Goal: Transaction & Acquisition: Subscribe to service/newsletter

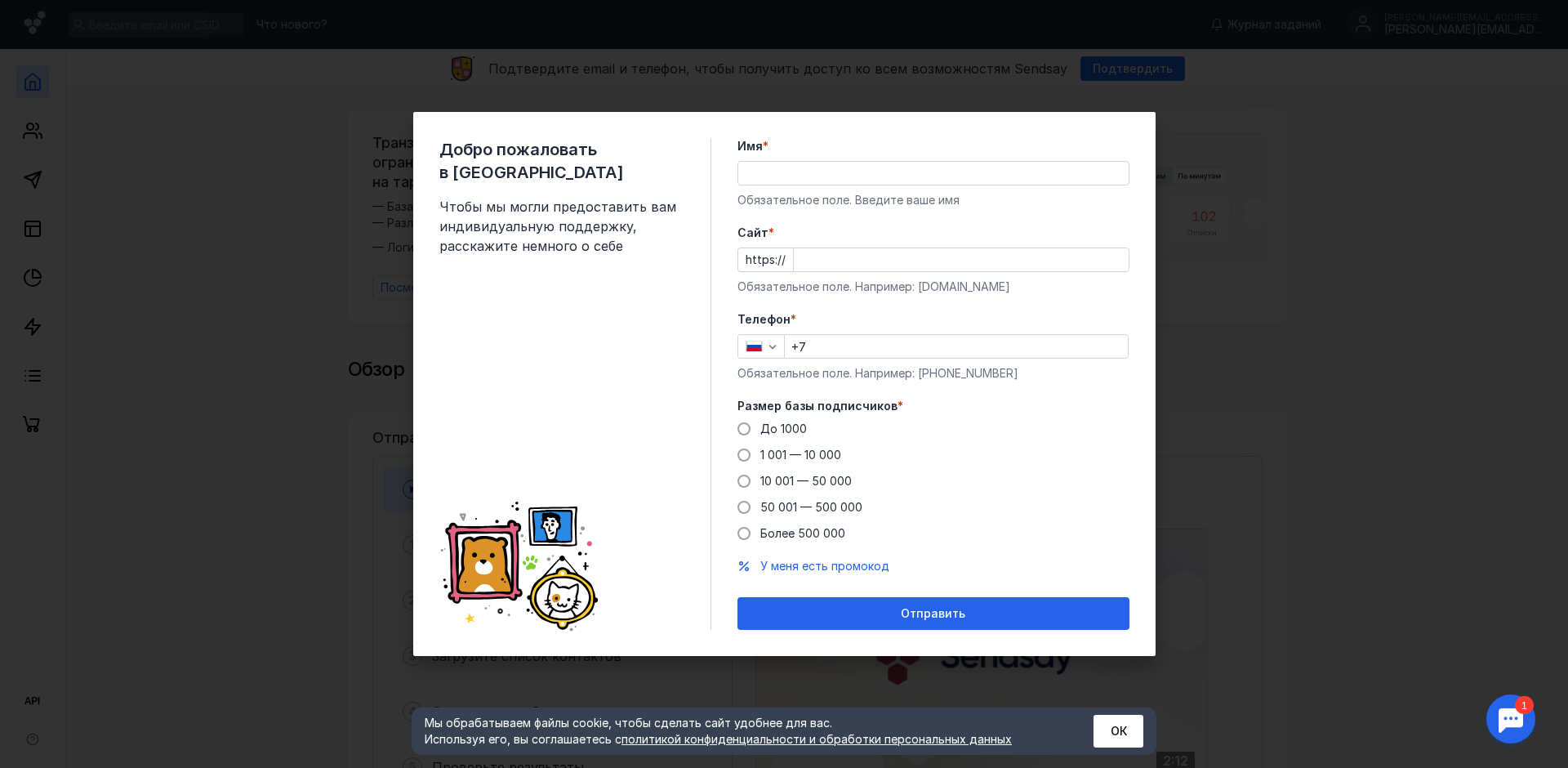
click at [809, 165] on input "Имя *" at bounding box center [934, 173] width 390 height 23
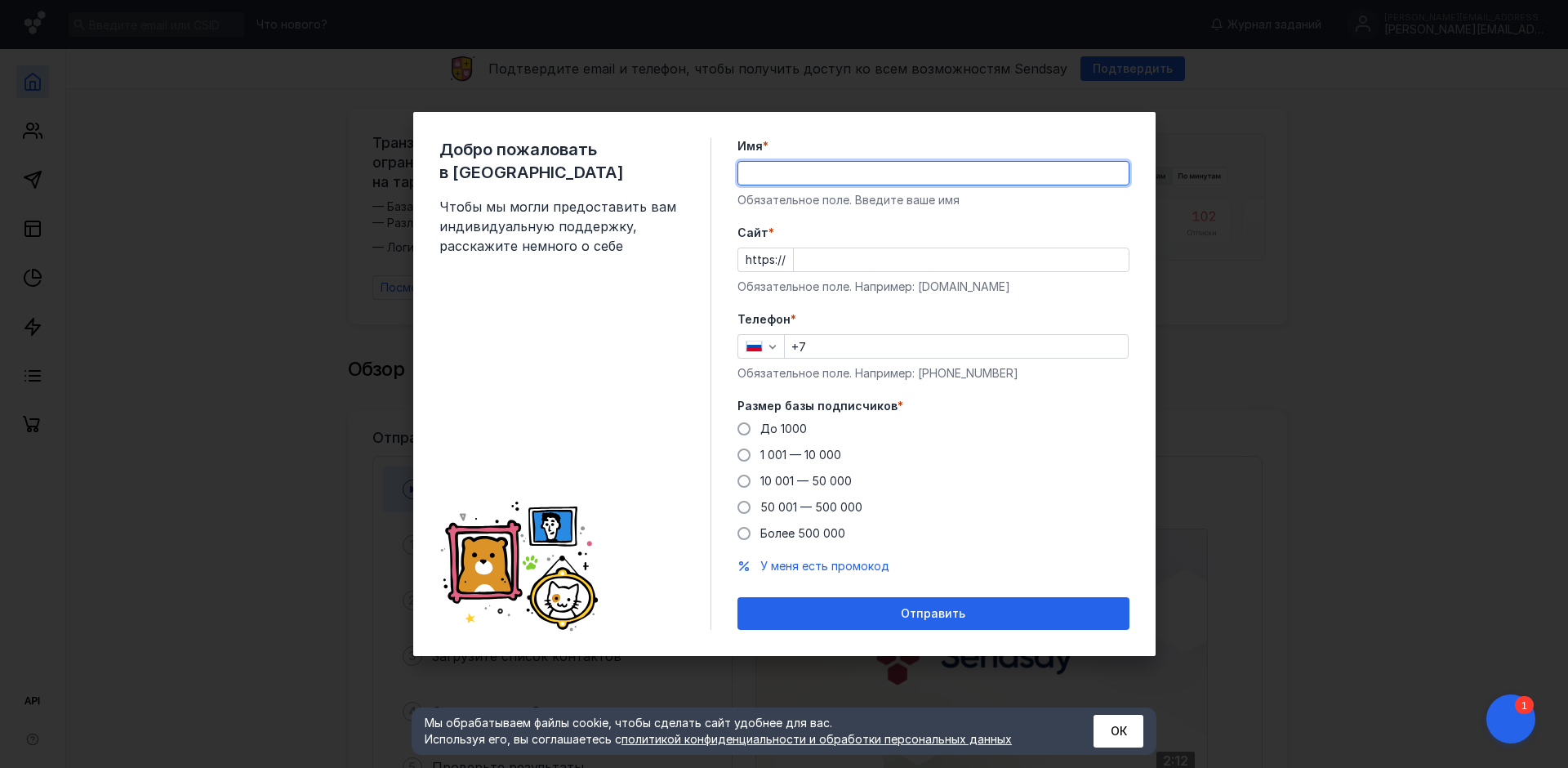
type input "T"
type input "[PERSON_NAME]"
click at [833, 342] on input "+7" at bounding box center [956, 346] width 343 height 23
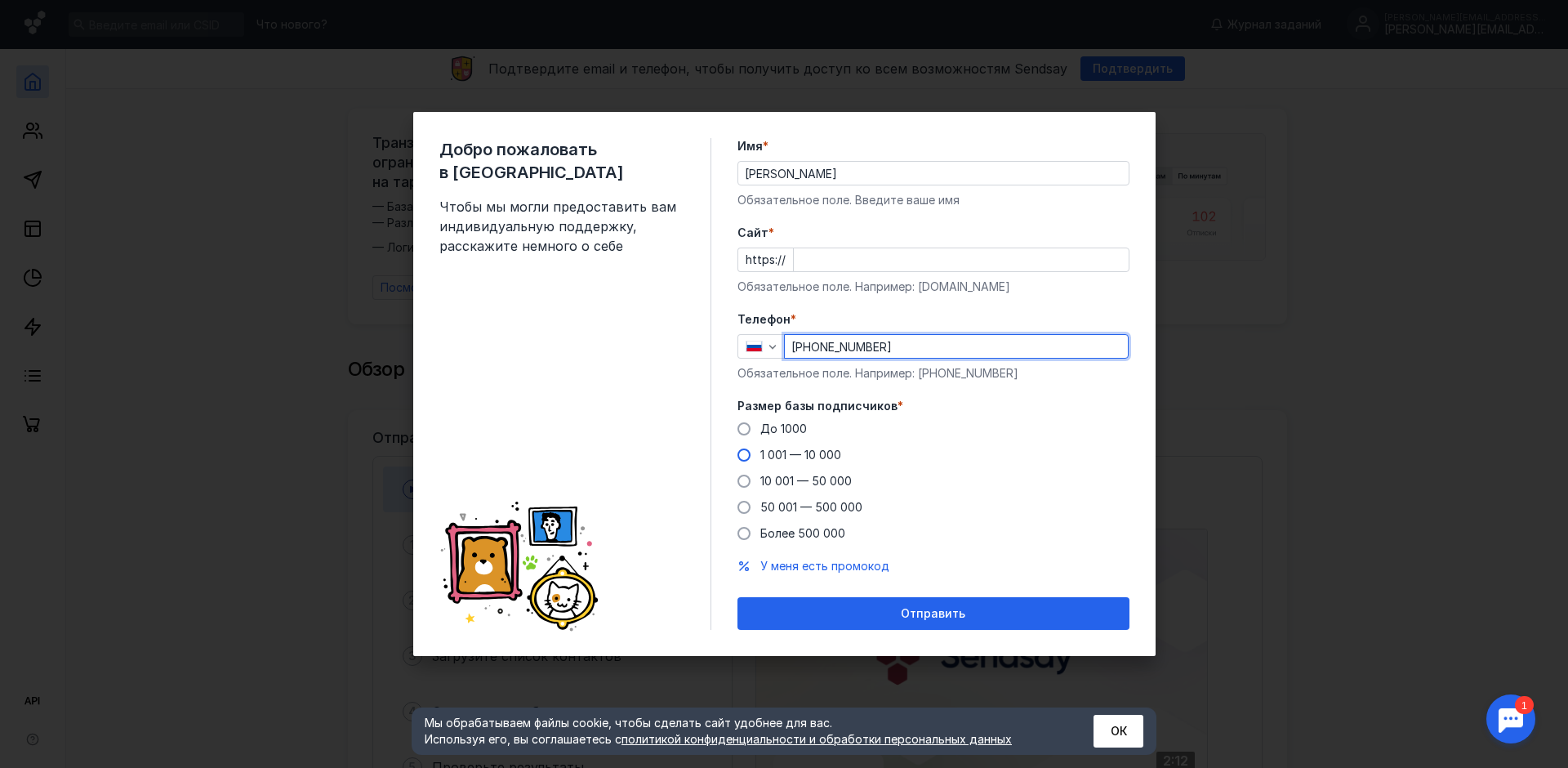
type input "[PHONE_NUMBER]"
click at [745, 452] on span at bounding box center [744, 455] width 13 height 13
click at [0, 0] on input "1 001 — 10 000" at bounding box center [0, 0] width 0 height 0
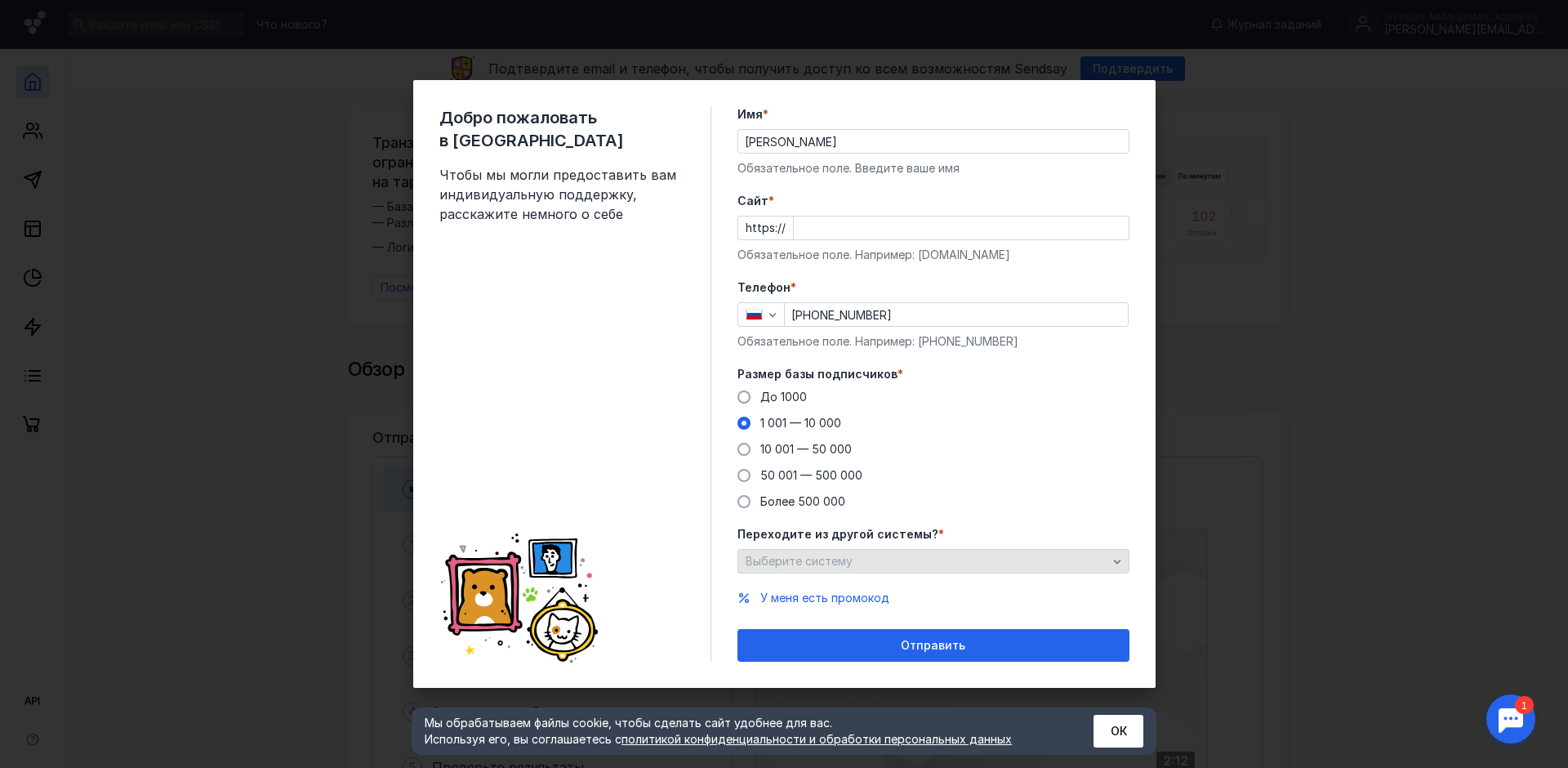
click at [1115, 558] on icon "button" at bounding box center [1117, 561] width 13 height 13
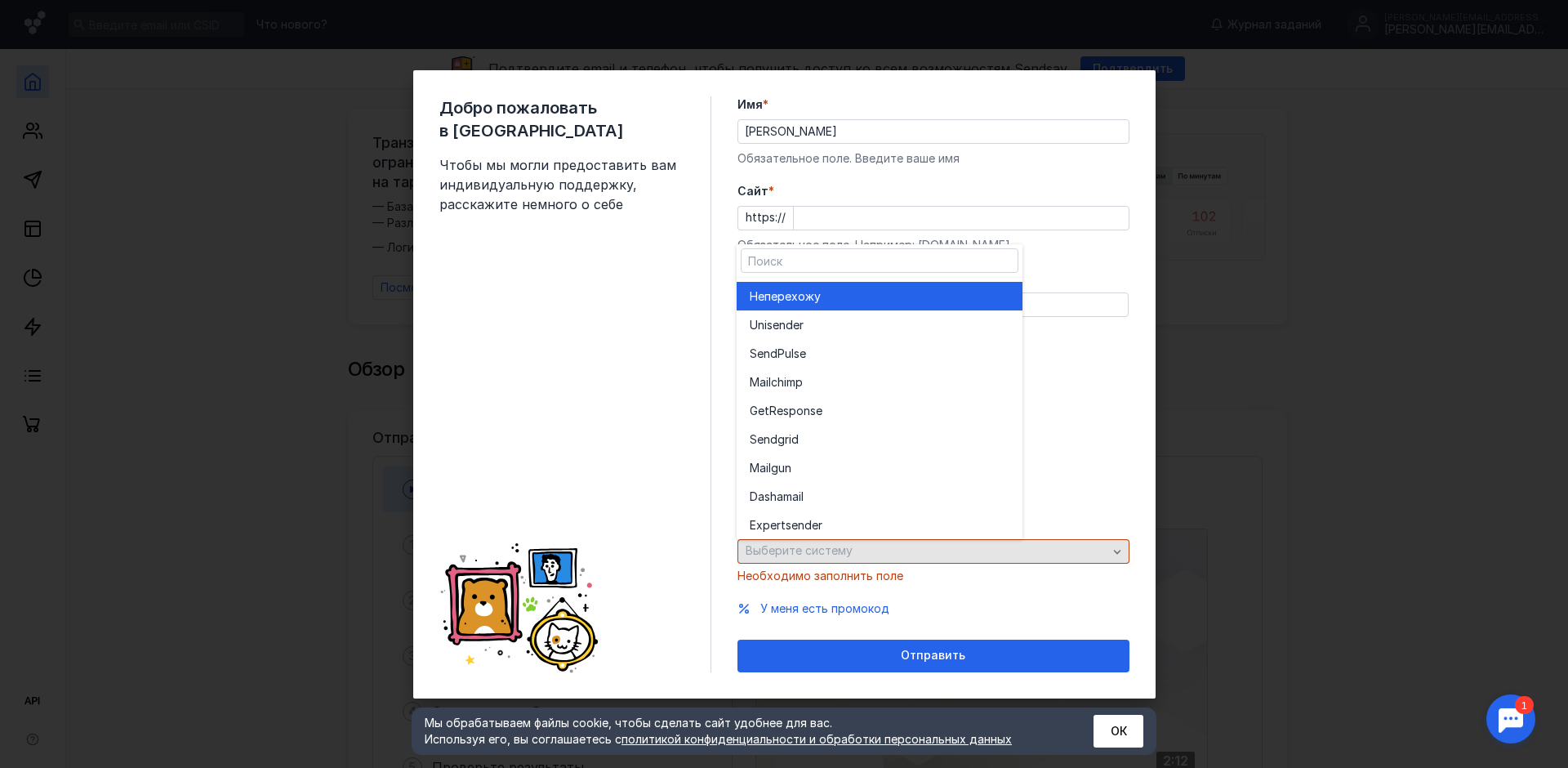
click at [1115, 558] on div "button" at bounding box center [1117, 552] width 17 height 17
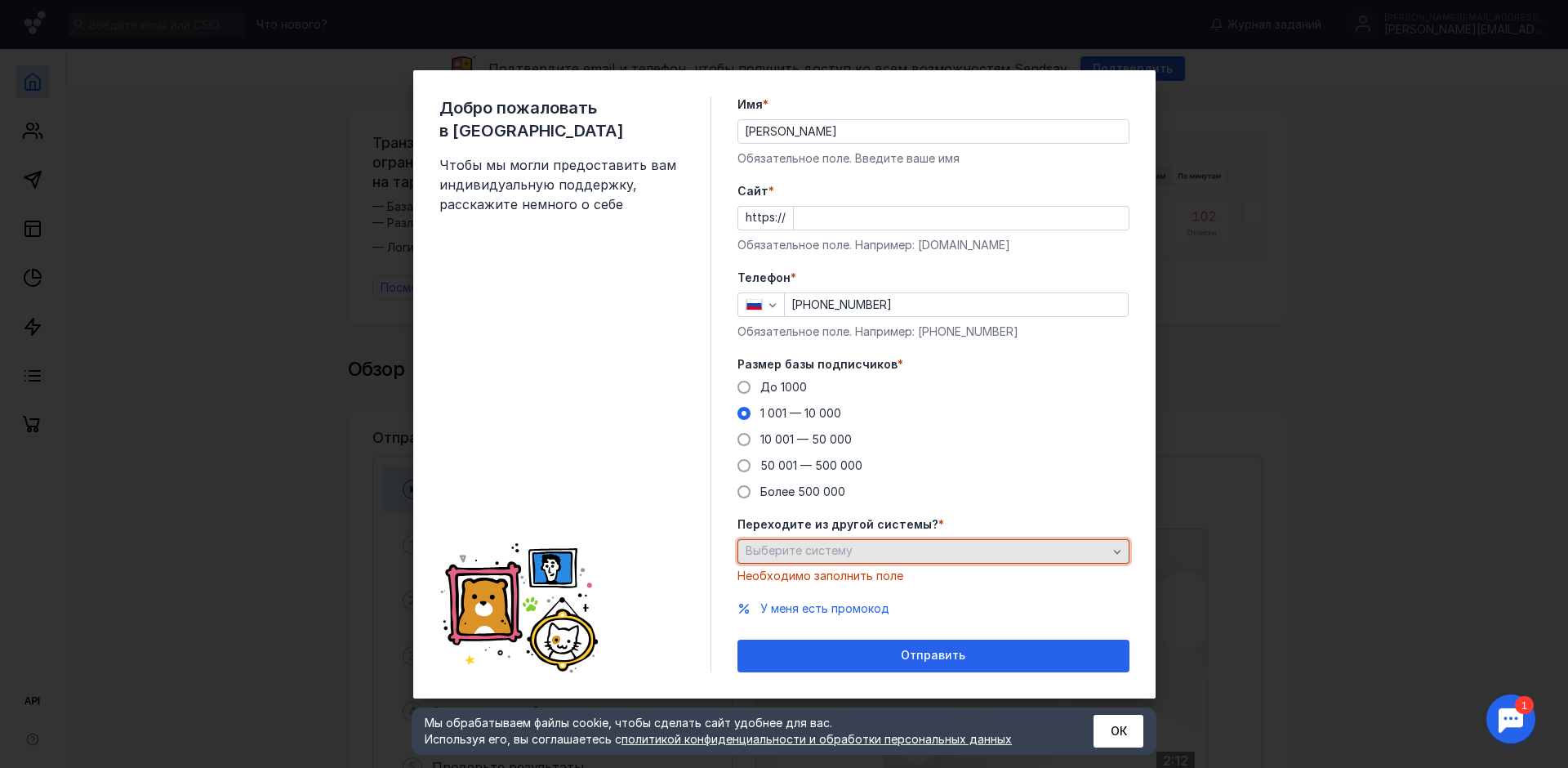
click at [1114, 552] on icon "button" at bounding box center [1117, 552] width 13 height 13
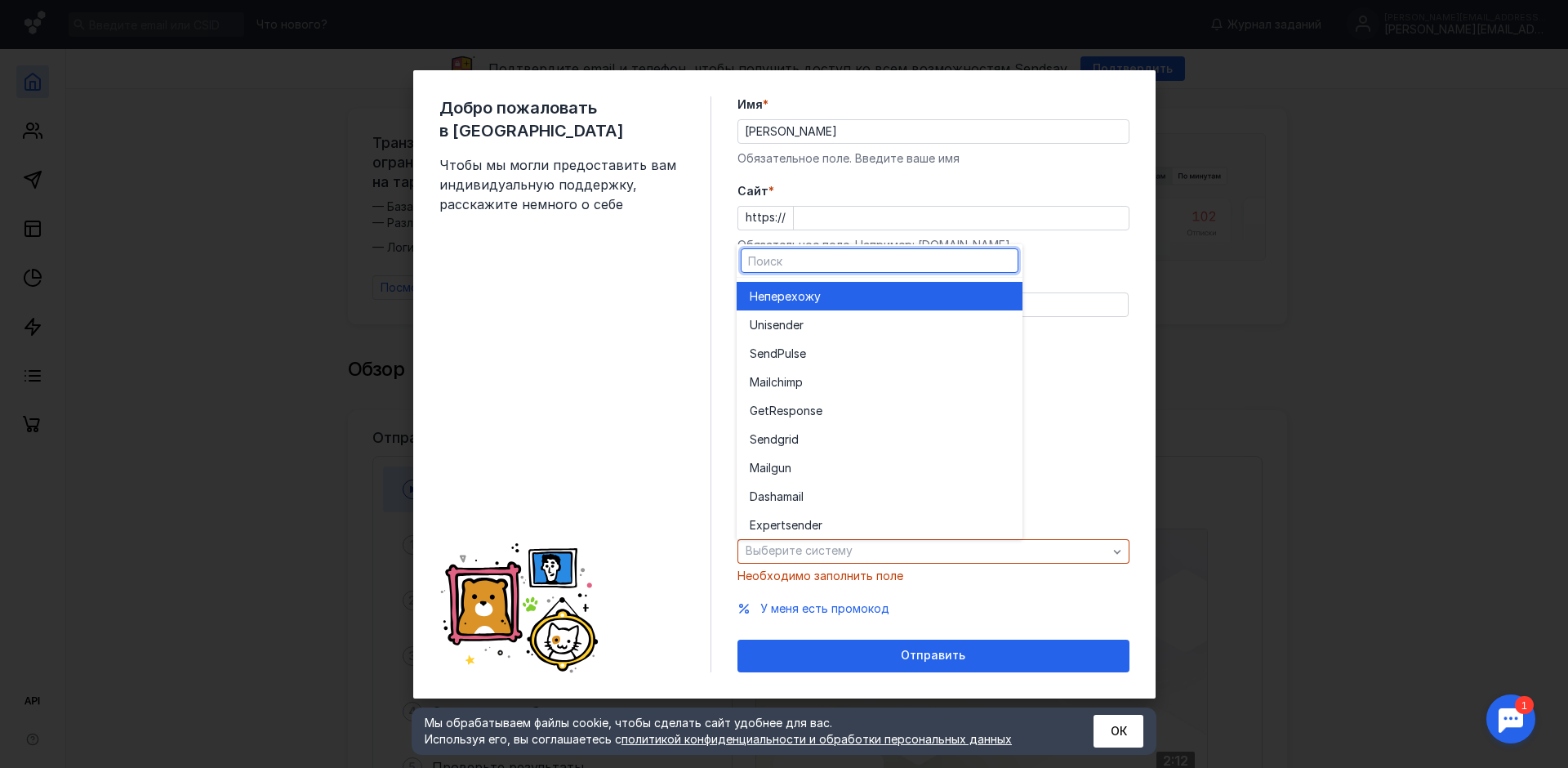
click at [826, 292] on div "Не перехожу" at bounding box center [879, 297] width 260 height 17
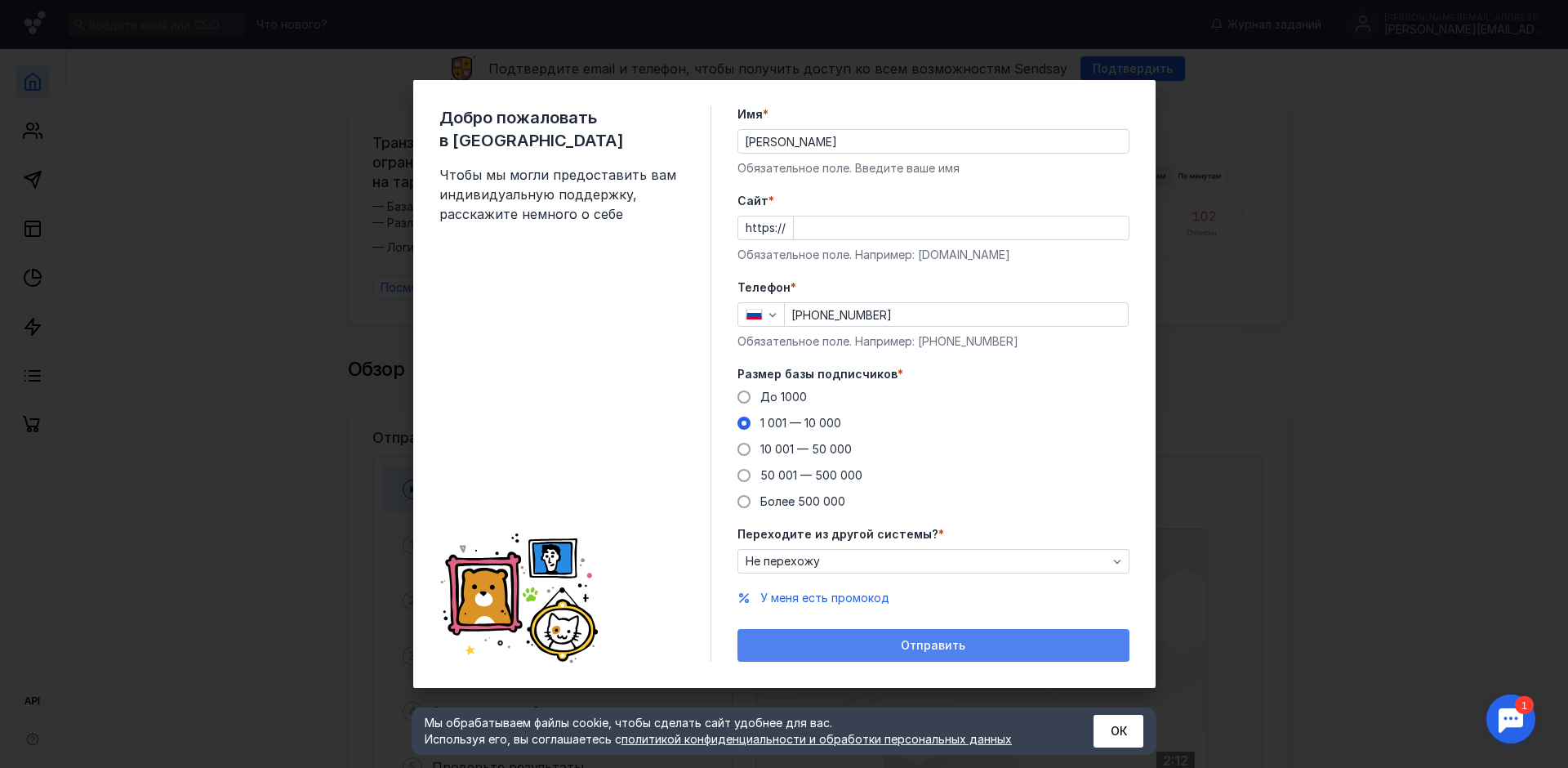
click at [938, 645] on span "Отправить" at bounding box center [933, 645] width 64 height 14
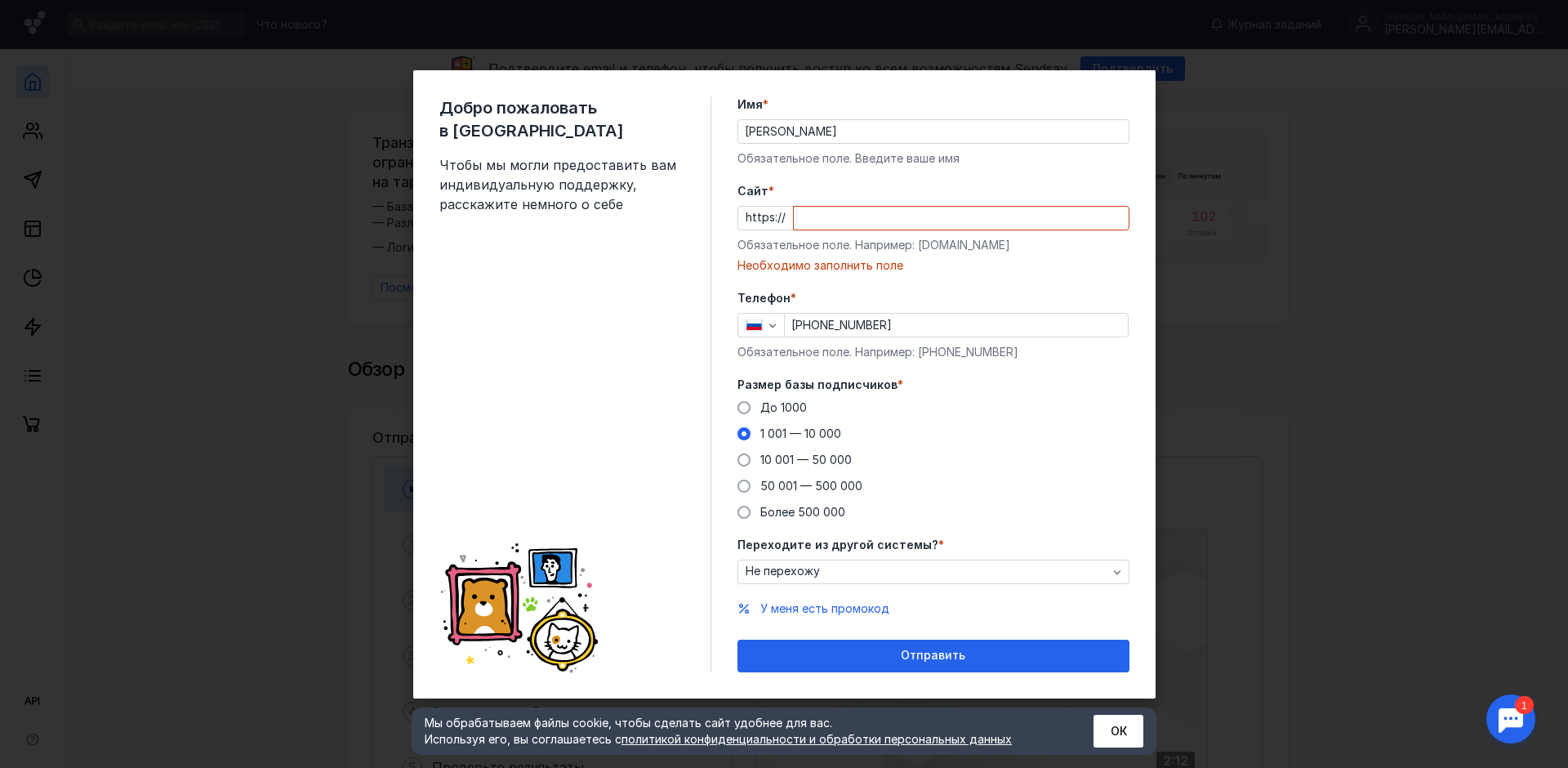
click at [829, 220] on input "Cайт *" at bounding box center [961, 217] width 335 height 23
click at [823, 220] on input "Cайт *" at bounding box center [961, 217] width 335 height 23
paste input "[DOMAIN_NAME][URL]"
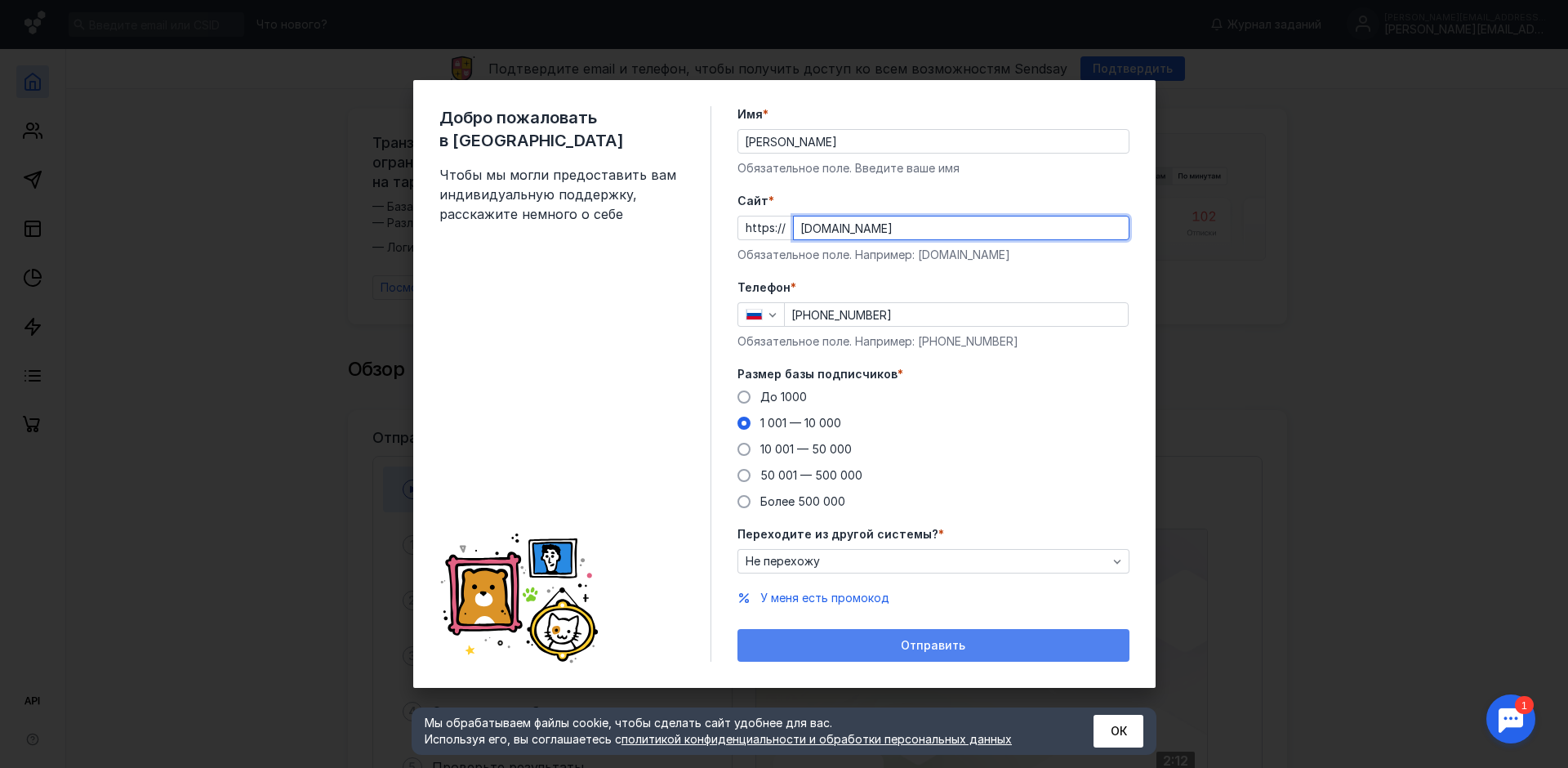
type input "[DOMAIN_NAME]"
click at [925, 638] on span "Отправить" at bounding box center [933, 645] width 64 height 14
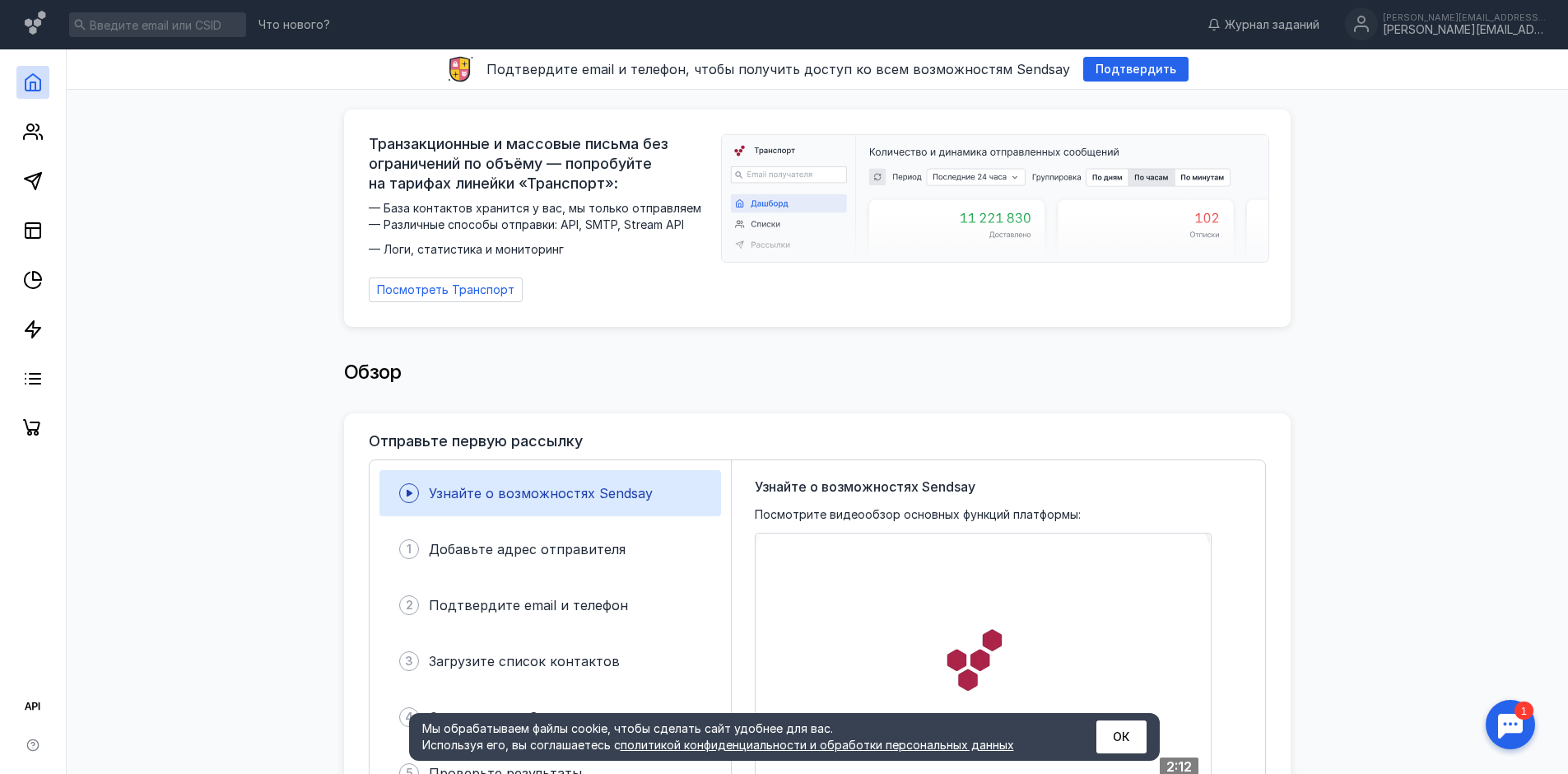
click at [1209, 224] on img at bounding box center [995, 198] width 547 height 127
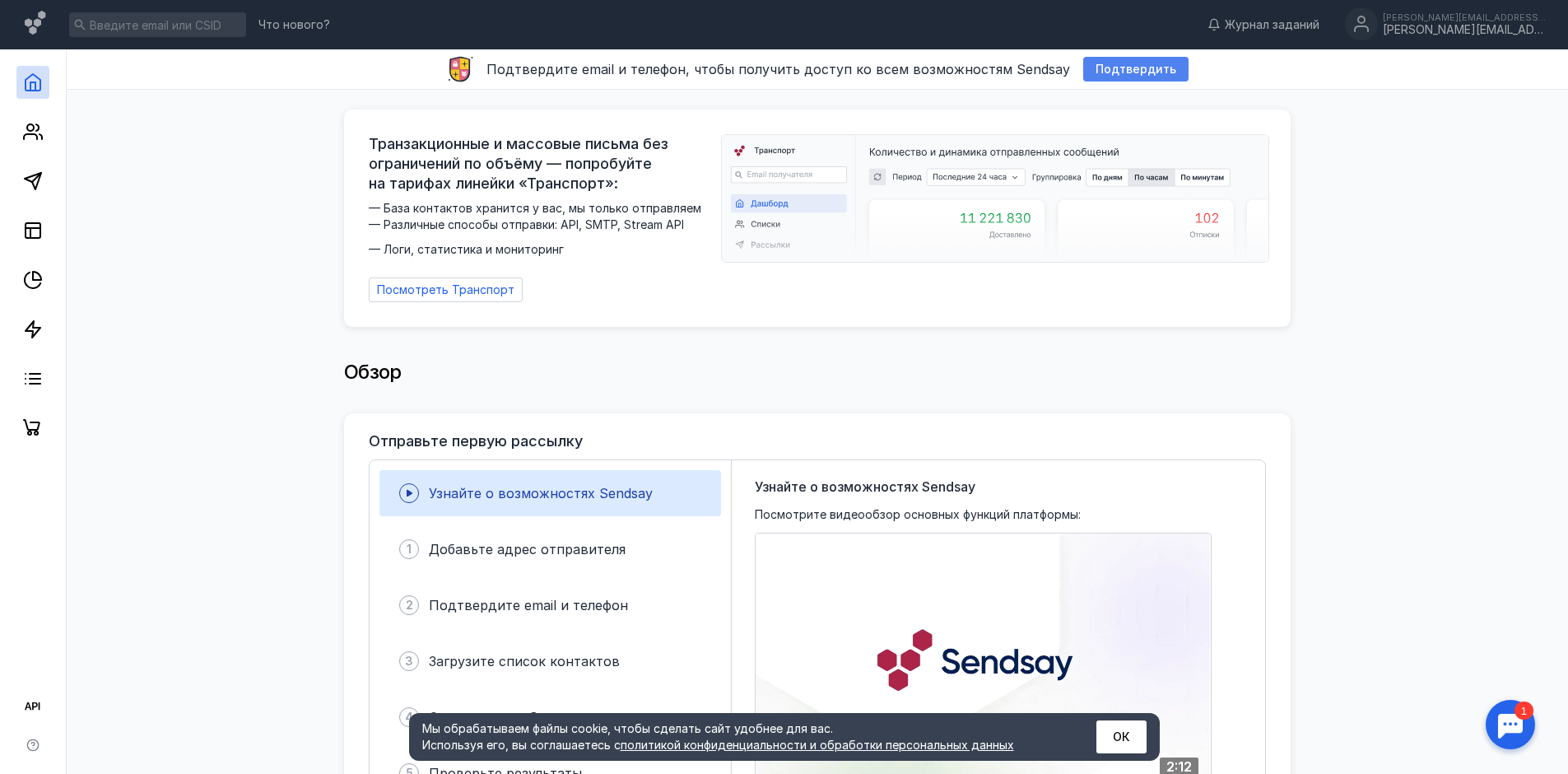
click at [1122, 68] on span "Подтвердить" at bounding box center [1135, 69] width 81 height 14
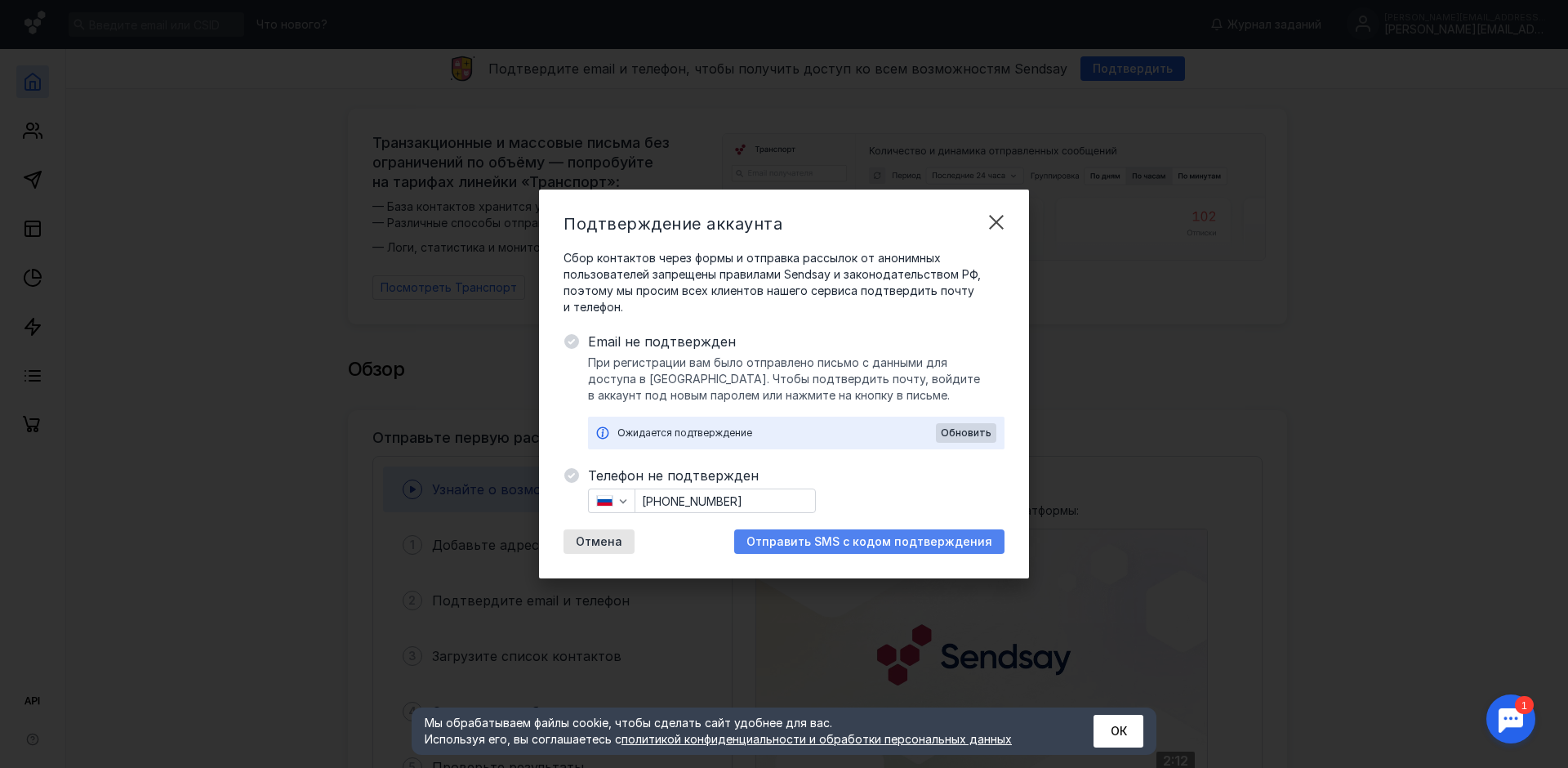
click at [877, 536] on span "Отправить SMS с кодом подтверждения" at bounding box center [869, 541] width 246 height 14
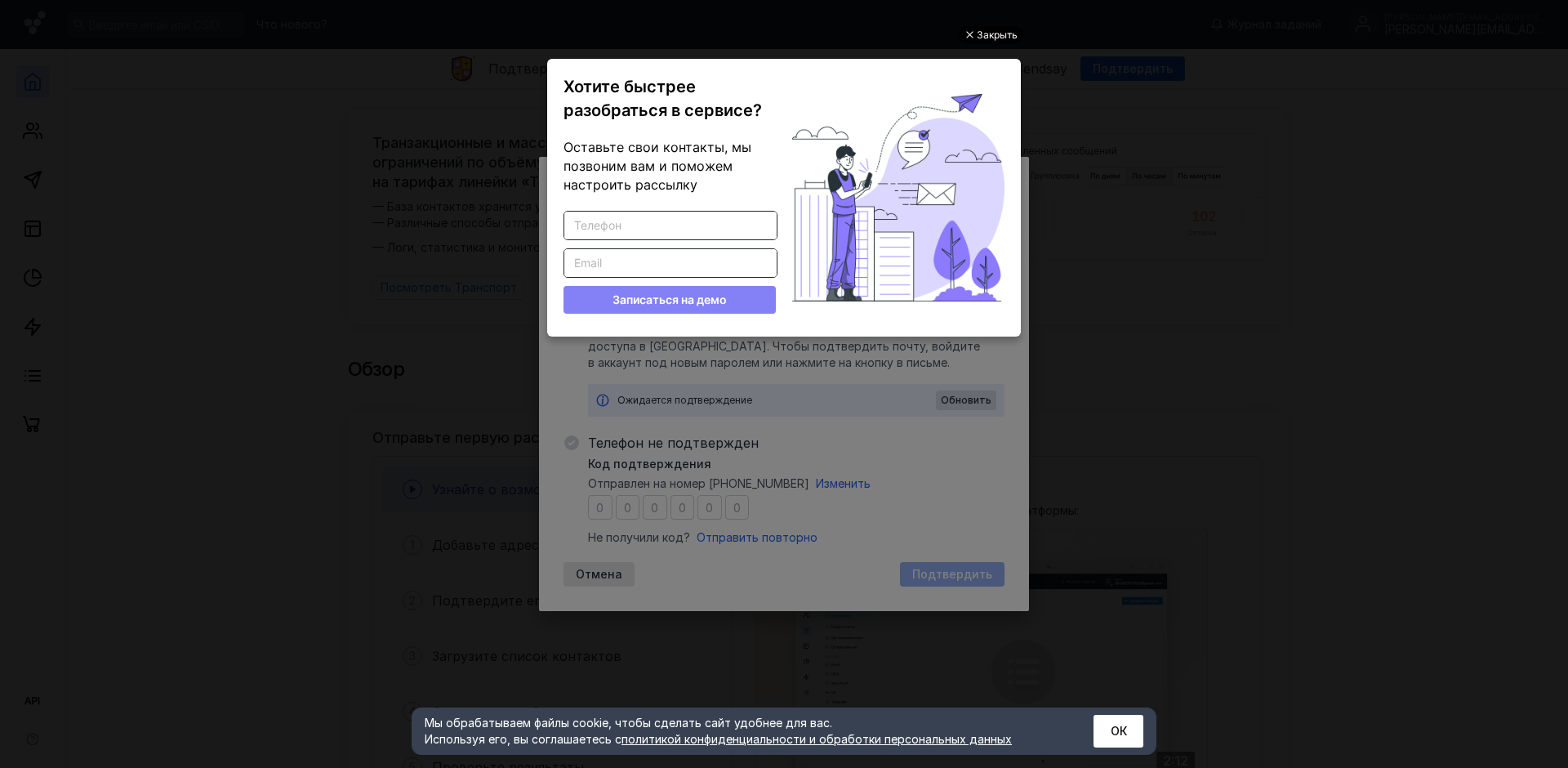
click at [993, 35] on div "Закрыть" at bounding box center [997, 35] width 41 height 18
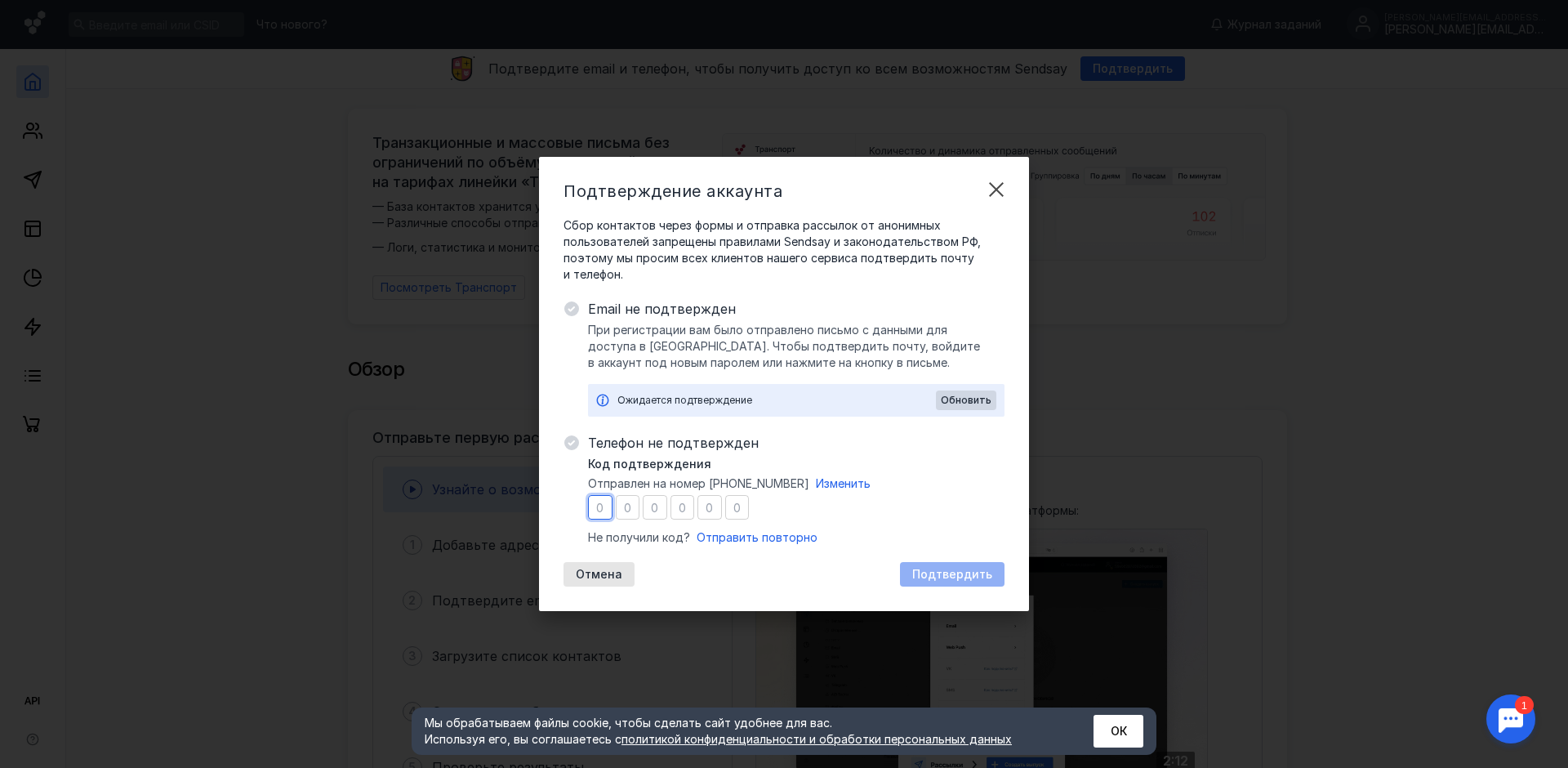
click at [604, 508] on input "number" at bounding box center [600, 506] width 25 height 25
type input "1"
type input "7"
type input "1"
type input "3"
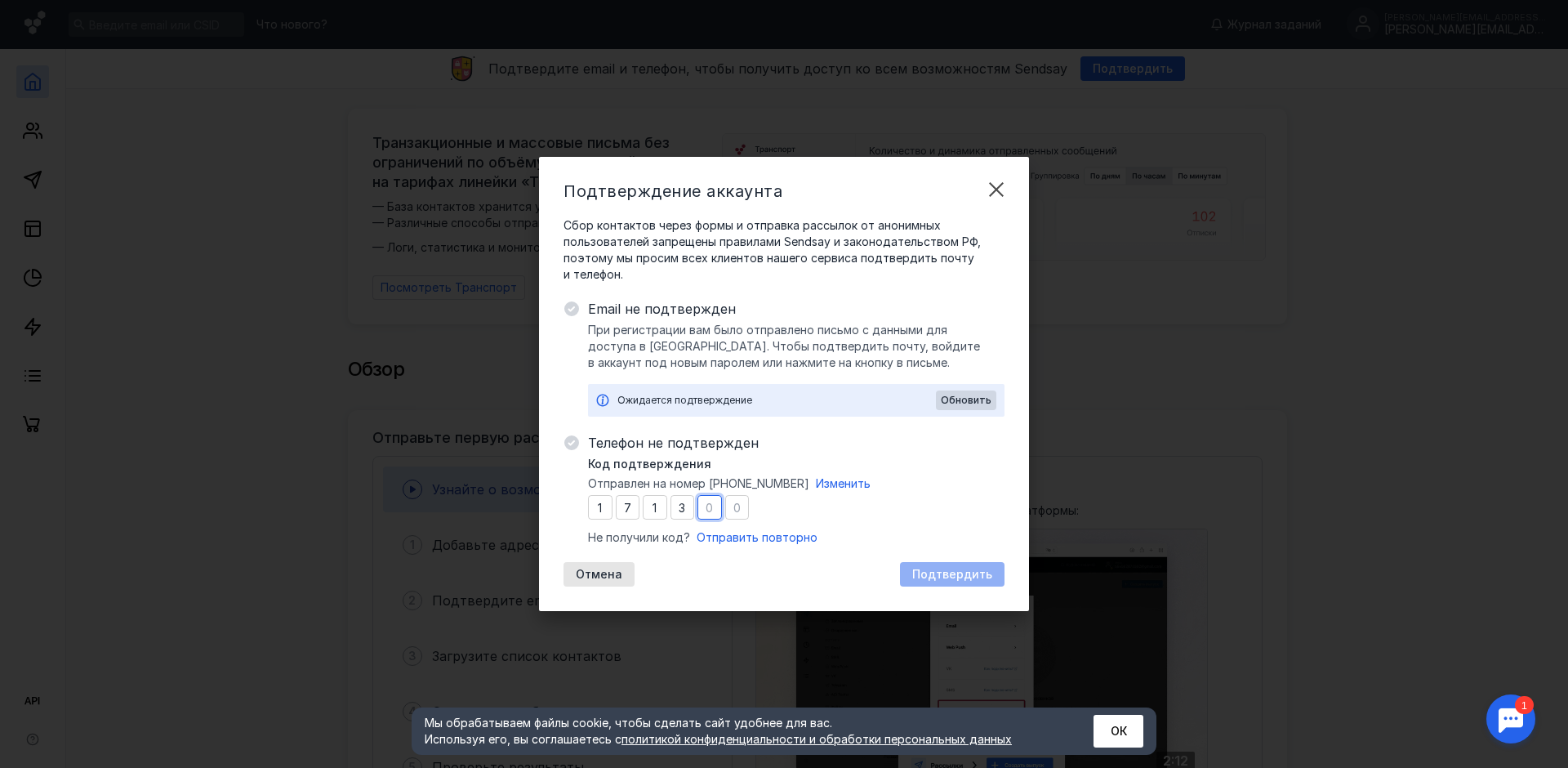
type input "4"
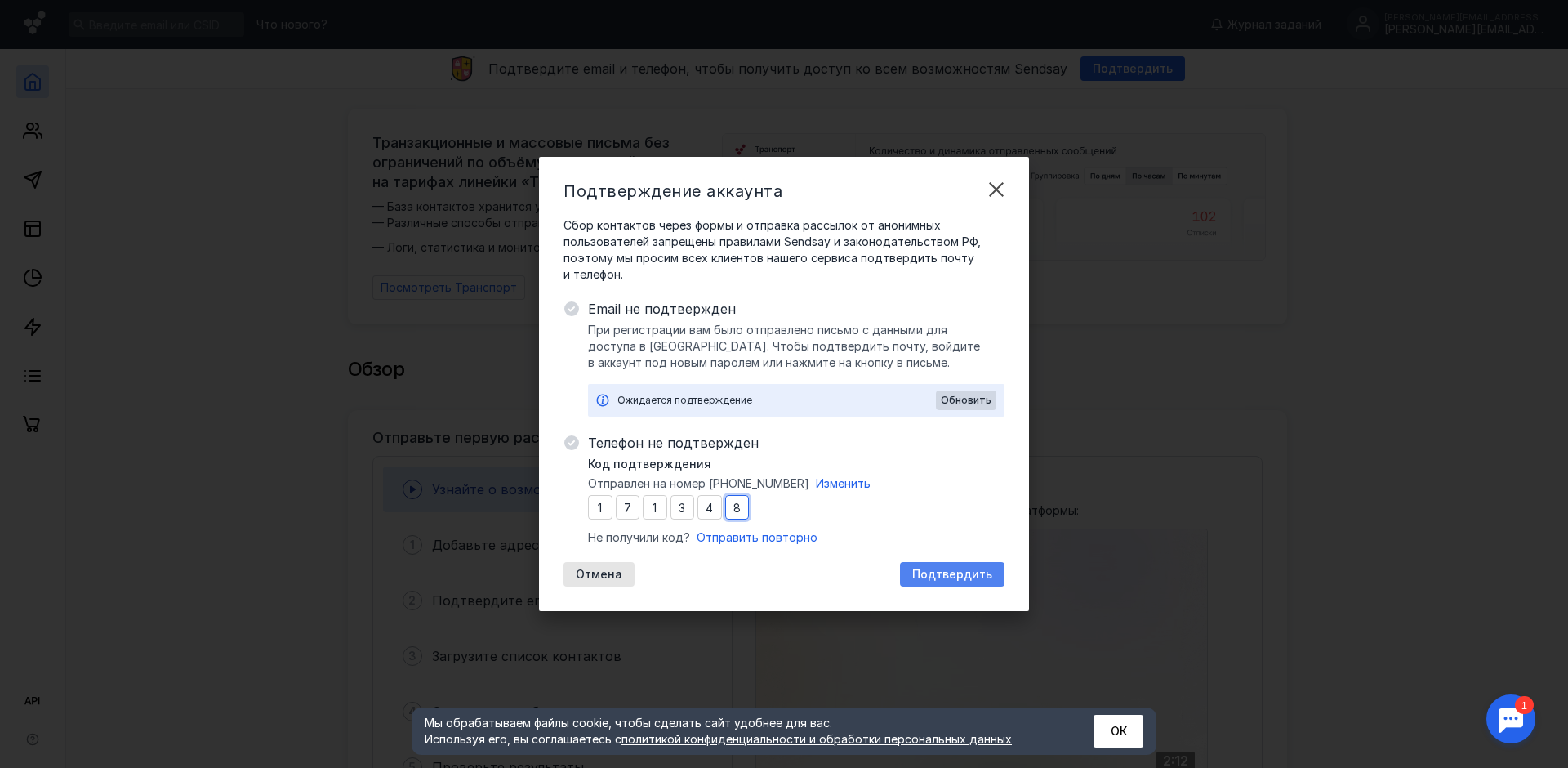
type input "8"
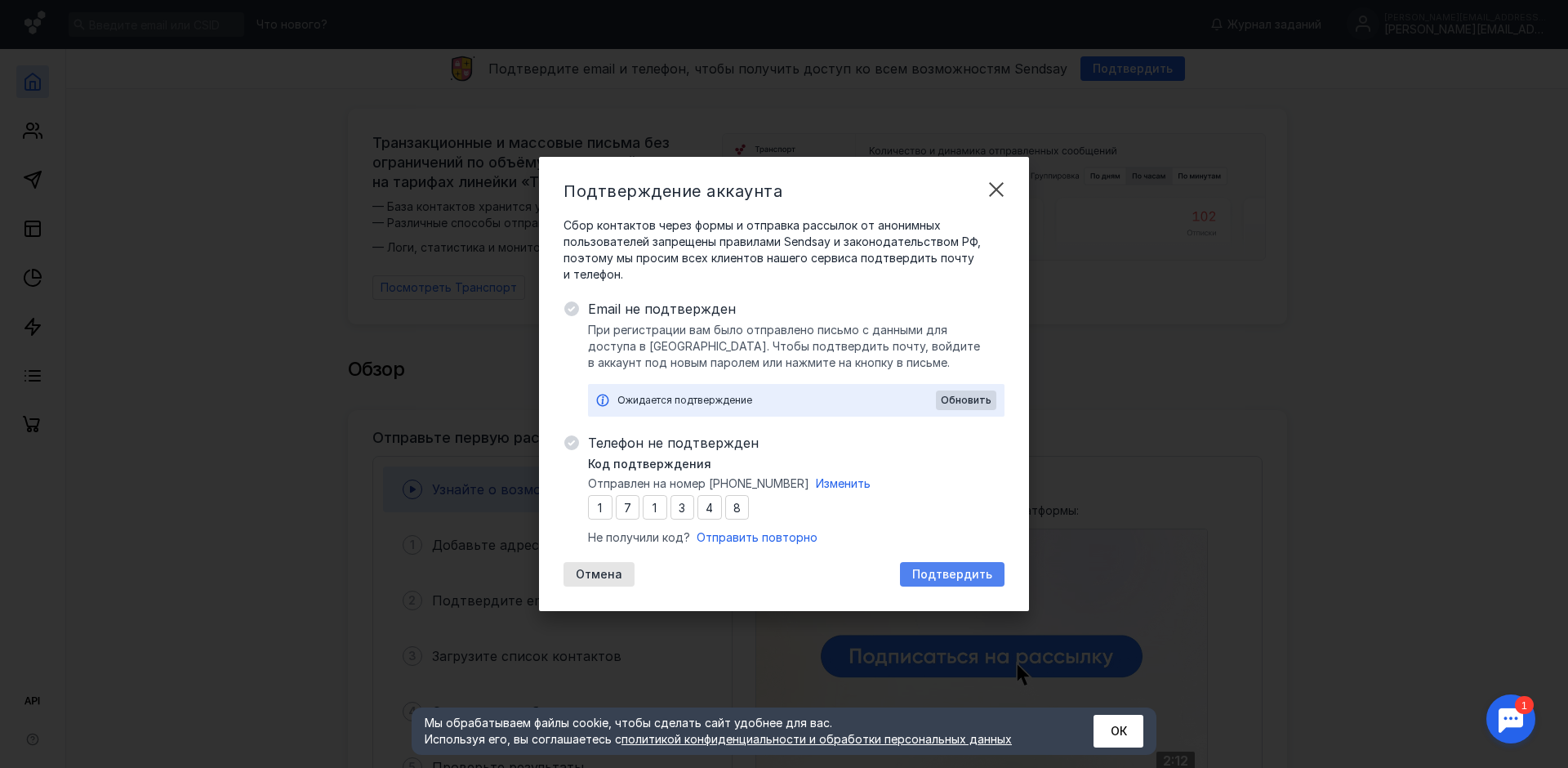
click at [954, 573] on span "Подтвердить" at bounding box center [952, 574] width 80 height 14
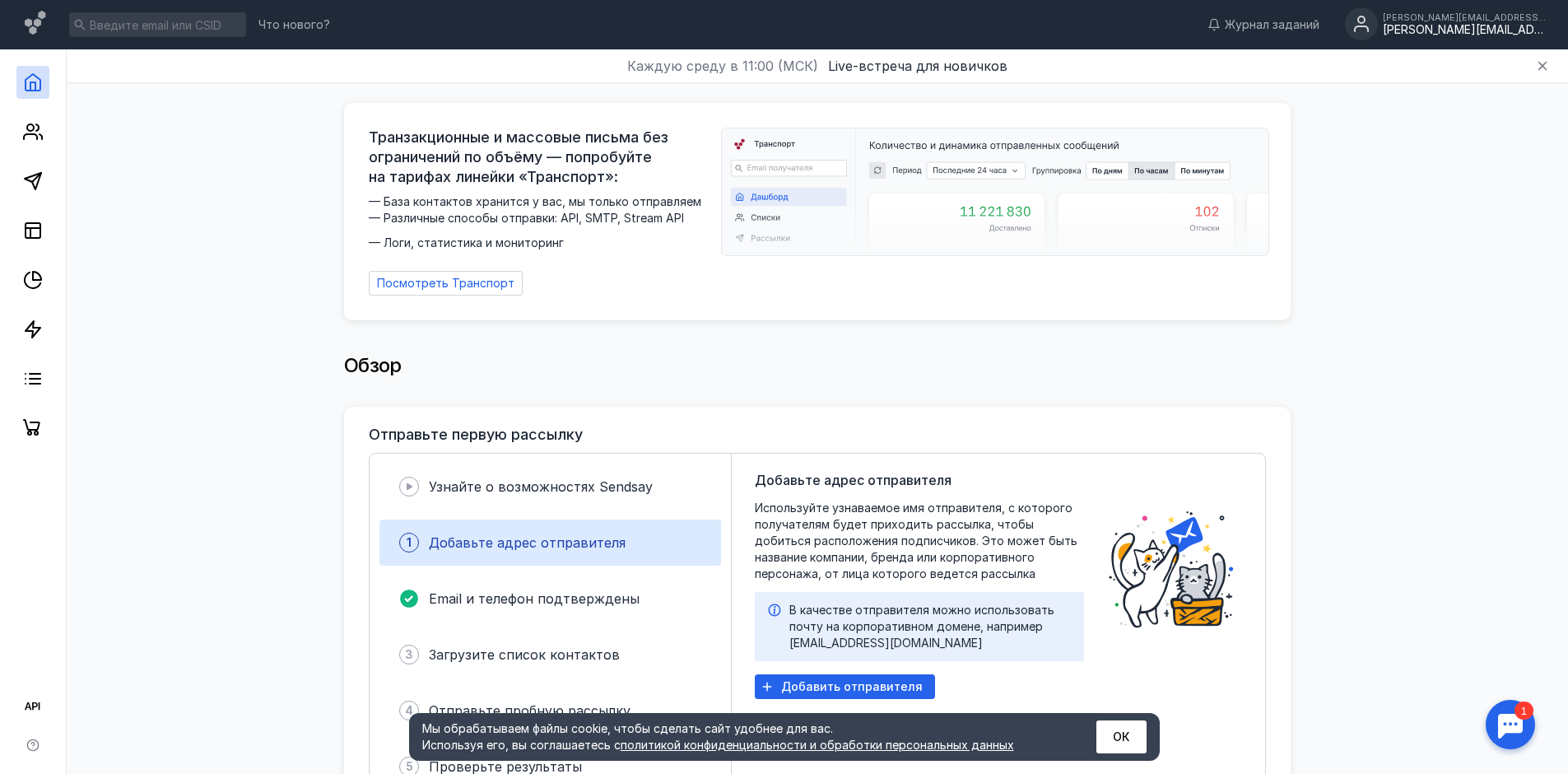
click at [1466, 21] on div "[PERSON_NAME][EMAIL_ADDRESS][DOMAIN_NAME]" at bounding box center [1465, 17] width 164 height 10
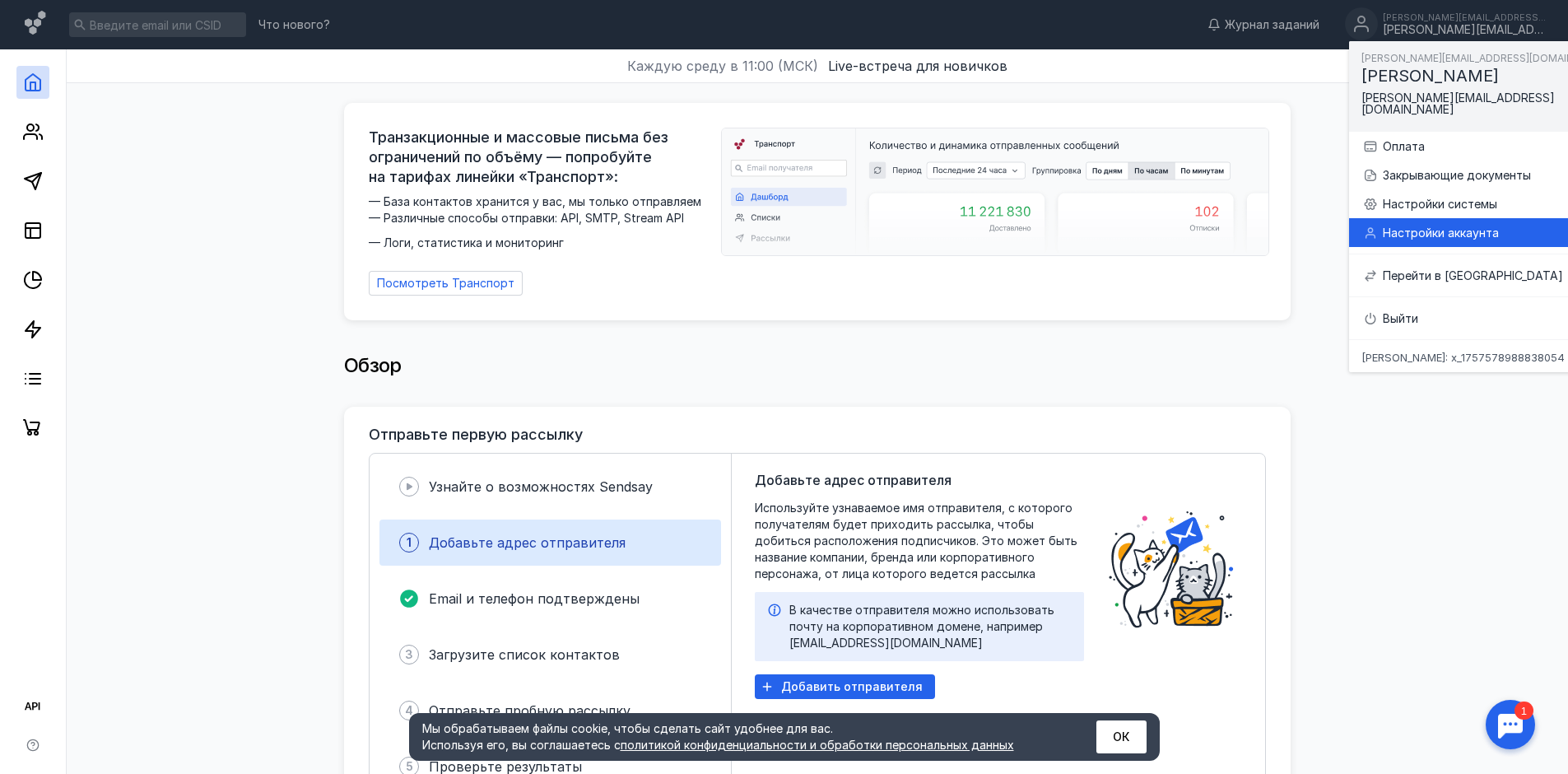
click at [1472, 225] on div "Настройки аккаунта" at bounding box center [1504, 233] width 241 height 17
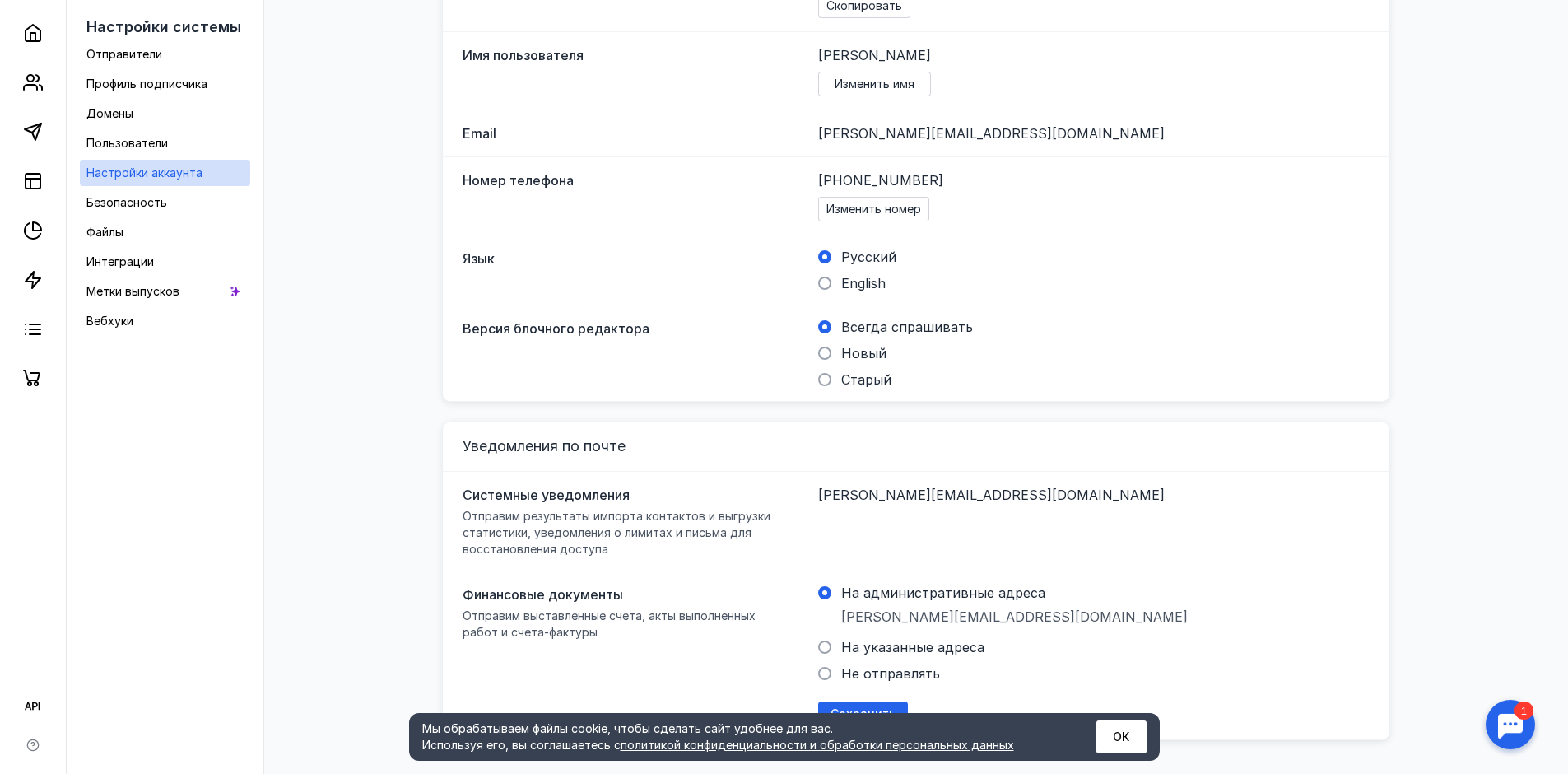
scroll to position [374, 0]
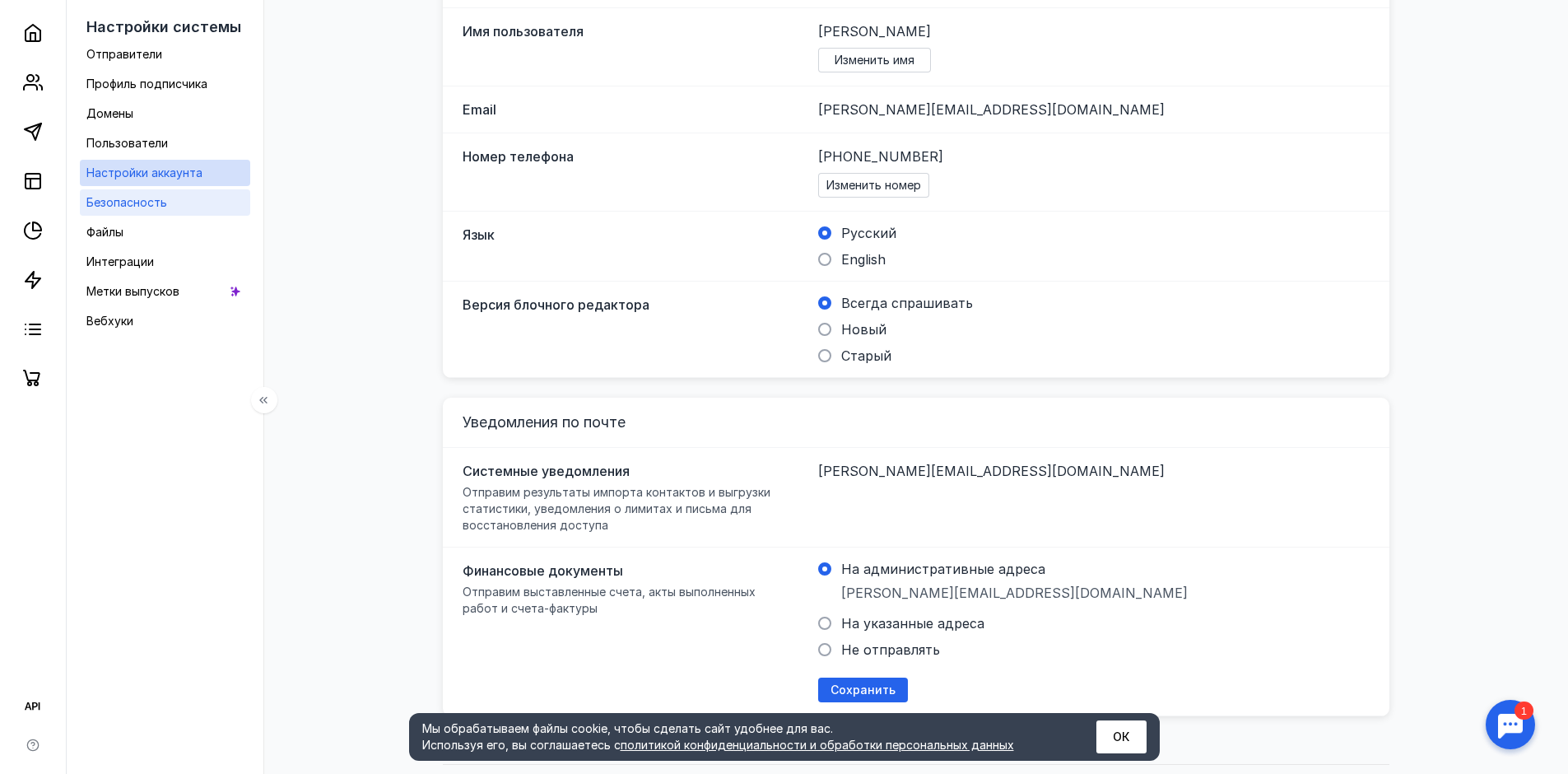
click at [195, 214] on link "Безопасность" at bounding box center [165, 202] width 171 height 26
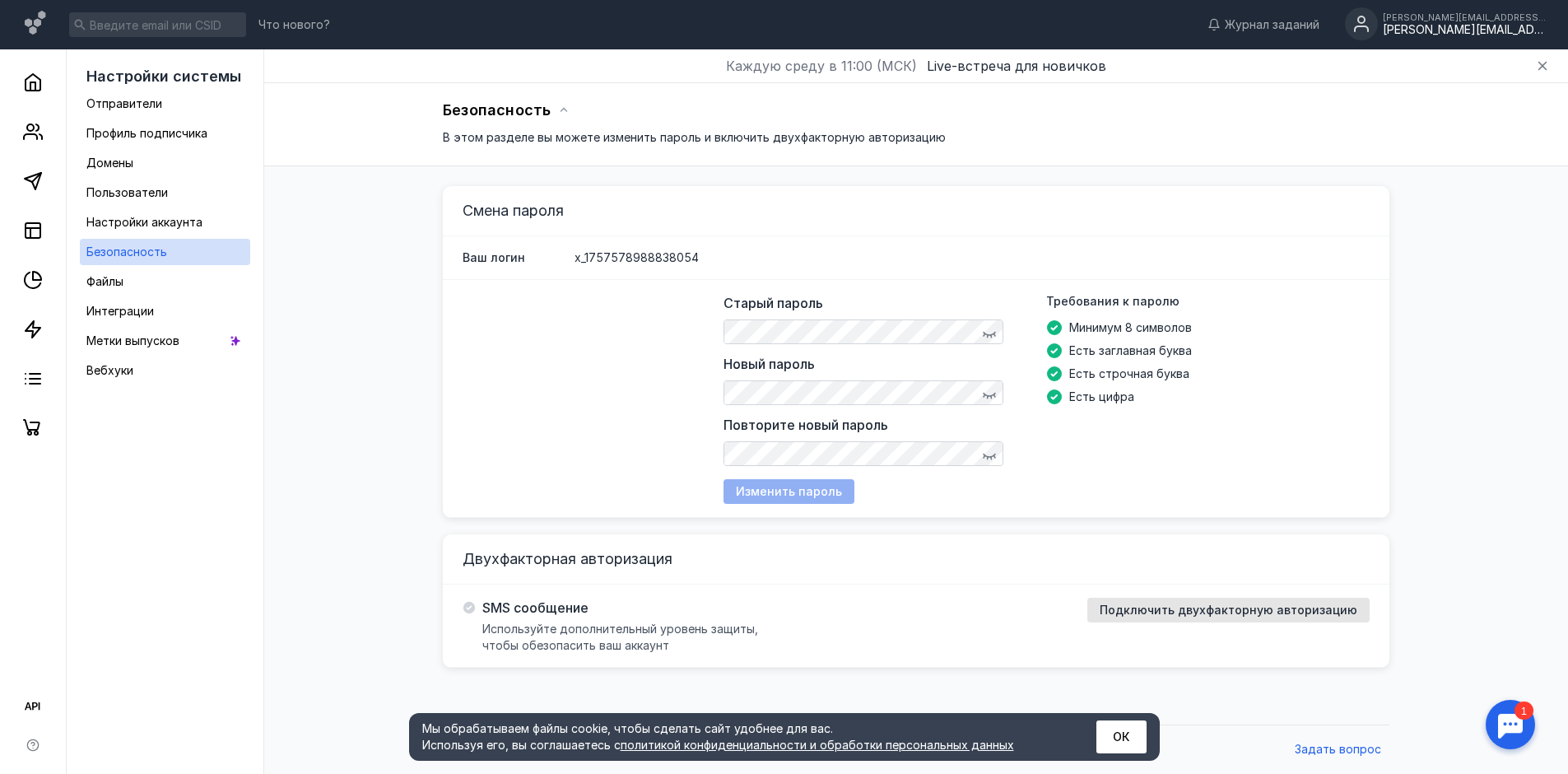
click at [789, 495] on div "Старый пароль Новый пароль Повторите новый пароль Требования к паролю Минимум 8…" at bounding box center [1047, 398] width 646 height 211
click at [771, 484] on div "Изменить пароль" at bounding box center [789, 491] width 131 height 25
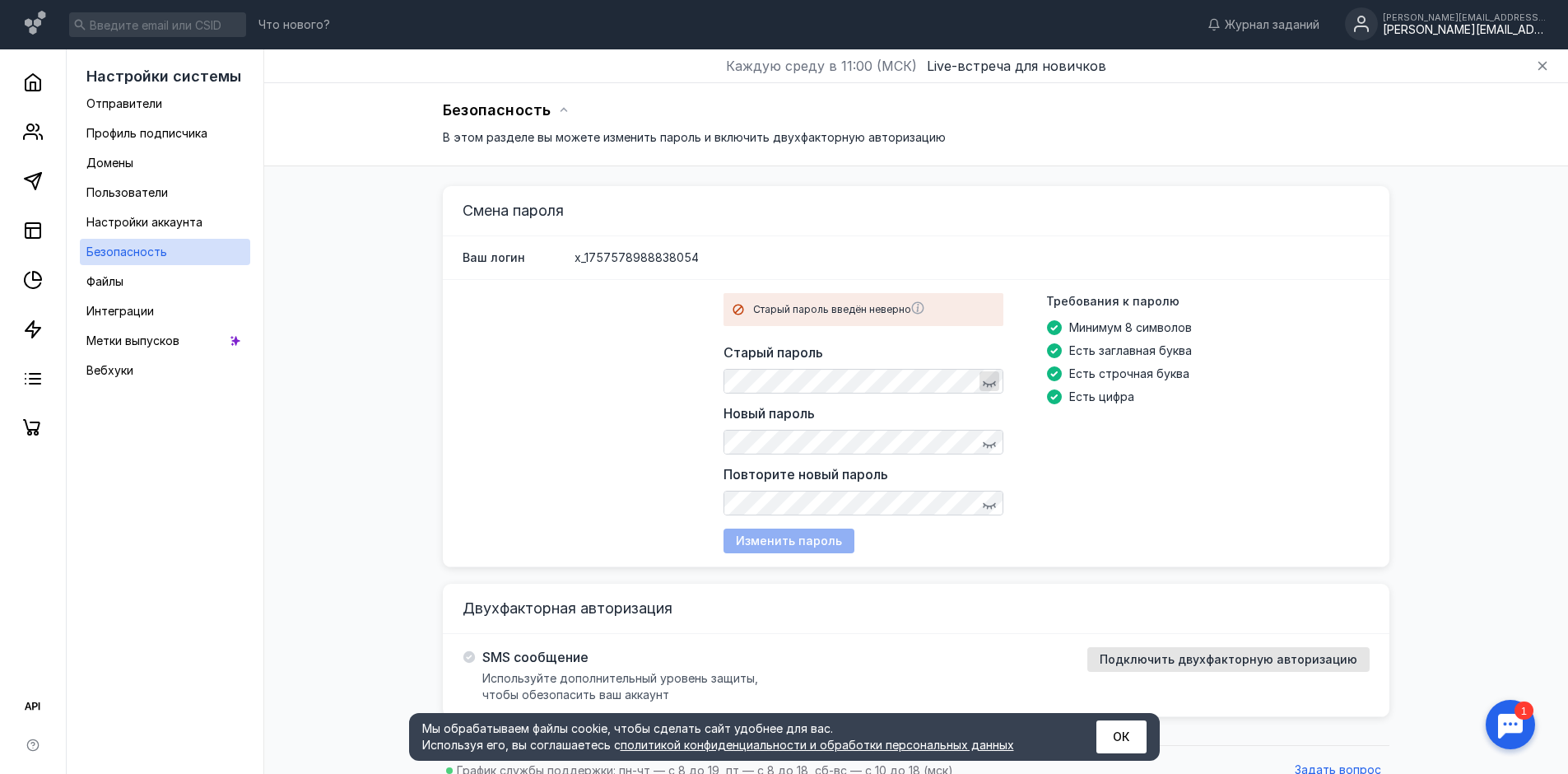
click at [994, 381] on icon "button" at bounding box center [990, 384] width 13 height 6
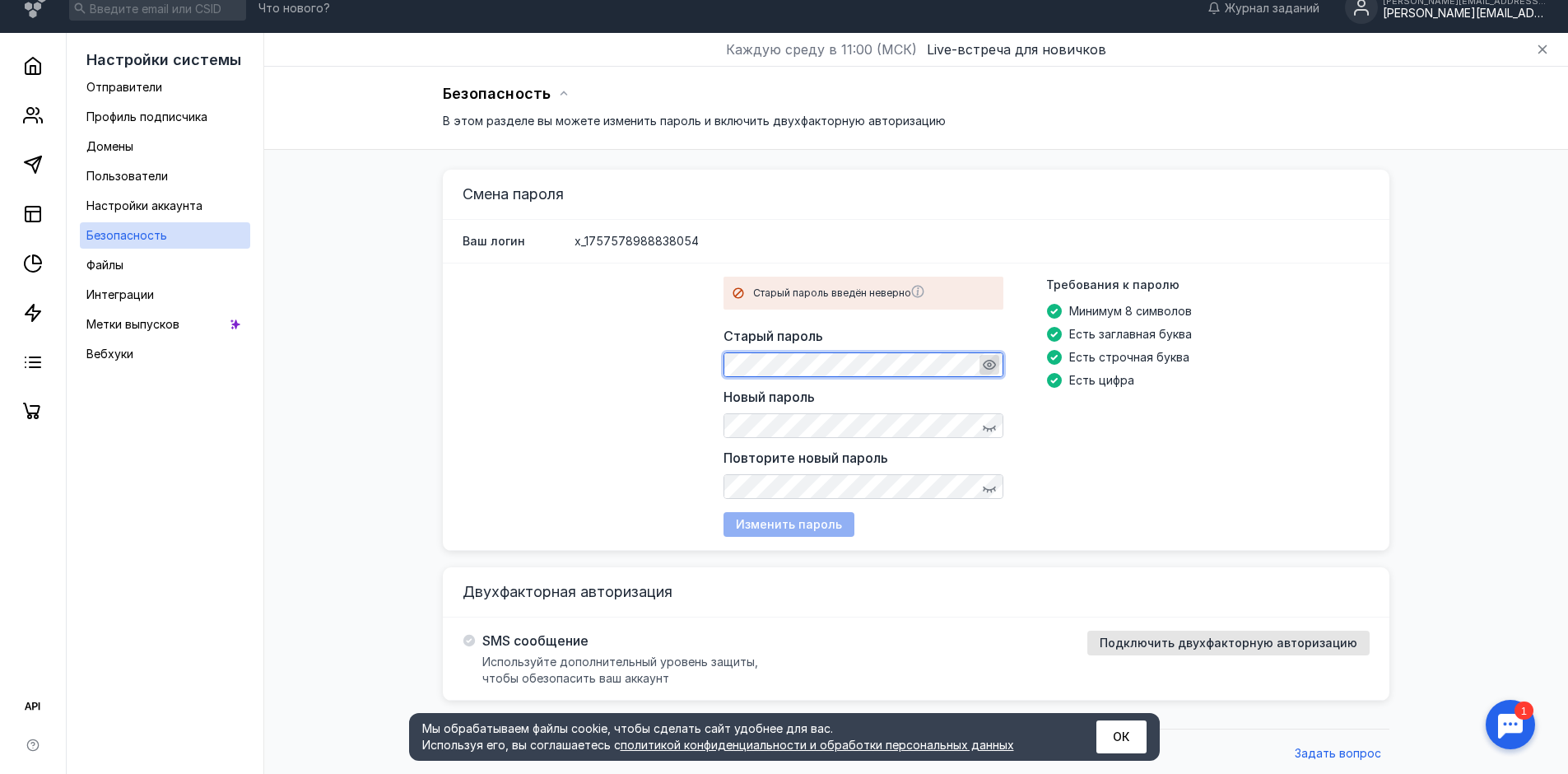
scroll to position [20, 0]
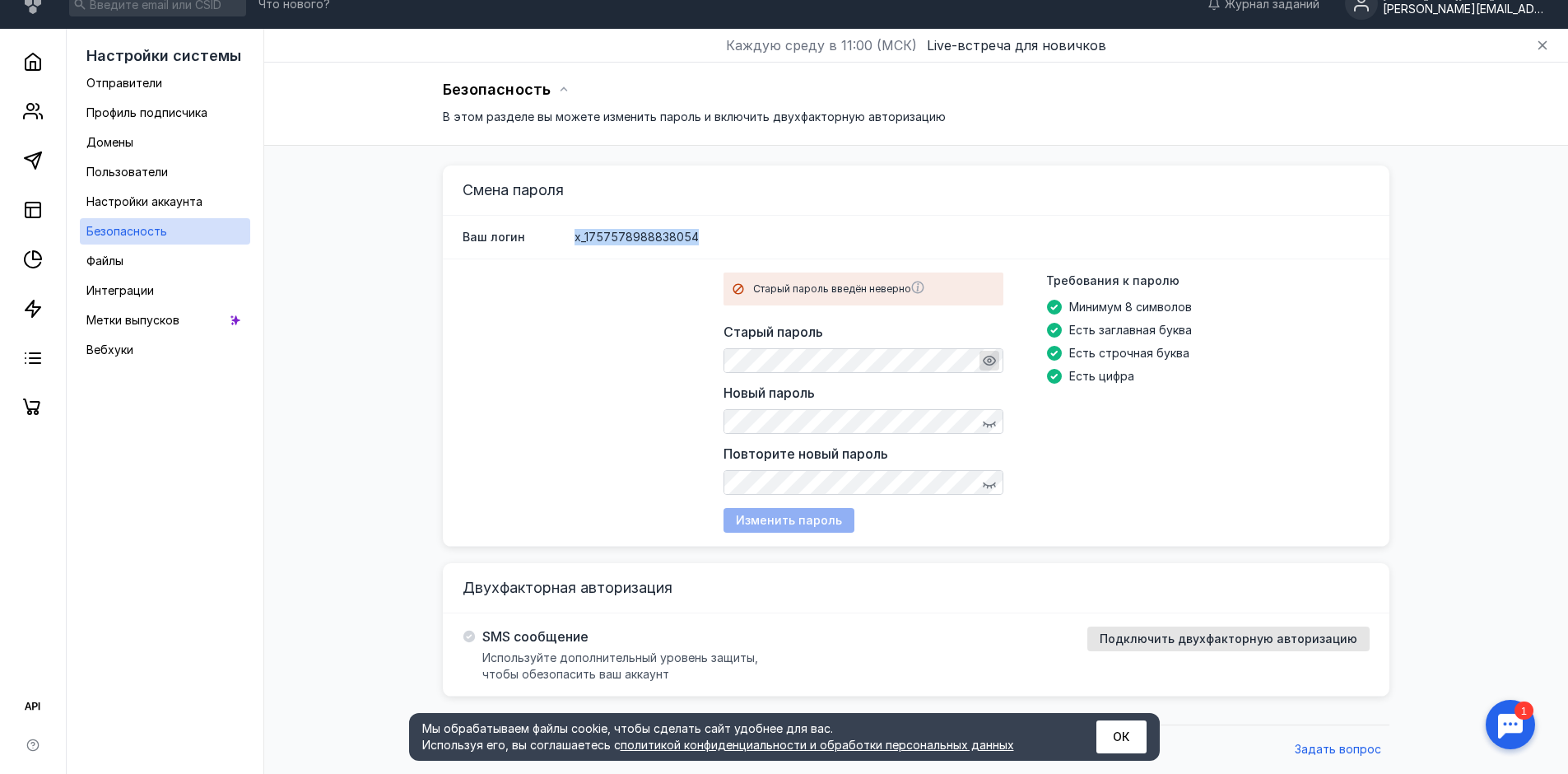
drag, startPoint x: 711, startPoint y: 227, endPoint x: 549, endPoint y: 249, distance: 163.5
click at [549, 249] on div "Ваш логин x_1757578988838054" at bounding box center [916, 237] width 947 height 44
copy div "Ваш логин x_1757578988838054"
click at [662, 363] on div "Старый пароль введён неверно Старый пароль Новый пароль Повторите новый пароль …" at bounding box center [916, 402] width 947 height 287
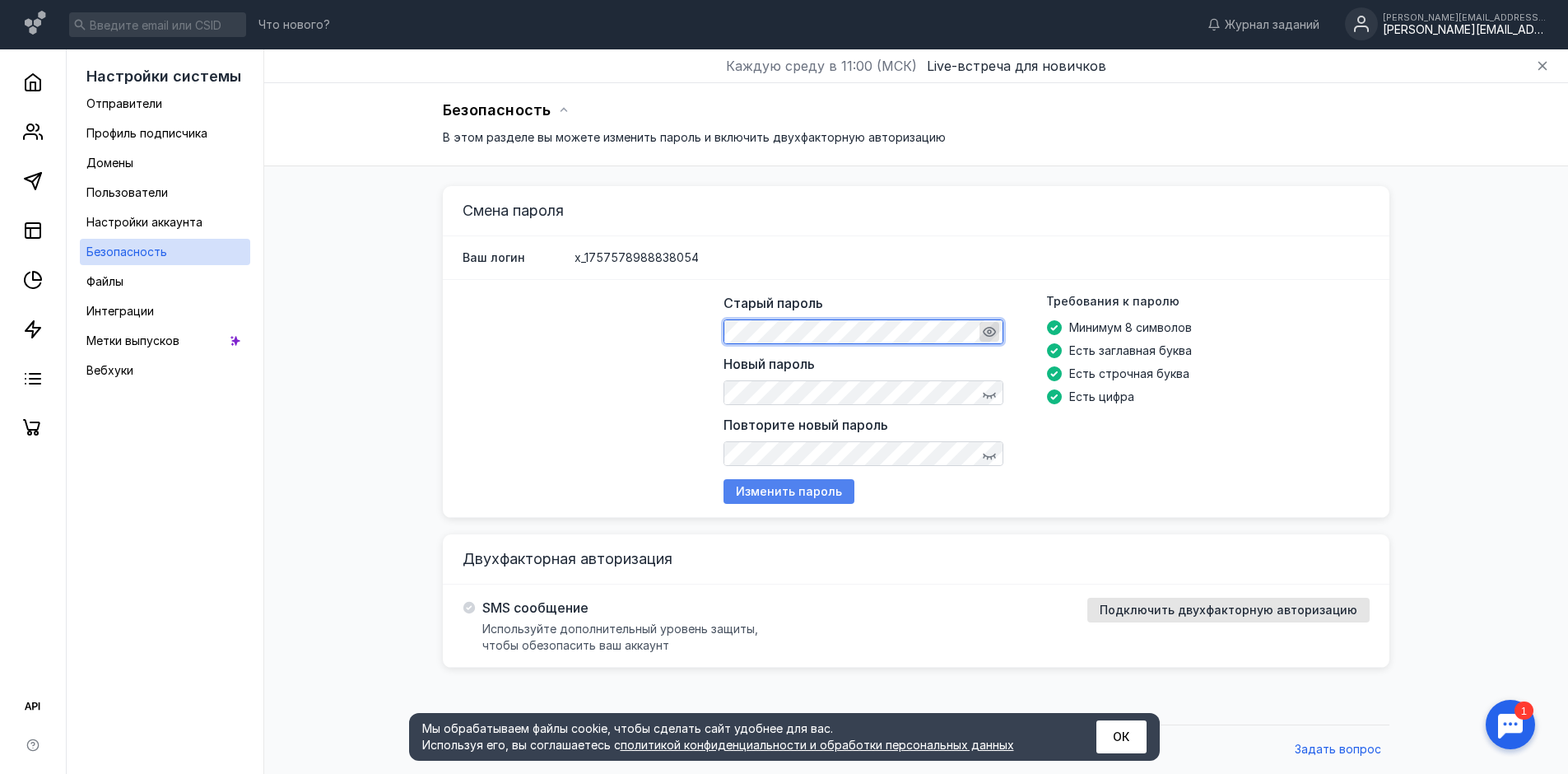
click at [779, 490] on span "Изменить пароль" at bounding box center [789, 491] width 106 height 14
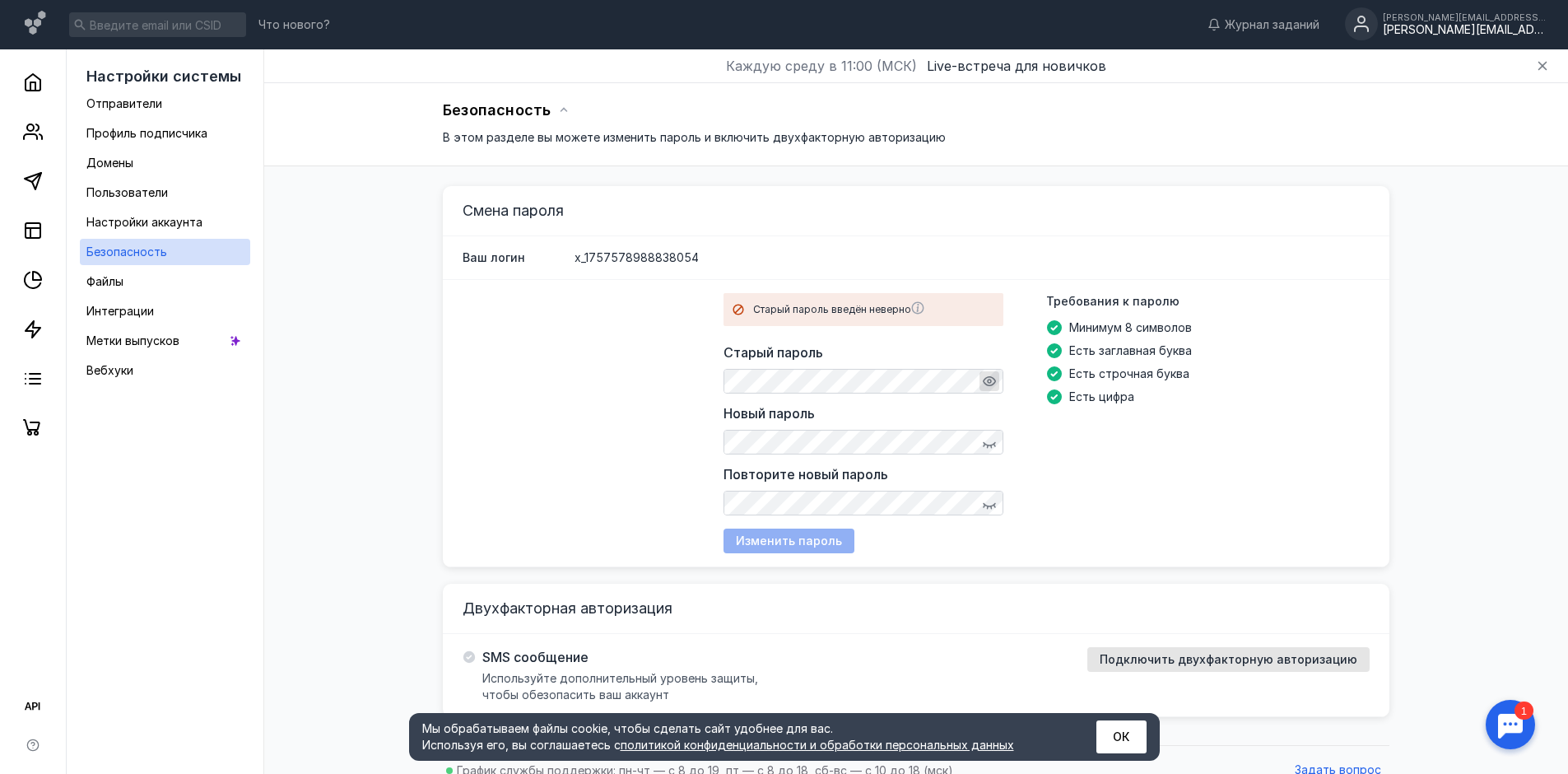
scroll to position [20, 0]
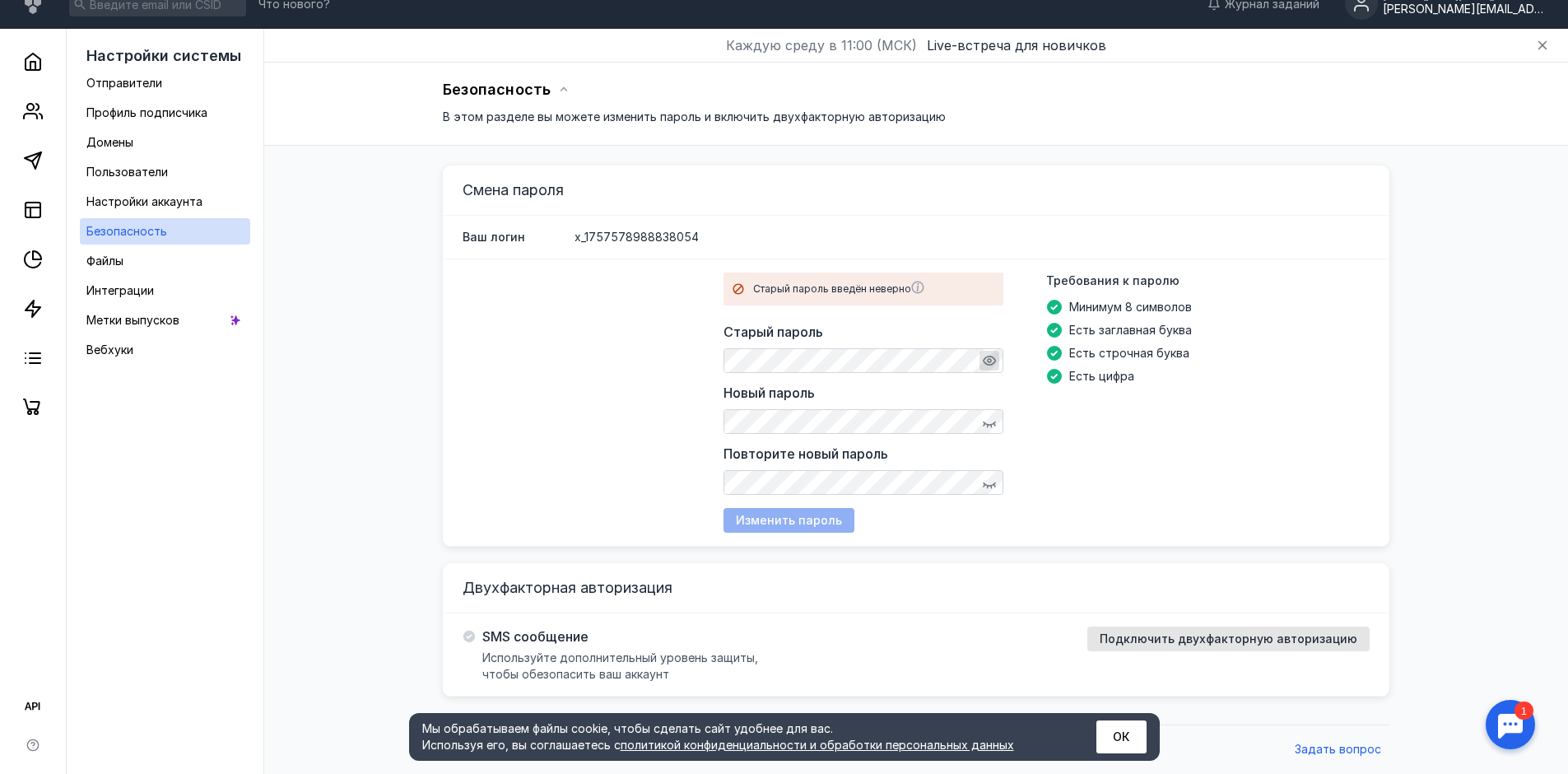
click at [589, 349] on div "Старый пароль введён неверно Старый пароль Новый пароль Повторите новый пароль …" at bounding box center [916, 402] width 947 height 287
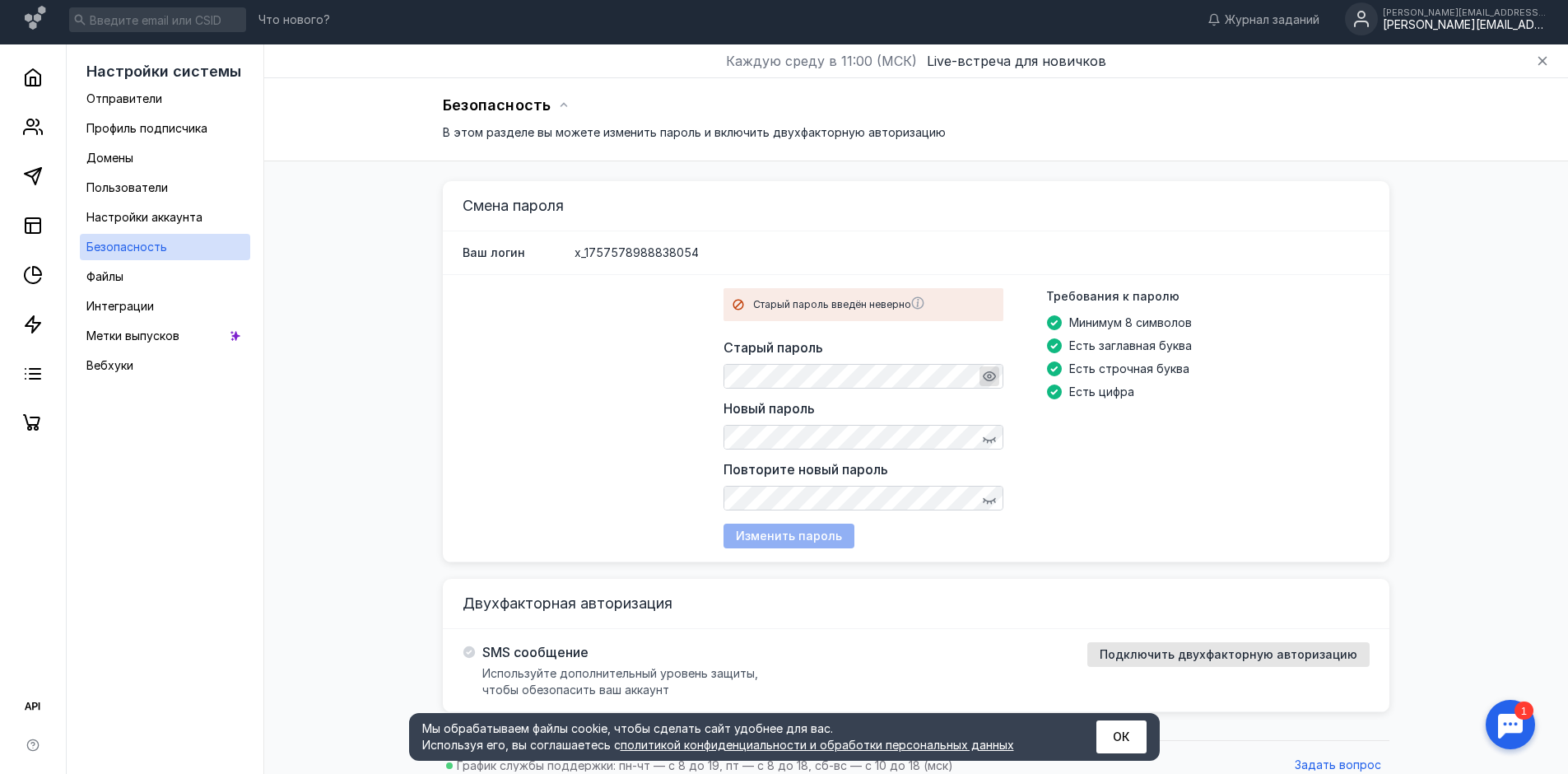
scroll to position [0, 0]
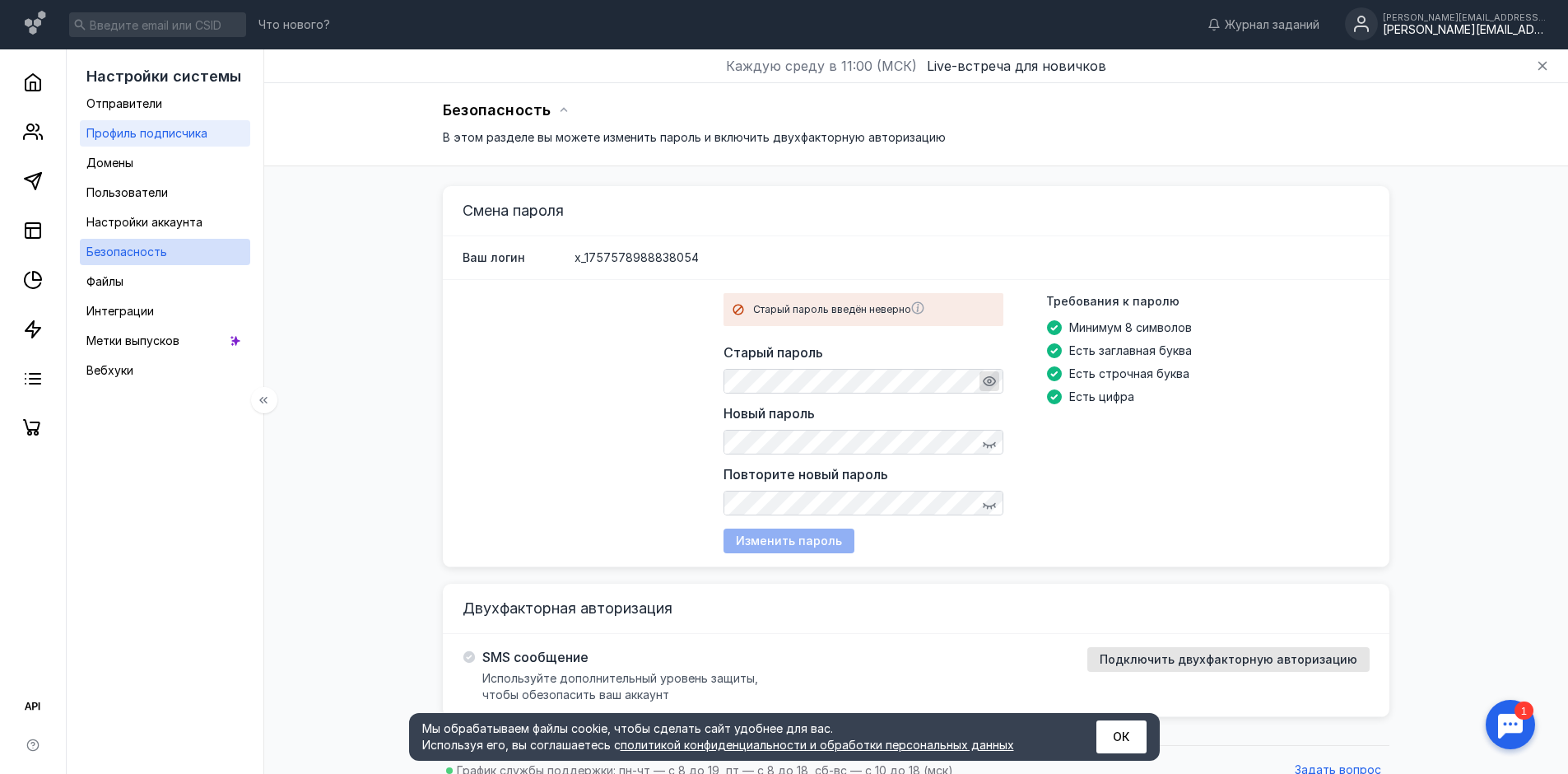
click at [213, 135] on link "Профиль подписчика" at bounding box center [165, 133] width 171 height 26
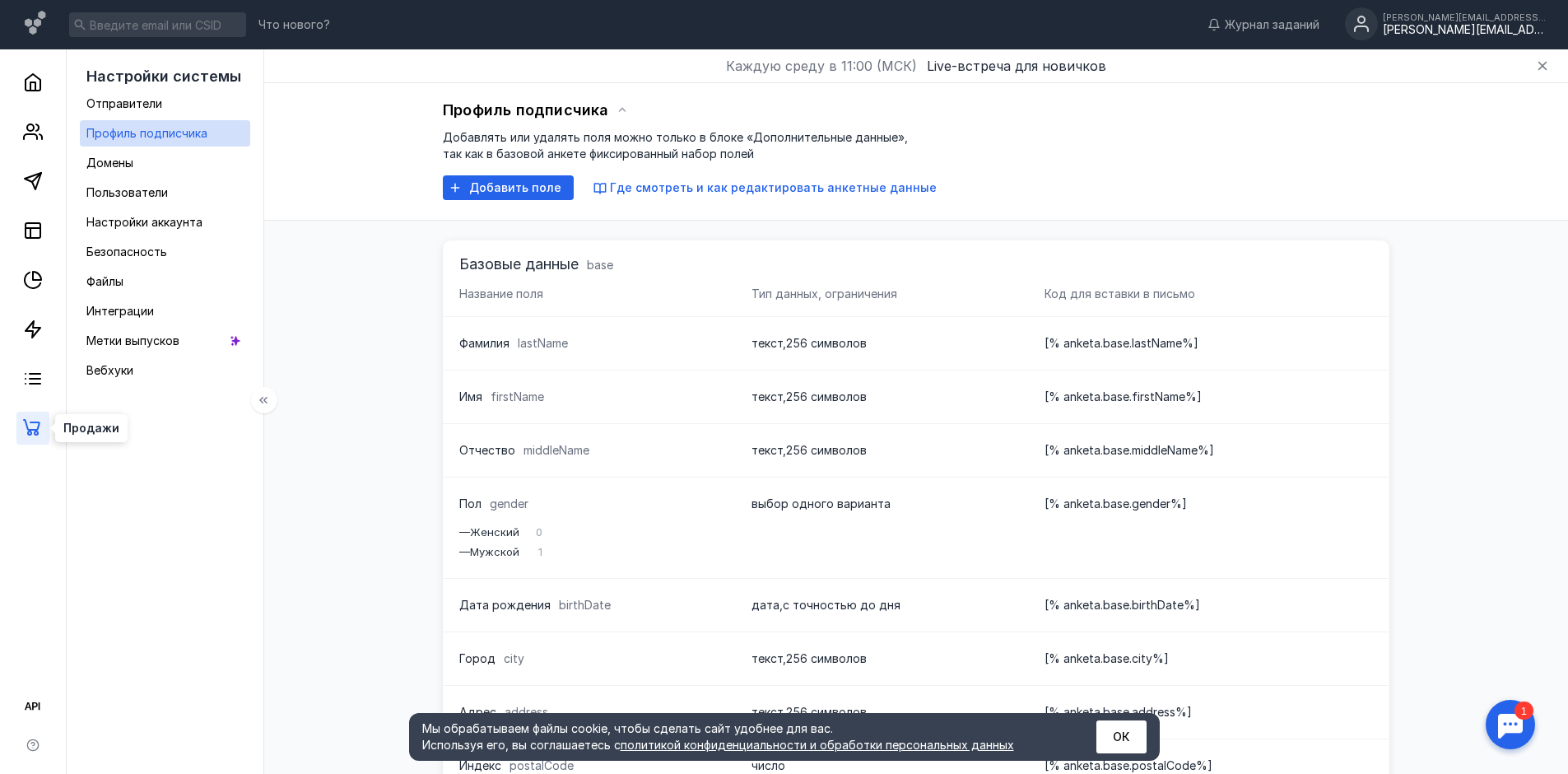
click at [30, 424] on icon at bounding box center [32, 427] width 19 height 19
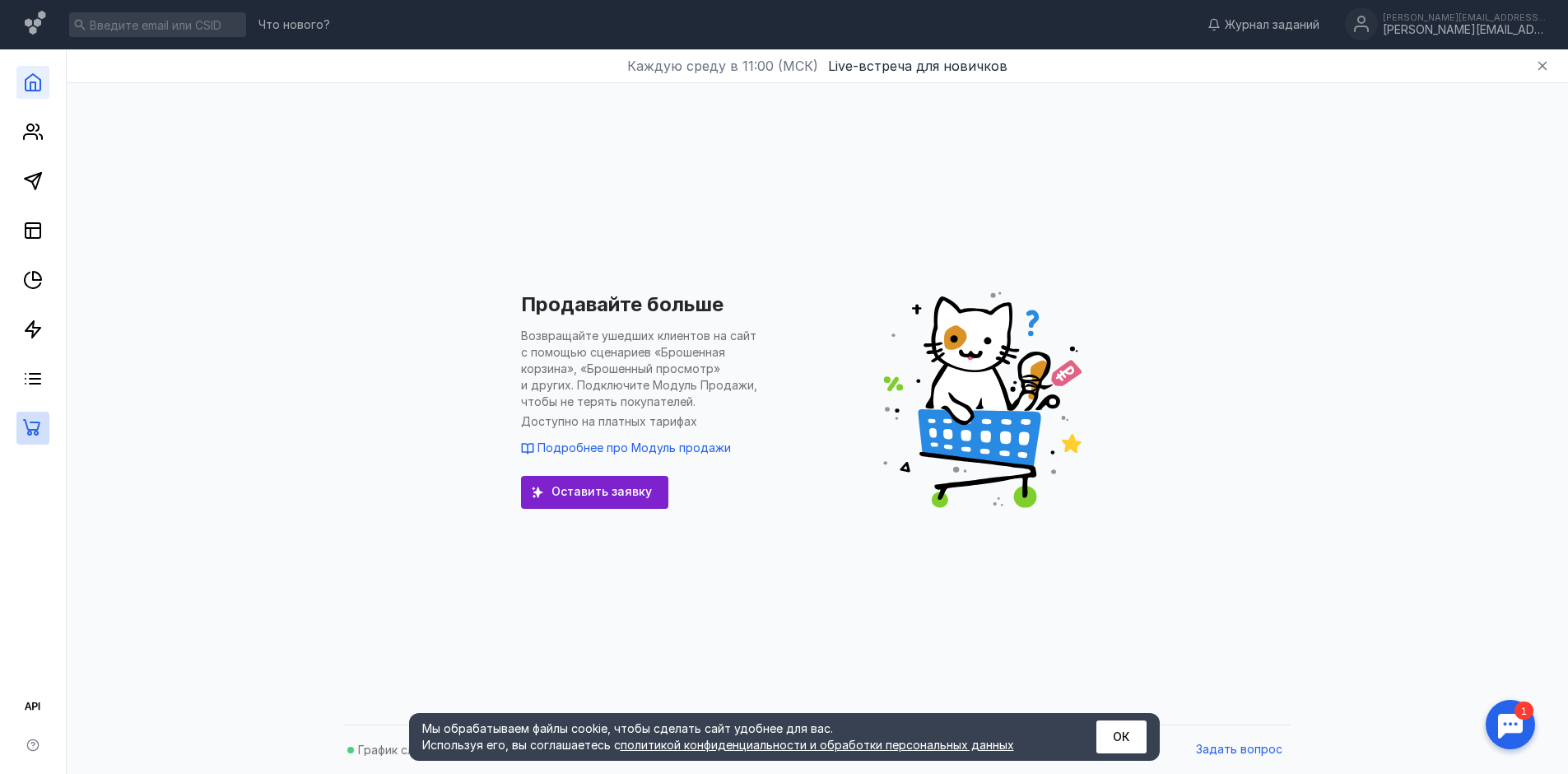
click at [45, 76] on link at bounding box center [32, 82] width 32 height 32
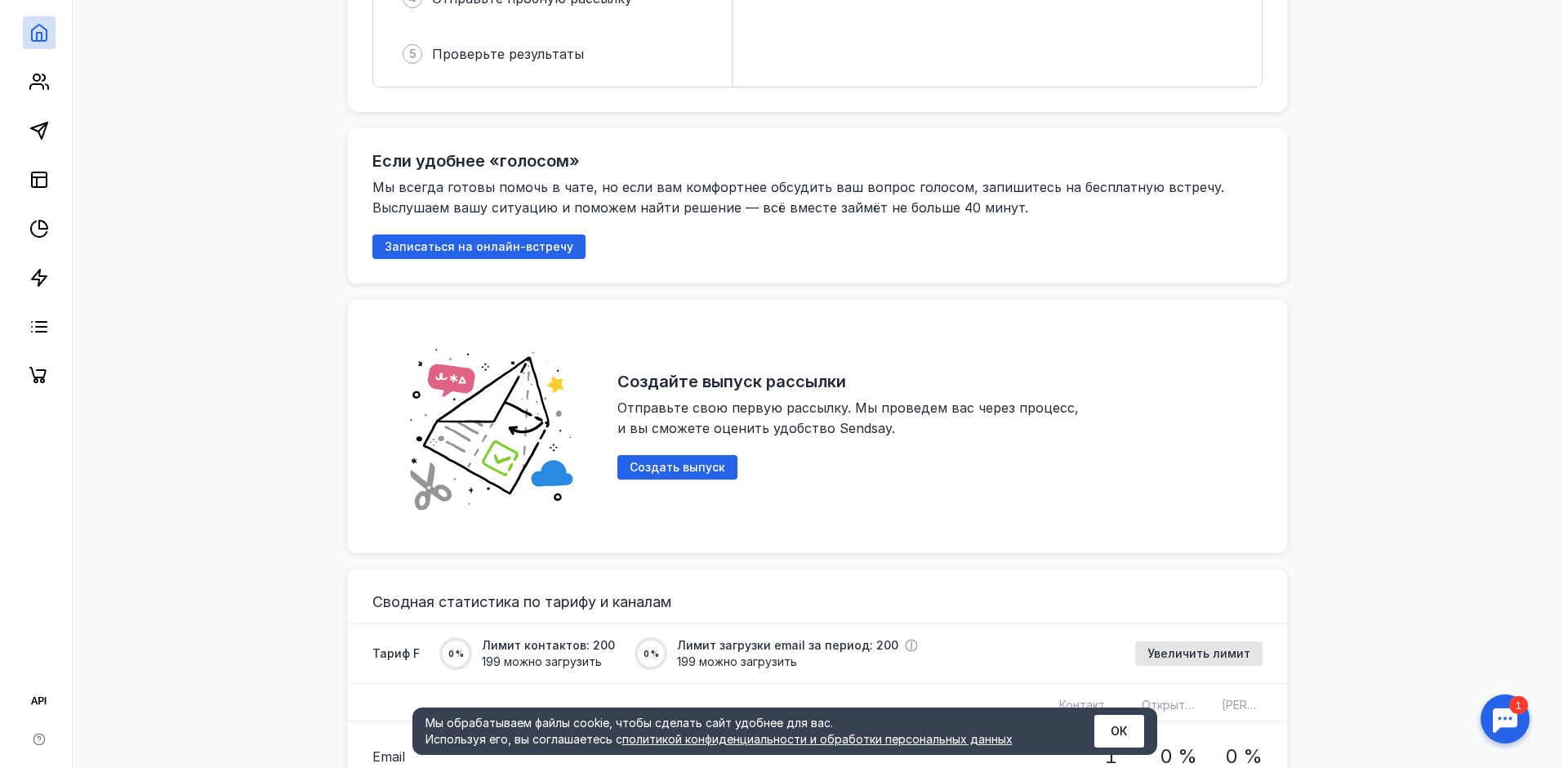
scroll to position [735, 0]
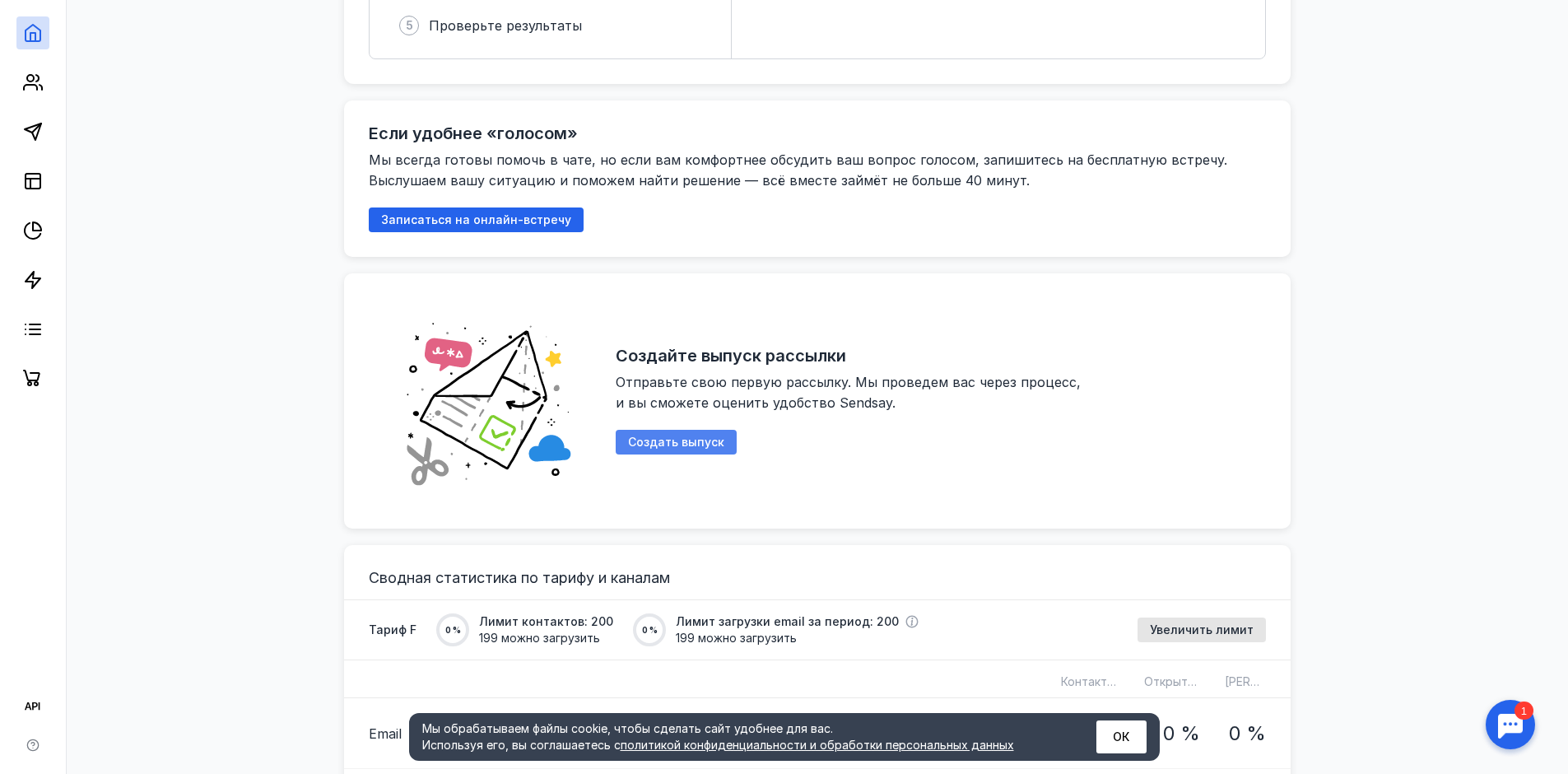
click at [701, 435] on span "Создать выпуск" at bounding box center [677, 442] width 97 height 14
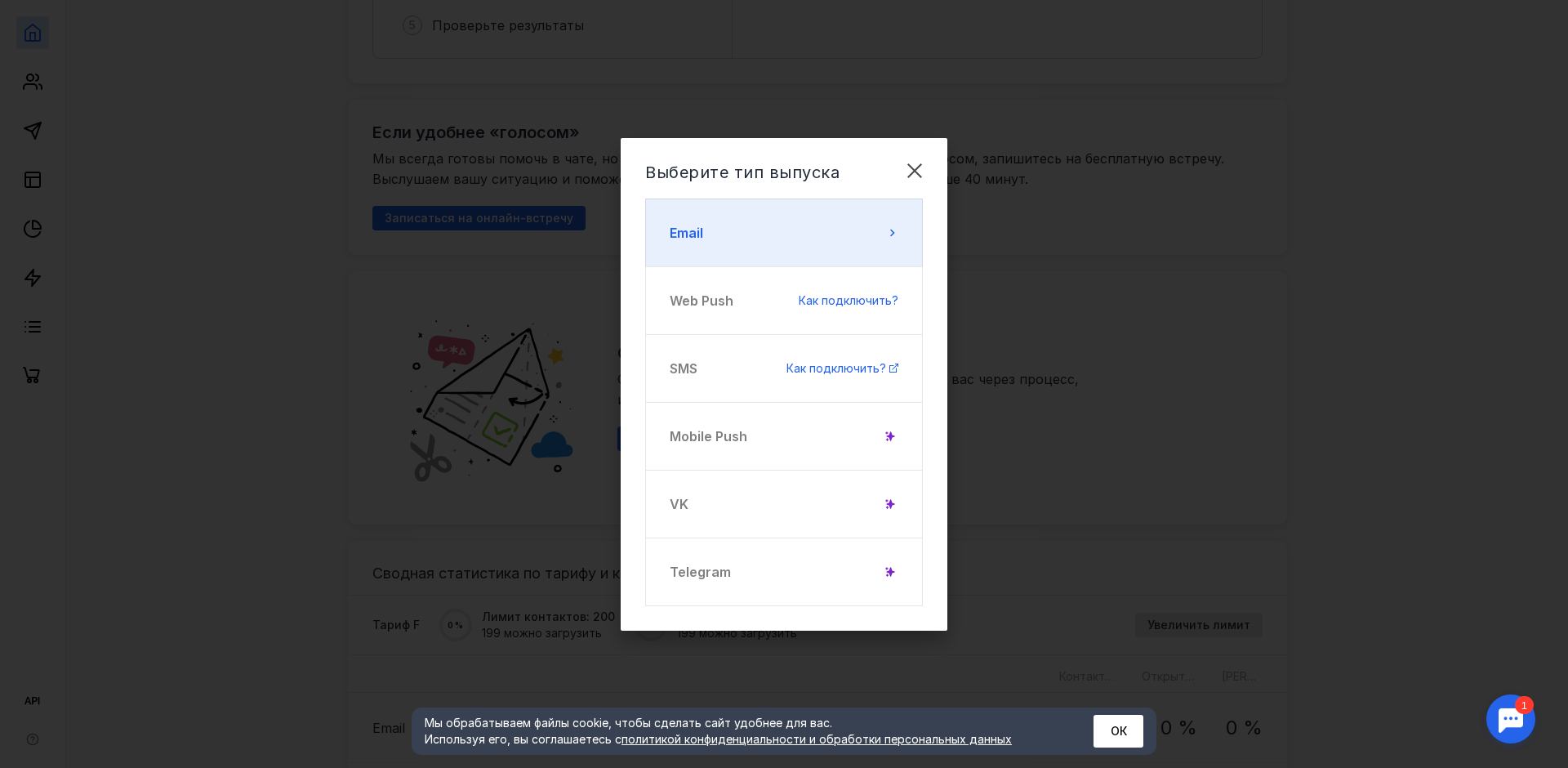
click at [761, 223] on button "Email" at bounding box center [784, 232] width 278 height 68
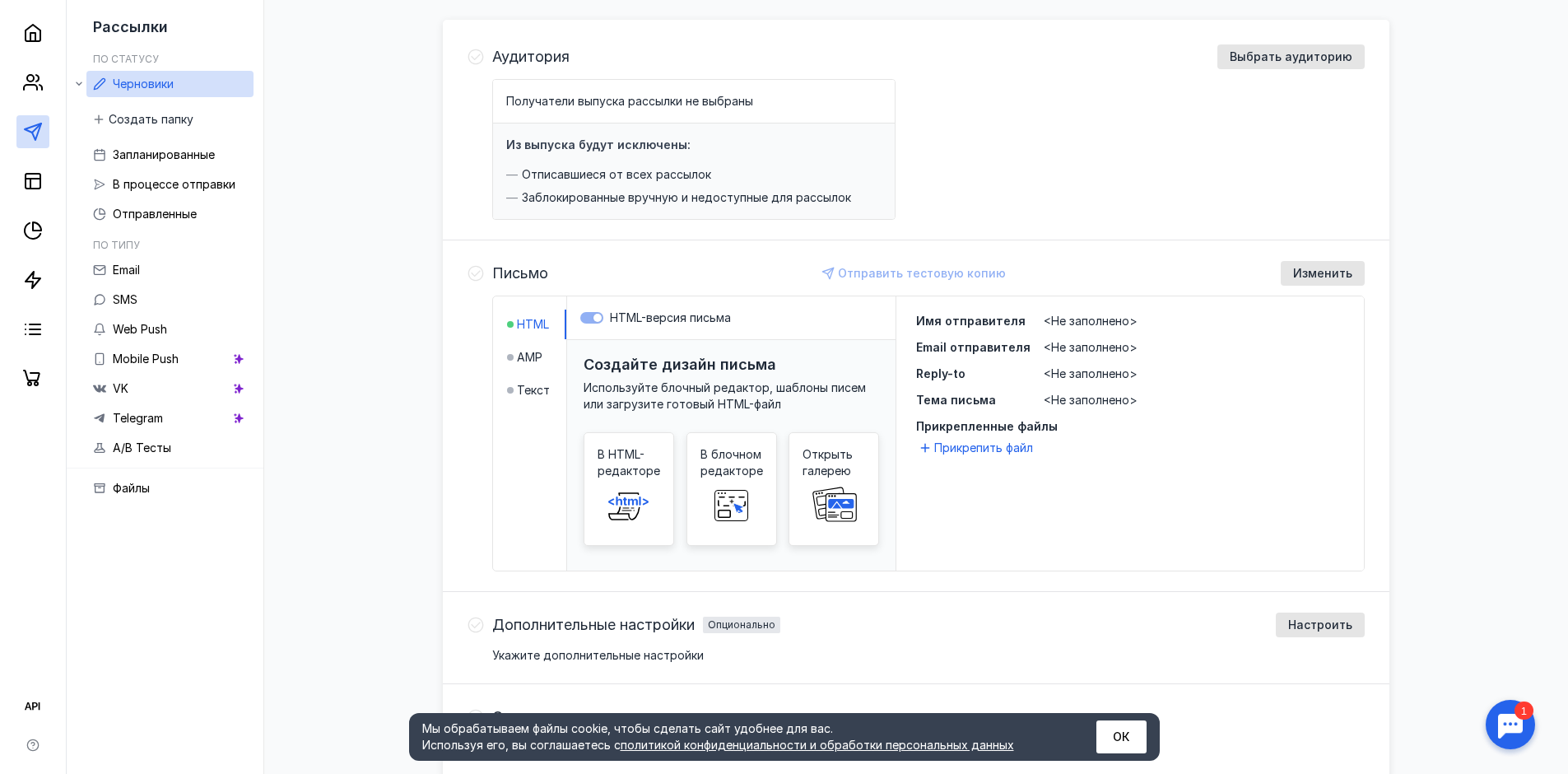
scroll to position [247, 0]
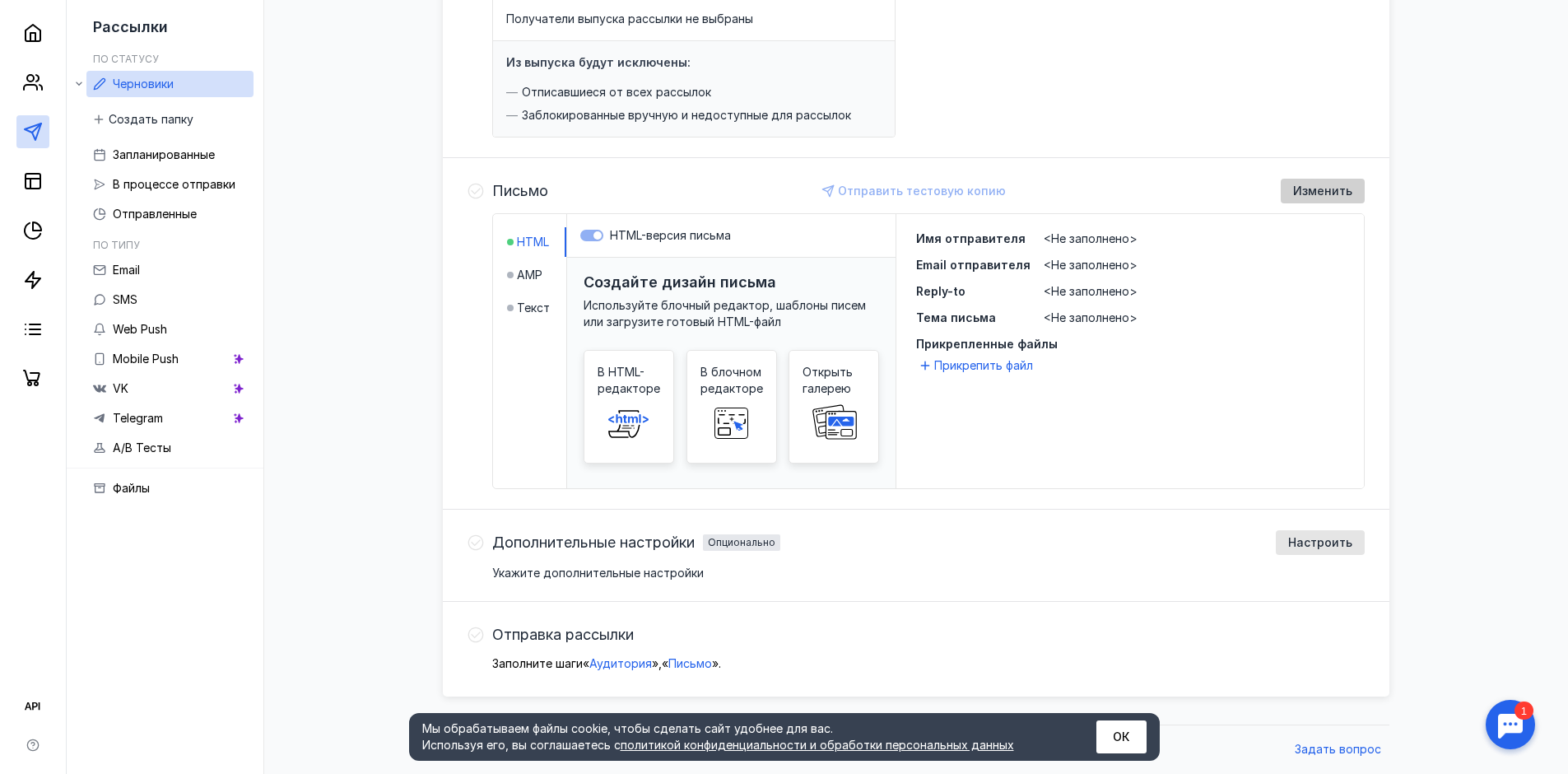
click at [1328, 189] on span "Изменить" at bounding box center [1323, 191] width 59 height 14
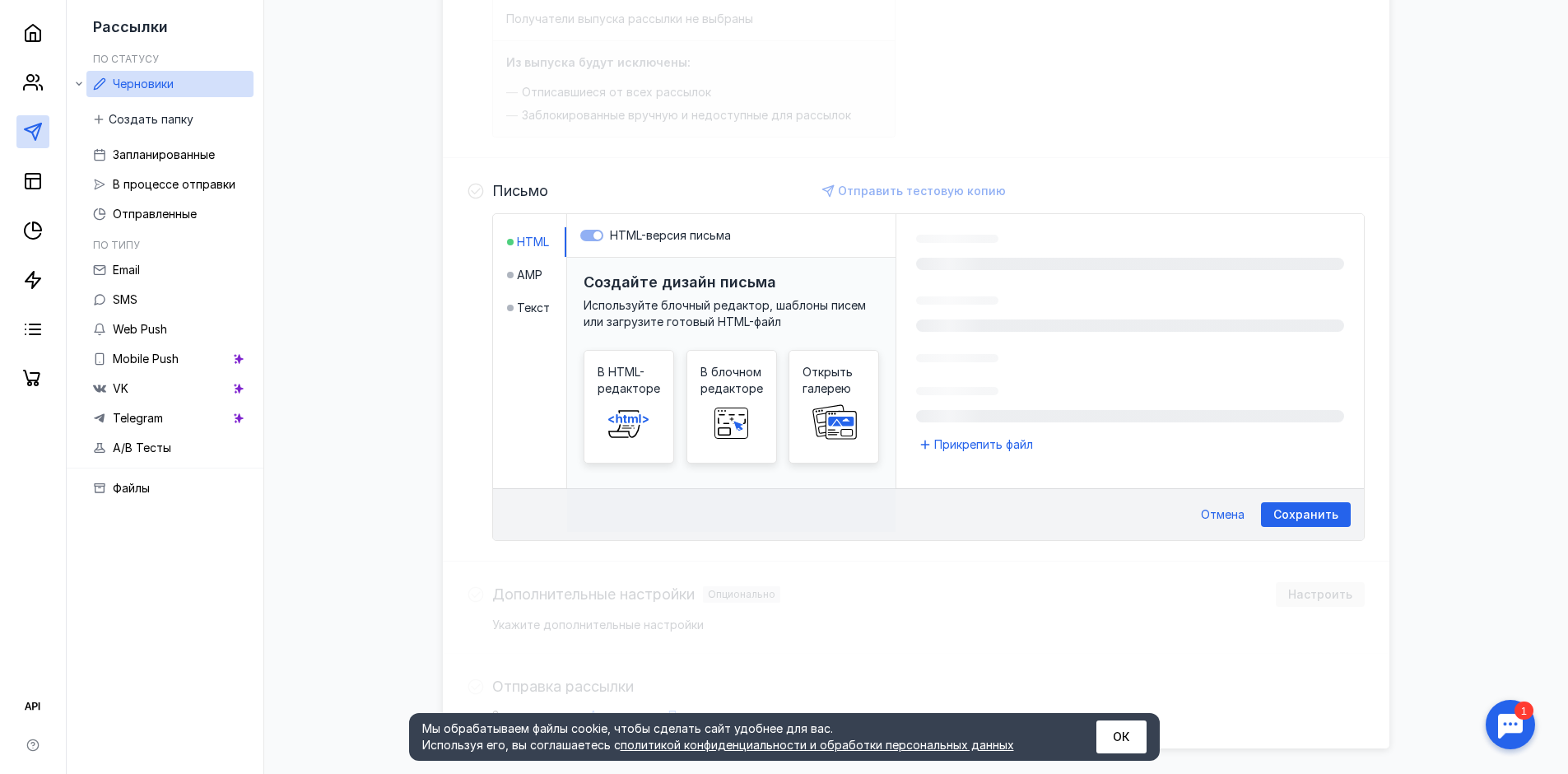
scroll to position [311, 0]
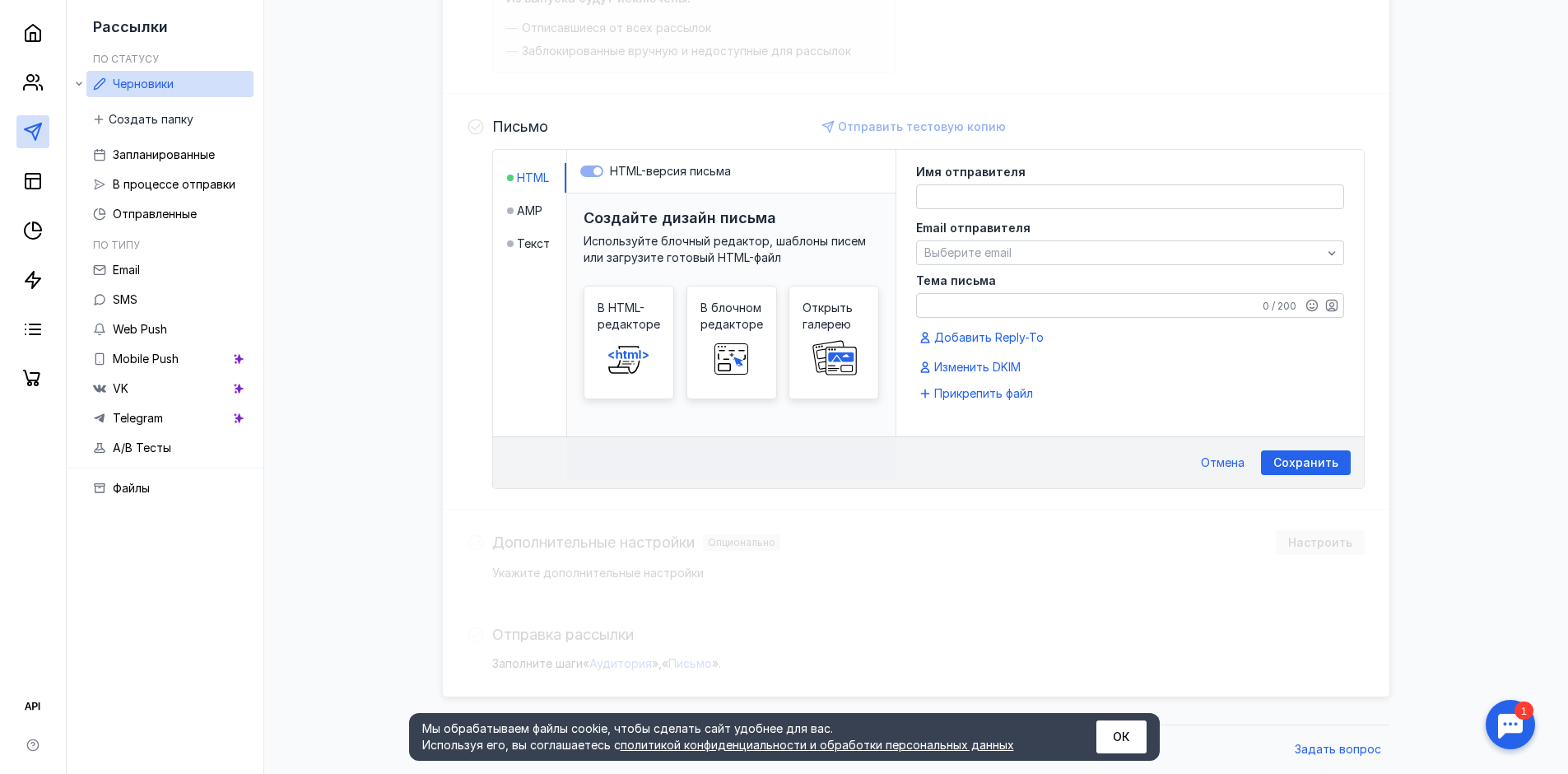
click at [948, 198] on textarea at bounding box center [1130, 197] width 426 height 23
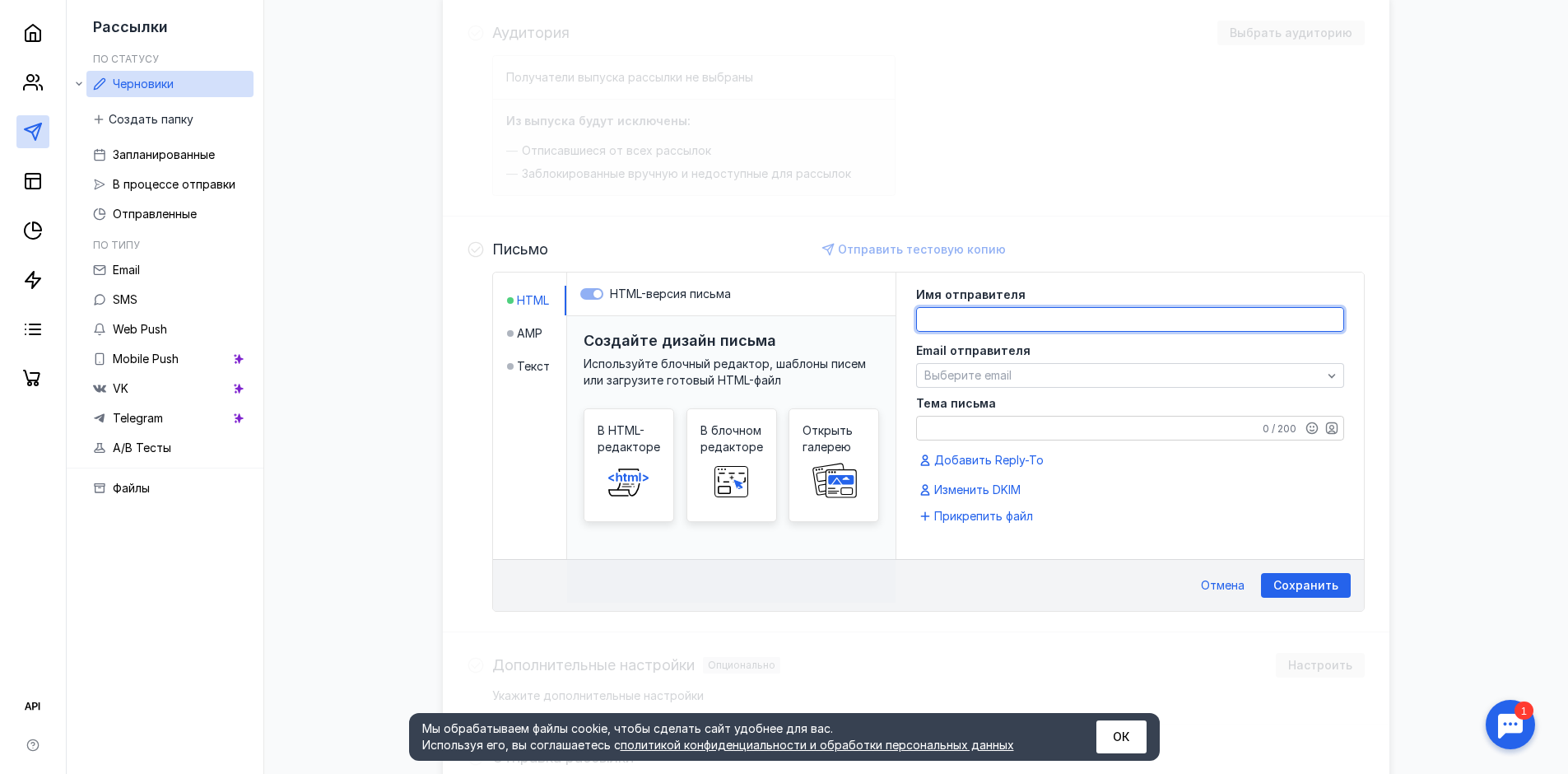
scroll to position [229, 0]
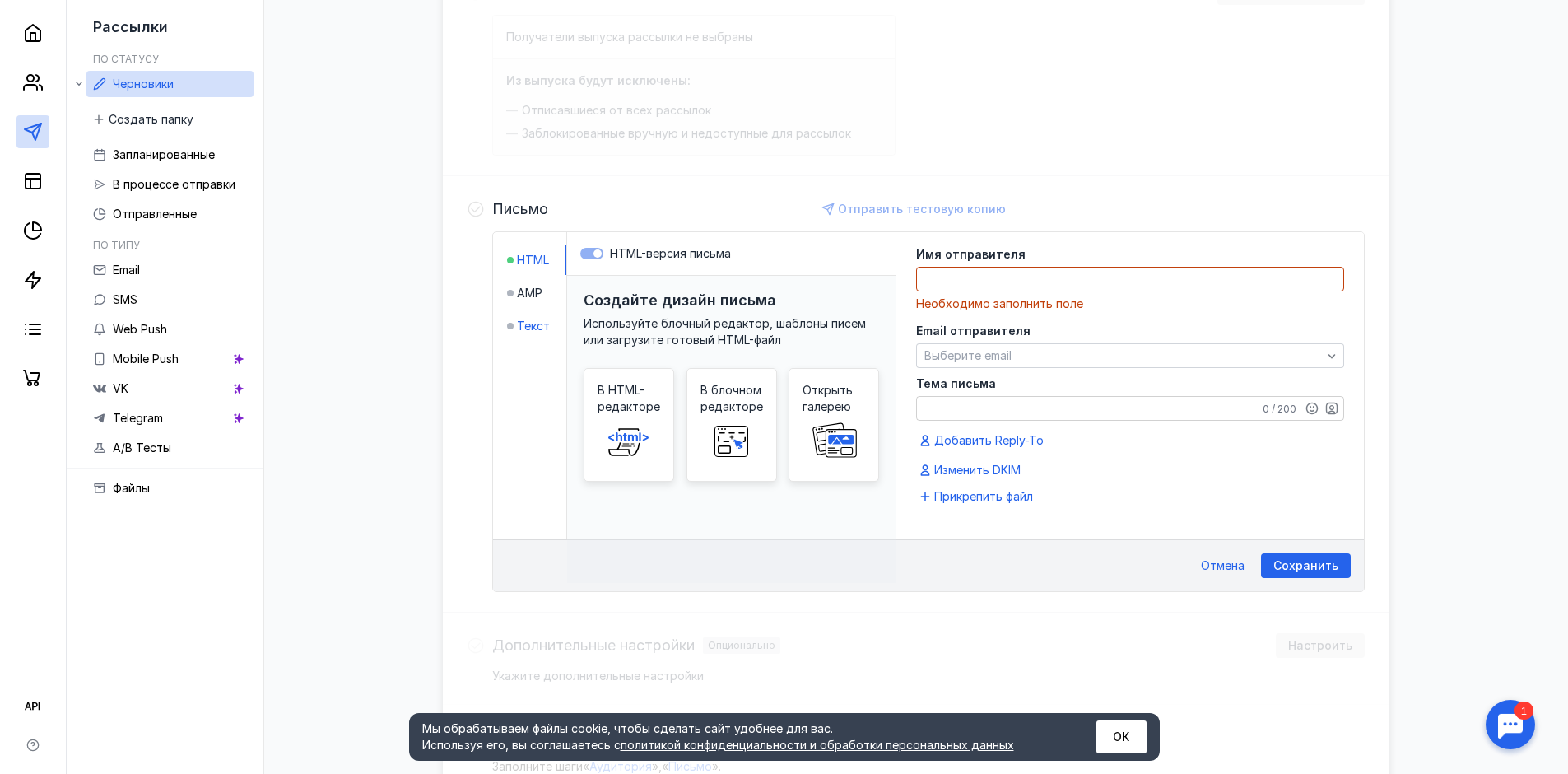
click at [534, 326] on span "Текст" at bounding box center [533, 326] width 32 height 17
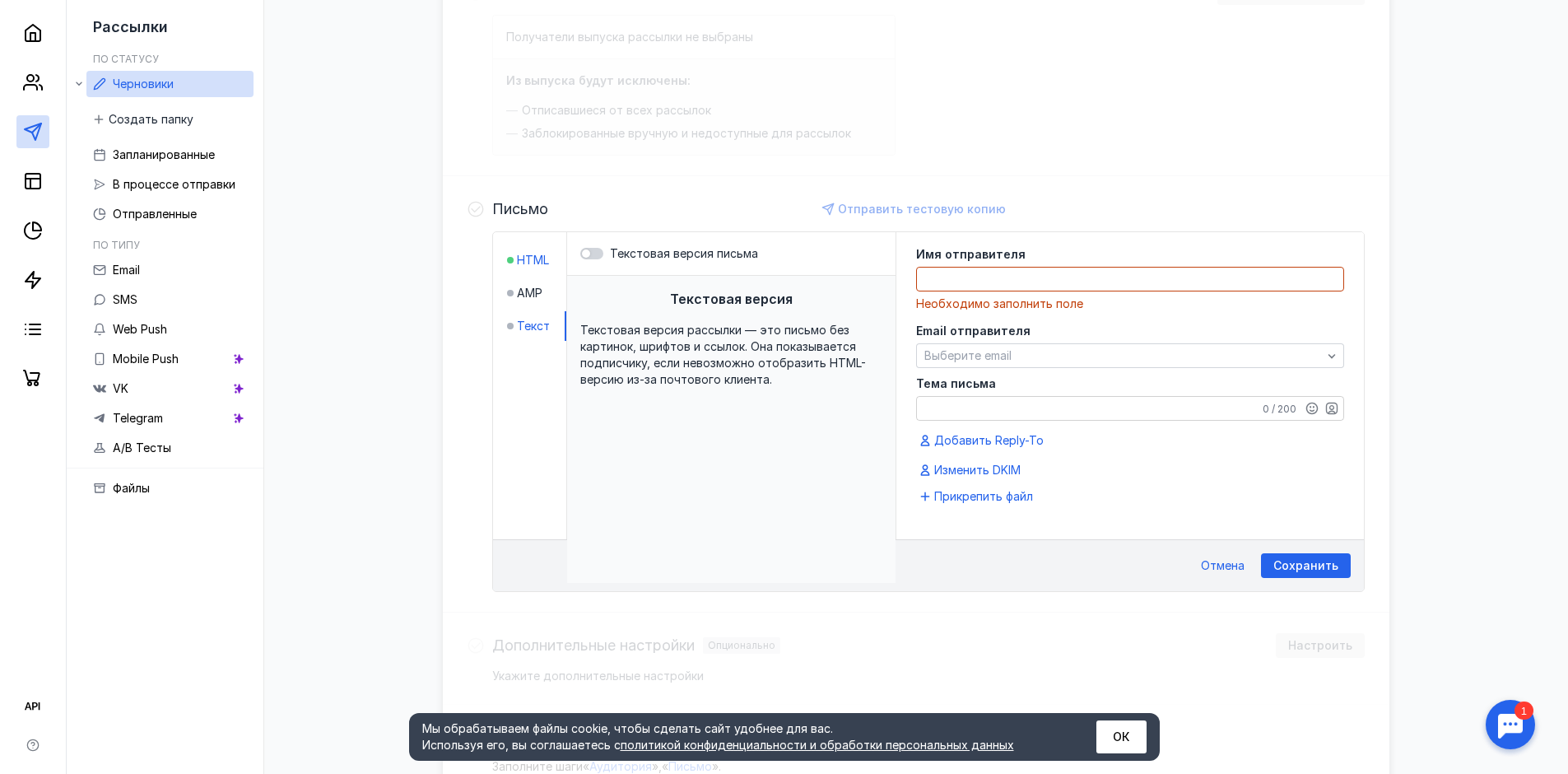
click at [534, 262] on span "HTML" at bounding box center [533, 260] width 32 height 17
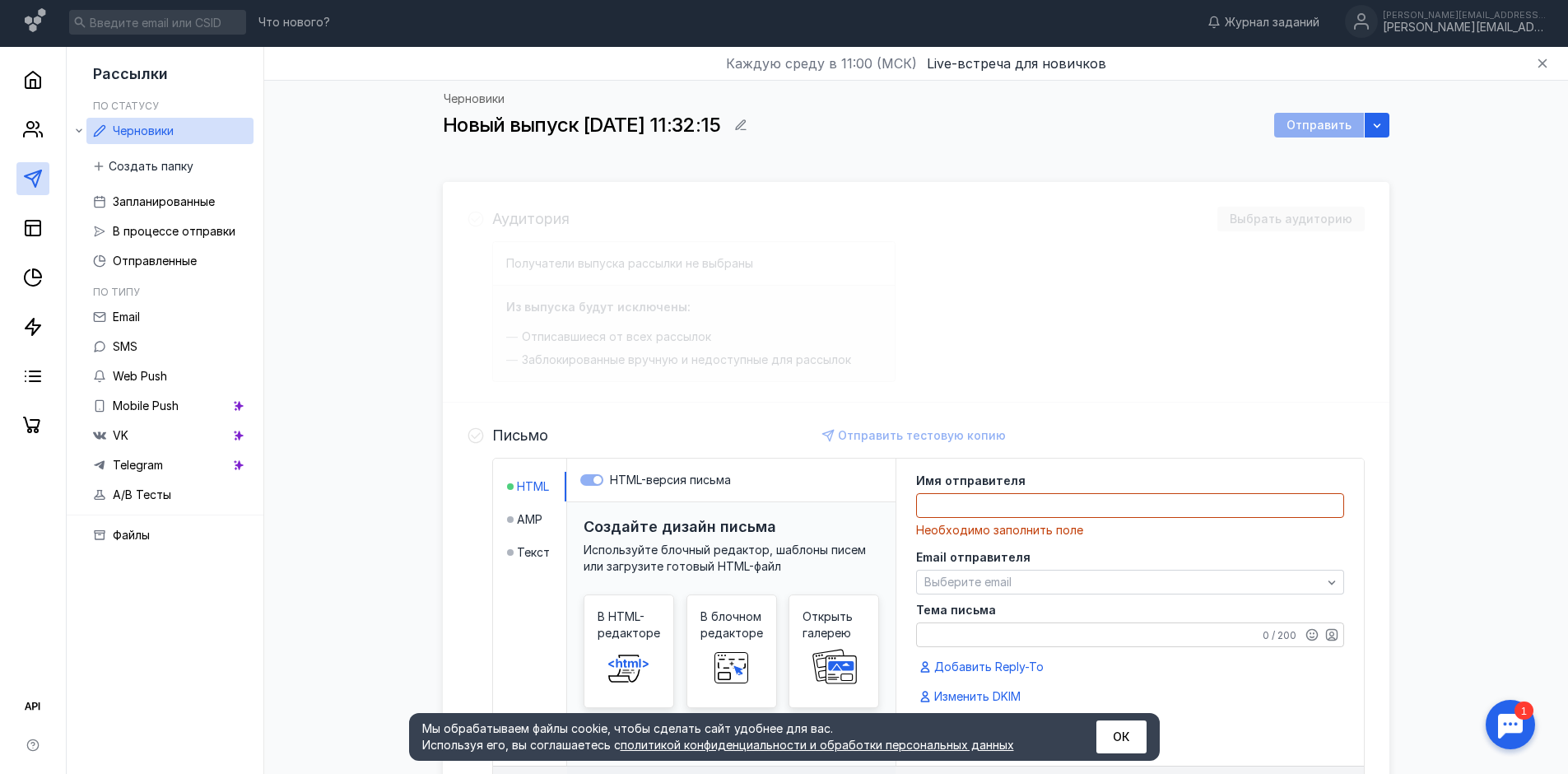
scroll to position [0, 0]
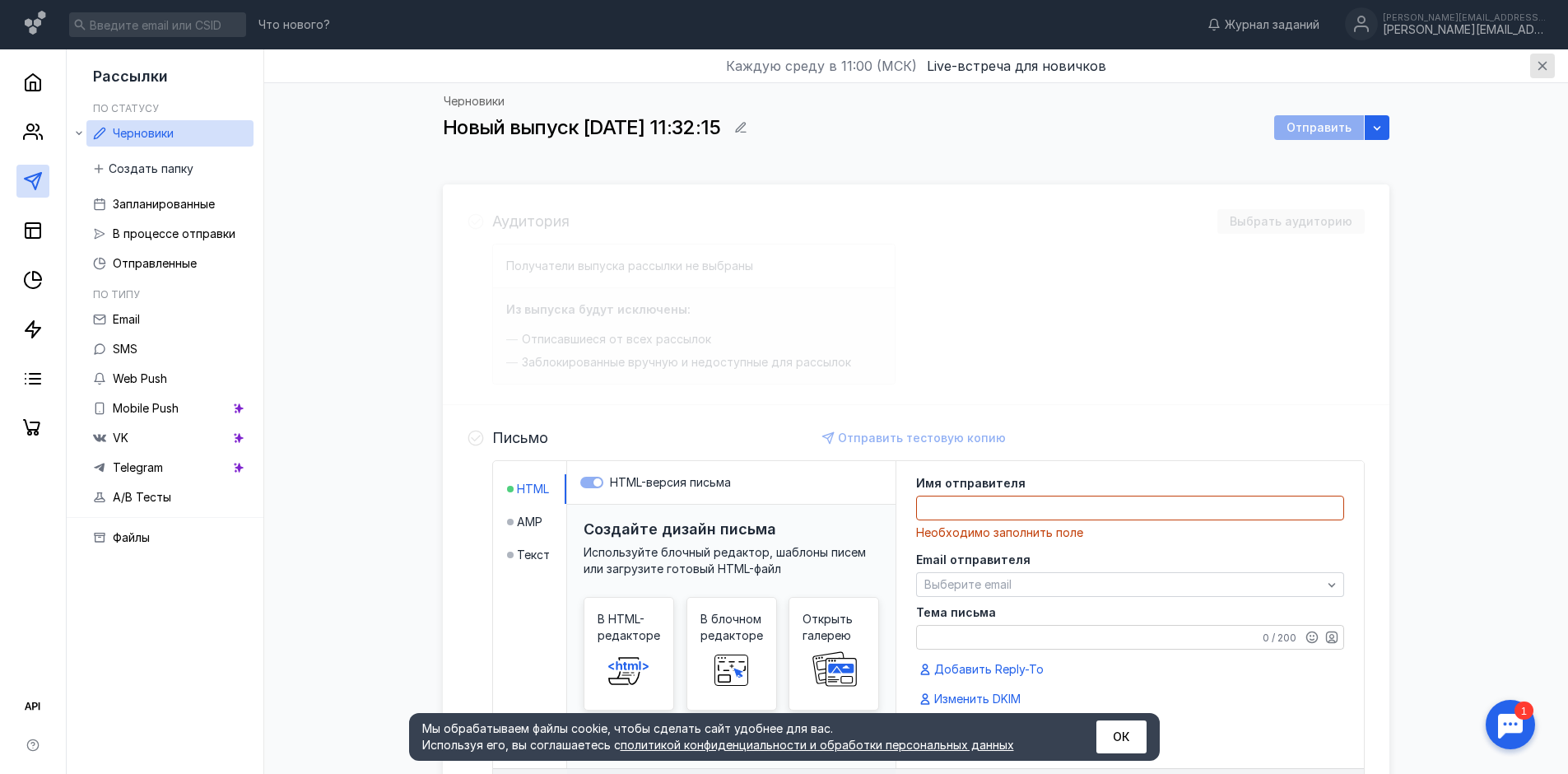
click at [1539, 62] on icon "button" at bounding box center [1543, 67] width 9 height 9
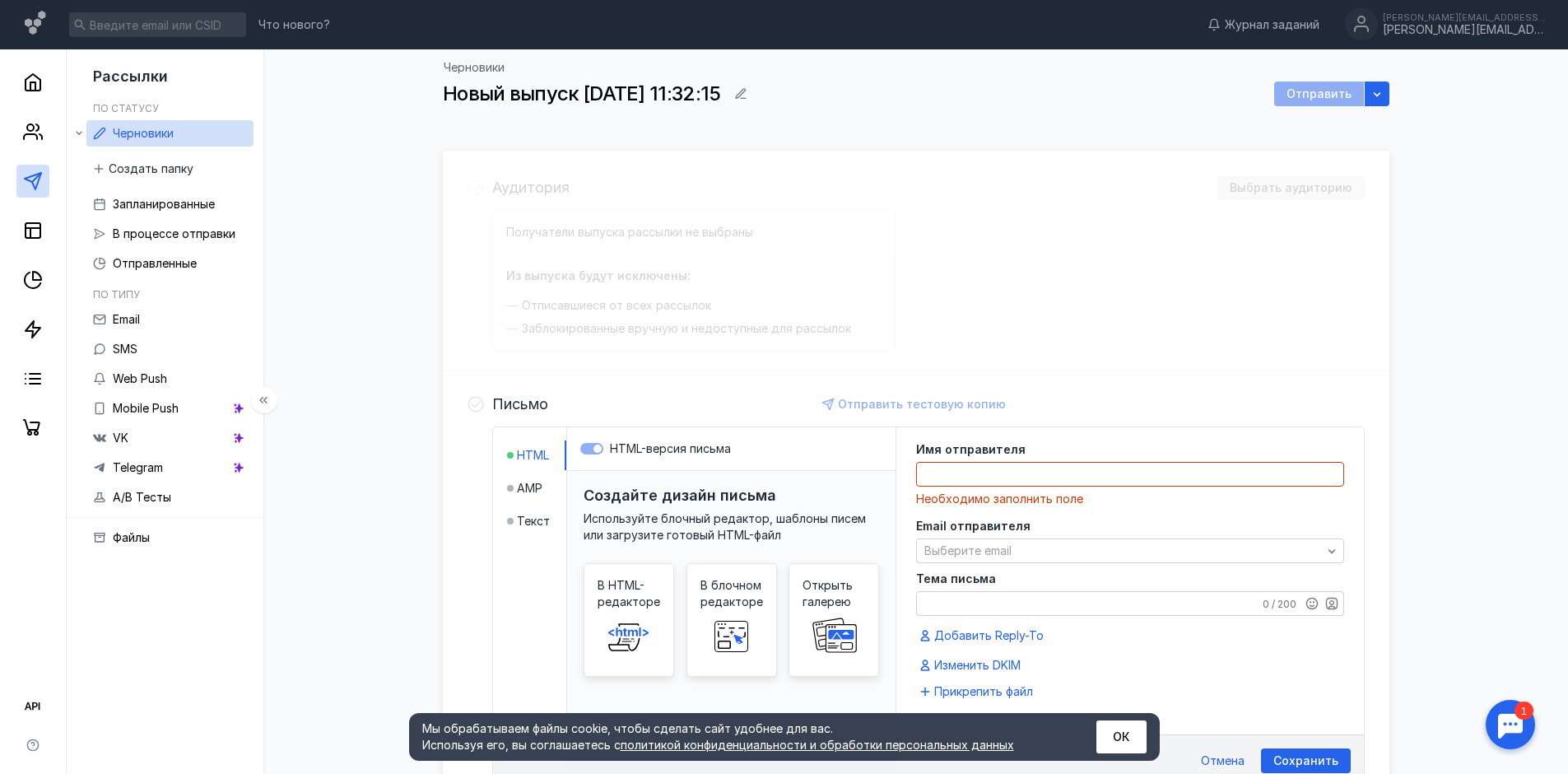
click at [28, 168] on link at bounding box center [32, 180] width 32 height 32
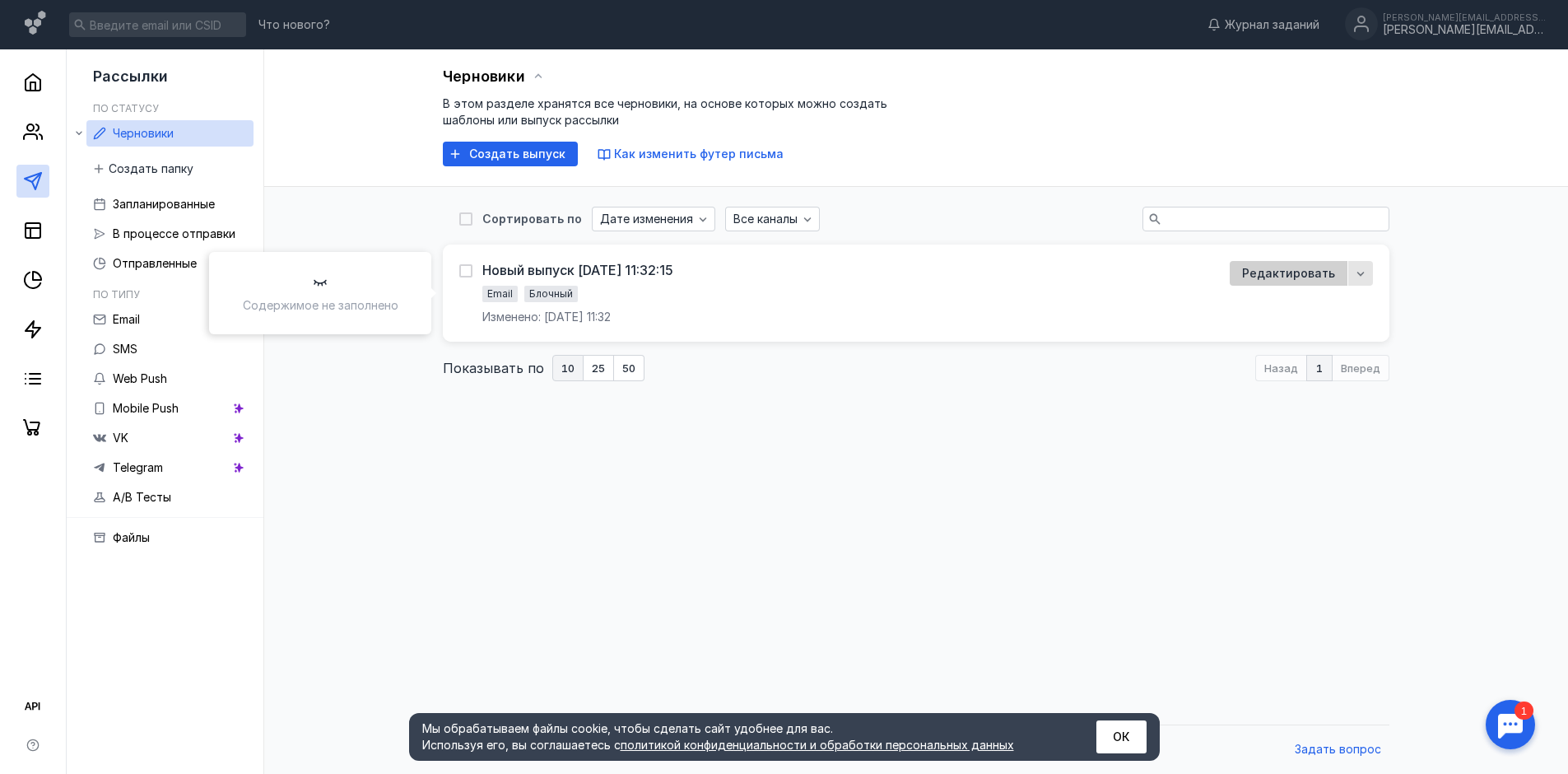
click at [1264, 280] on span "Редактировать" at bounding box center [1289, 274] width 93 height 17
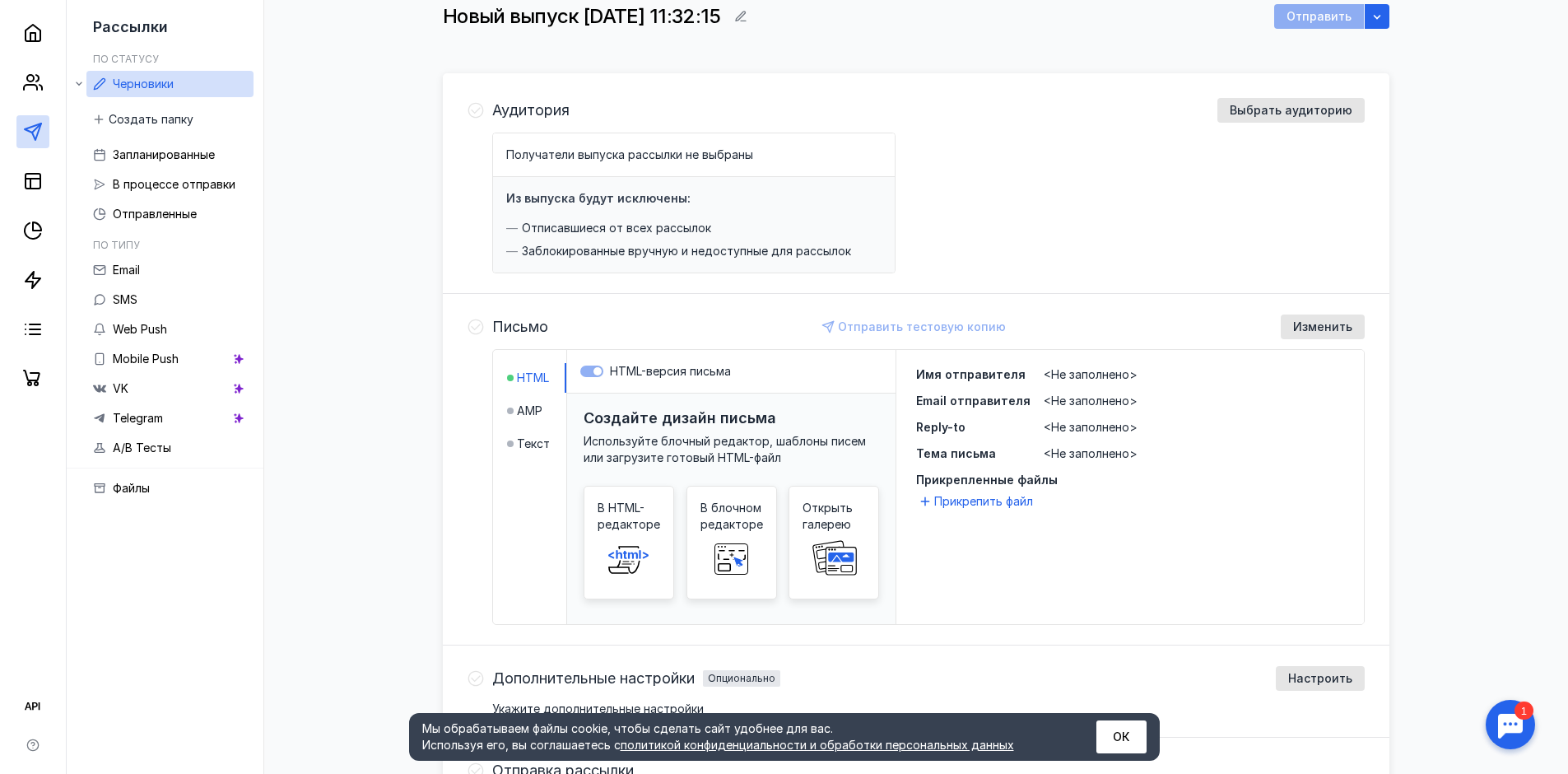
scroll to position [48, 0]
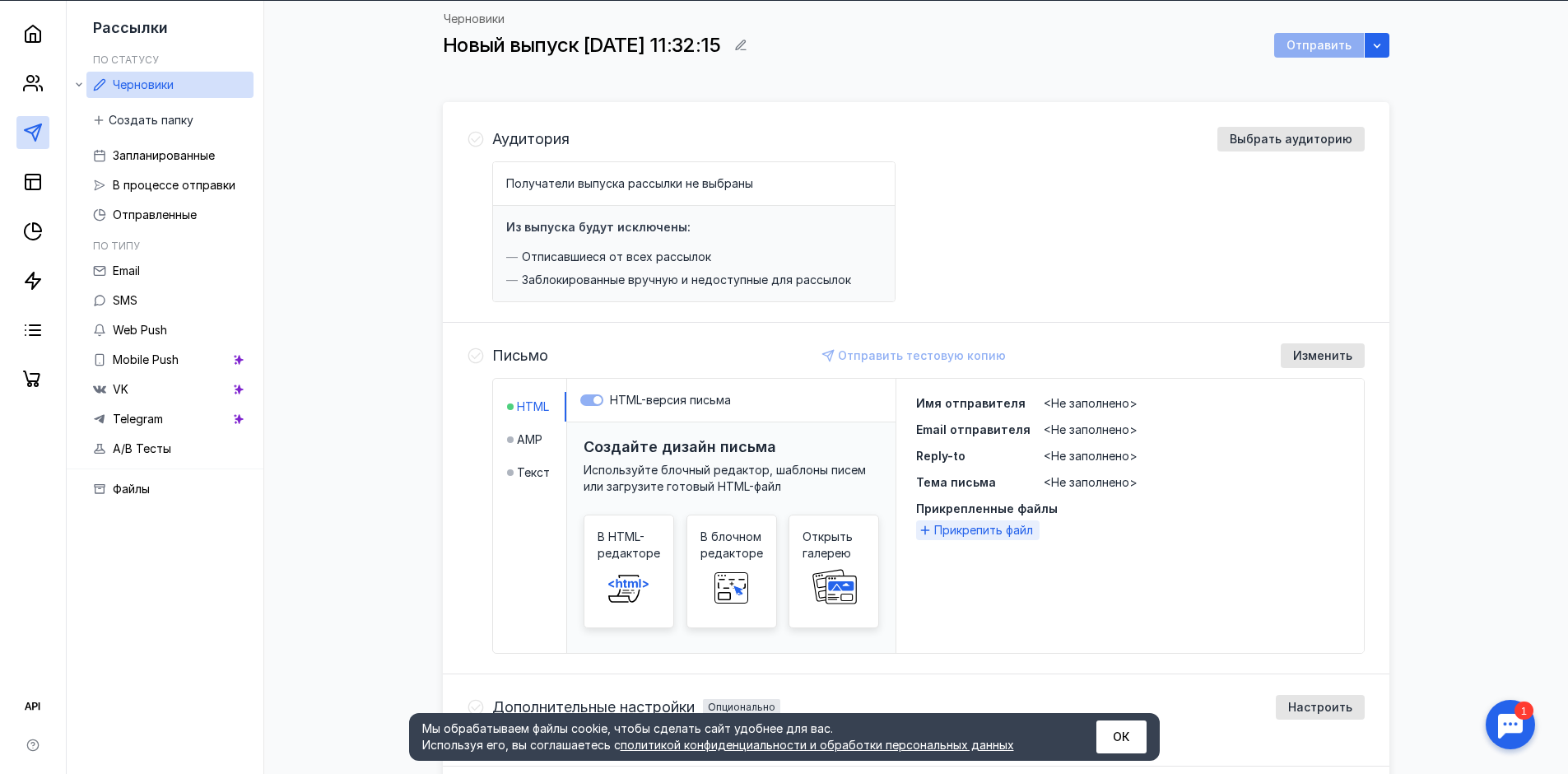
click at [959, 532] on span "Прикрепить файл" at bounding box center [984, 530] width 98 height 17
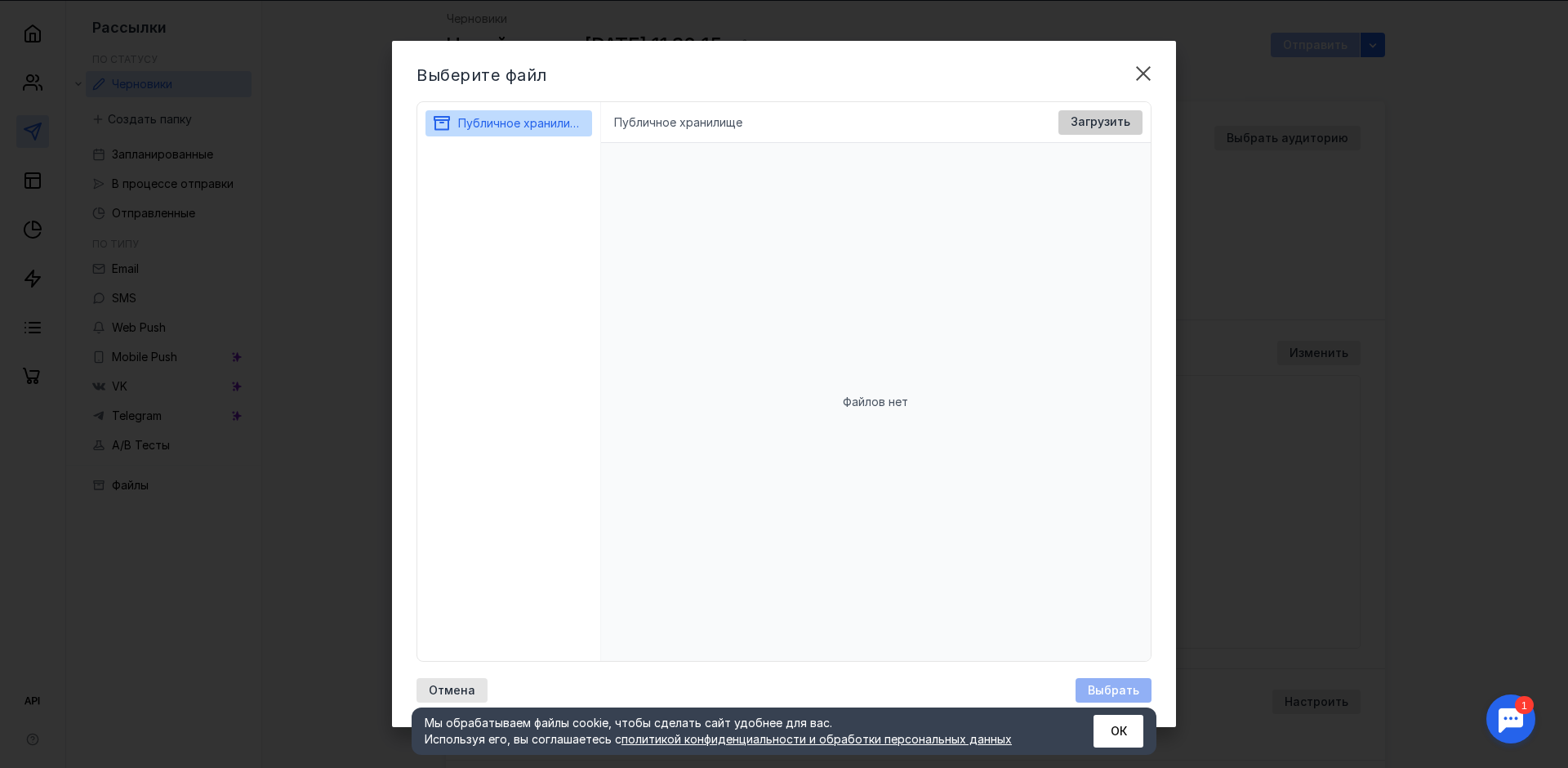
click at [1108, 122] on span "Загрузить" at bounding box center [1100, 122] width 60 height 14
click at [1106, 121] on span "Загрузить" at bounding box center [1100, 122] width 60 height 14
click at [784, 342] on div "Файлов нет" at bounding box center [877, 401] width 551 height 518
click at [678, 379] on div "Файлов нет" at bounding box center [877, 401] width 551 height 518
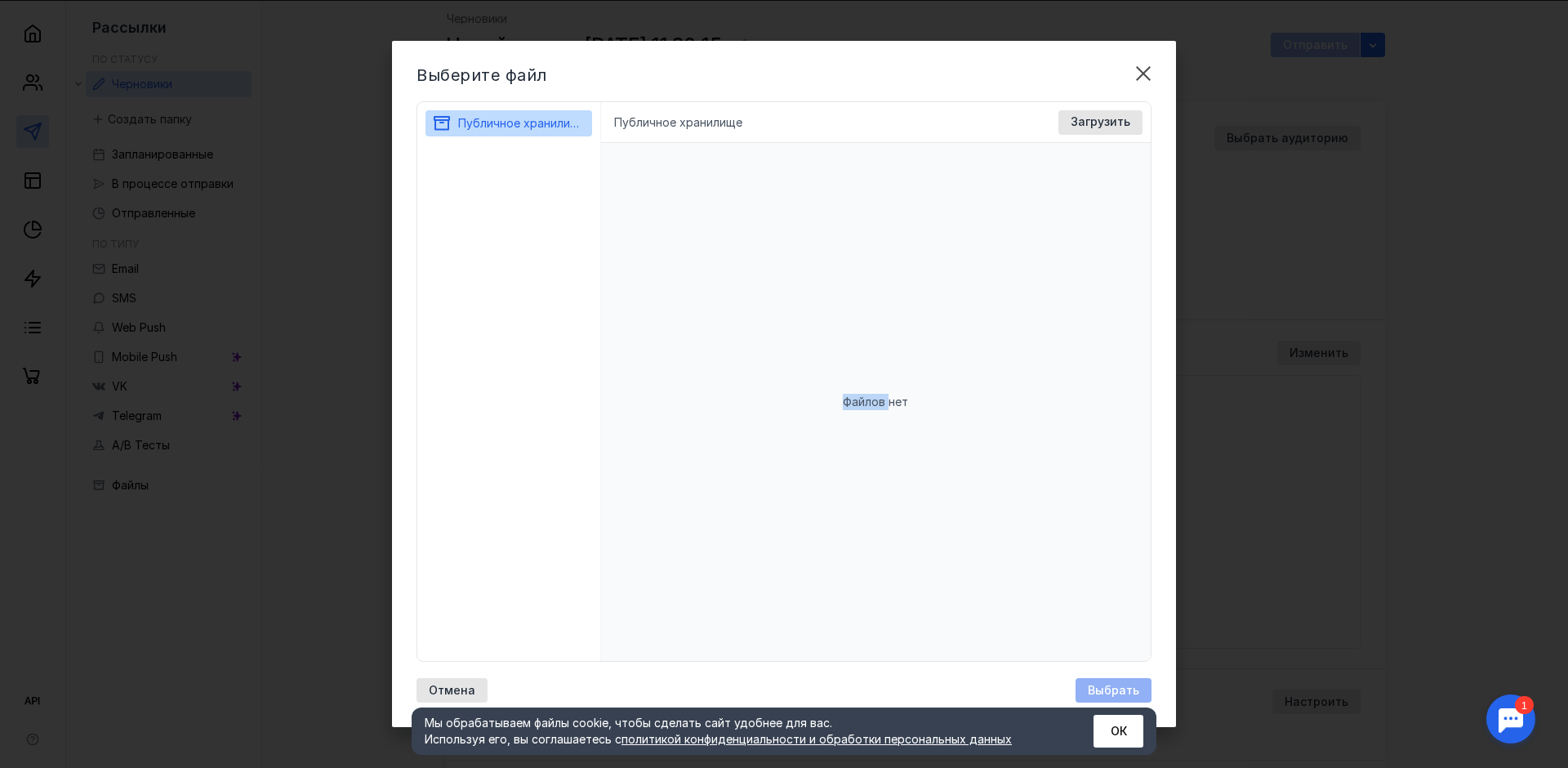
click at [697, 456] on div "Файлов нет" at bounding box center [877, 401] width 551 height 518
click at [780, 308] on div "Файлов нет" at bounding box center [877, 401] width 551 height 518
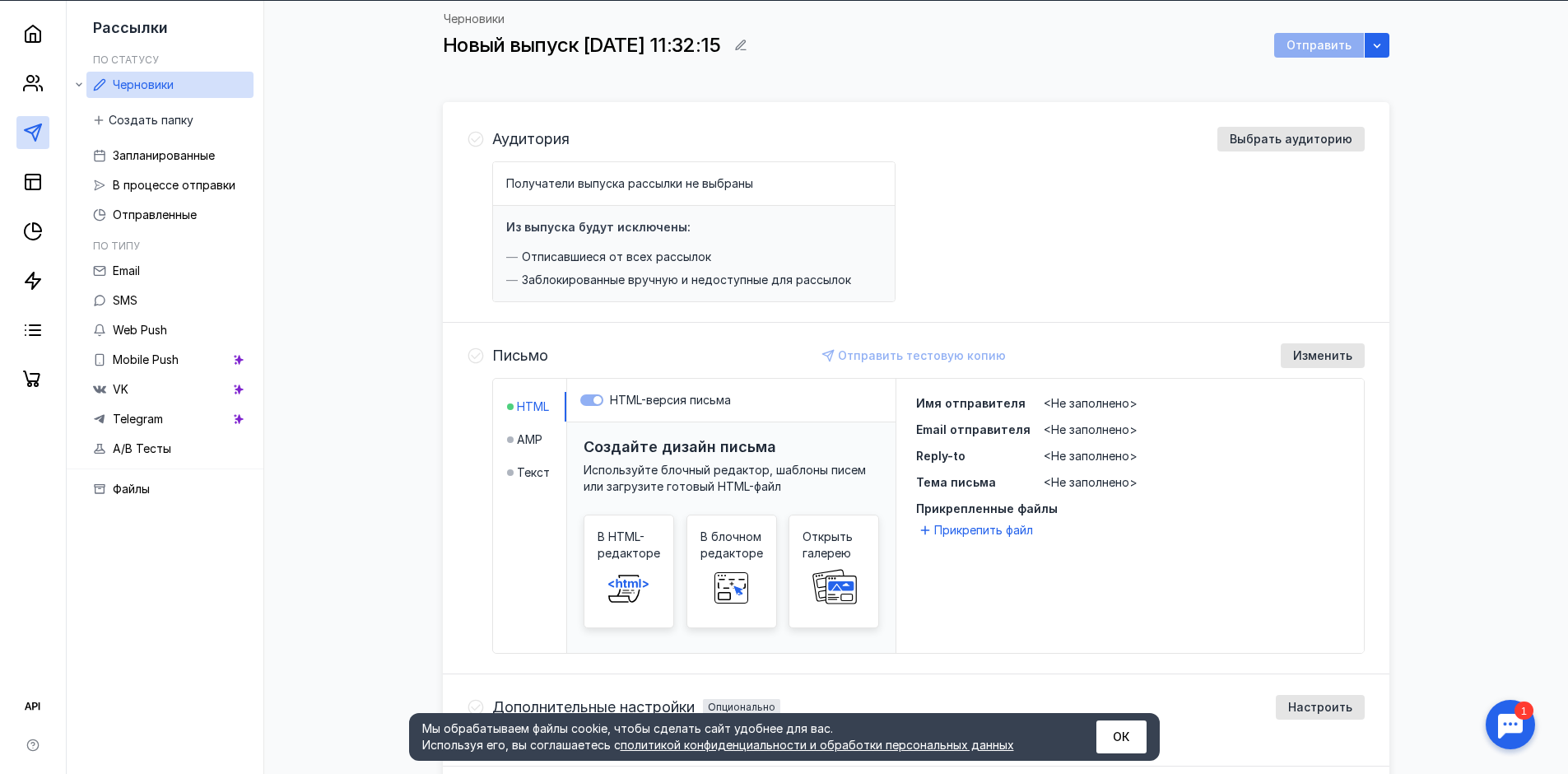
click at [1081, 401] on span "<Не заполнено>" at bounding box center [1090, 403] width 94 height 14
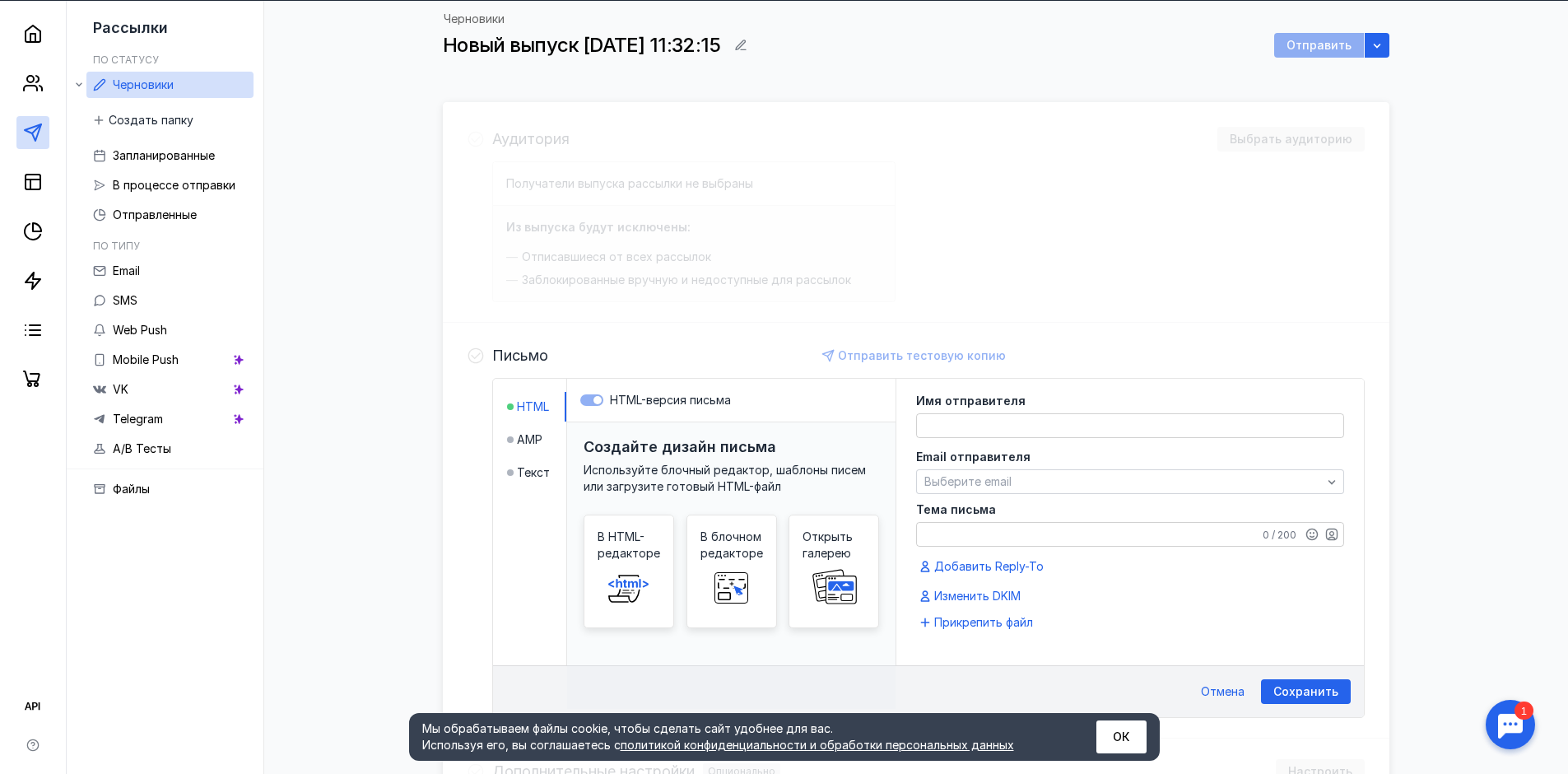
scroll to position [277, 0]
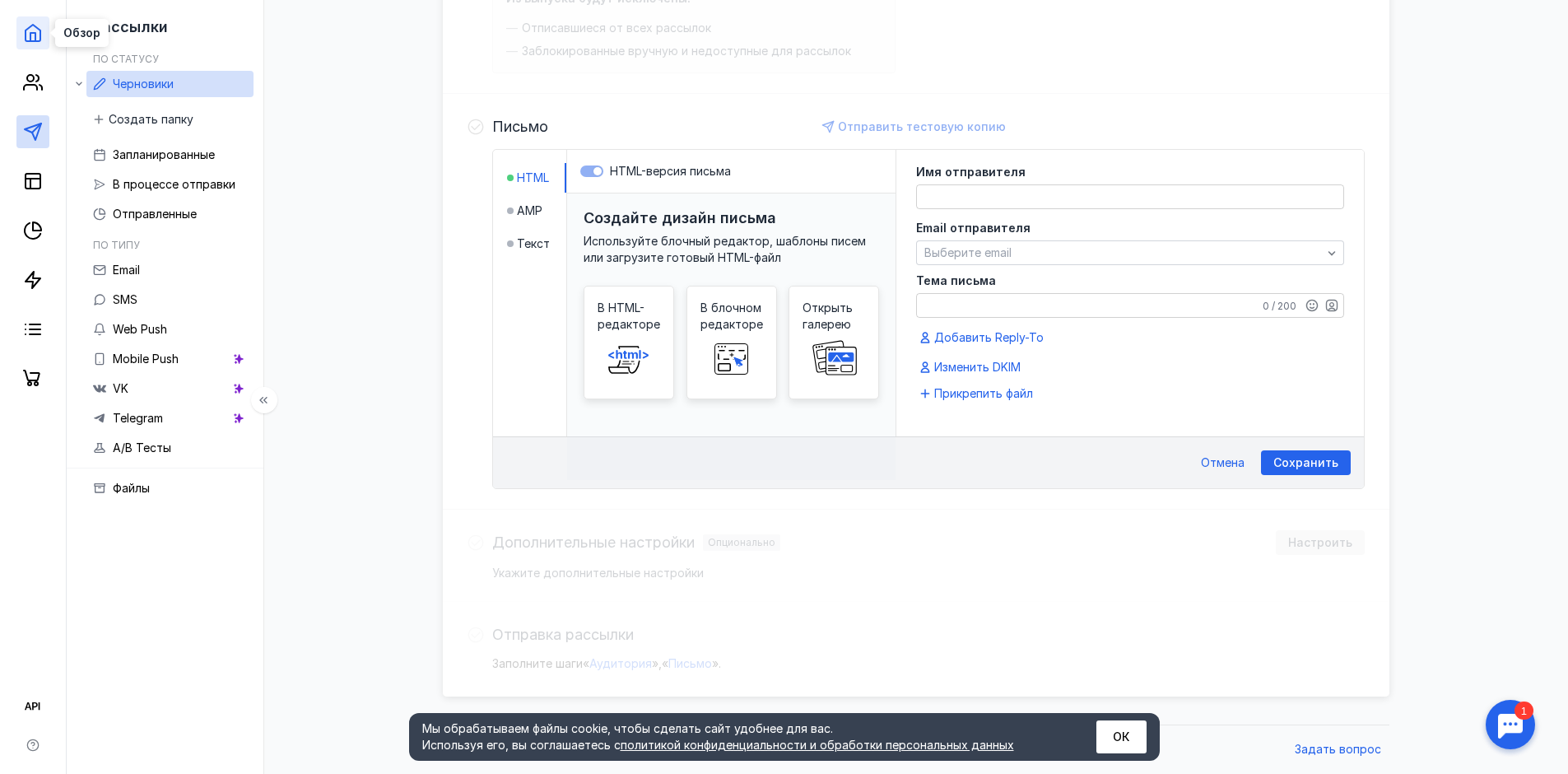
click at [36, 31] on icon at bounding box center [32, 32] width 19 height 19
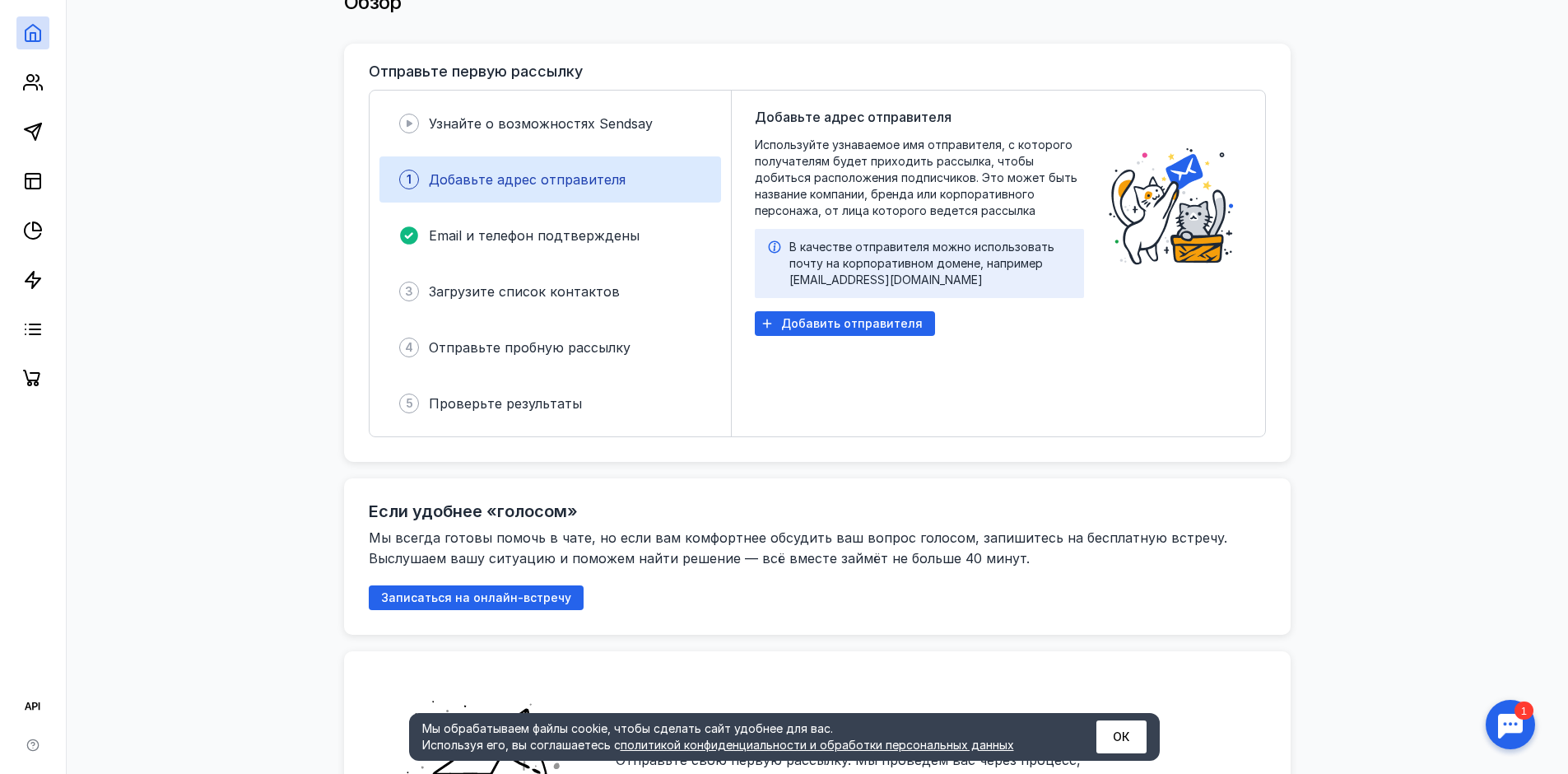
scroll to position [576, 0]
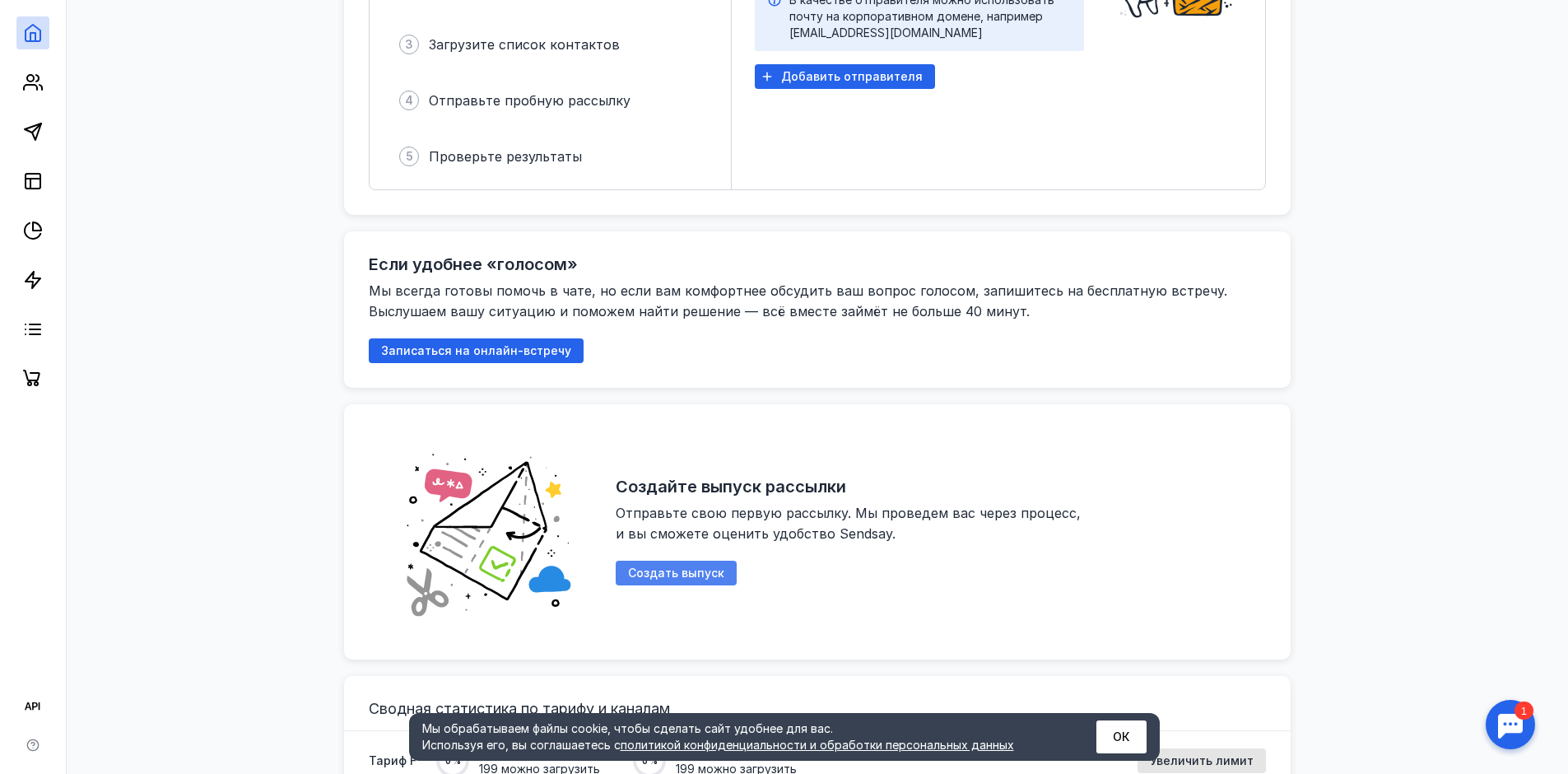
click at [673, 566] on span "Создать выпуск" at bounding box center [677, 573] width 97 height 14
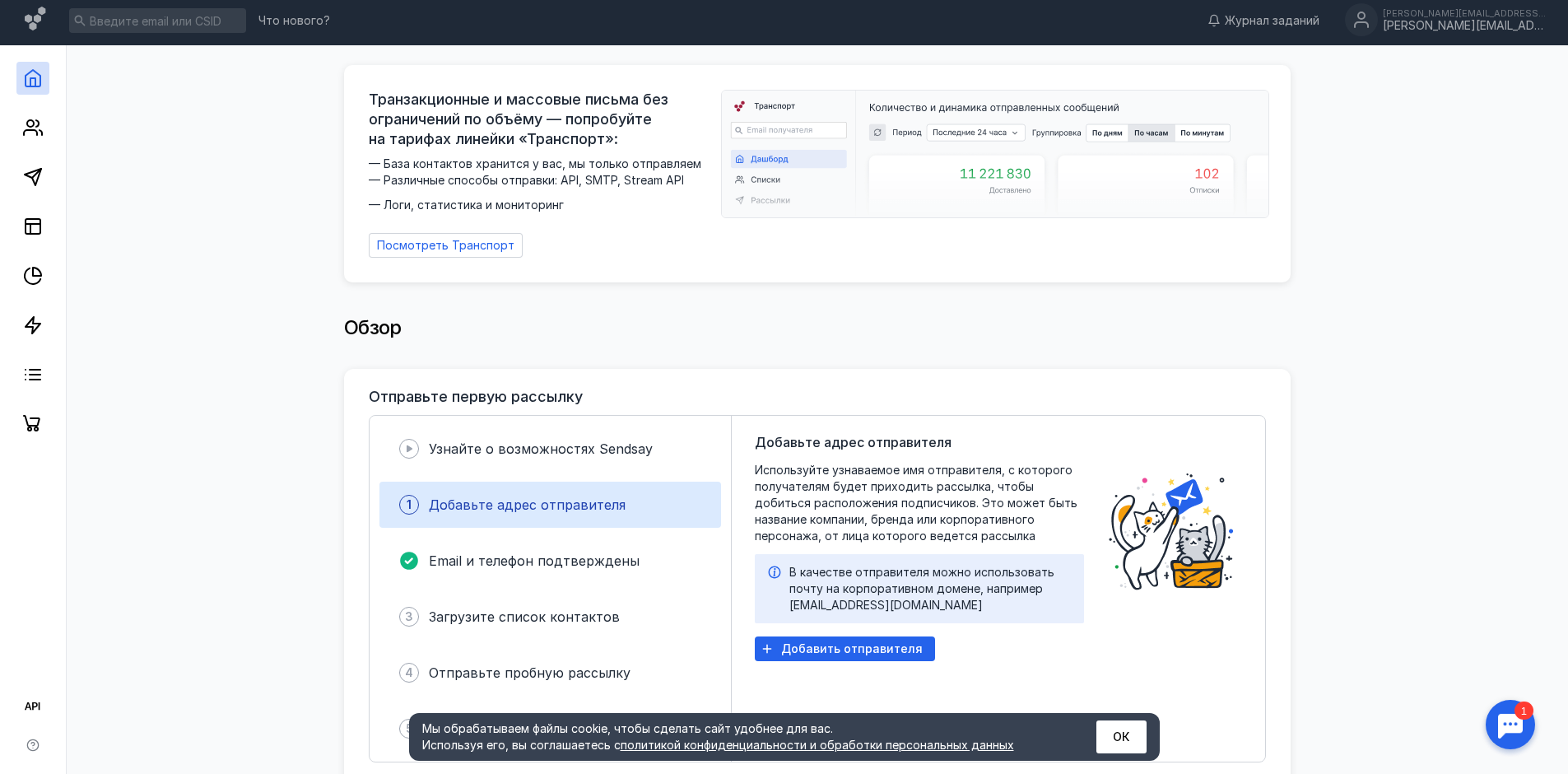
scroll to position [0, 0]
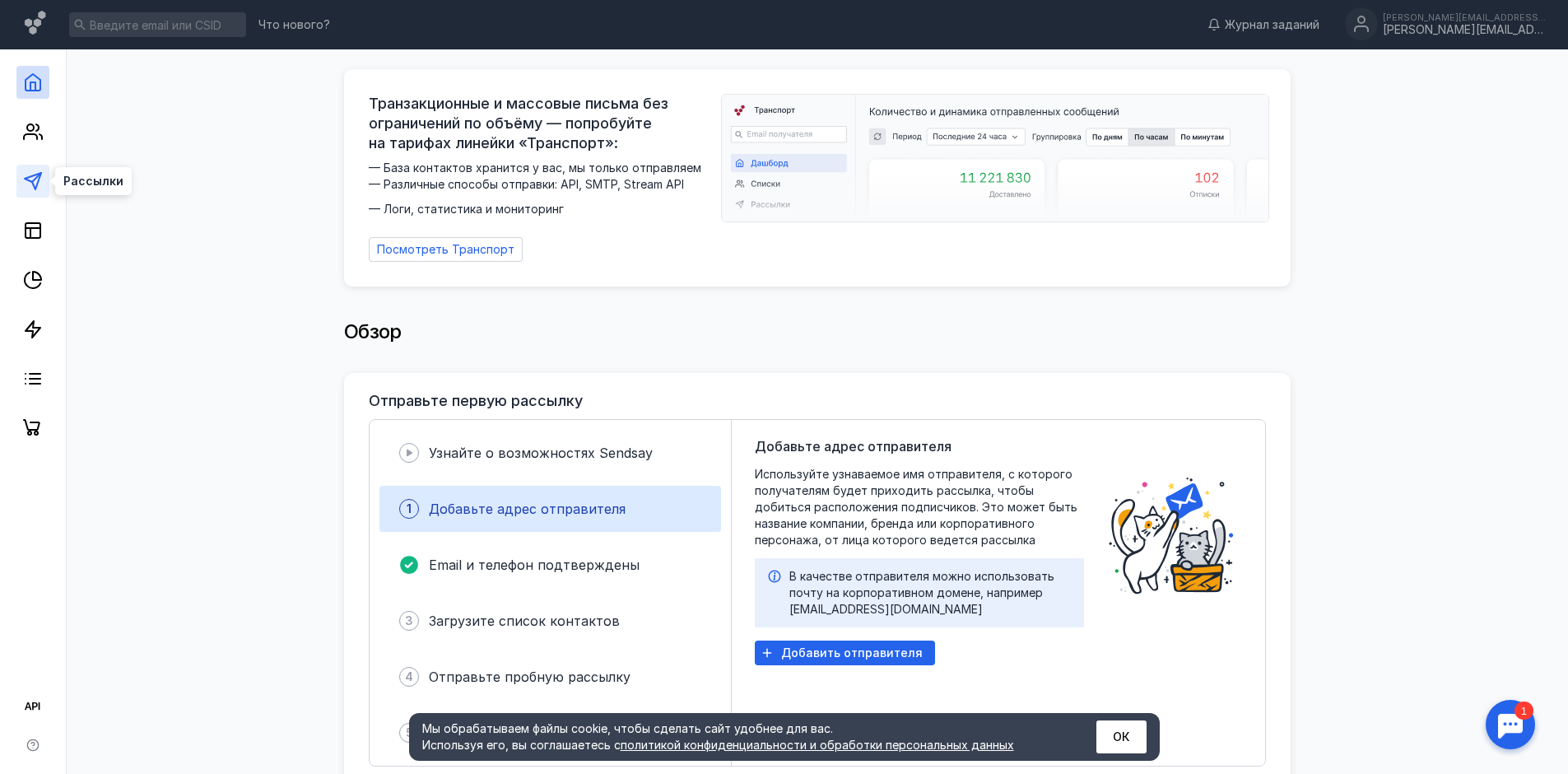
click at [30, 178] on icon at bounding box center [32, 180] width 19 height 19
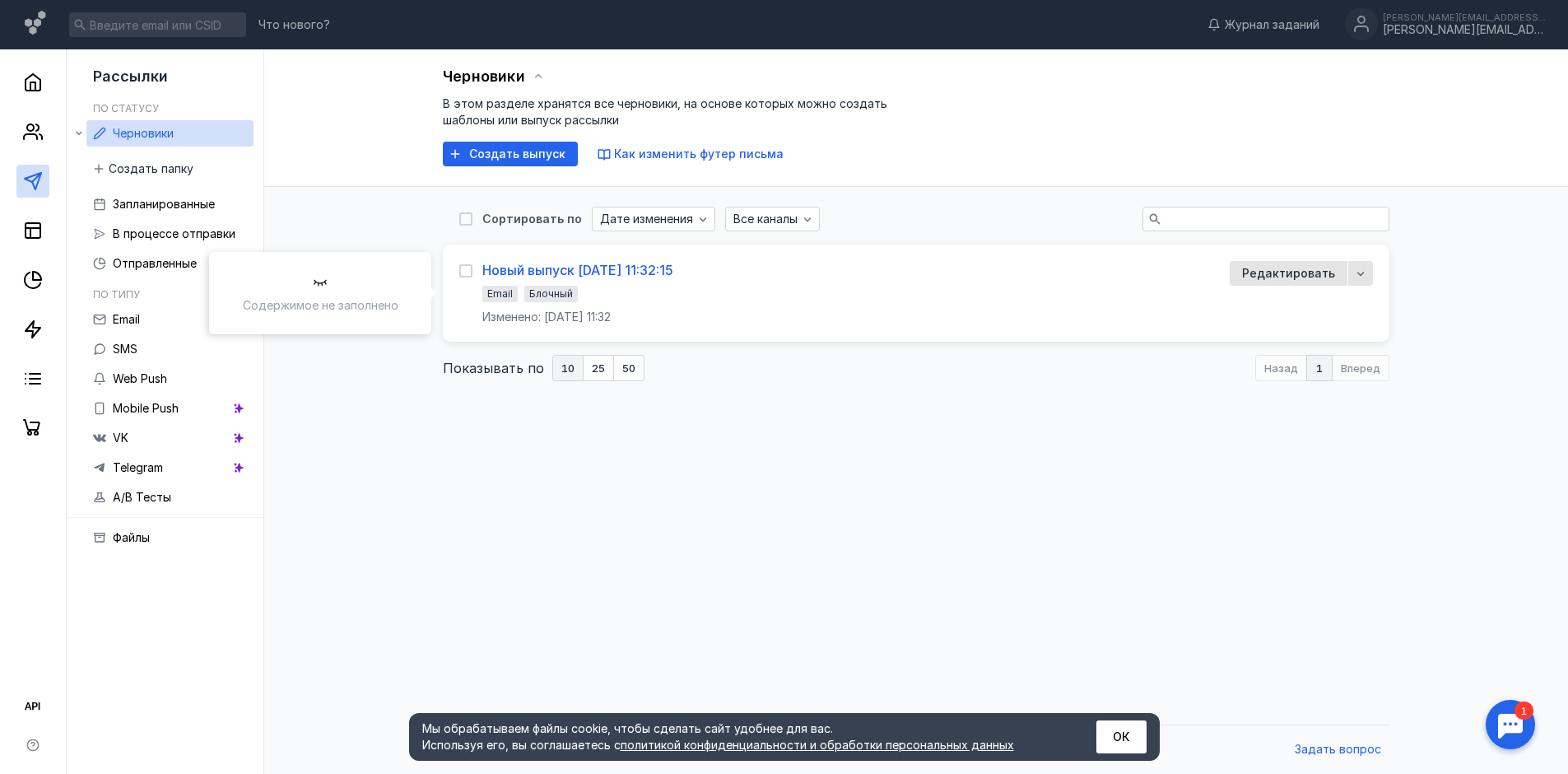
click at [603, 276] on div "Новый выпуск [DATE] 11:32:15" at bounding box center [578, 270] width 191 height 17
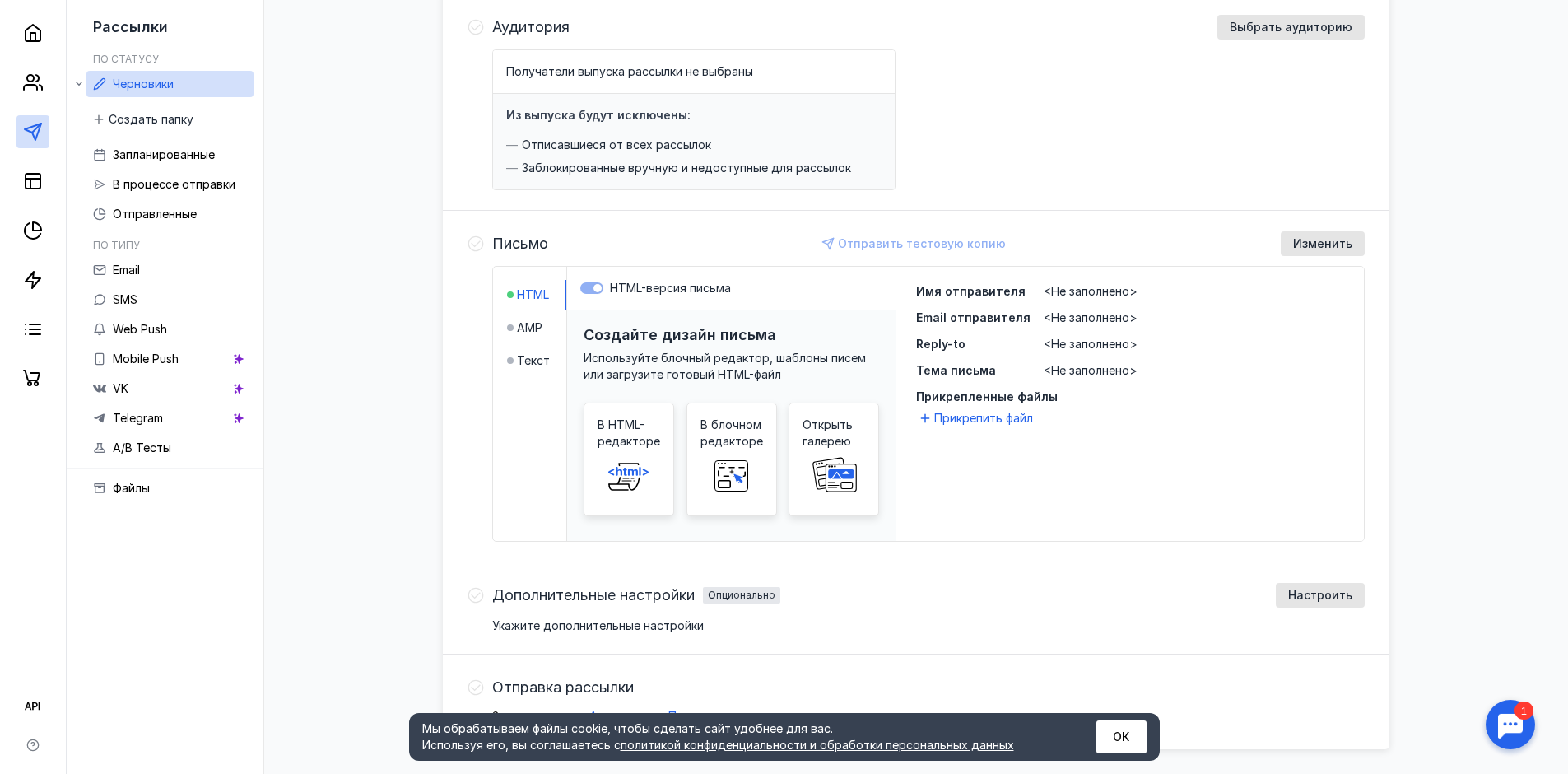
scroll to position [164, 0]
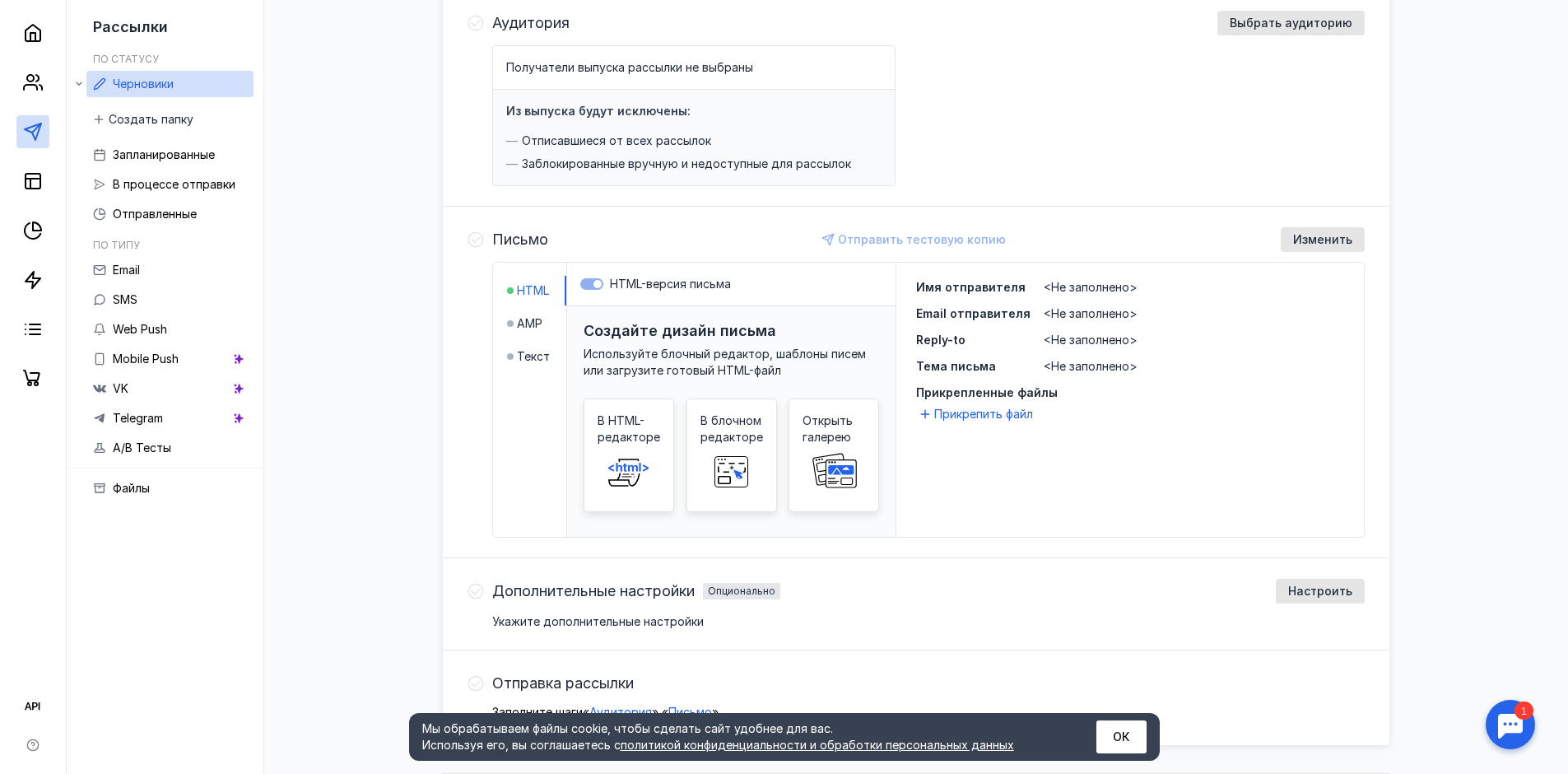
click at [1318, 240] on span "Изменить" at bounding box center [1323, 239] width 59 height 14
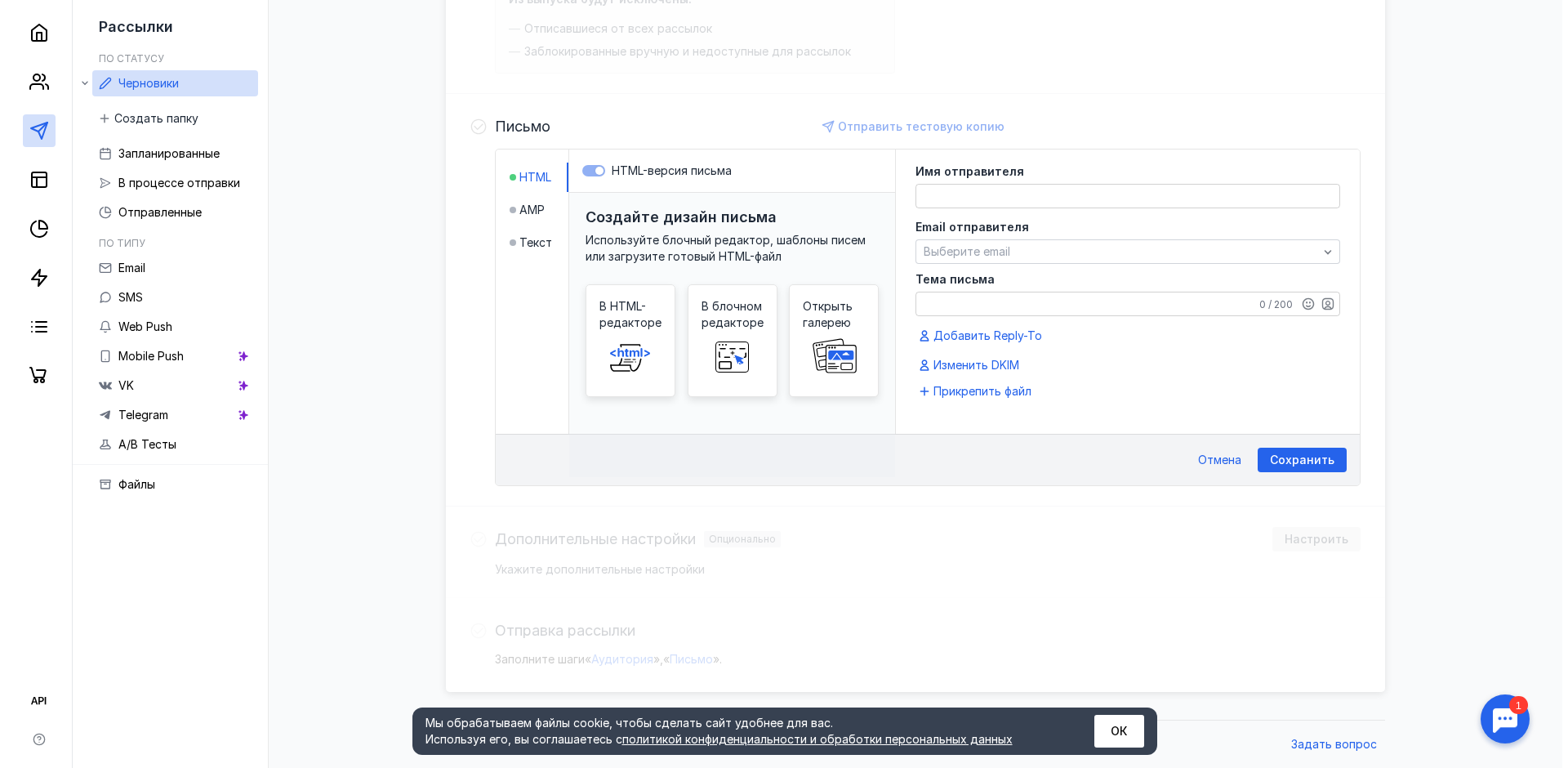
scroll to position [275, 0]
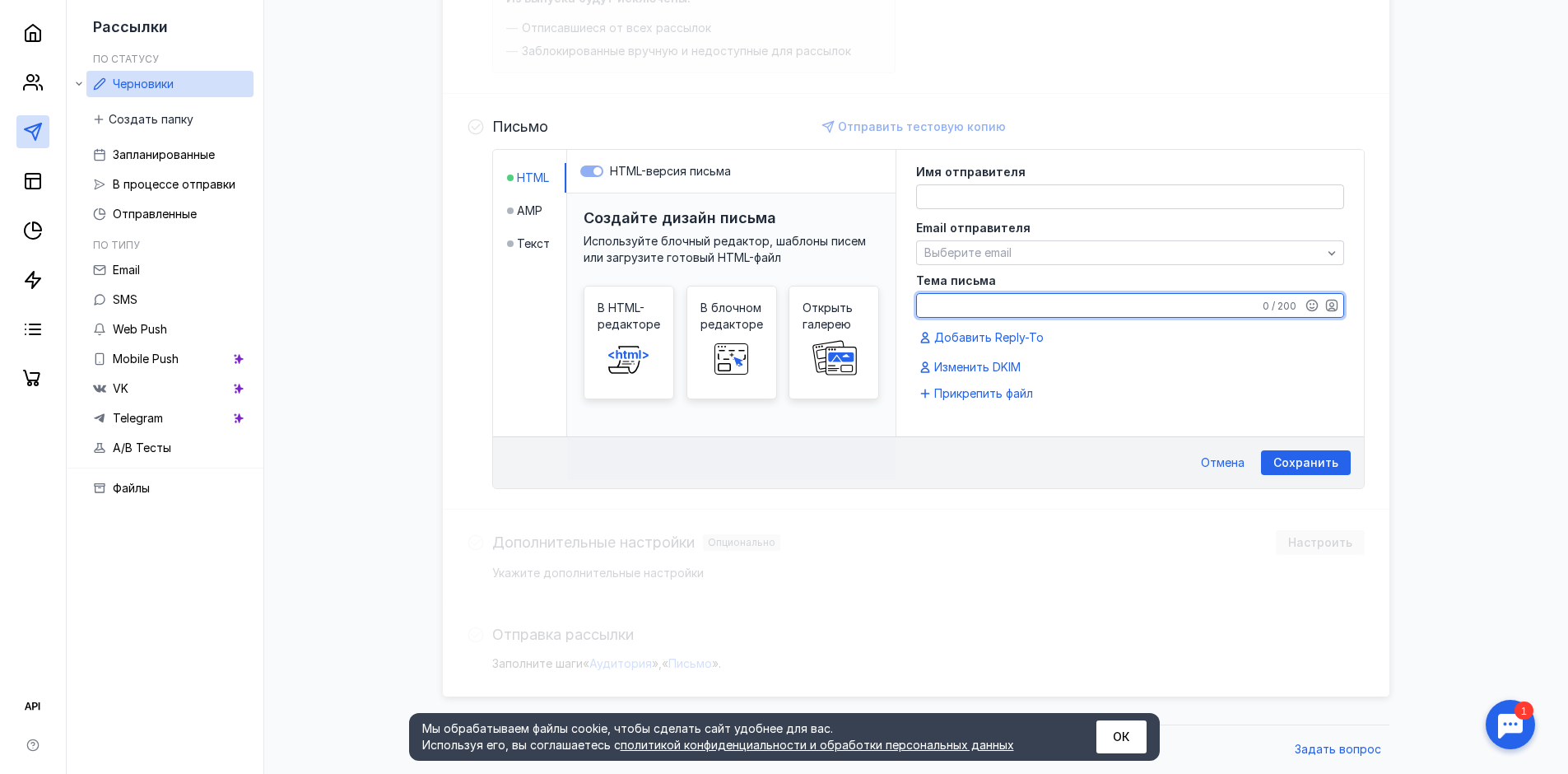
click at [1109, 298] on textarea "Тема письма" at bounding box center [1130, 305] width 426 height 23
type textarea "J"
click at [1043, 304] on textarea "Осень наступает яроко!" at bounding box center [1130, 305] width 426 height 23
click at [1073, 312] on textarea "Осень наступает ярко!" at bounding box center [1130, 305] width 426 height 23
type textarea "Осень наступает ярко!"
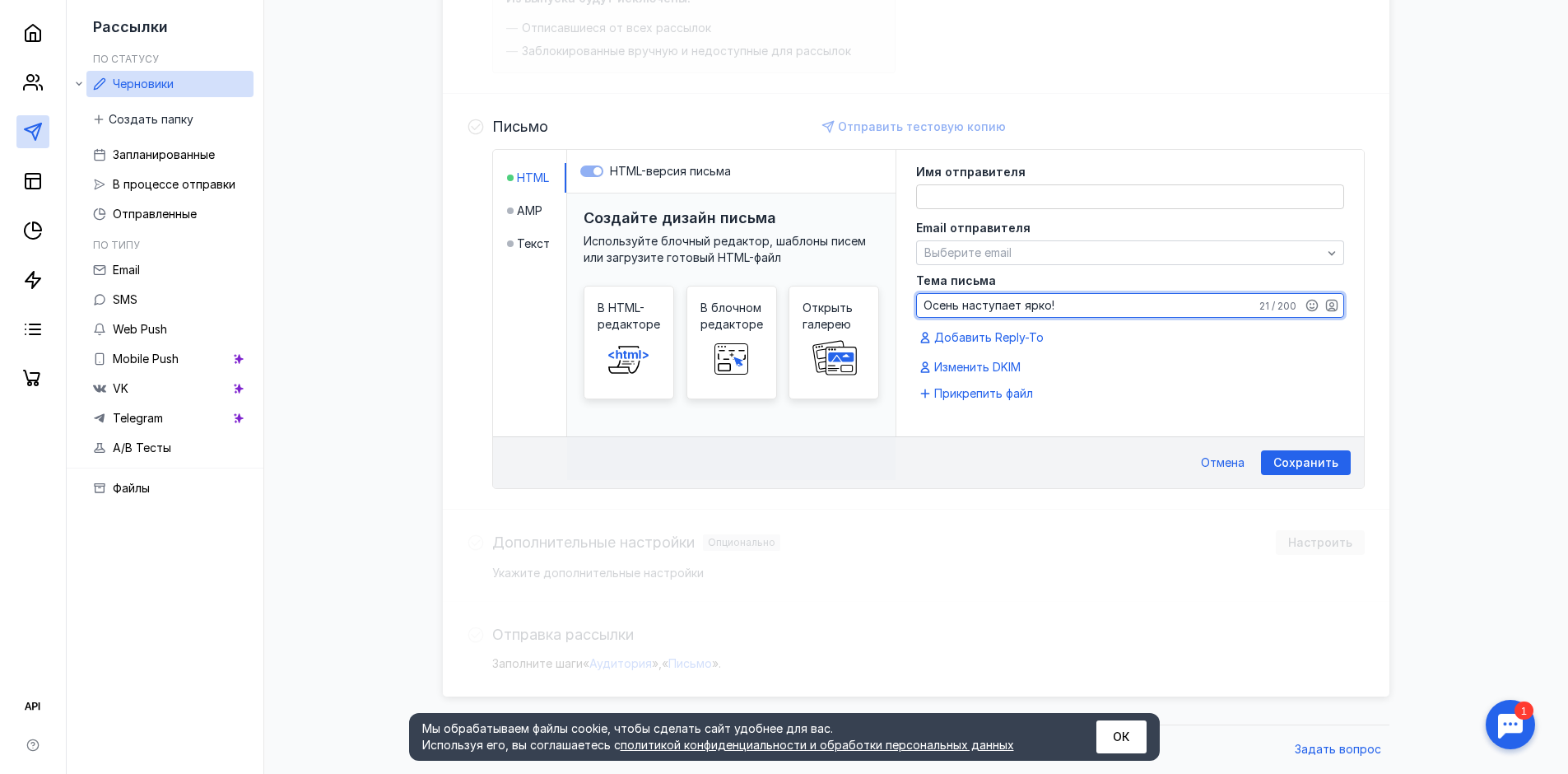
click at [628, 317] on span "В HTML-редакторе" at bounding box center [628, 316] width 62 height 32
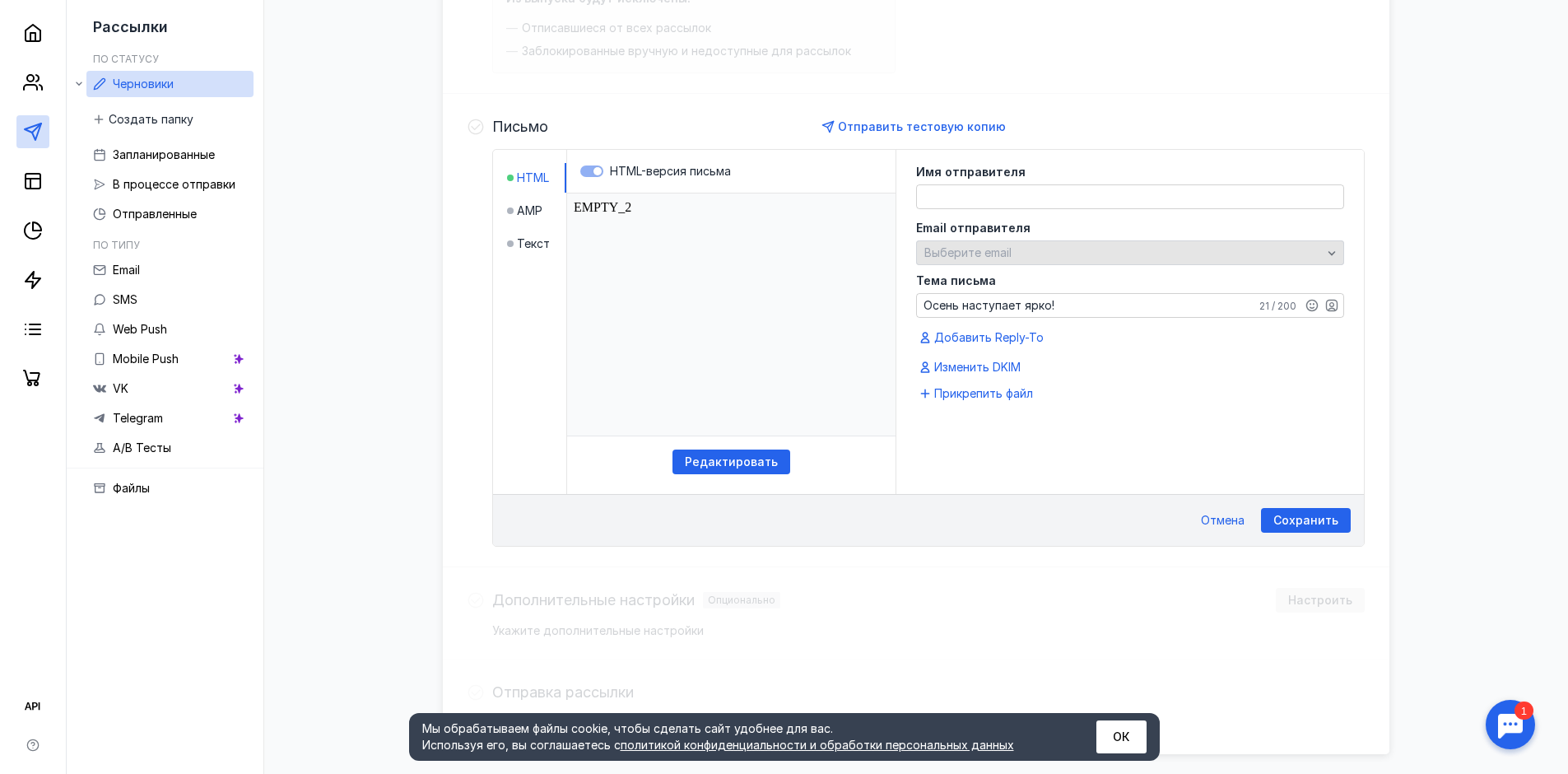
click at [992, 246] on span "Выберите email" at bounding box center [968, 252] width 87 height 14
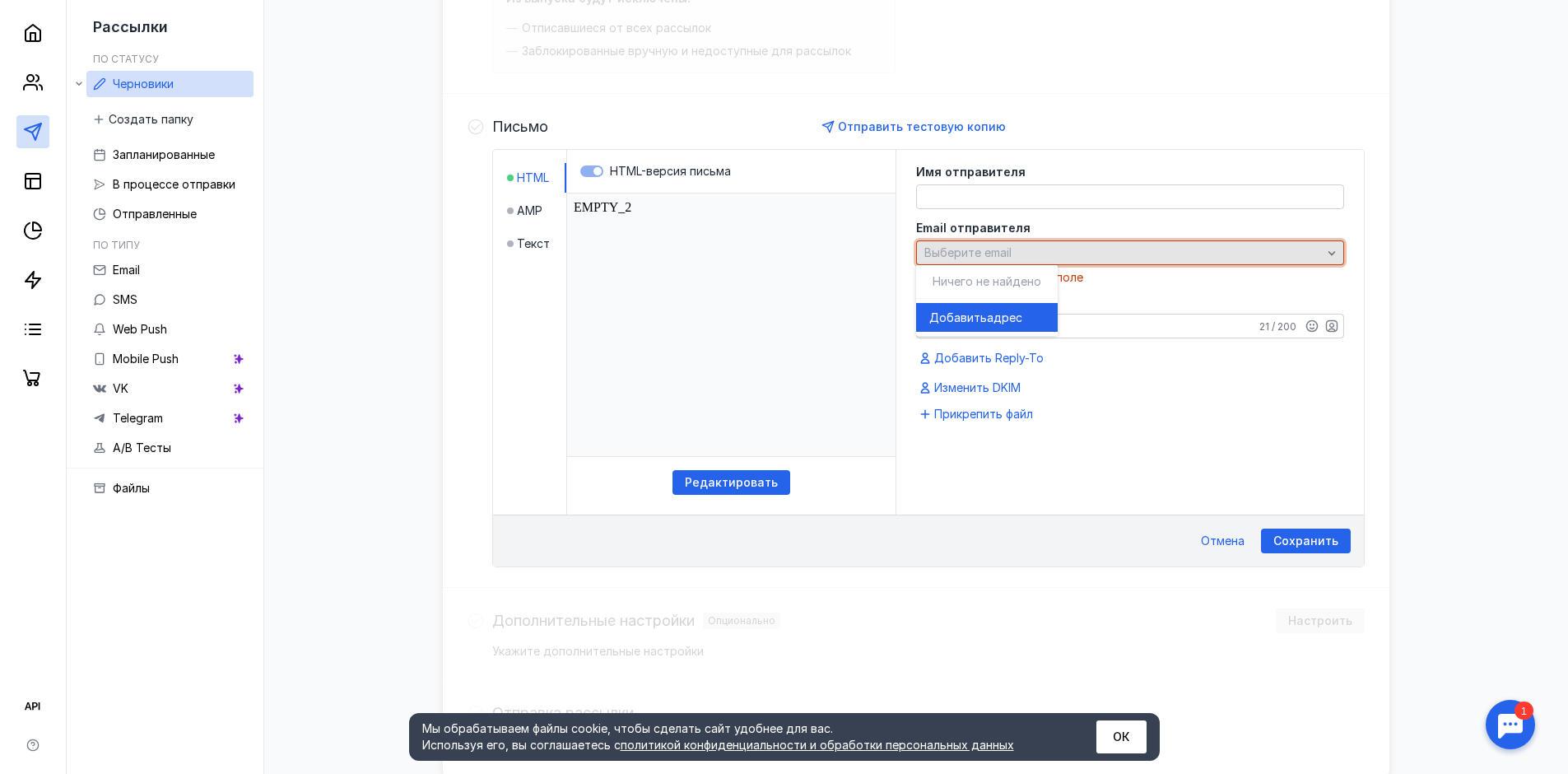
click at [959, 251] on span "Выберите email" at bounding box center [968, 252] width 87 height 14
click at [1056, 247] on div "Выберите email" at bounding box center [1122, 252] width 406 height 14
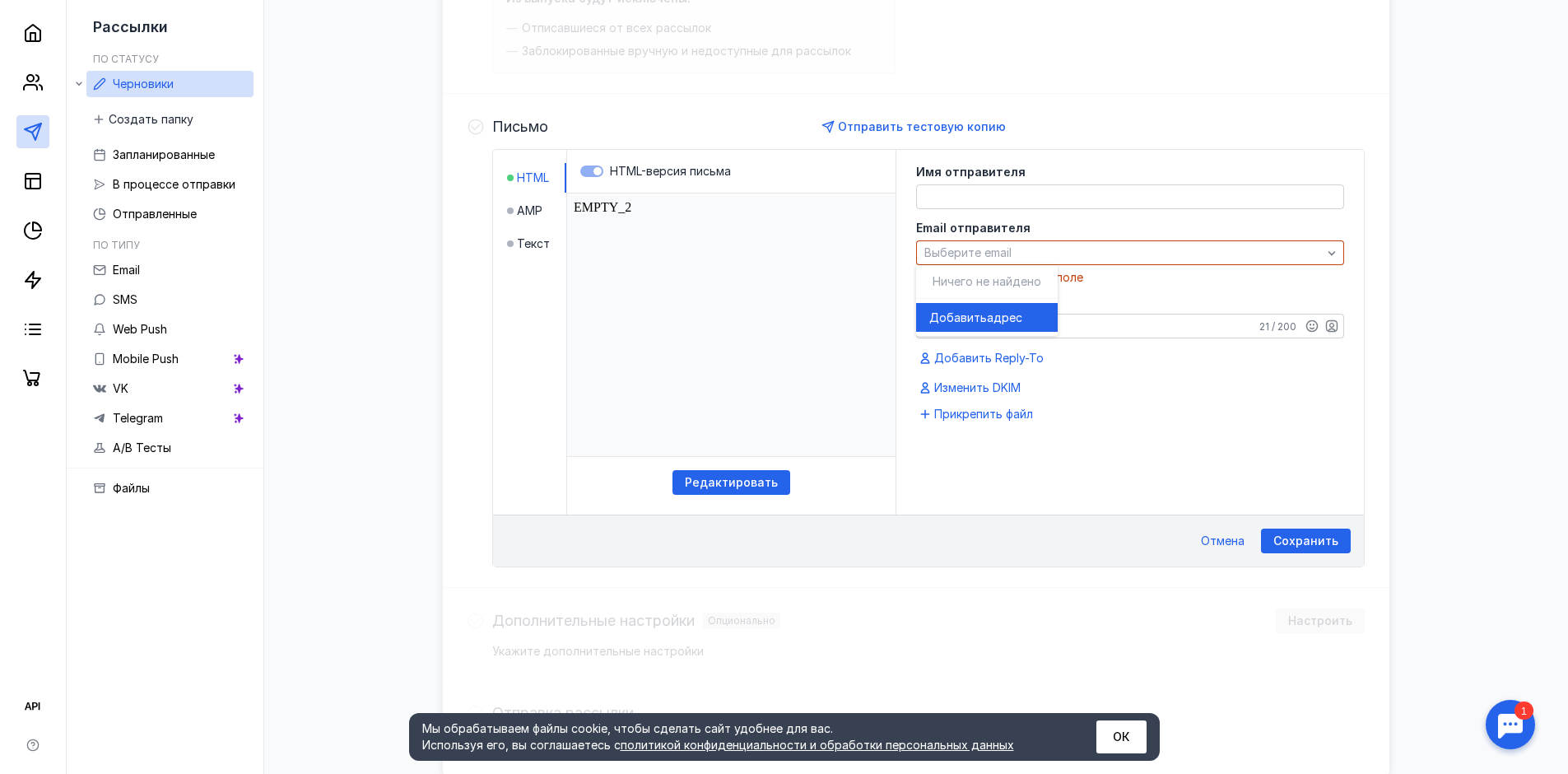
click at [1009, 316] on span "адрес" at bounding box center [1004, 317] width 35 height 17
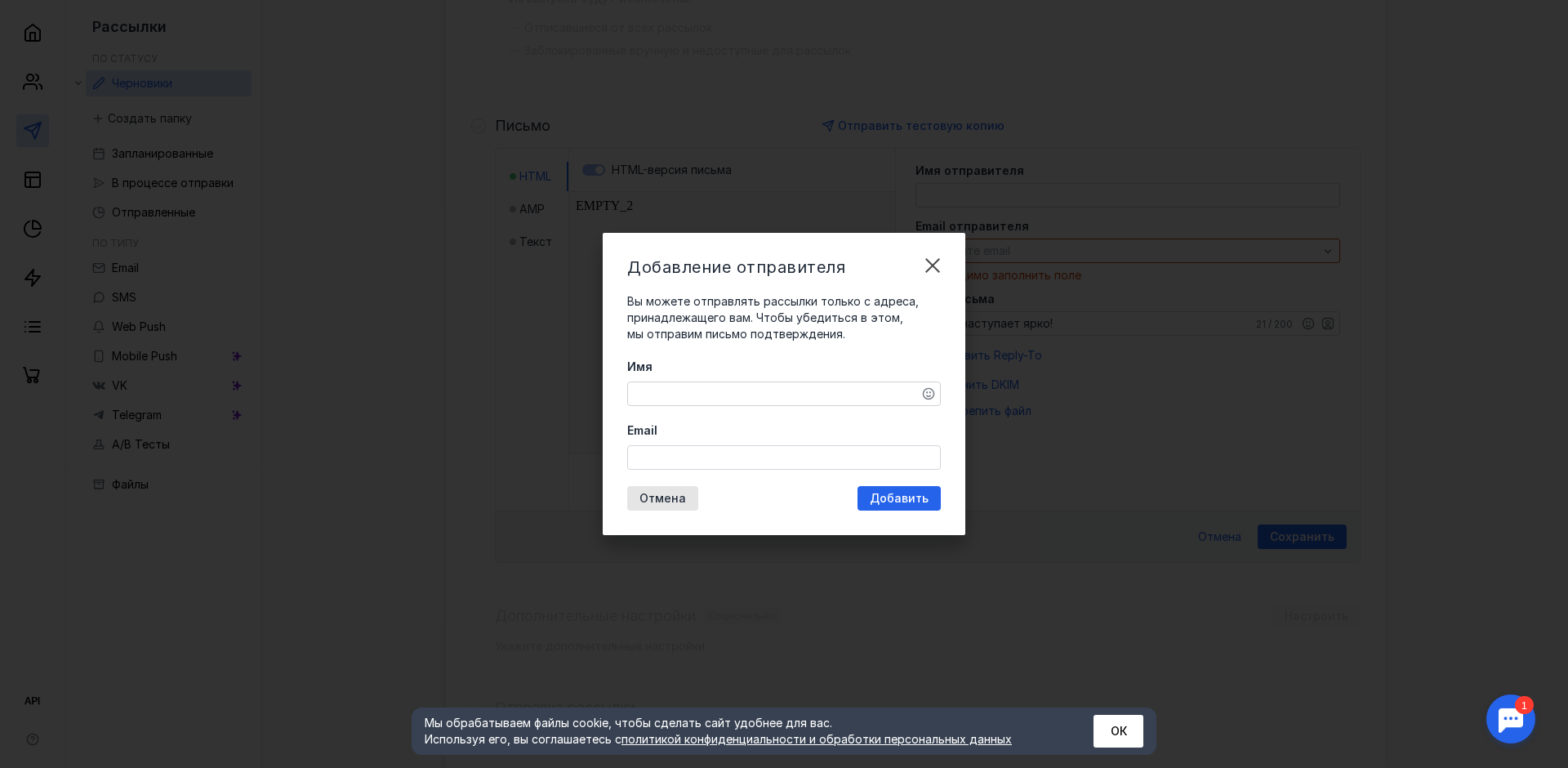
click at [668, 449] on input "Email" at bounding box center [784, 457] width 312 height 23
paste input "[EMAIL_ADDRESS][DOMAIN_NAME]"
type input "[EMAIL_ADDRESS][DOMAIN_NAME]"
click at [884, 491] on div "Добавление отправителя Вы можете отправлять рассылки только с адреса, принадлеж…" at bounding box center [784, 384] width 363 height 302
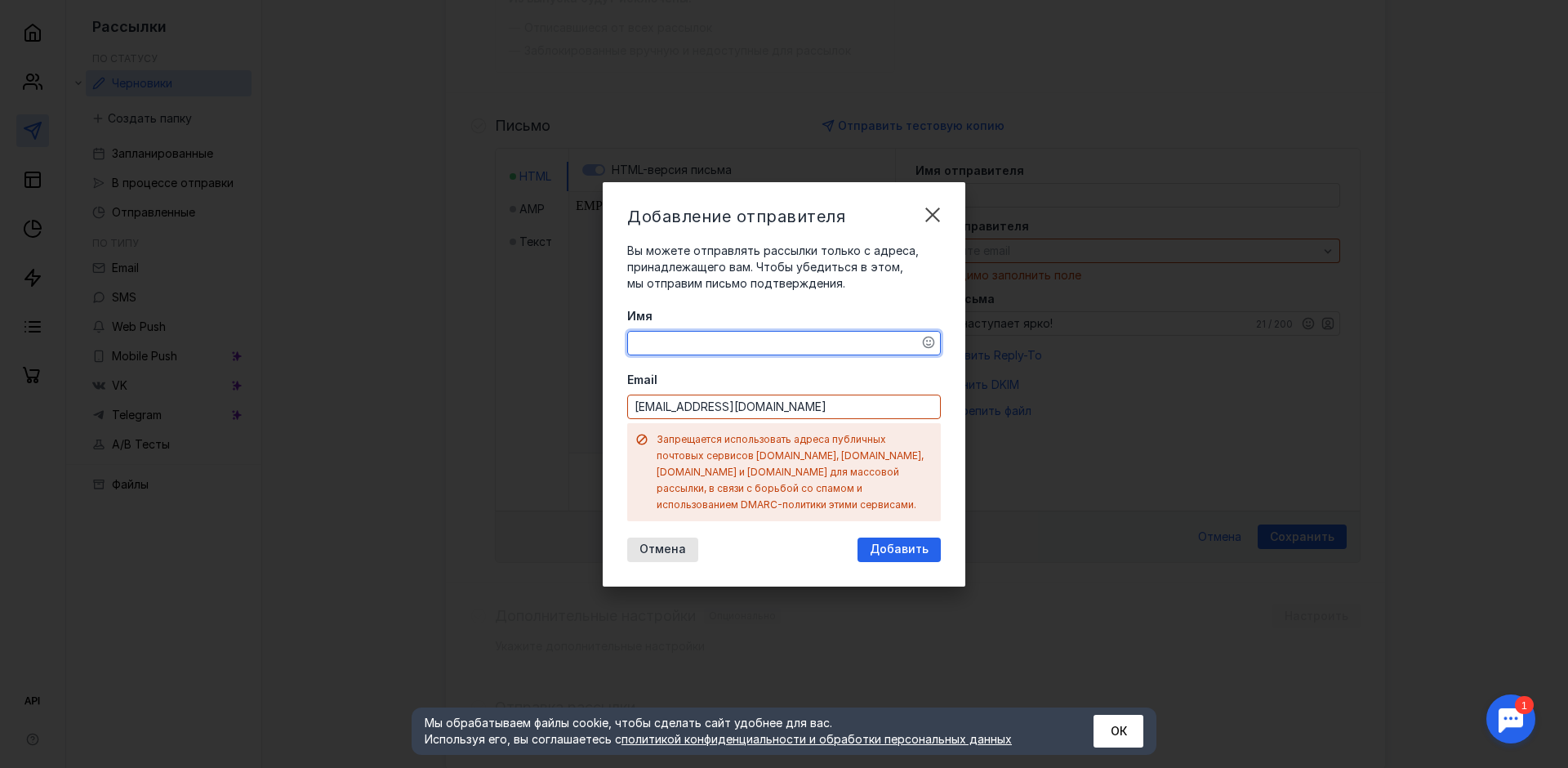
click at [686, 347] on textarea "Имя" at bounding box center [784, 343] width 312 height 23
type textarea "[PERSON_NAME]"
click at [894, 542] on span "Добавить" at bounding box center [899, 549] width 59 height 14
click at [811, 410] on input "[EMAIL_ADDRESS][DOMAIN_NAME]" at bounding box center [784, 406] width 312 height 23
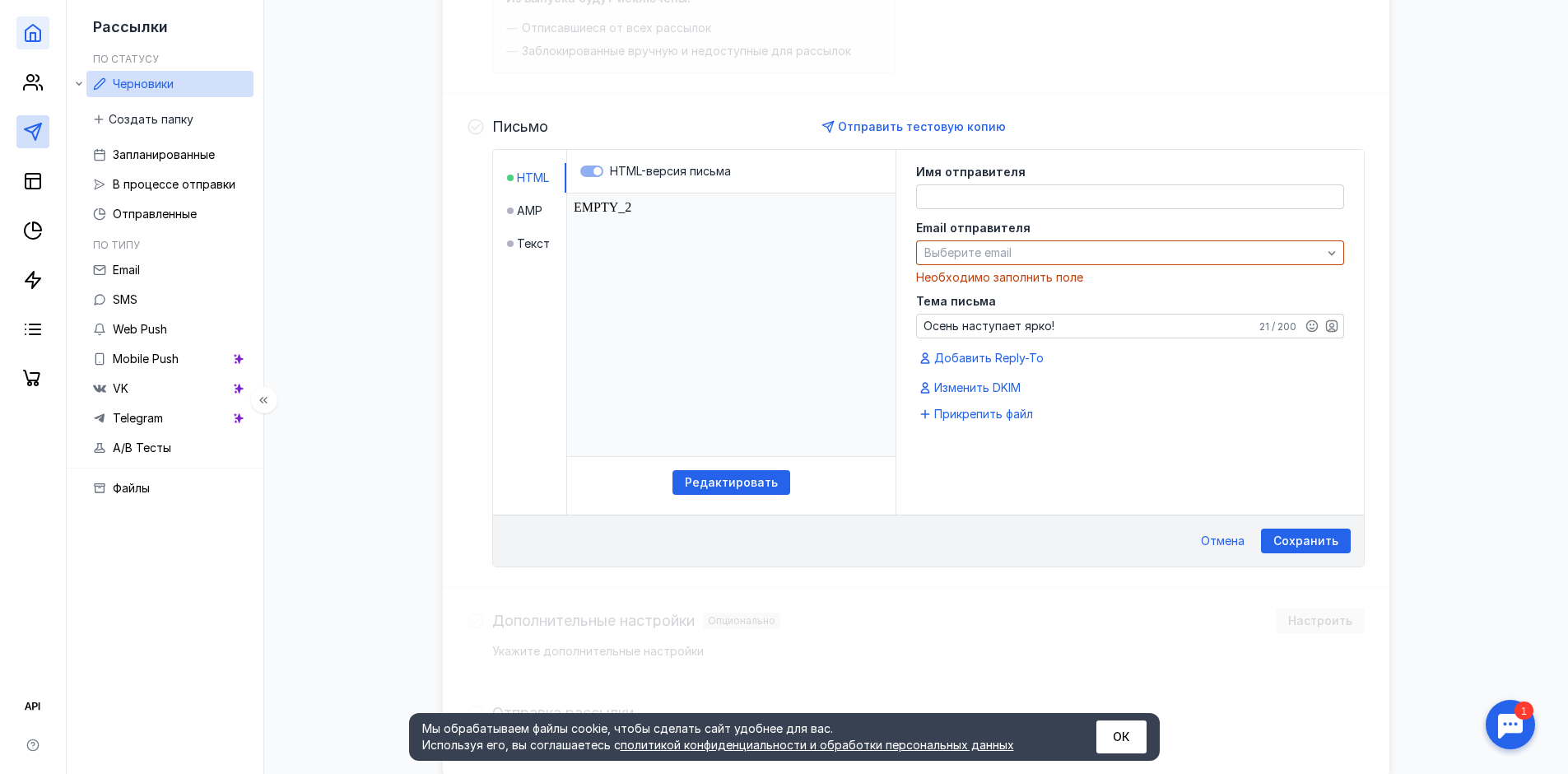
click at [32, 20] on link at bounding box center [32, 32] width 32 height 32
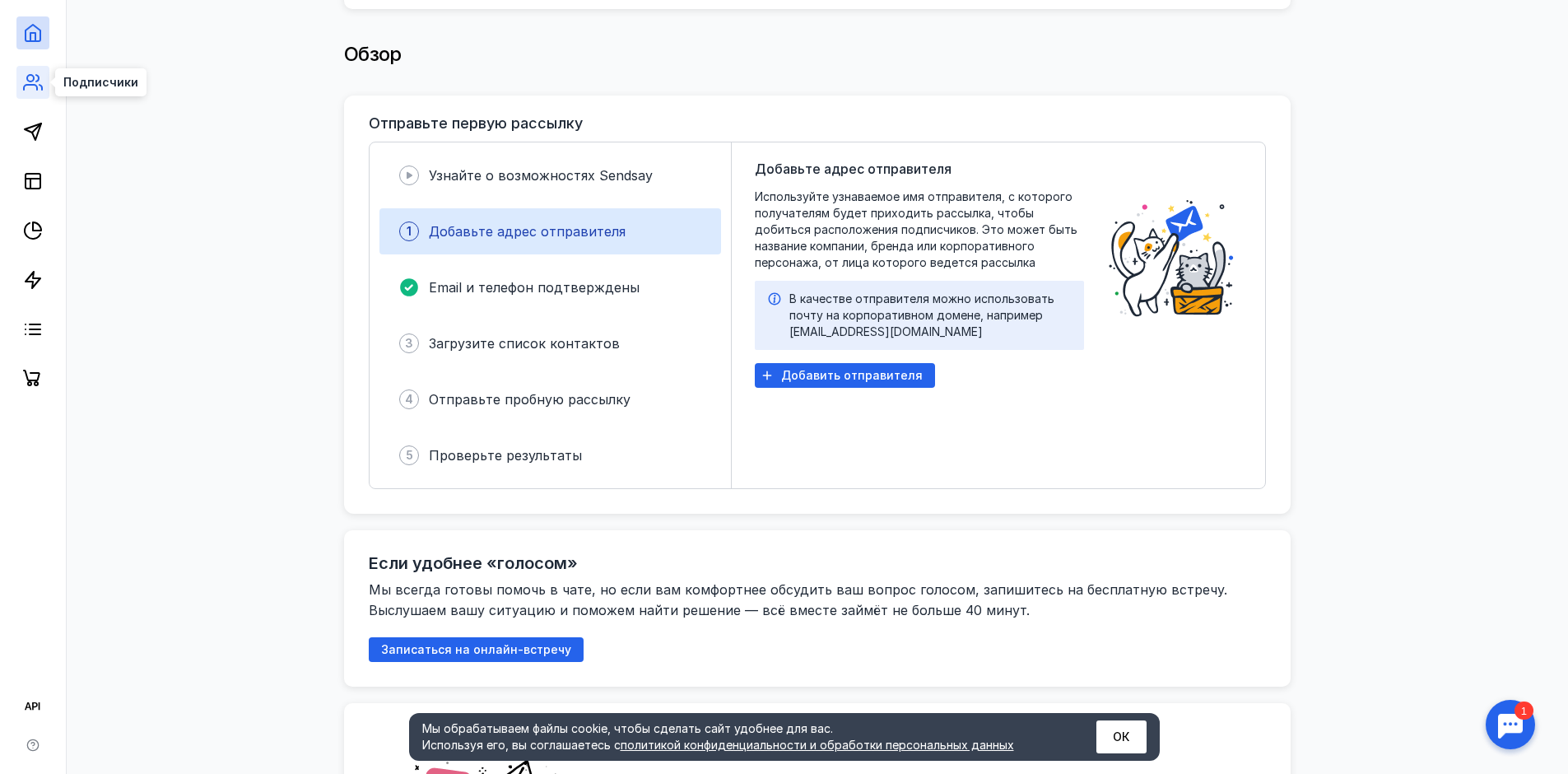
click at [32, 91] on icon at bounding box center [32, 82] width 19 height 19
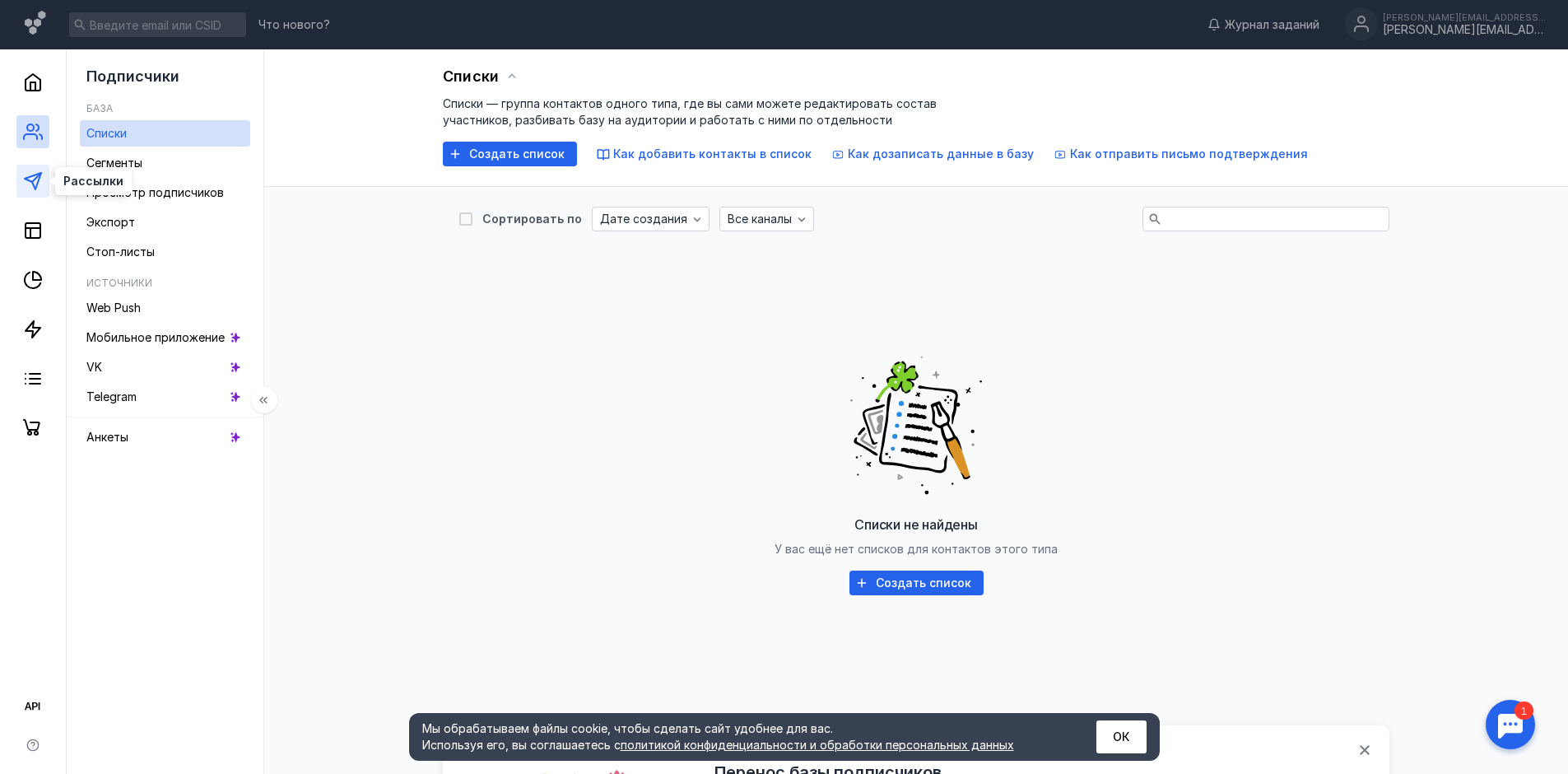
click at [38, 183] on polygon at bounding box center [33, 181] width 17 height 17
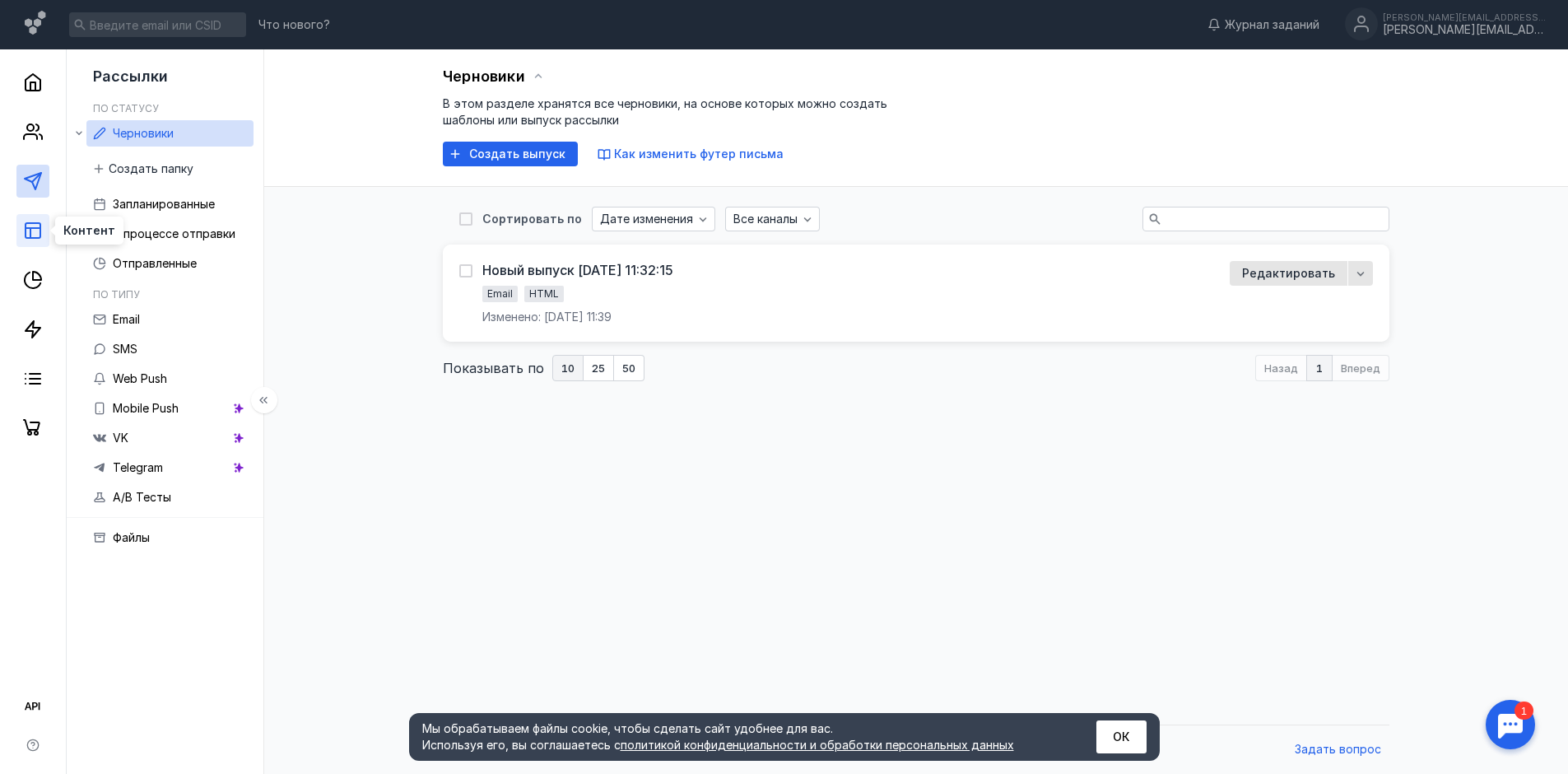
click at [35, 226] on icon at bounding box center [32, 230] width 19 height 19
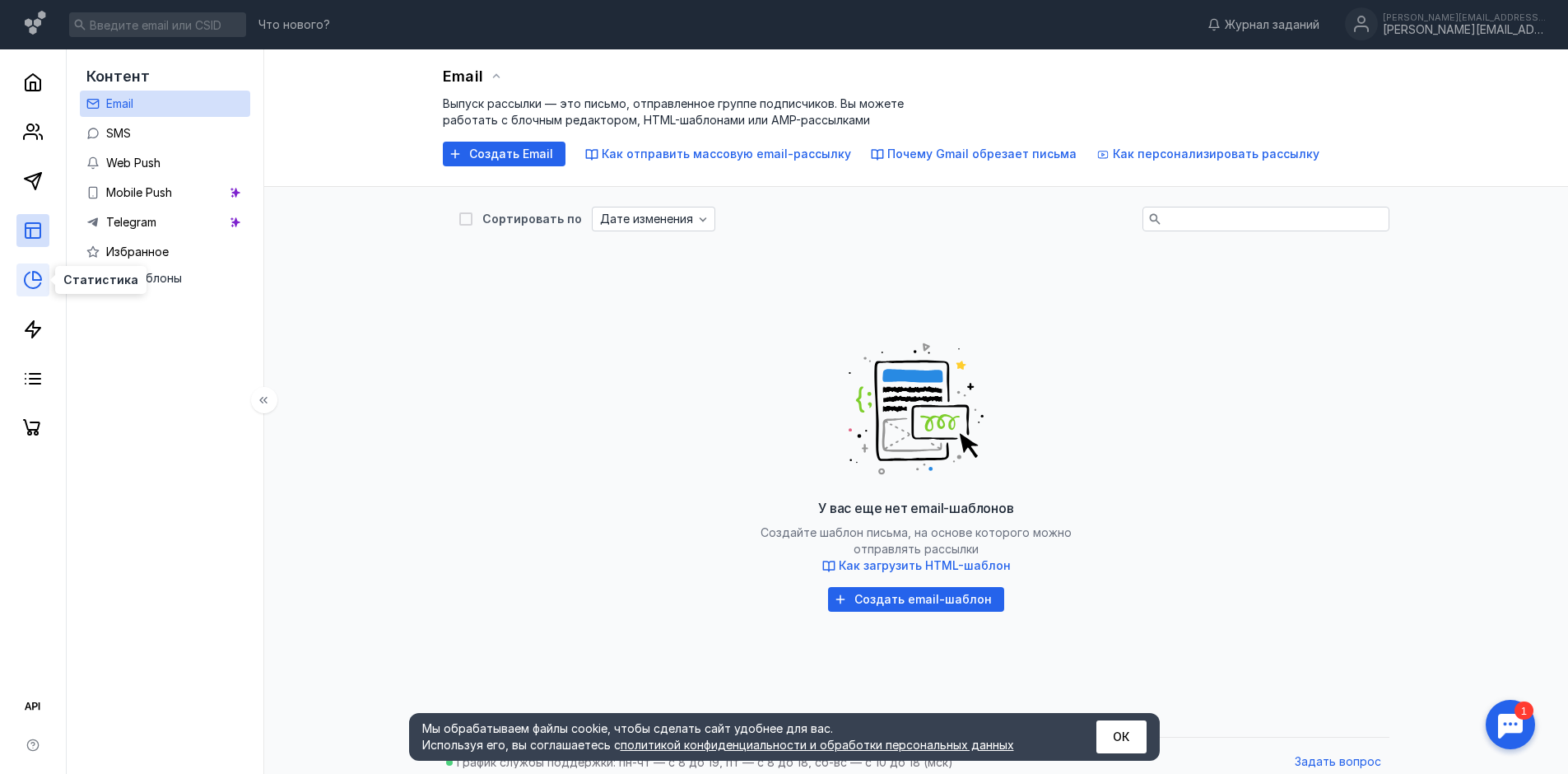
click at [28, 272] on icon at bounding box center [32, 279] width 19 height 19
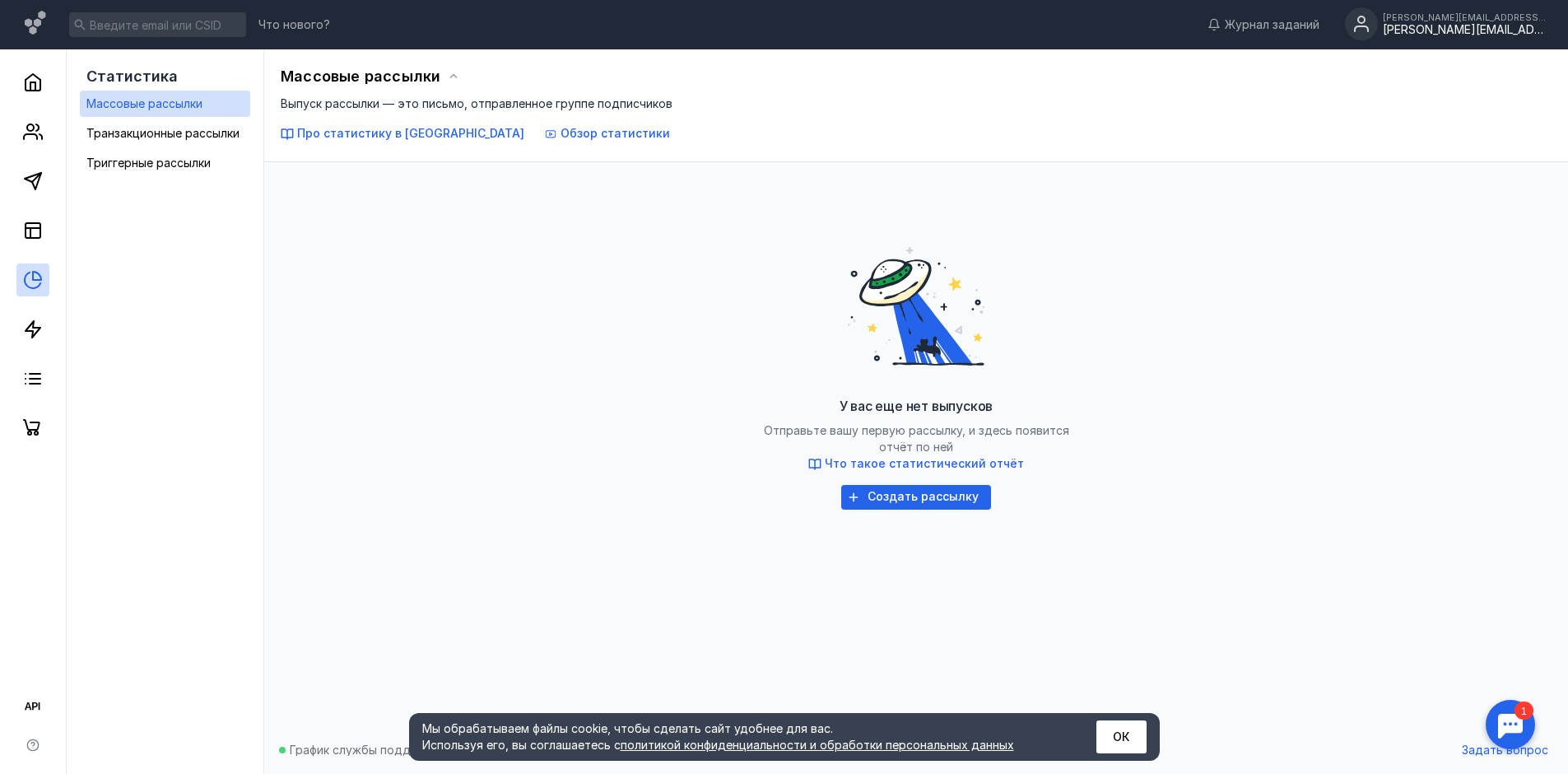
click at [1462, 32] on div "[PERSON_NAME][EMAIL_ADDRESS][DOMAIN_NAME]" at bounding box center [1465, 30] width 164 height 14
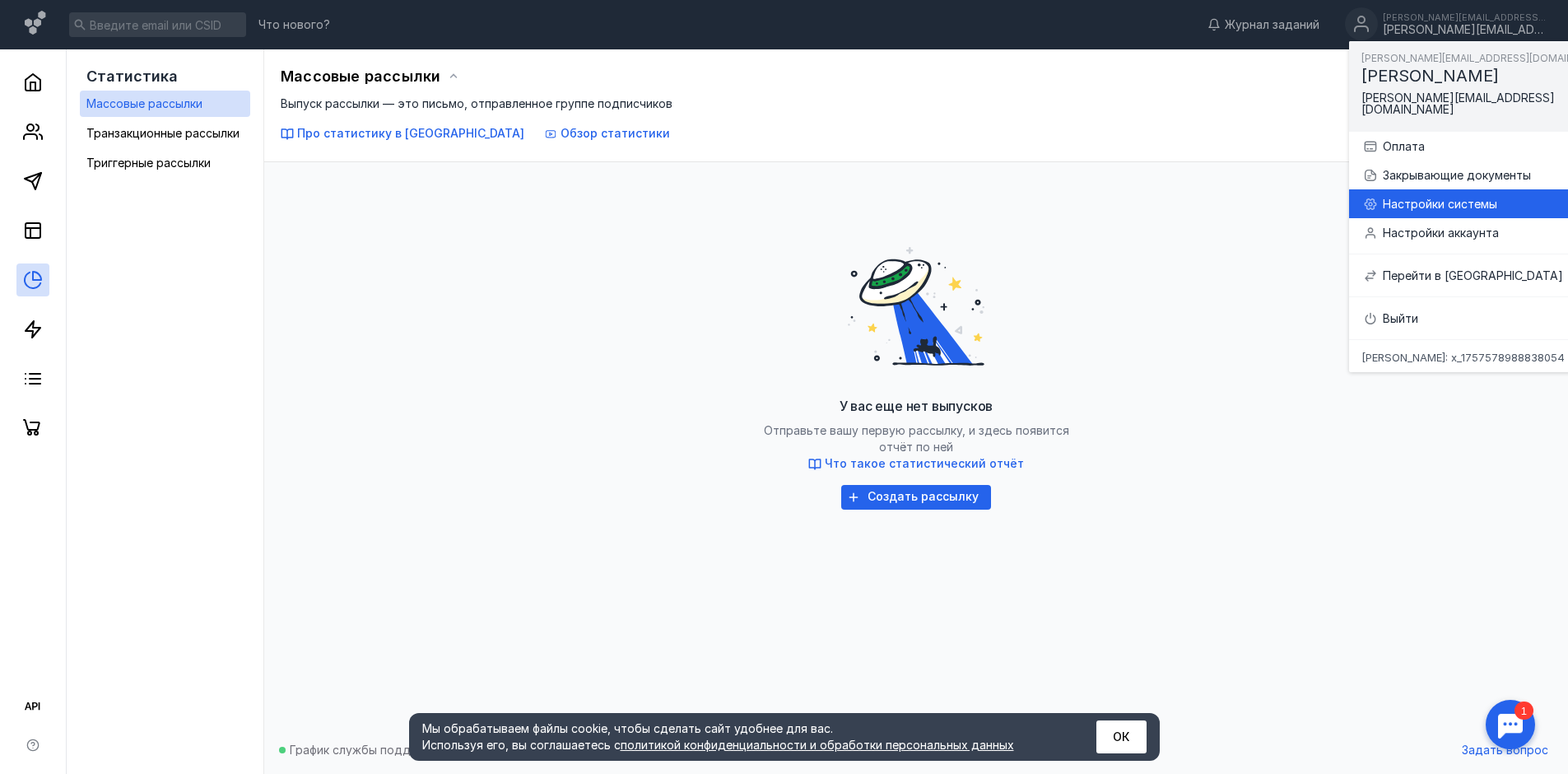
click at [1466, 198] on div "Настройки системы" at bounding box center [1504, 204] width 241 height 17
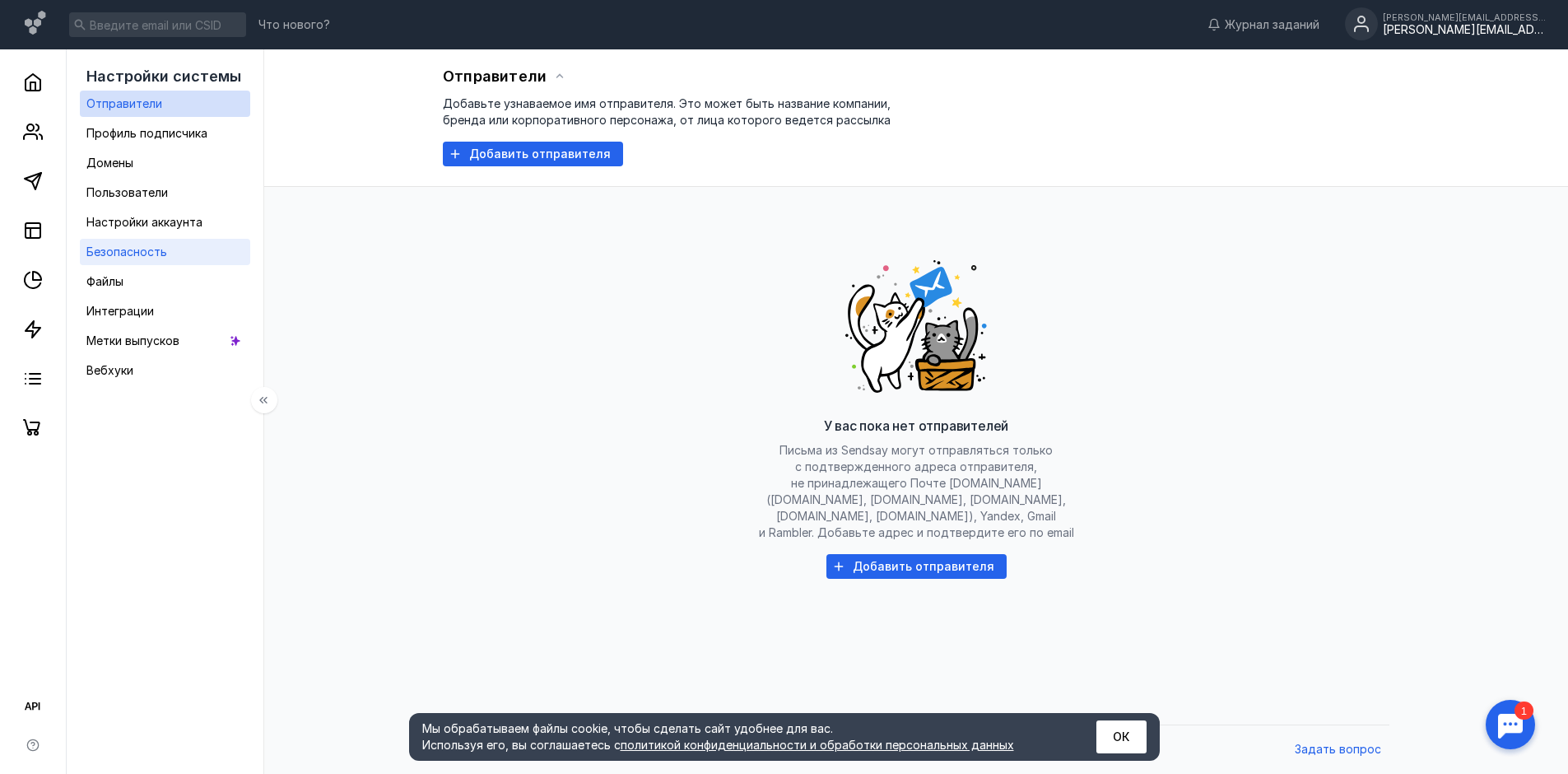
click at [179, 263] on link "Безопасность" at bounding box center [165, 252] width 171 height 26
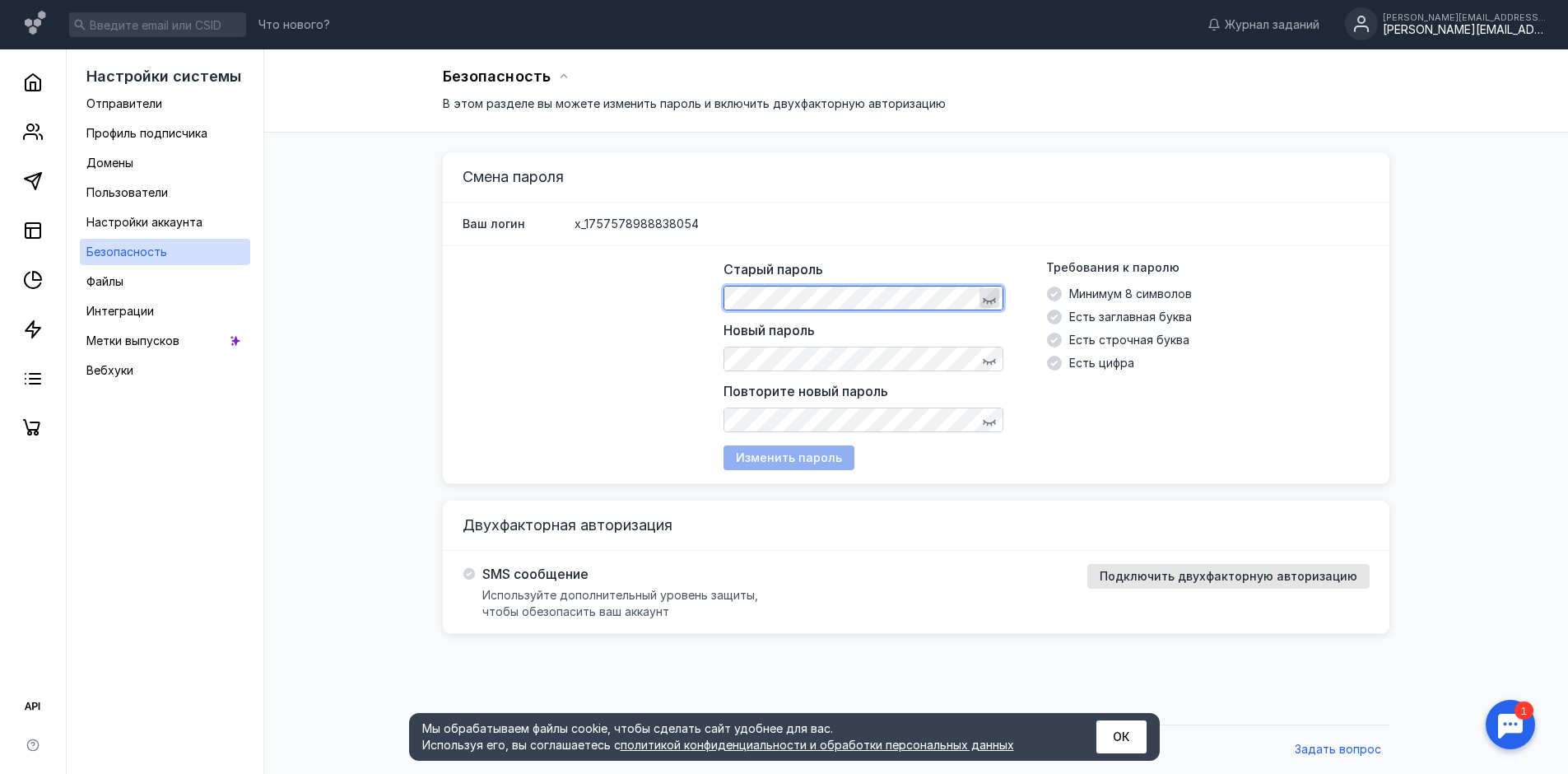
click at [993, 302] on icon "button" at bounding box center [990, 298] width 13 height 13
click at [695, 296] on div "Старый пароль Новый пароль Повторите новый пароль Требования к паролю Минимум 8…" at bounding box center [916, 365] width 947 height 238
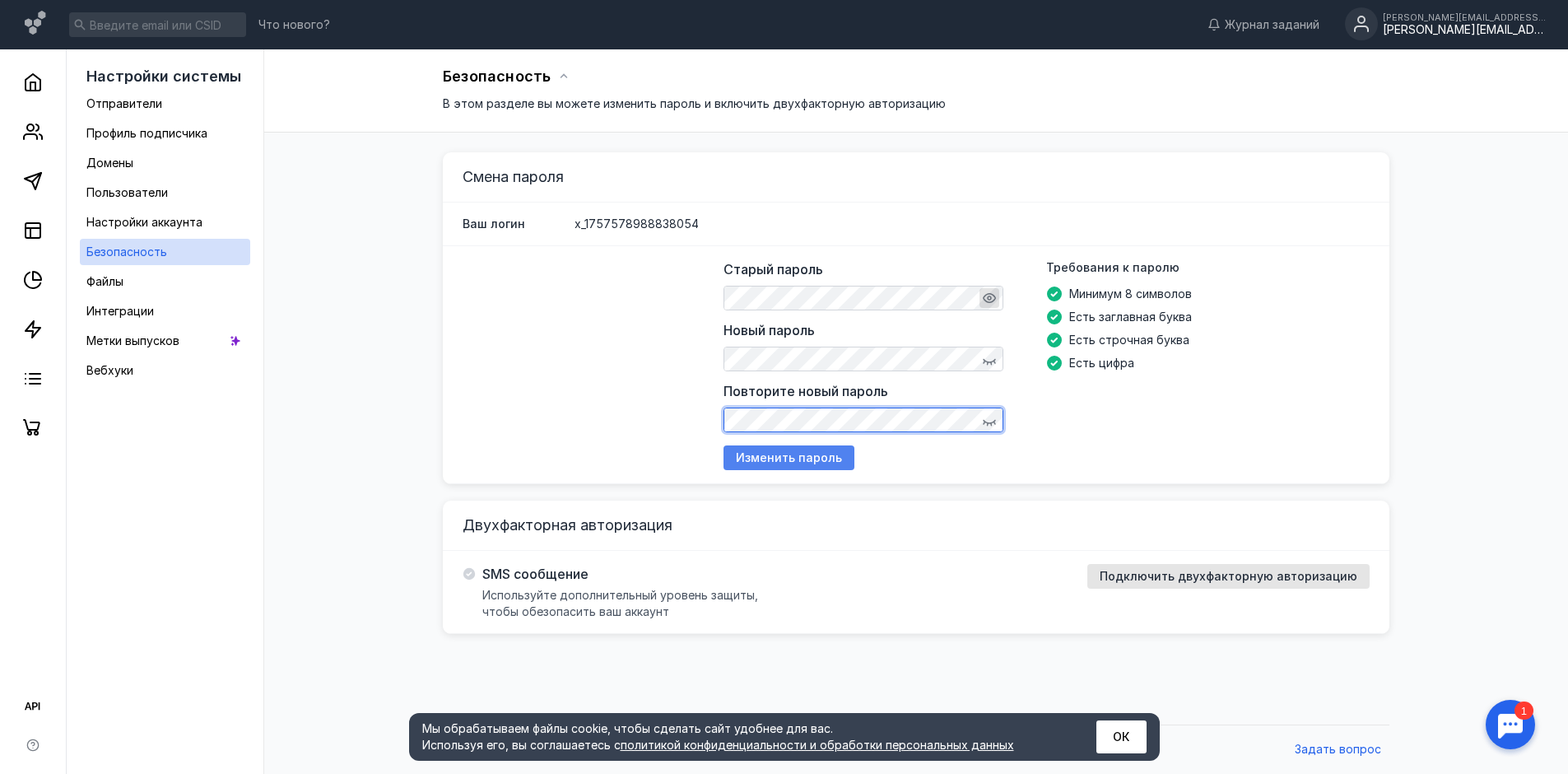
click at [818, 457] on span "Изменить пароль" at bounding box center [789, 458] width 106 height 14
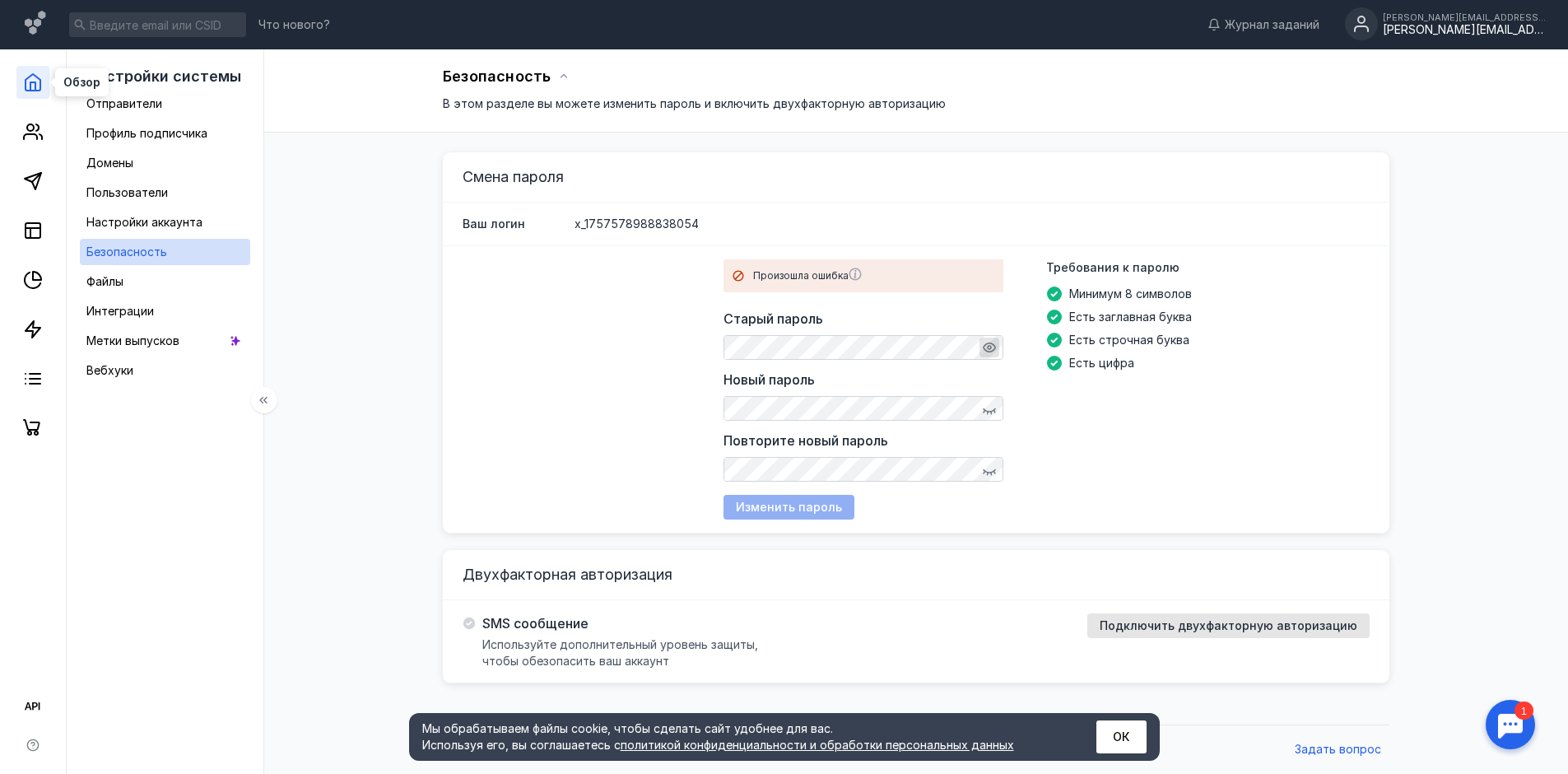
click at [32, 86] on icon at bounding box center [32, 82] width 19 height 19
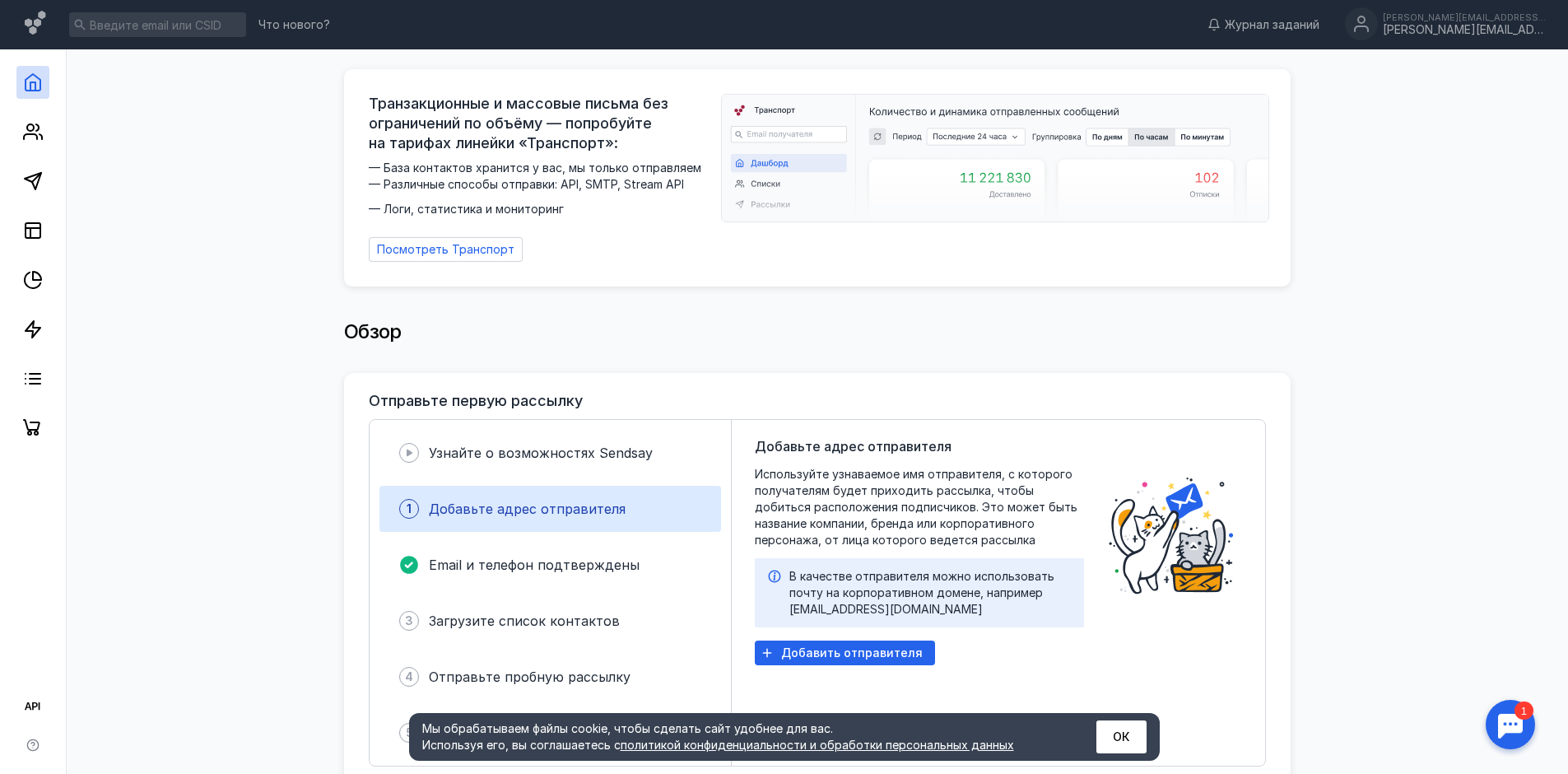
drag, startPoint x: 1446, startPoint y: 183, endPoint x: 1455, endPoint y: 178, distance: 10.3
click at [32, 187] on icon at bounding box center [32, 180] width 19 height 19
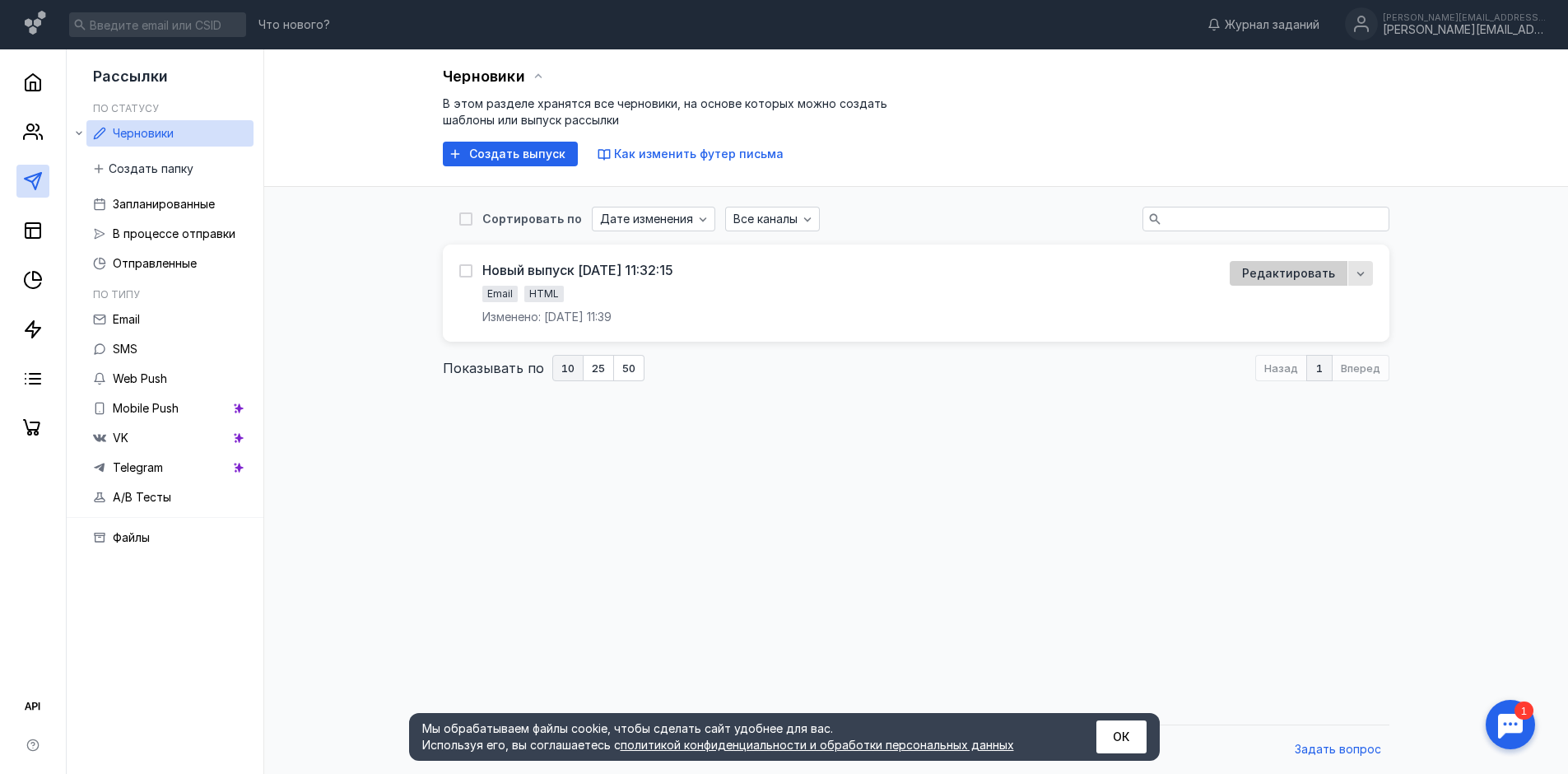
click at [1248, 273] on div "Редактировать" at bounding box center [1289, 274] width 110 height 17
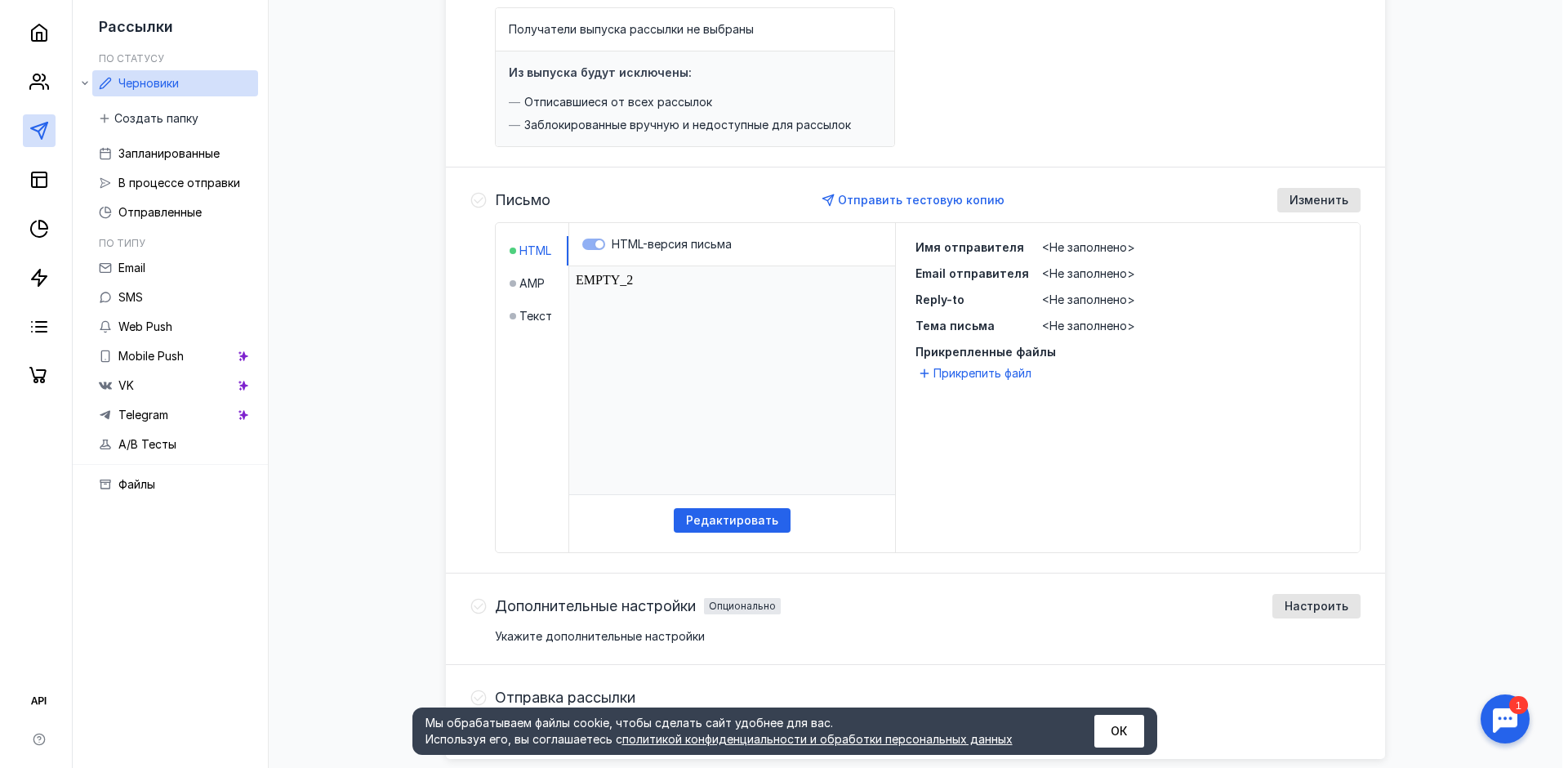
scroll to position [245, 0]
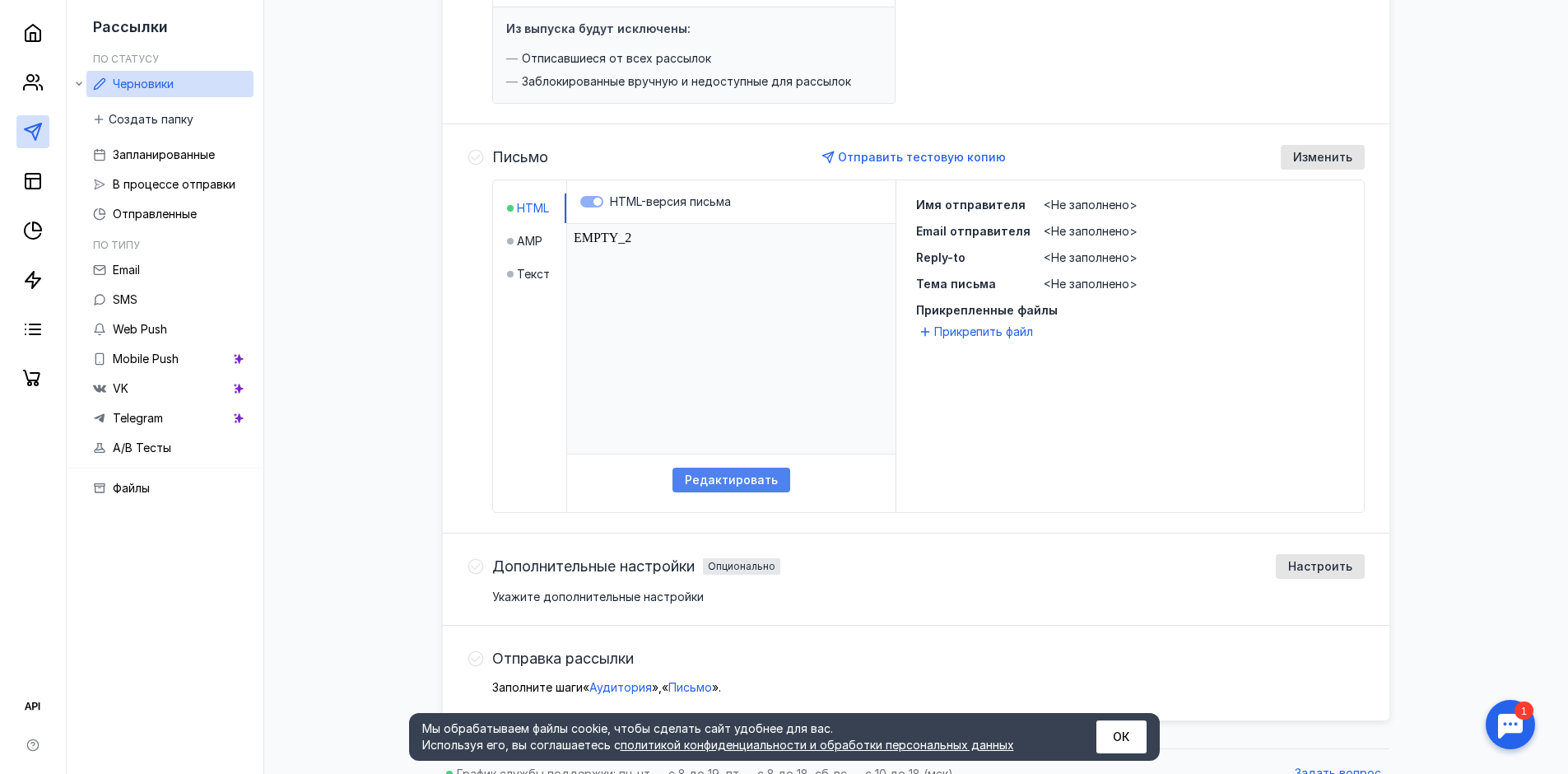
click at [724, 474] on span "Редактировать" at bounding box center [732, 480] width 93 height 14
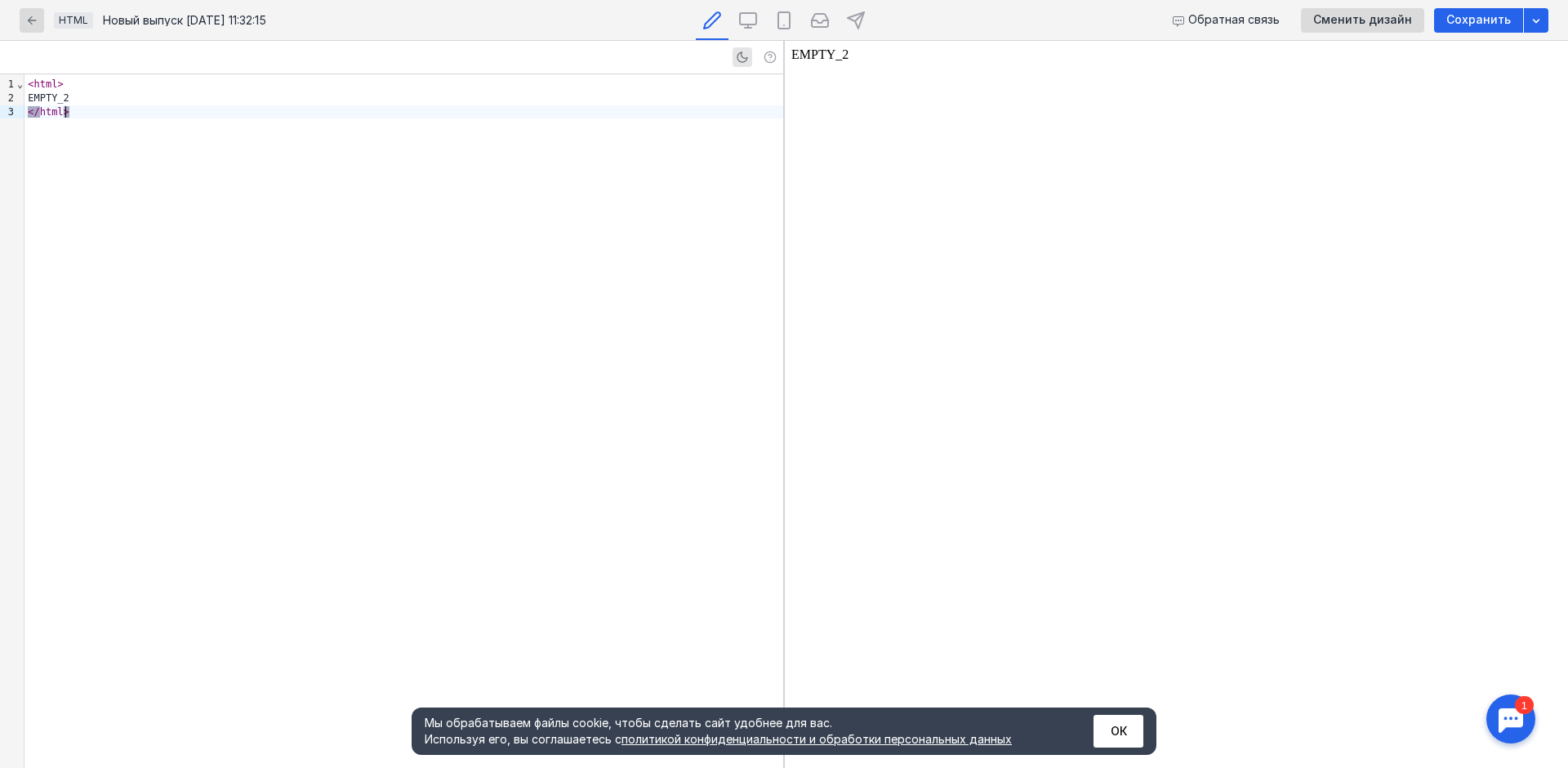
click at [134, 145] on div "< html > EMPTY_2 </ html >" at bounding box center [404, 421] width 759 height 693
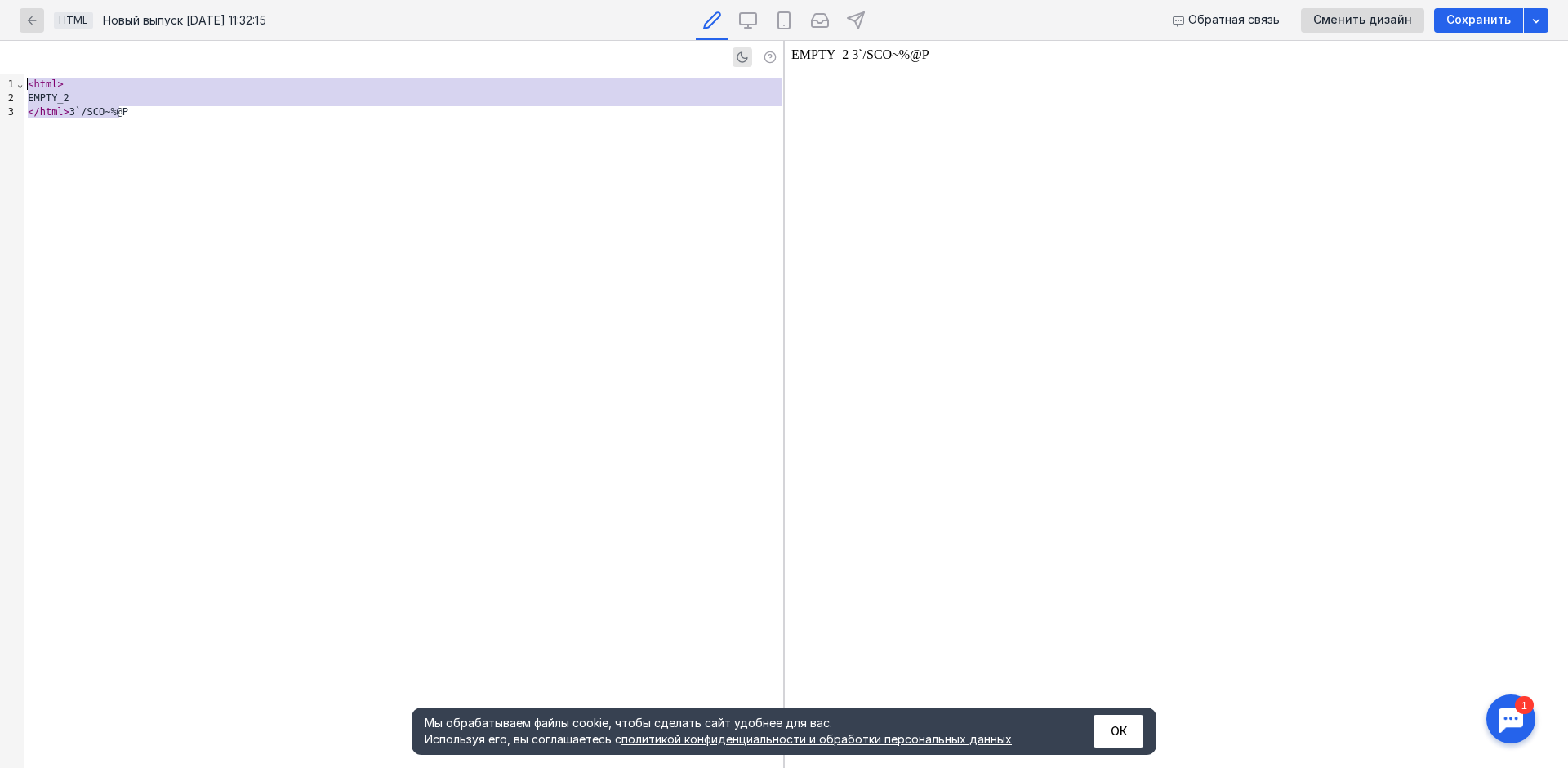
drag, startPoint x: 153, startPoint y: 113, endPoint x: 22, endPoint y: 74, distance: 136.7
click at [22, 74] on div "9 1 2 3 › ⌄ < html > EMPTY_2 </ html > 3`/SCO~%@P" at bounding box center [391, 403] width 783 height 727
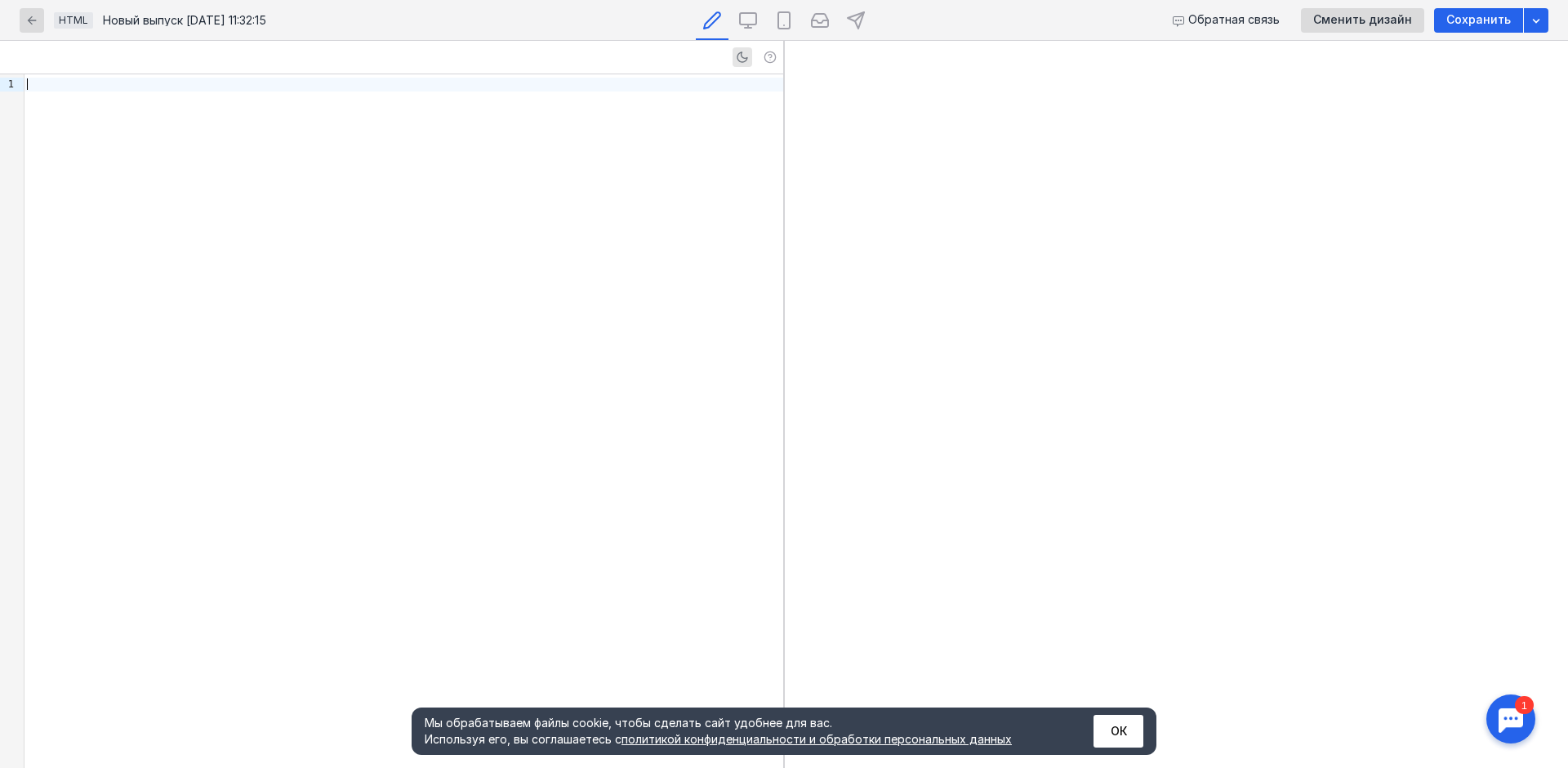
click at [266, 250] on div at bounding box center [404, 421] width 759 height 693
click at [192, 251] on div at bounding box center [404, 421] width 759 height 693
click at [341, 342] on div at bounding box center [404, 421] width 759 height 693
click at [392, 256] on div at bounding box center [404, 421] width 759 height 693
drag, startPoint x: 312, startPoint y: 425, endPoint x: 273, endPoint y: 582, distance: 161.8
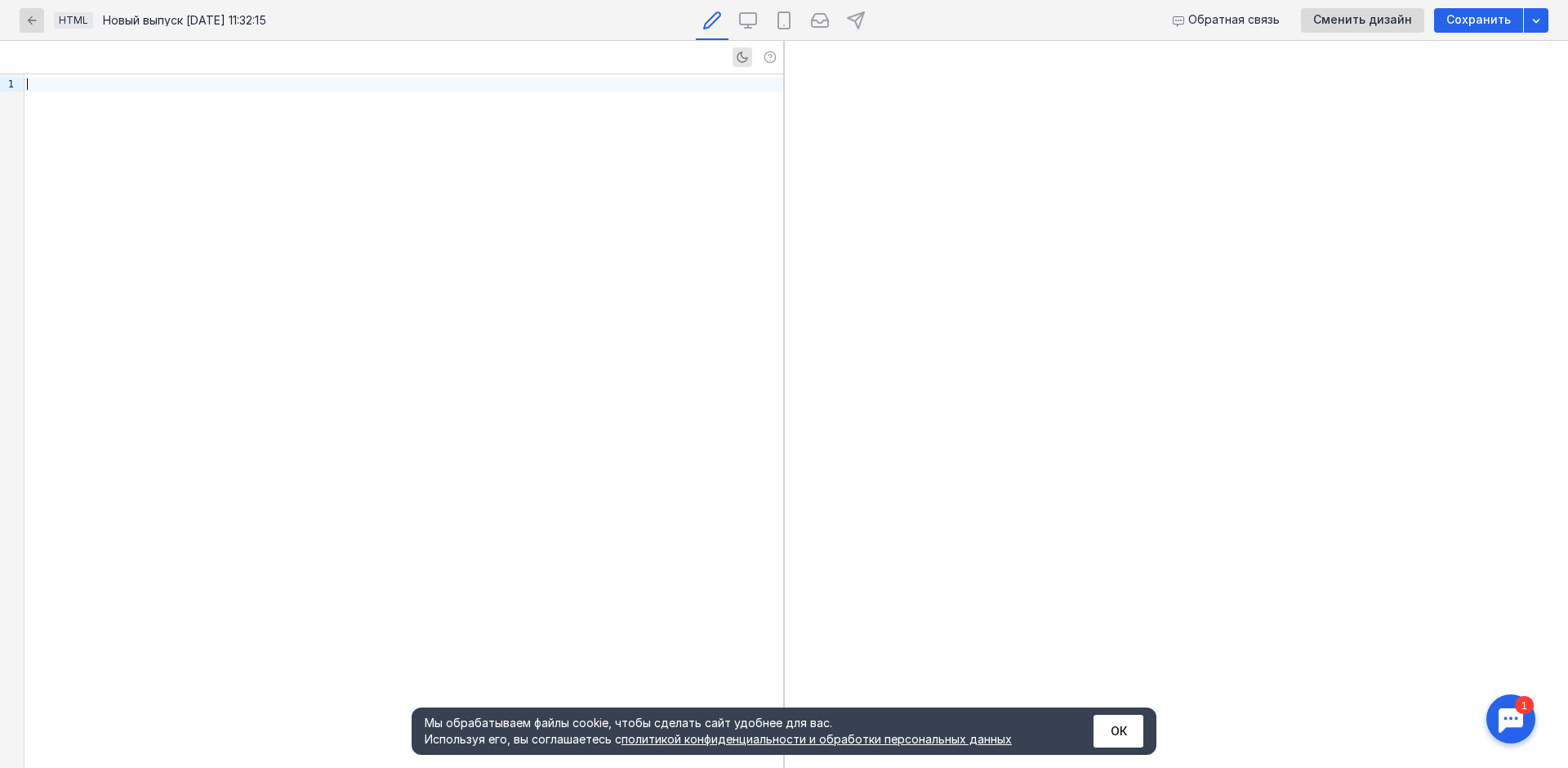
click at [312, 425] on div at bounding box center [404, 421] width 759 height 693
click at [503, 390] on div at bounding box center [404, 421] width 759 height 693
drag, startPoint x: 100, startPoint y: 264, endPoint x: 126, endPoint y: 241, distance: 34.7
click at [109, 254] on div at bounding box center [404, 421] width 759 height 693
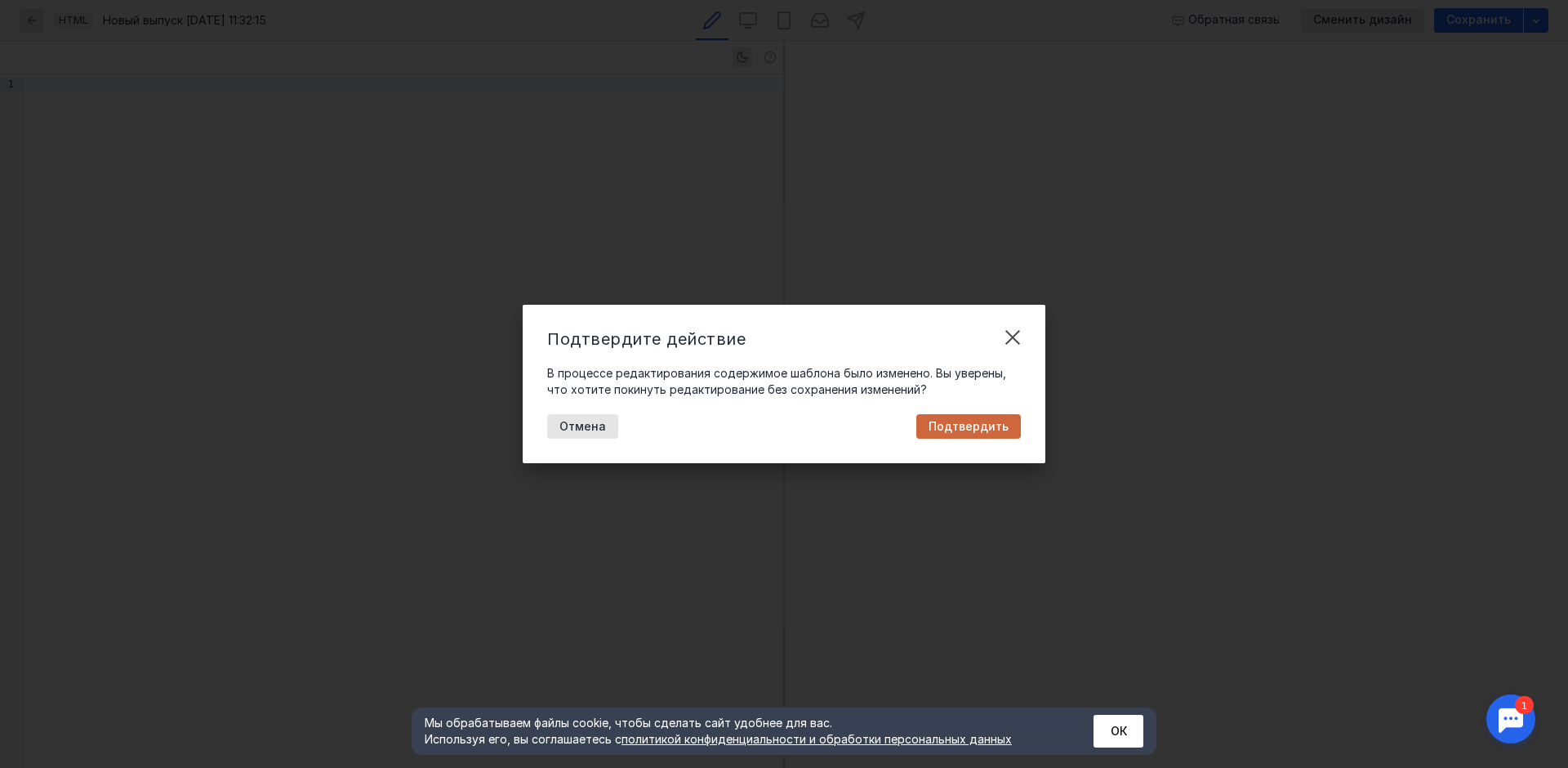
click at [957, 423] on span "Подтвердить" at bounding box center [968, 426] width 80 height 14
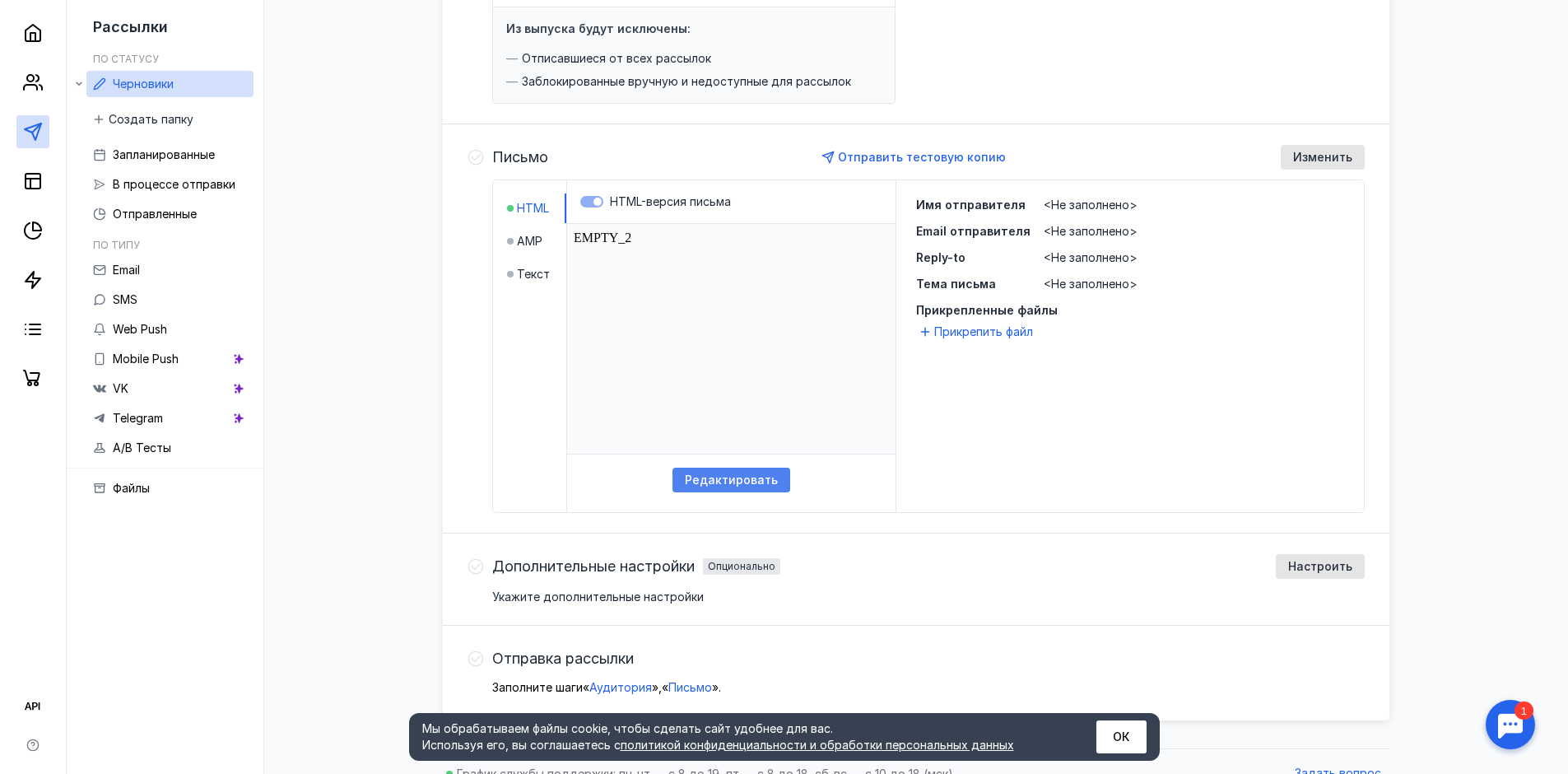
click at [726, 475] on span "Редактировать" at bounding box center [732, 480] width 93 height 14
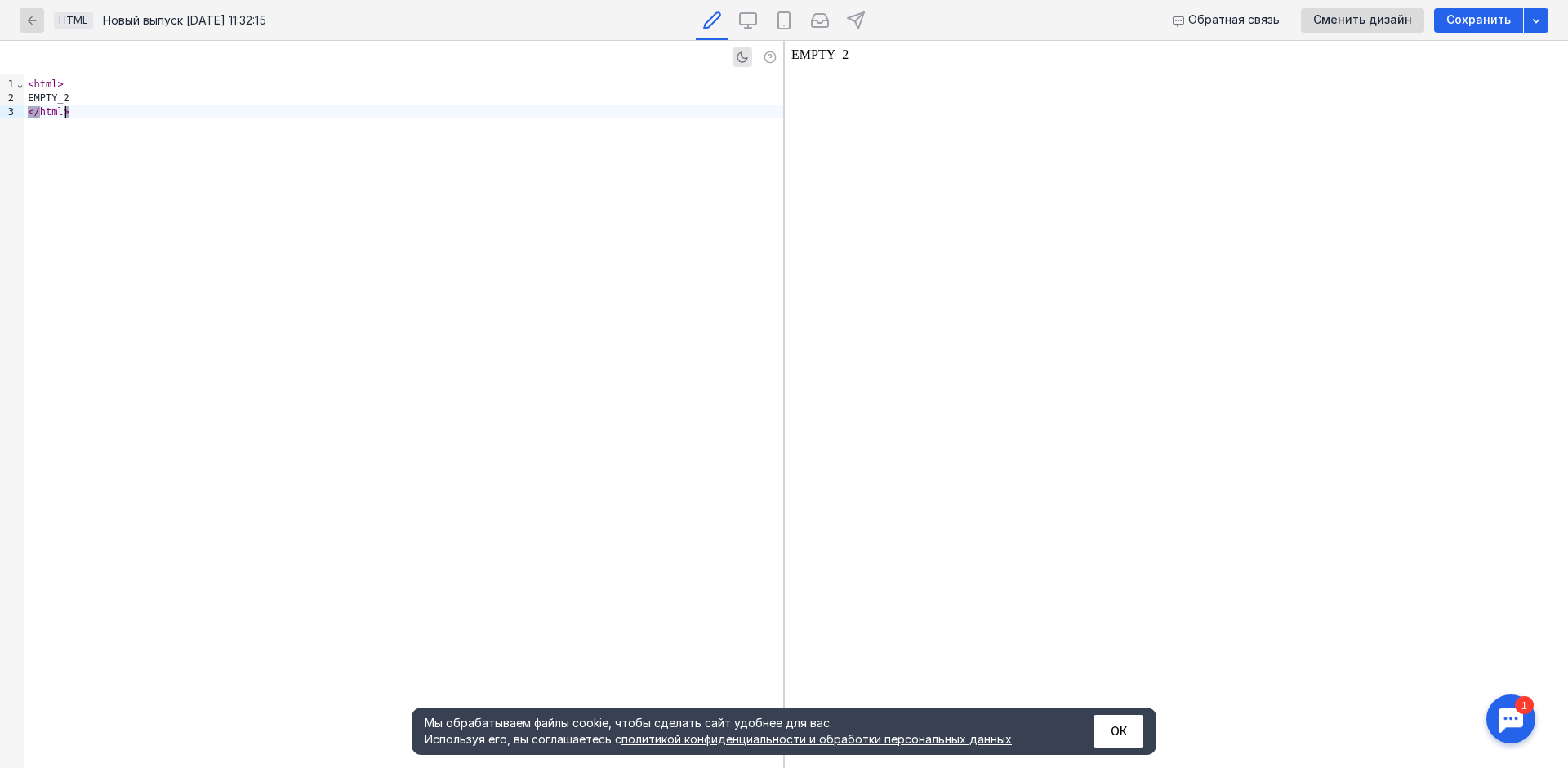
click at [462, 169] on div "< html > EMPTY_2 </ html >" at bounding box center [404, 421] width 759 height 693
click at [842, 60] on body "EMPTY_2" at bounding box center [1176, 403] width 770 height 714
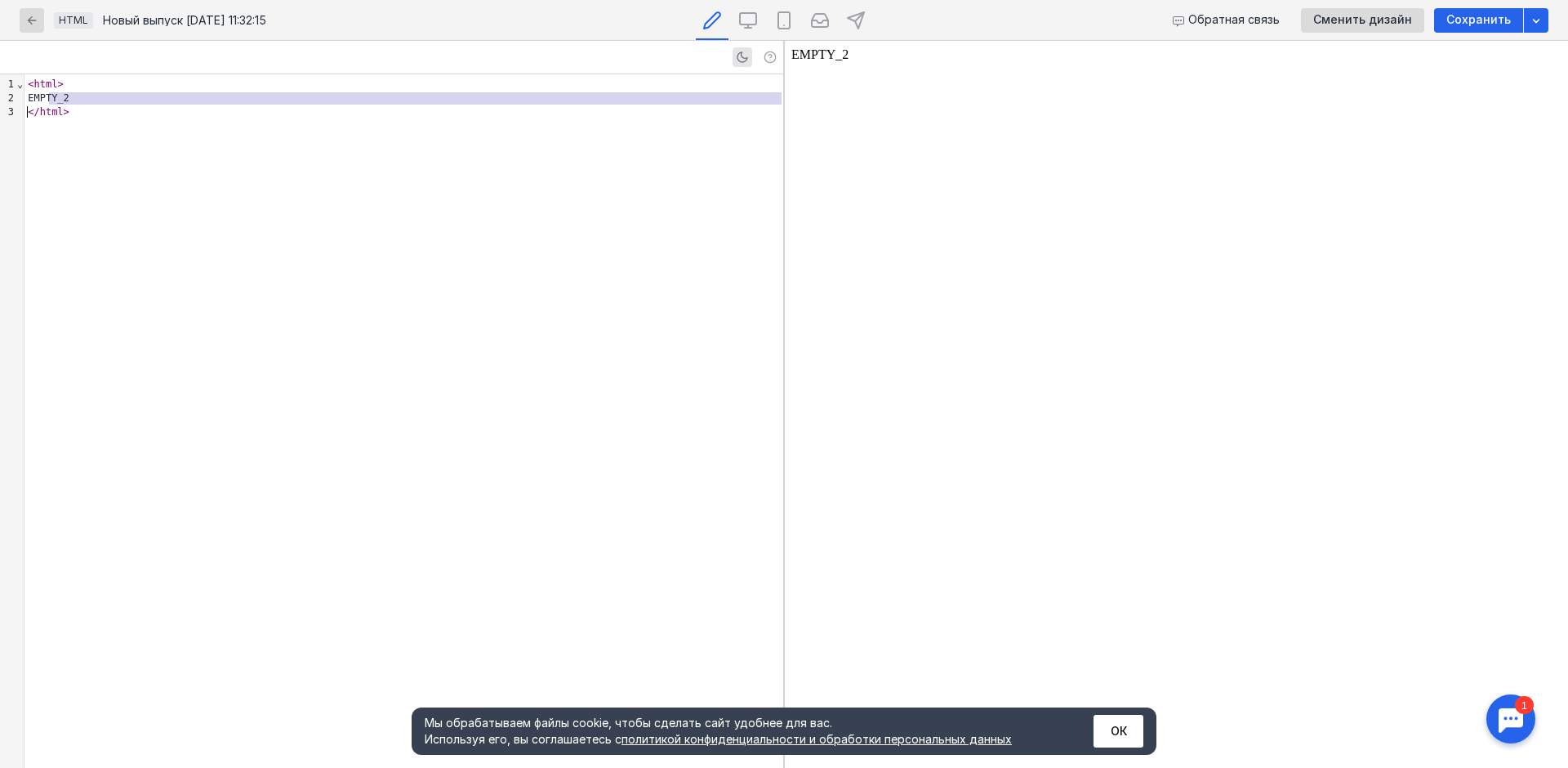
click at [847, 60] on body "EMPTY_2" at bounding box center [1176, 403] width 770 height 714
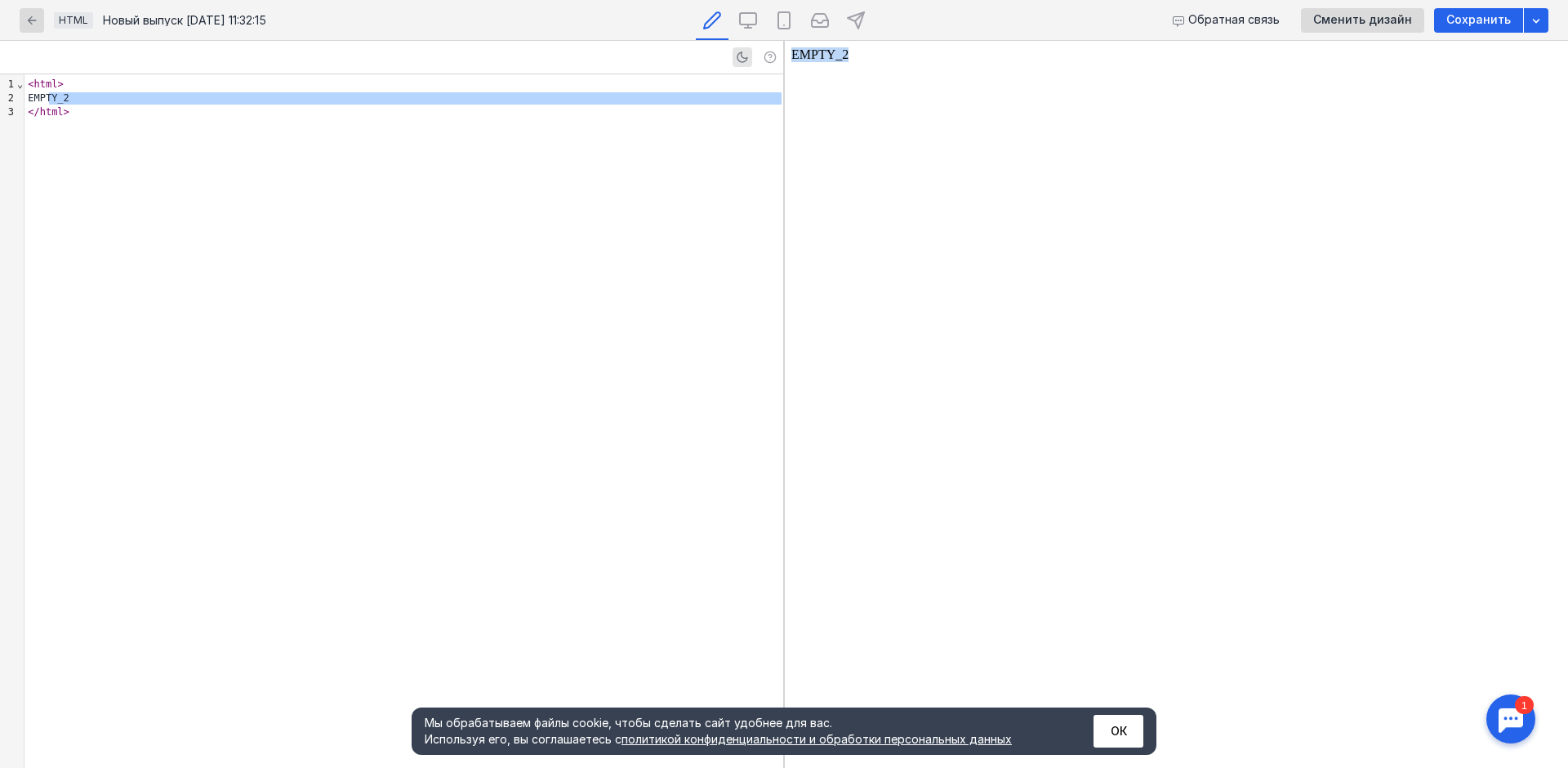
drag, startPoint x: 858, startPoint y: 56, endPoint x: 791, endPoint y: 54, distance: 67.0
click at [791, 54] on body "EMPTY_2" at bounding box center [1176, 403] width 770 height 714
click at [436, 269] on div "< html > EMPTY_2 </ html >" at bounding box center [404, 421] width 759 height 693
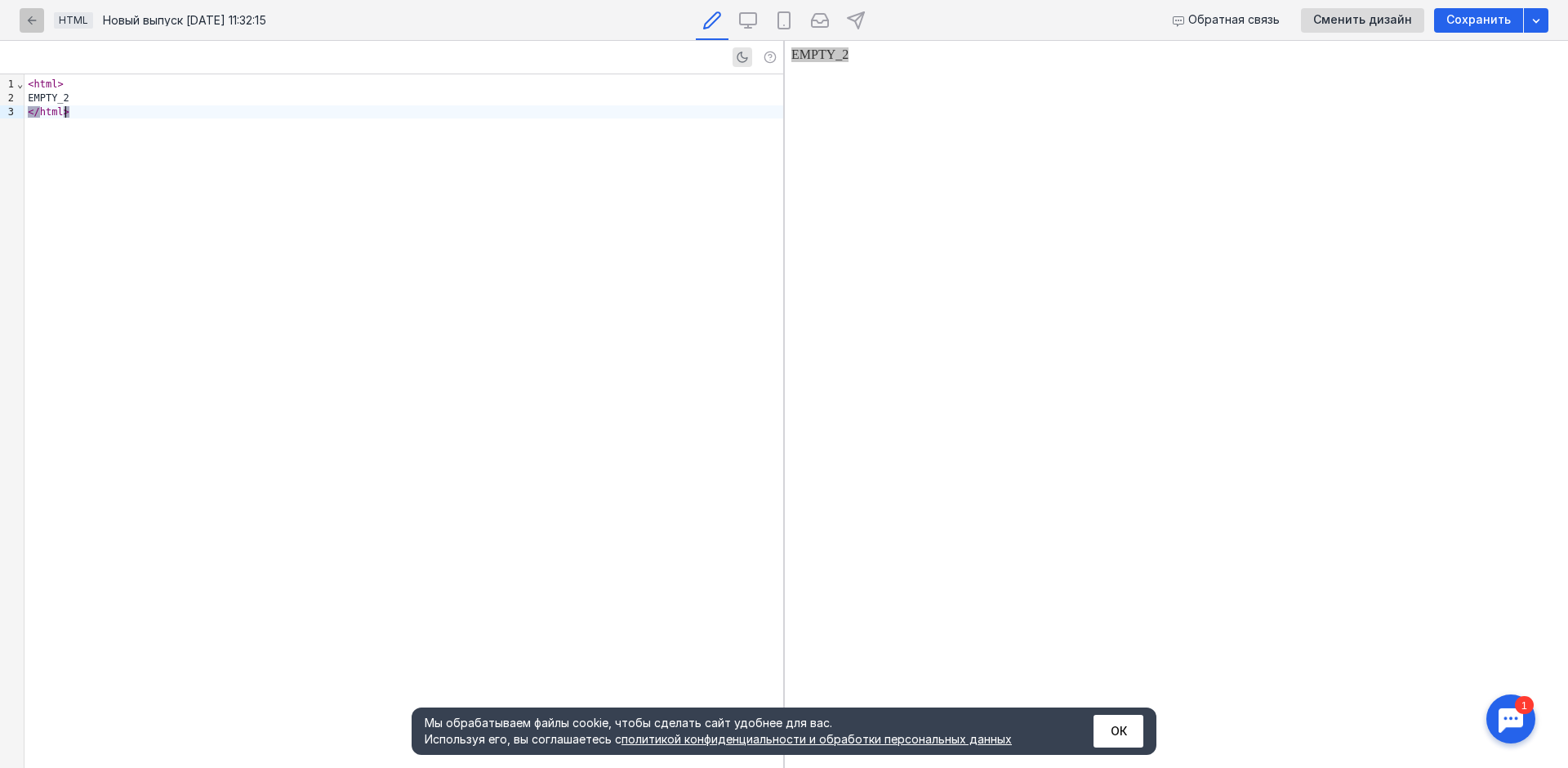
click at [27, 23] on icon "button" at bounding box center [31, 20] width 13 height 13
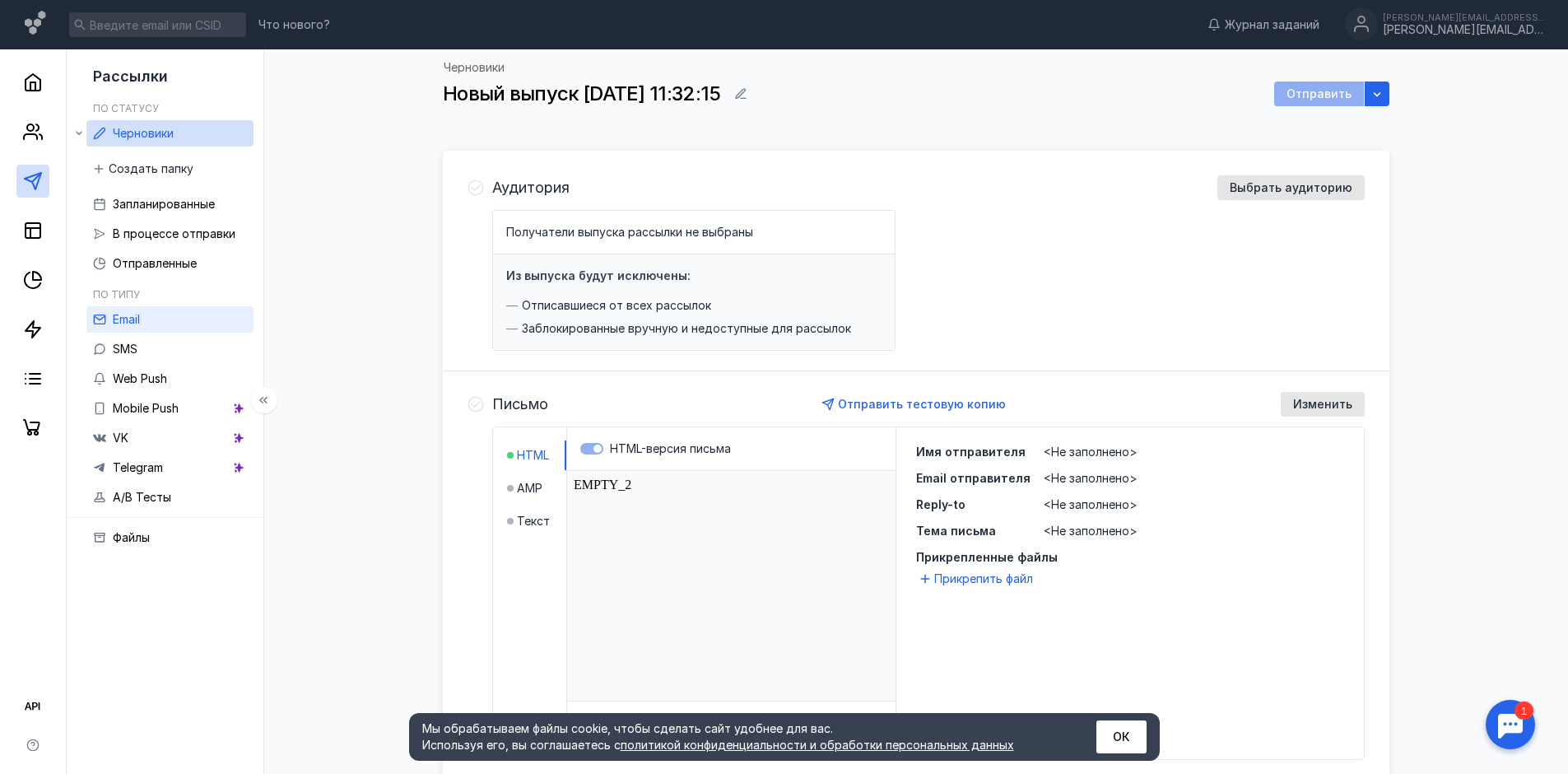
click at [161, 320] on link "Email" at bounding box center [170, 319] width 167 height 26
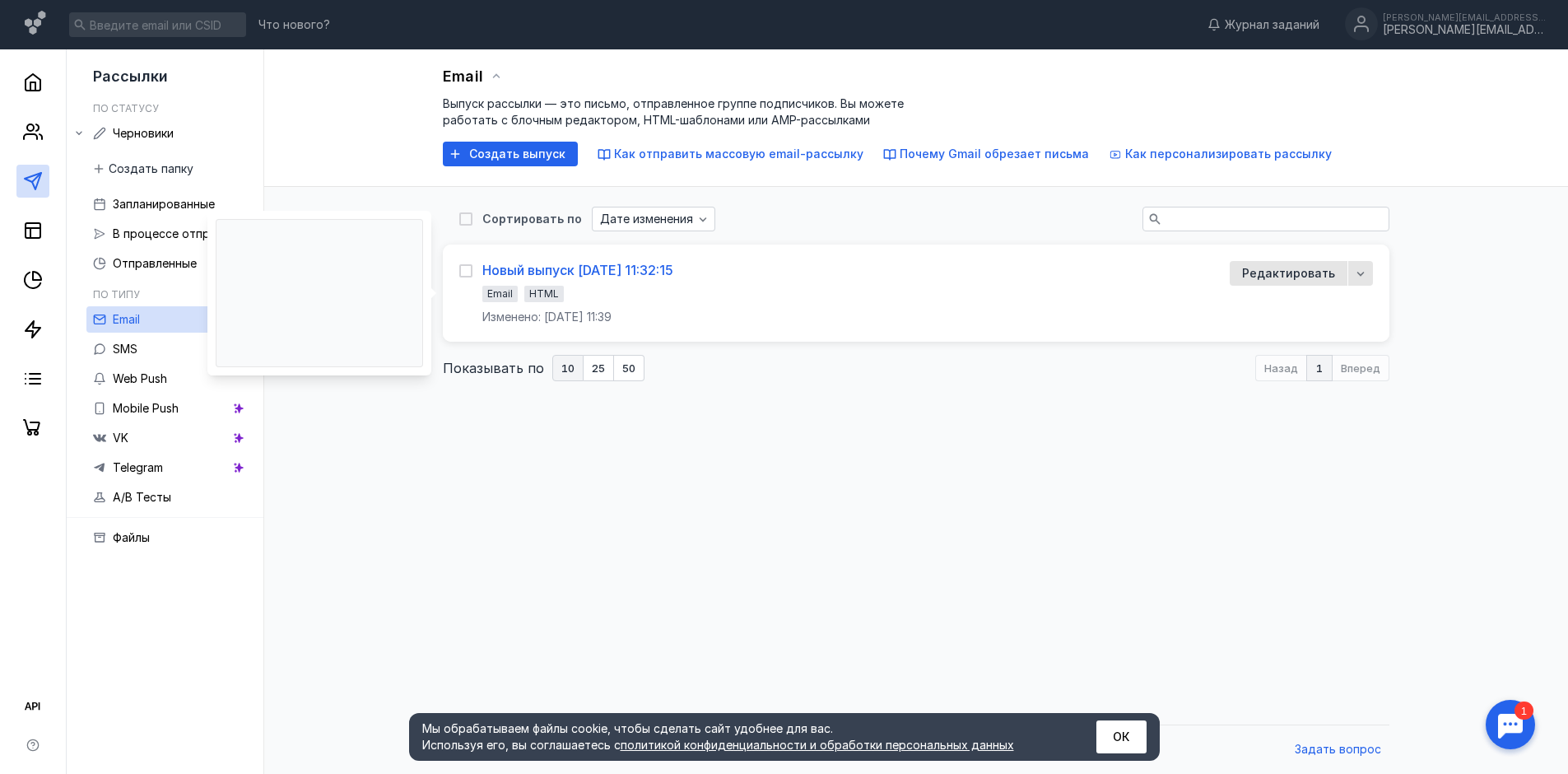
click at [603, 276] on div "Новый выпуск [DATE] 11:32:15" at bounding box center [578, 270] width 191 height 17
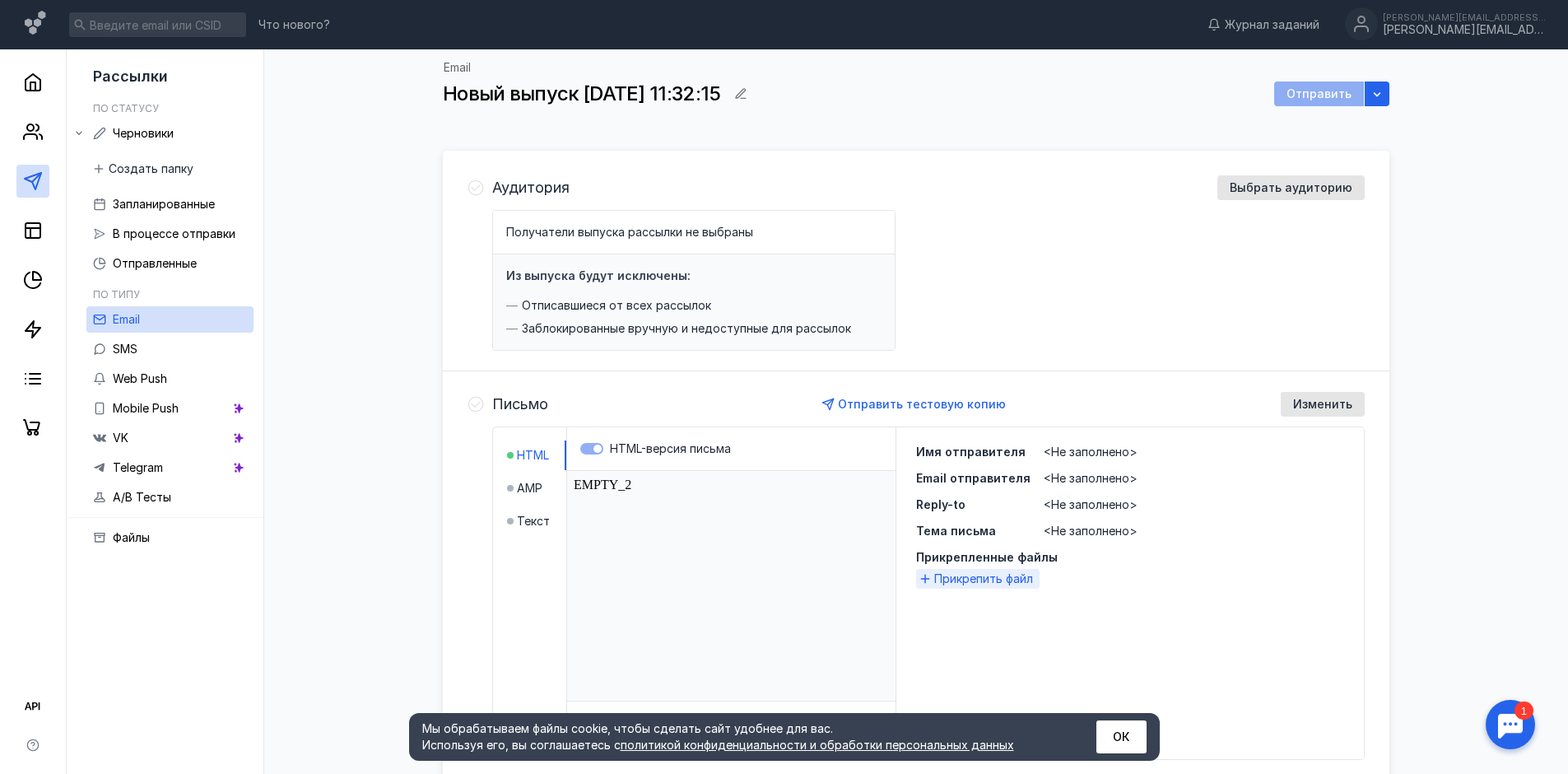
click at [964, 578] on span "Прикрепить файл" at bounding box center [984, 579] width 98 height 17
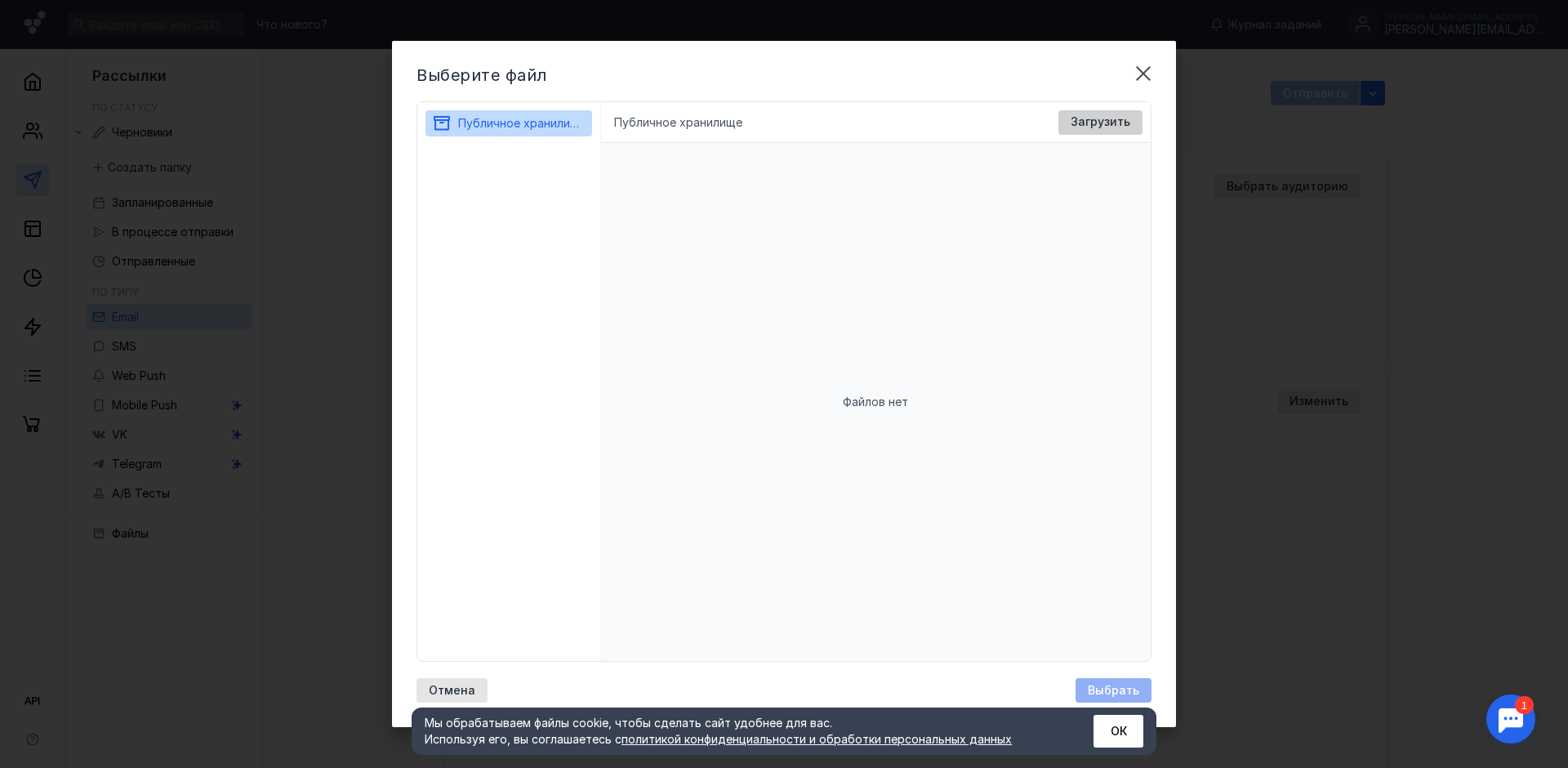
click at [1106, 114] on div "Загрузить" at bounding box center [1099, 122] width 84 height 25
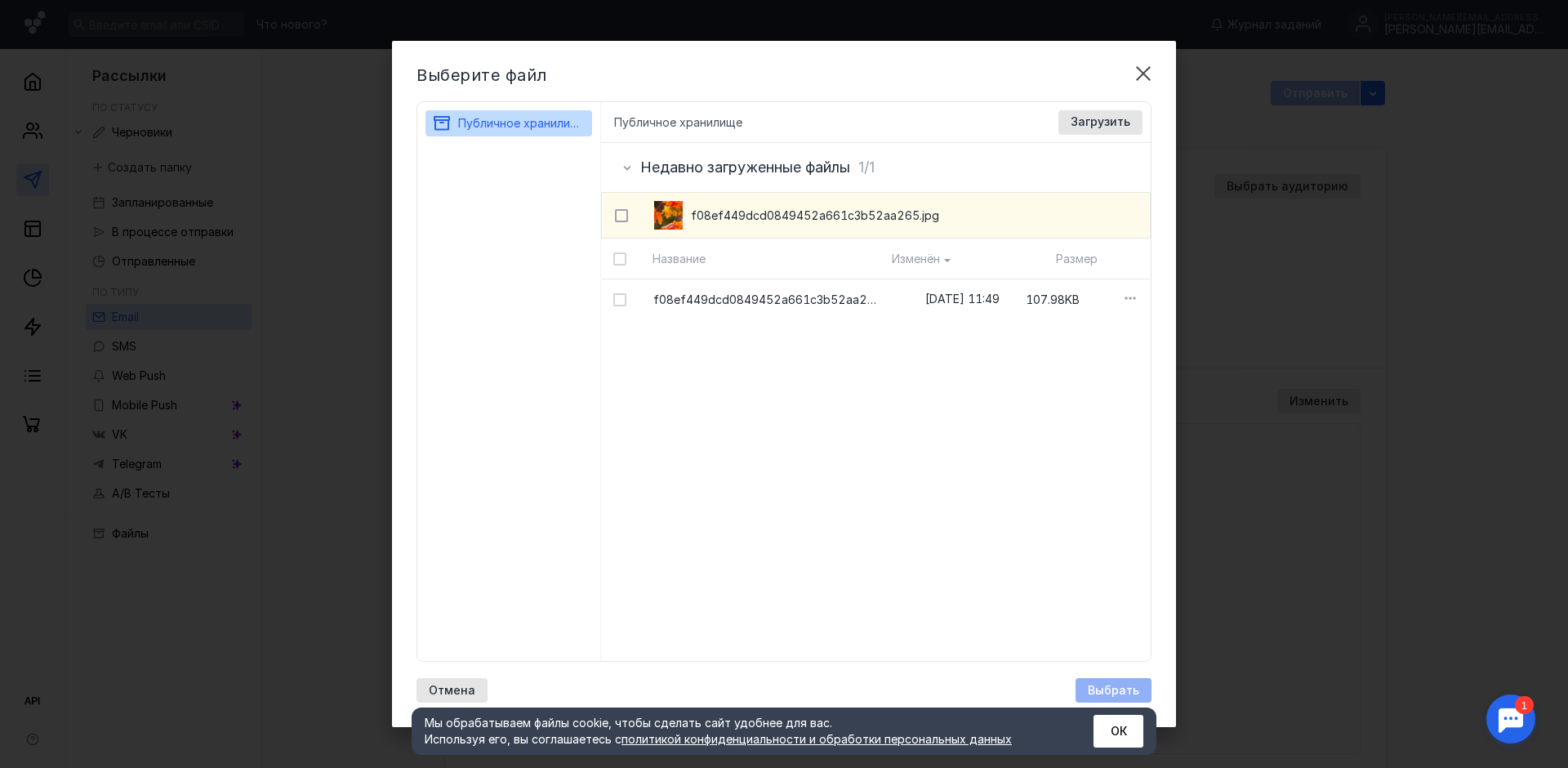
click at [620, 219] on icon at bounding box center [621, 215] width 11 height 11
checkbox input "true"
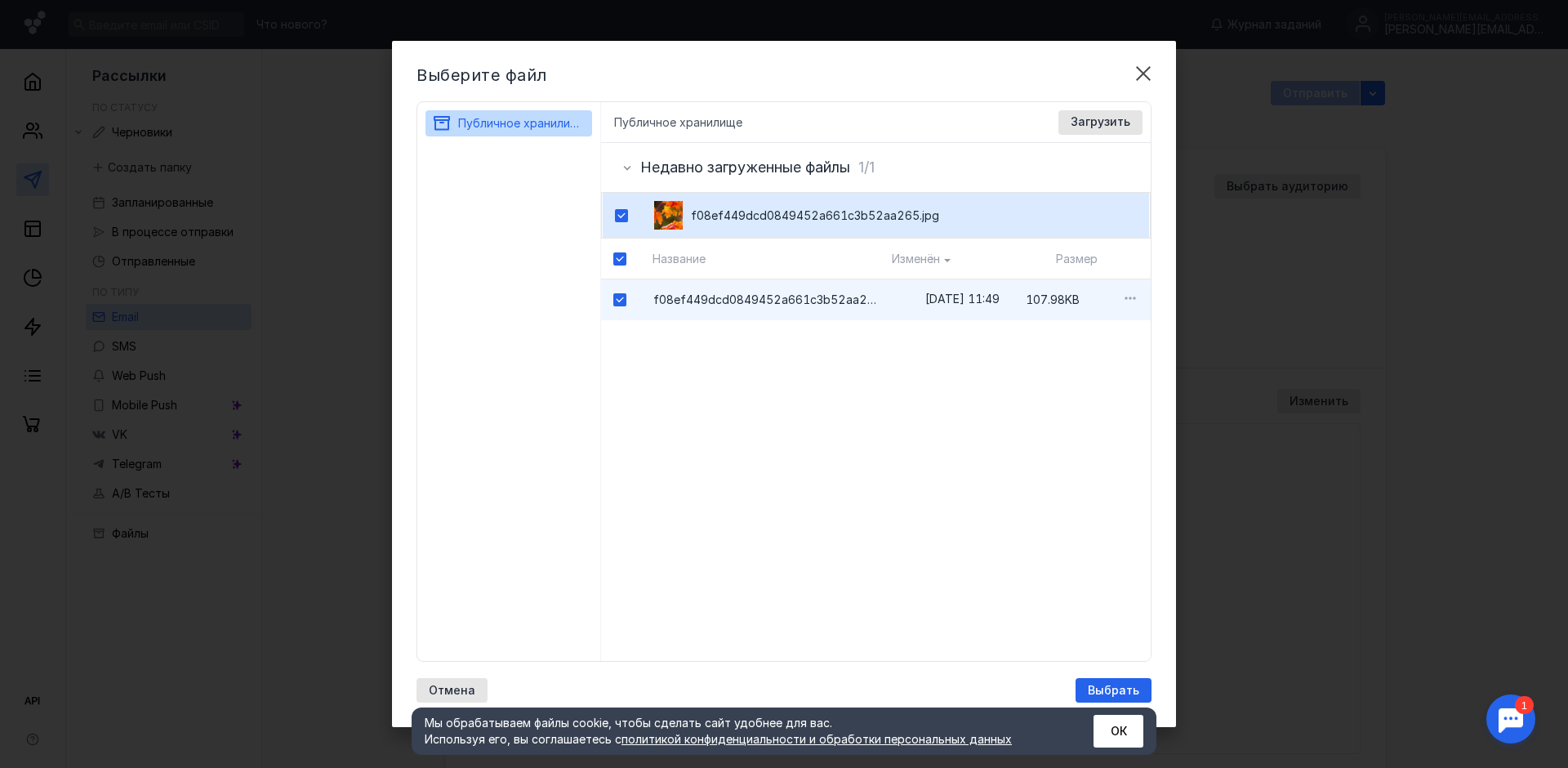
click at [1110, 689] on span "Выбрать" at bounding box center [1113, 690] width 52 height 14
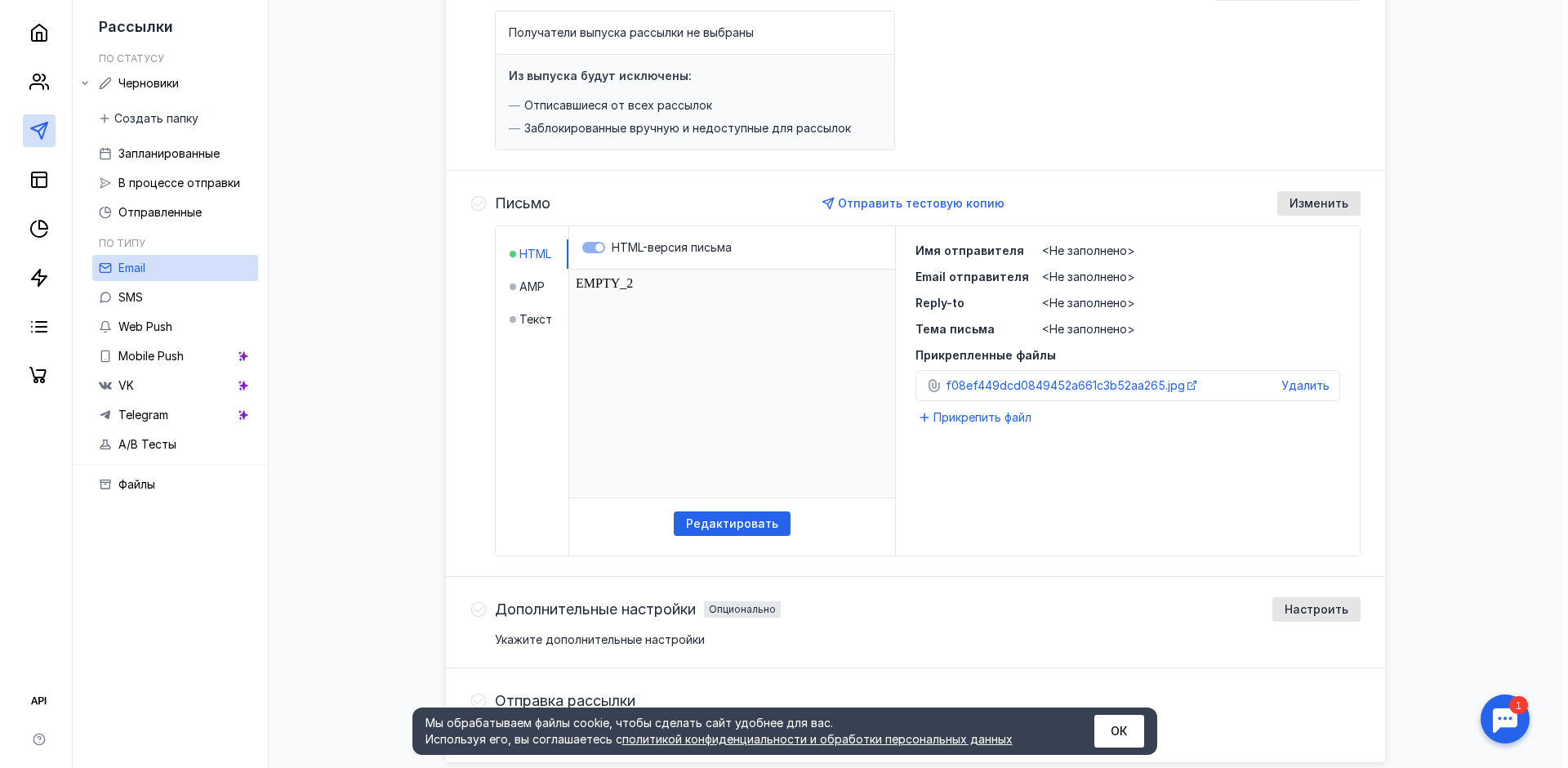
scroll to position [269, 0]
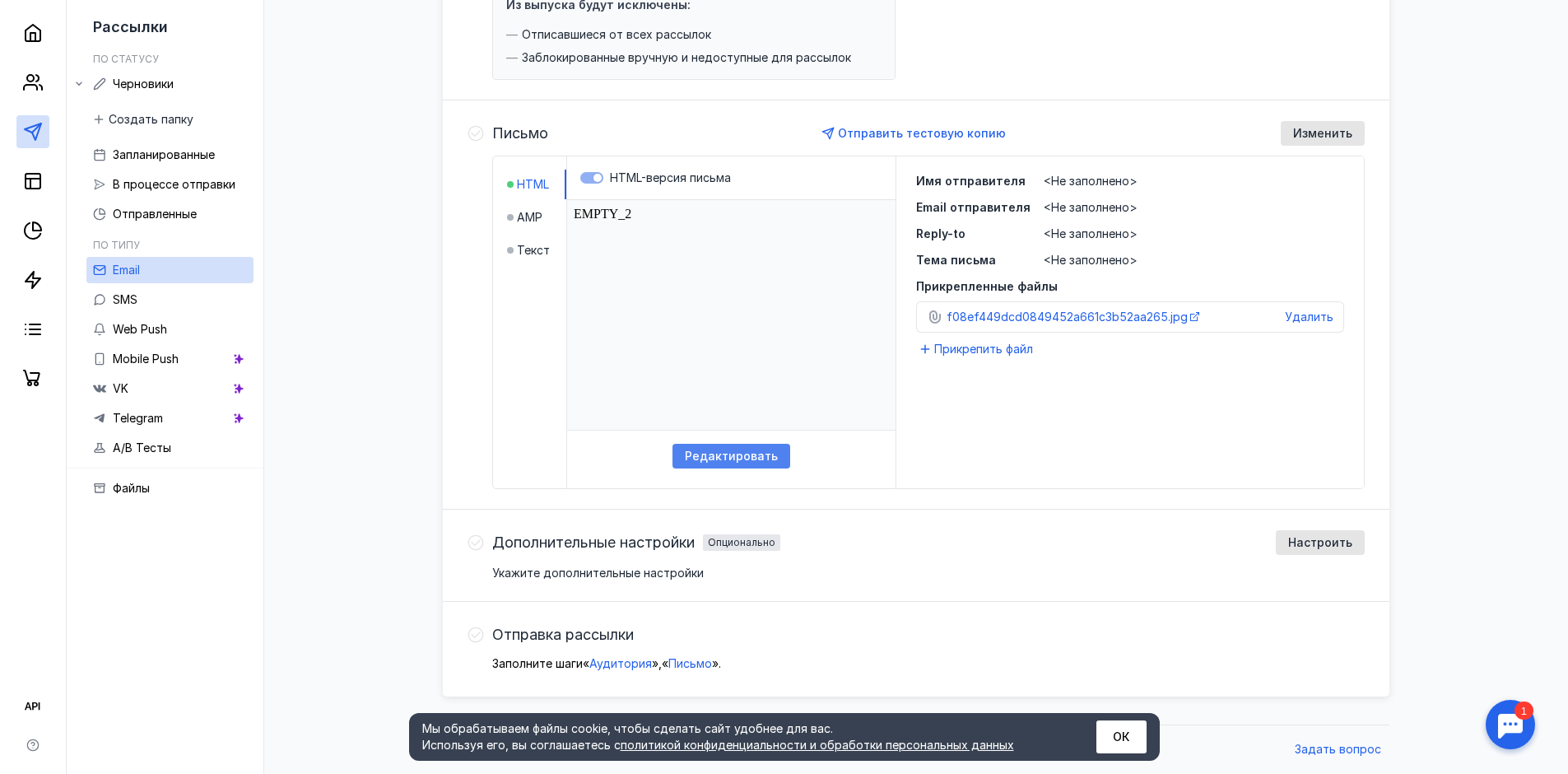
click at [747, 459] on span "Редактировать" at bounding box center [732, 456] width 93 height 14
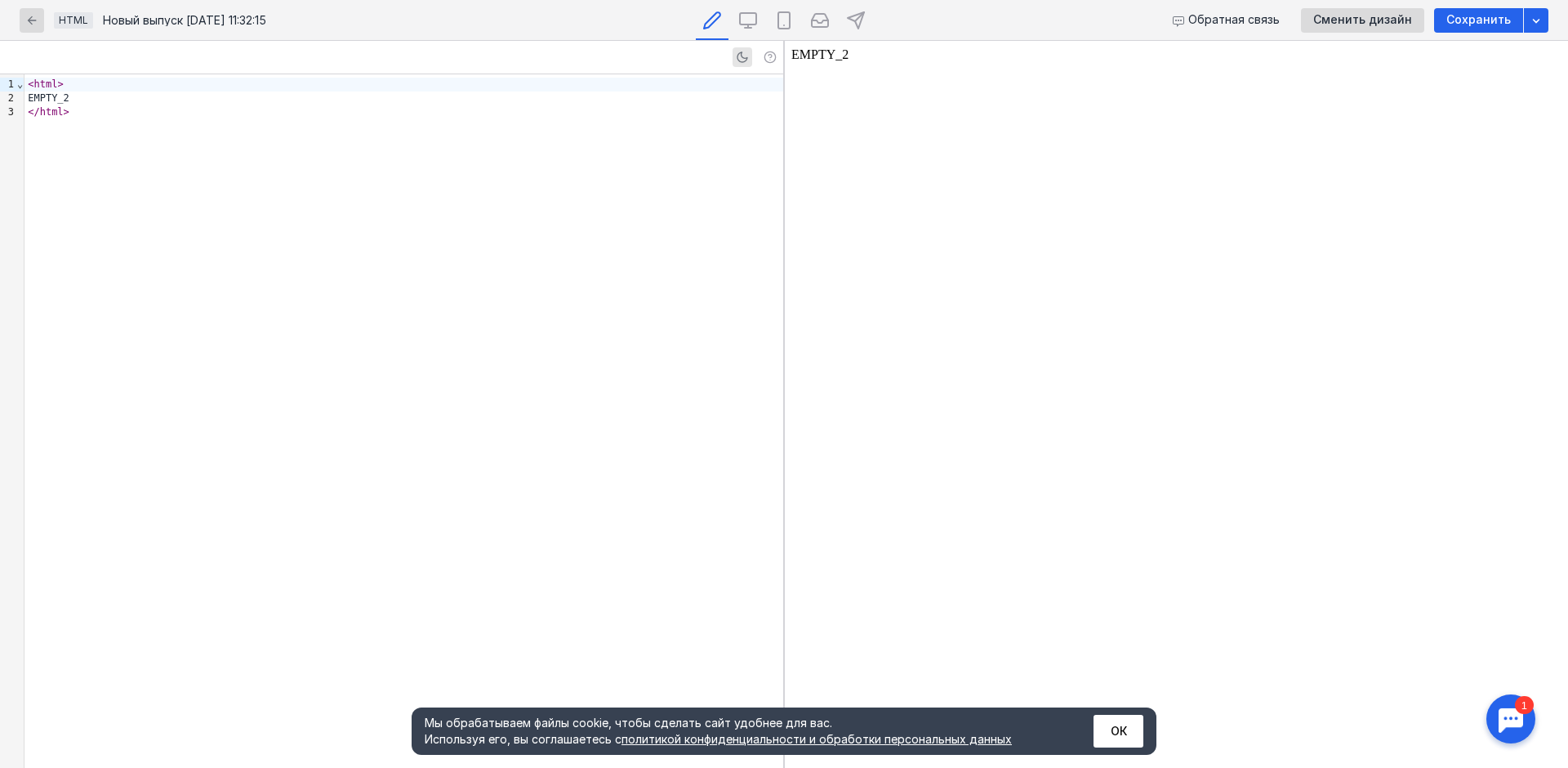
click at [26, 23] on icon "button" at bounding box center [31, 20] width 13 height 13
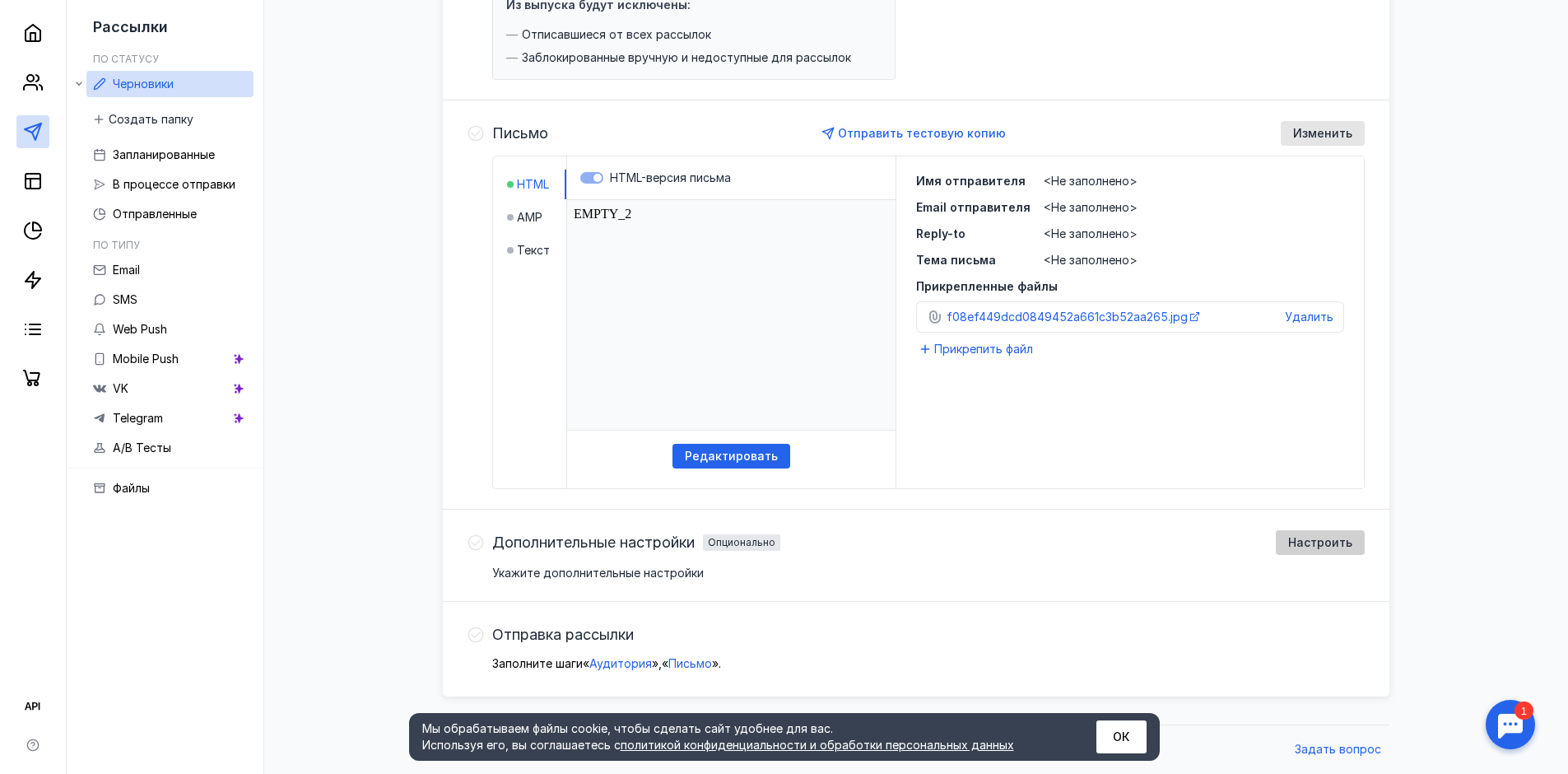
click at [1328, 542] on span "Настроить" at bounding box center [1320, 542] width 64 height 14
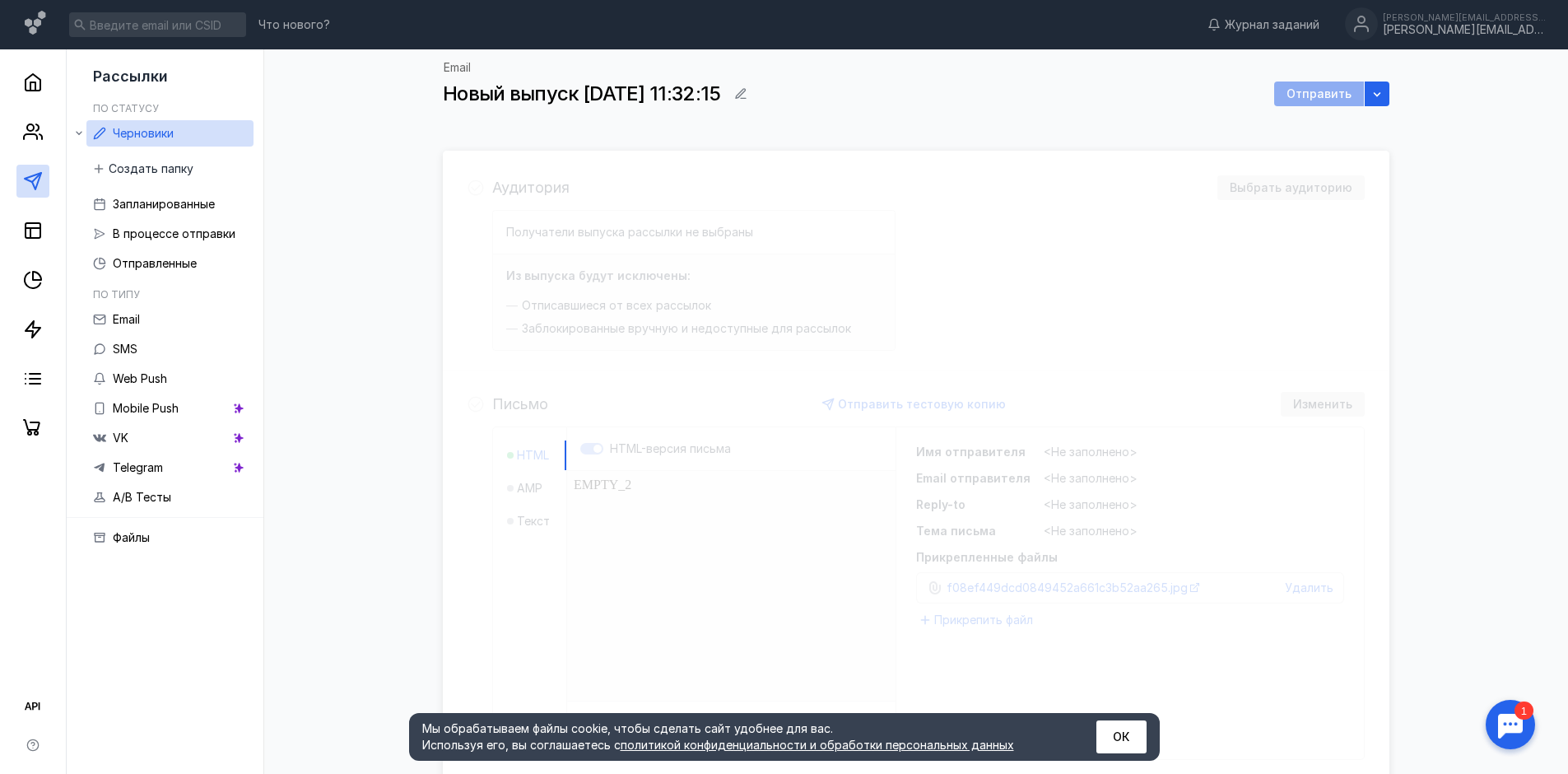
click at [1487, 150] on div "Email Новый выпуск [DATE] 11:32:15 Отправить Аудитория Выбрать аудиторию Получа…" at bounding box center [915, 693] width 1271 height 1288
click at [28, 175] on icon at bounding box center [32, 180] width 19 height 19
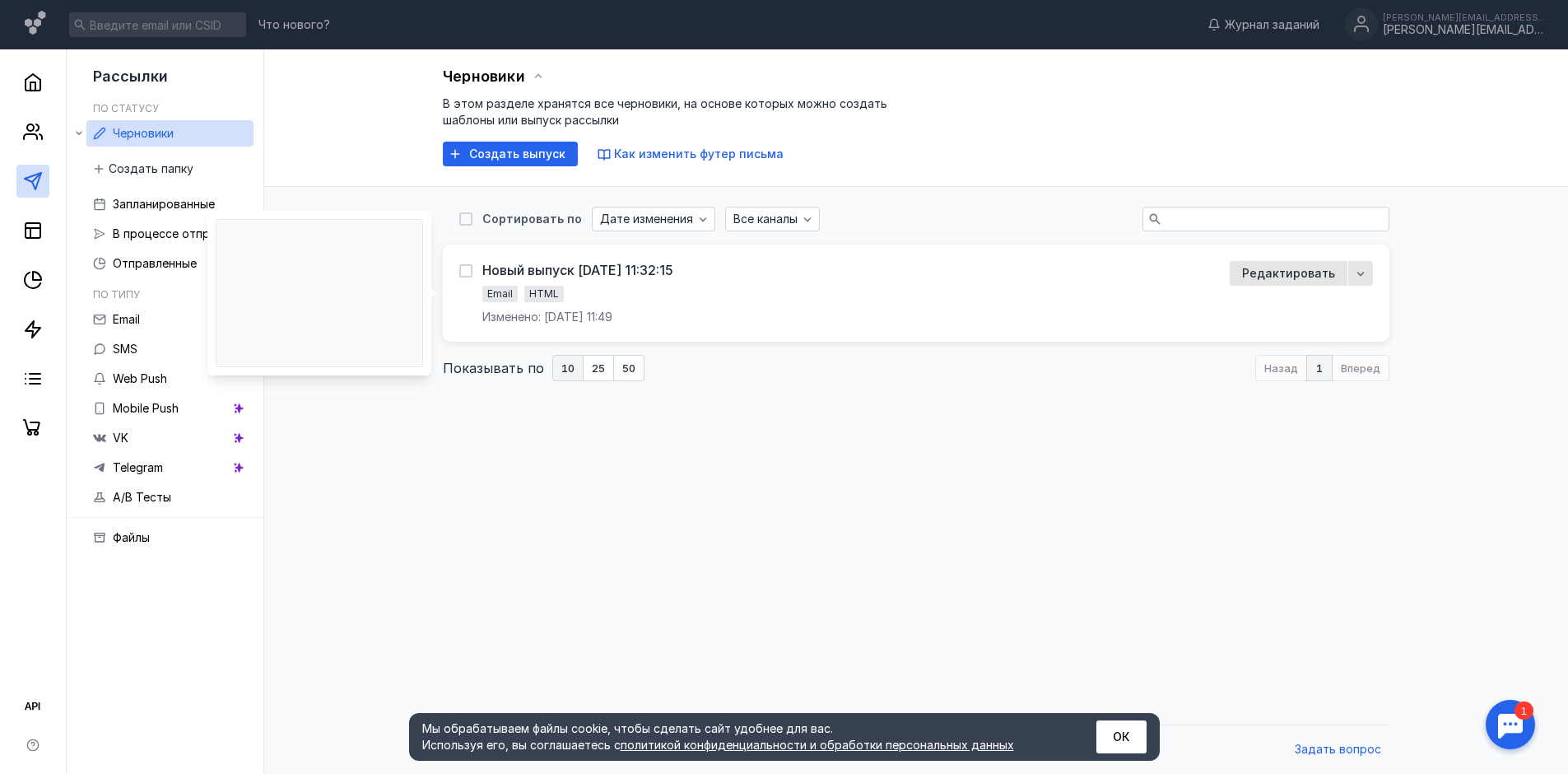
click at [774, 307] on div "Новый выпуск [DATE] 11:32:15 Email HTML Изменено: [DATE] 11:49" at bounding box center [835, 292] width 751 height 64
click at [1281, 273] on span "Редактировать" at bounding box center [1289, 274] width 93 height 17
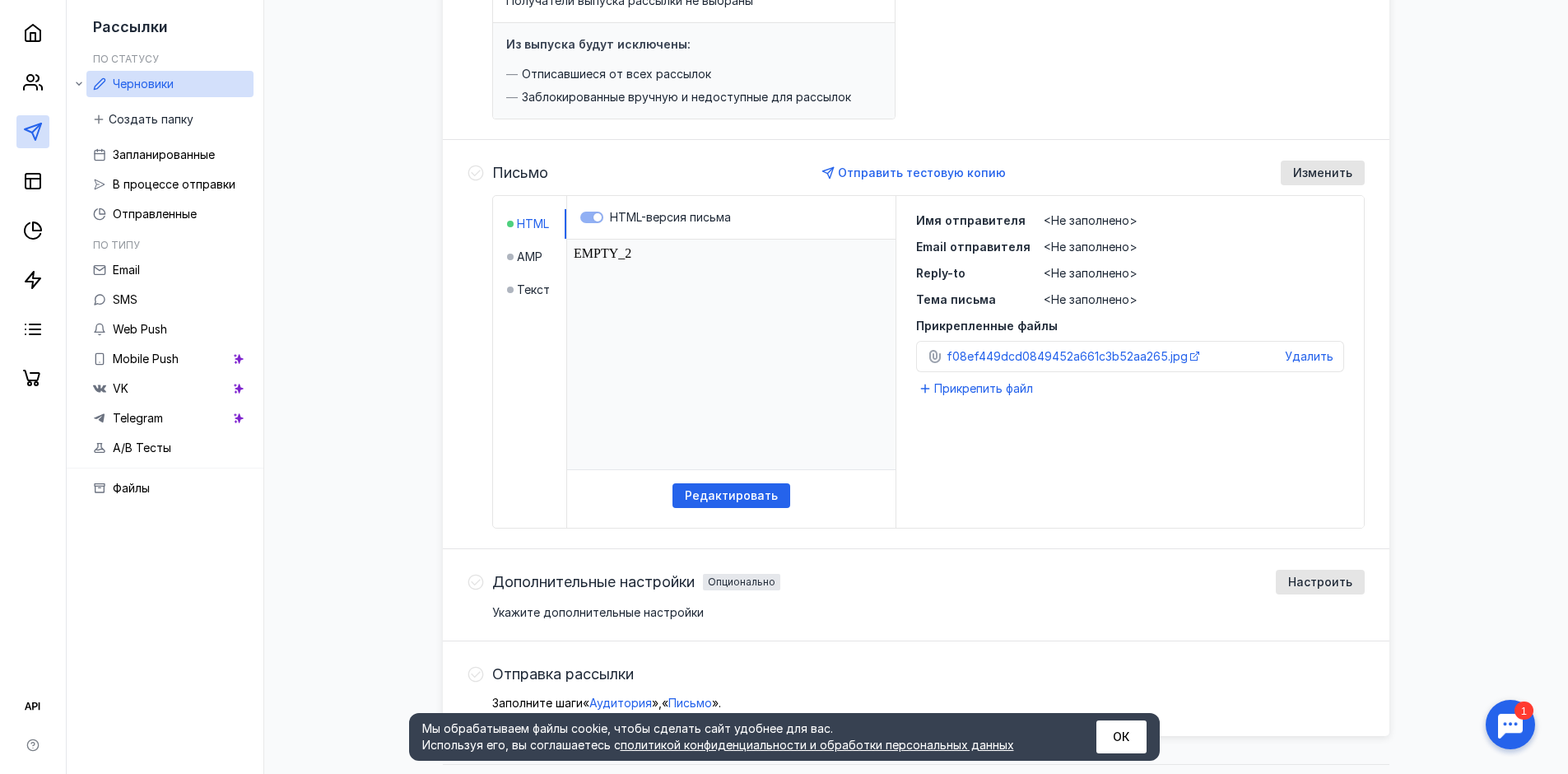
scroll to position [271, 0]
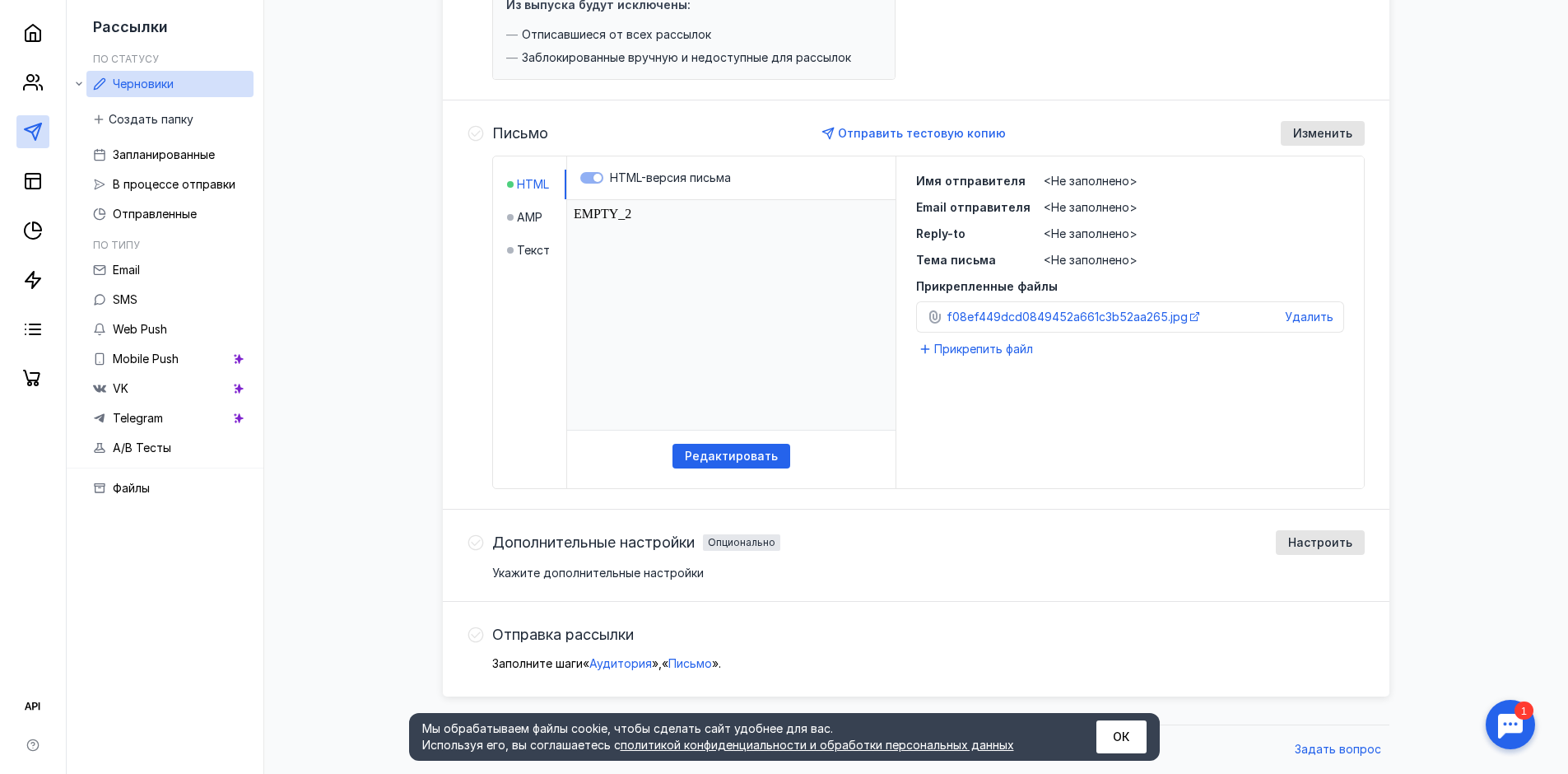
click at [1086, 174] on span "<Не заполнено>" at bounding box center [1090, 180] width 94 height 14
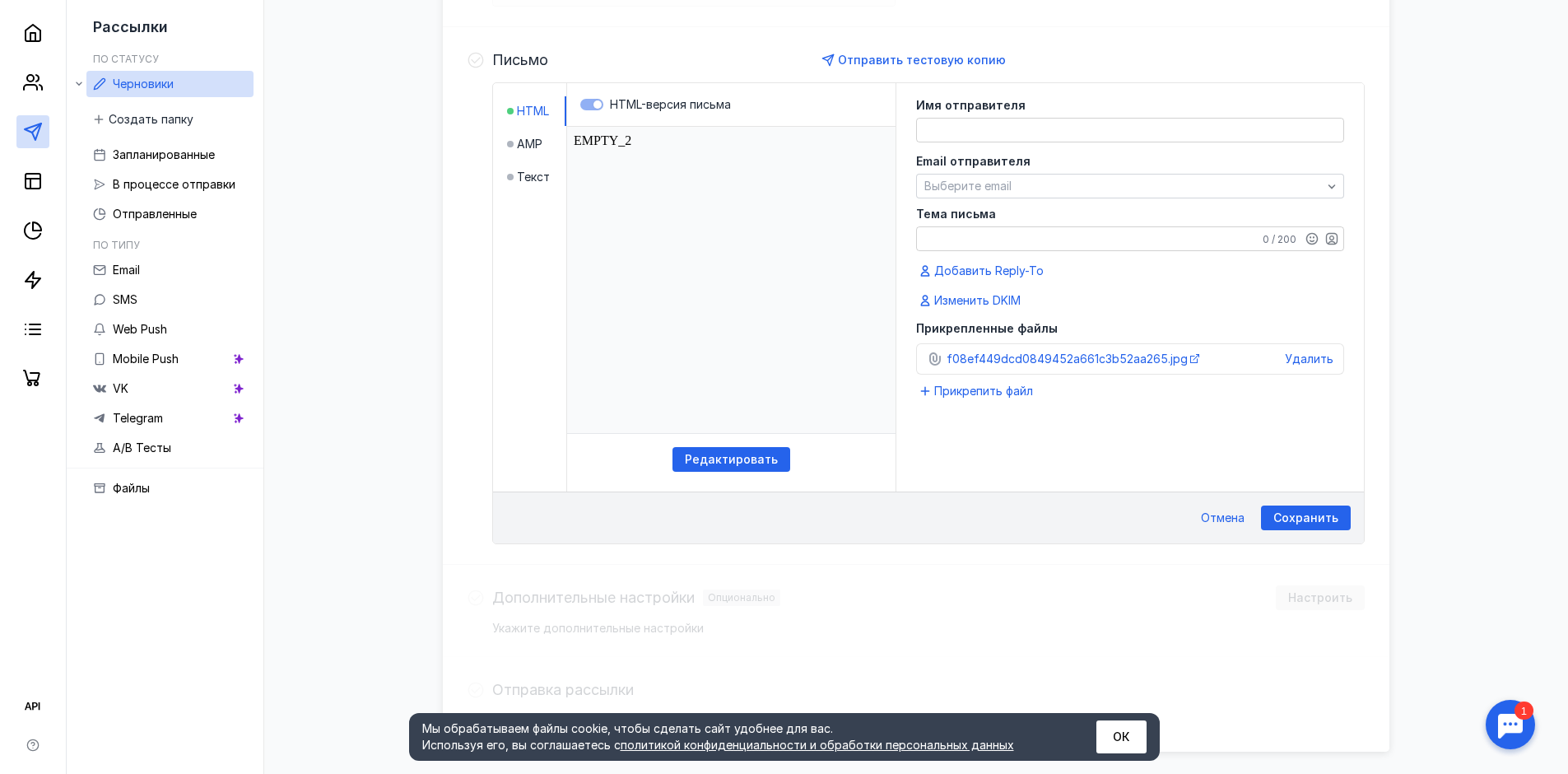
click at [1086, 174] on div "Email отправителя Выберите email" at bounding box center [1130, 175] width 428 height 46
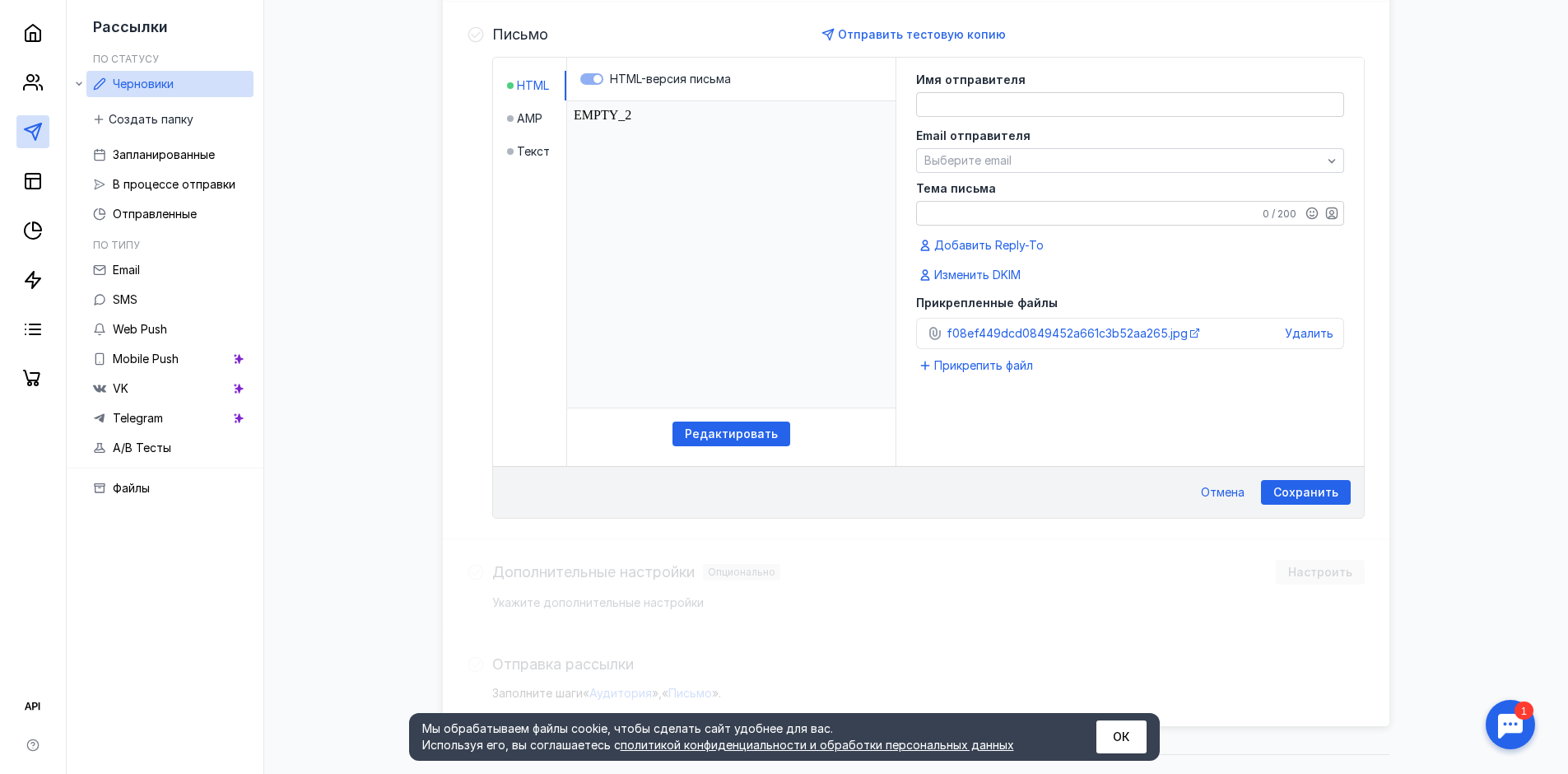
scroll to position [370, 0]
click at [134, 490] on span "Файлы" at bounding box center [131, 487] width 37 height 14
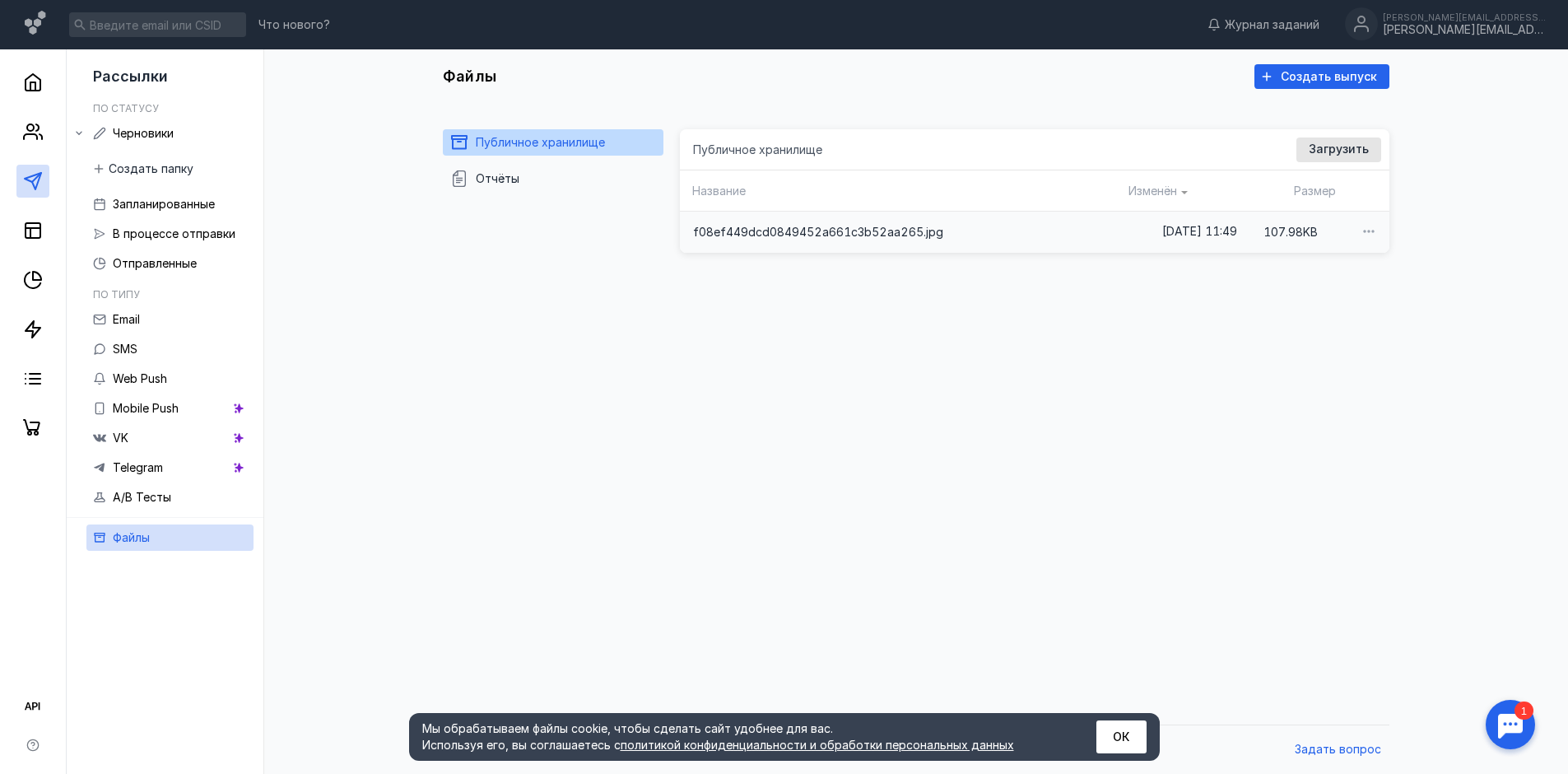
click at [810, 226] on span "f08ef449dcd0849452a661c3b52aa265.jpg" at bounding box center [819, 232] width 251 height 17
click at [914, 323] on div "Публичное хранилище Доступные форматы: Размер файла не более 400 МБ. Выбрать Фа…" at bounding box center [1035, 376] width 710 height 494
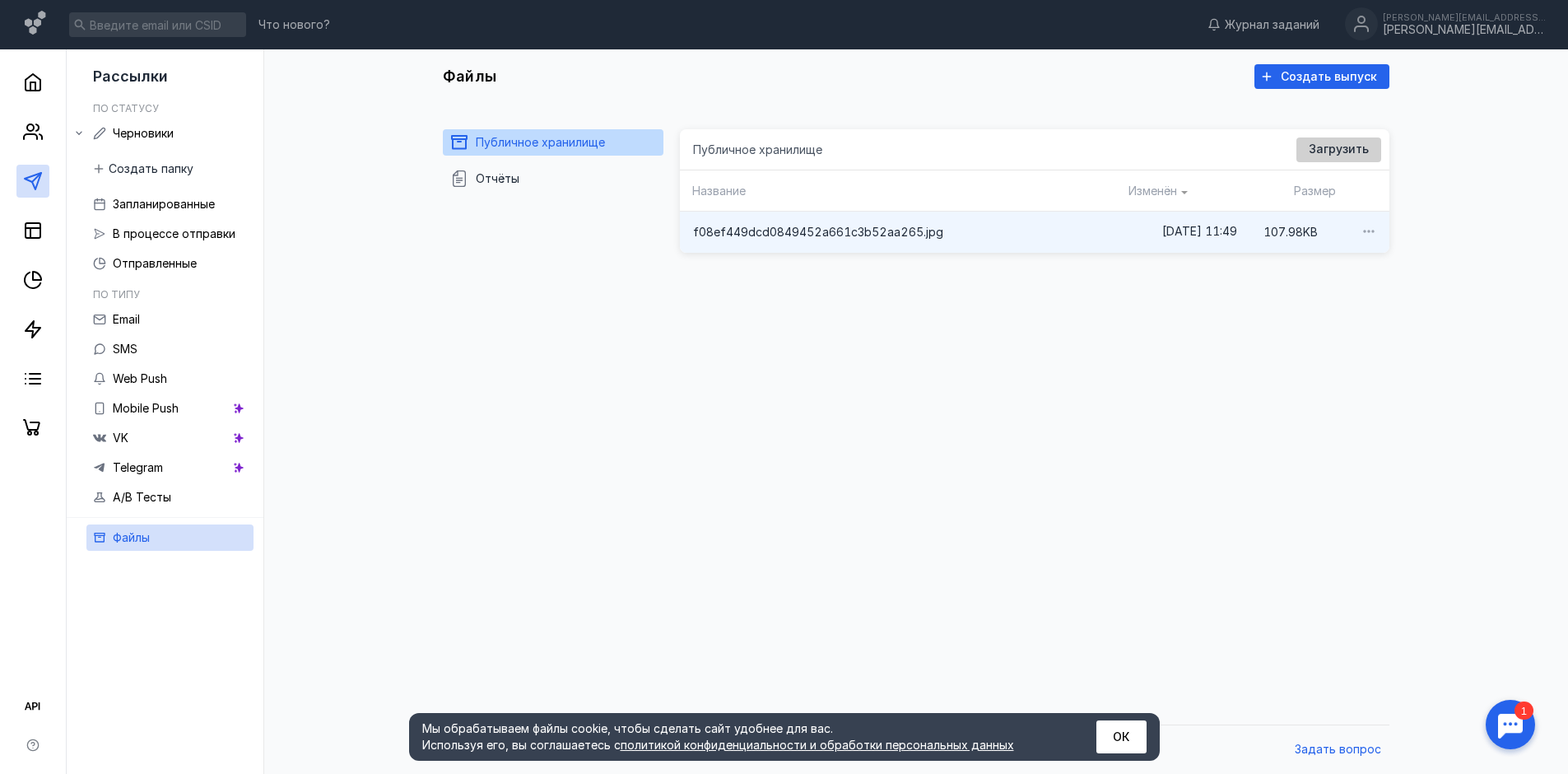
click at [1370, 143] on div "Загрузить" at bounding box center [1339, 148] width 76 height 14
click at [38, 91] on icon at bounding box center [32, 83] width 15 height 17
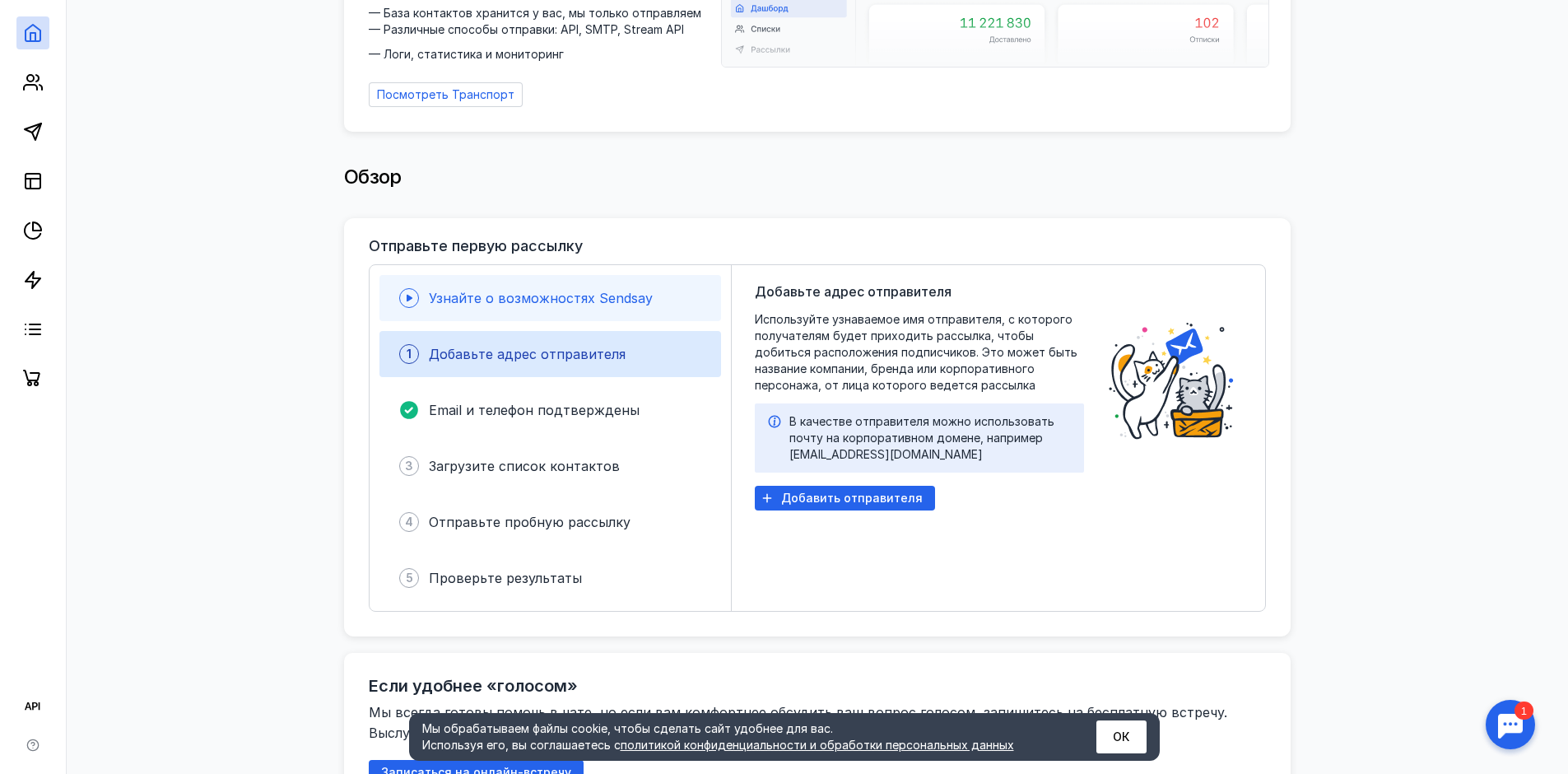
scroll to position [164, 0]
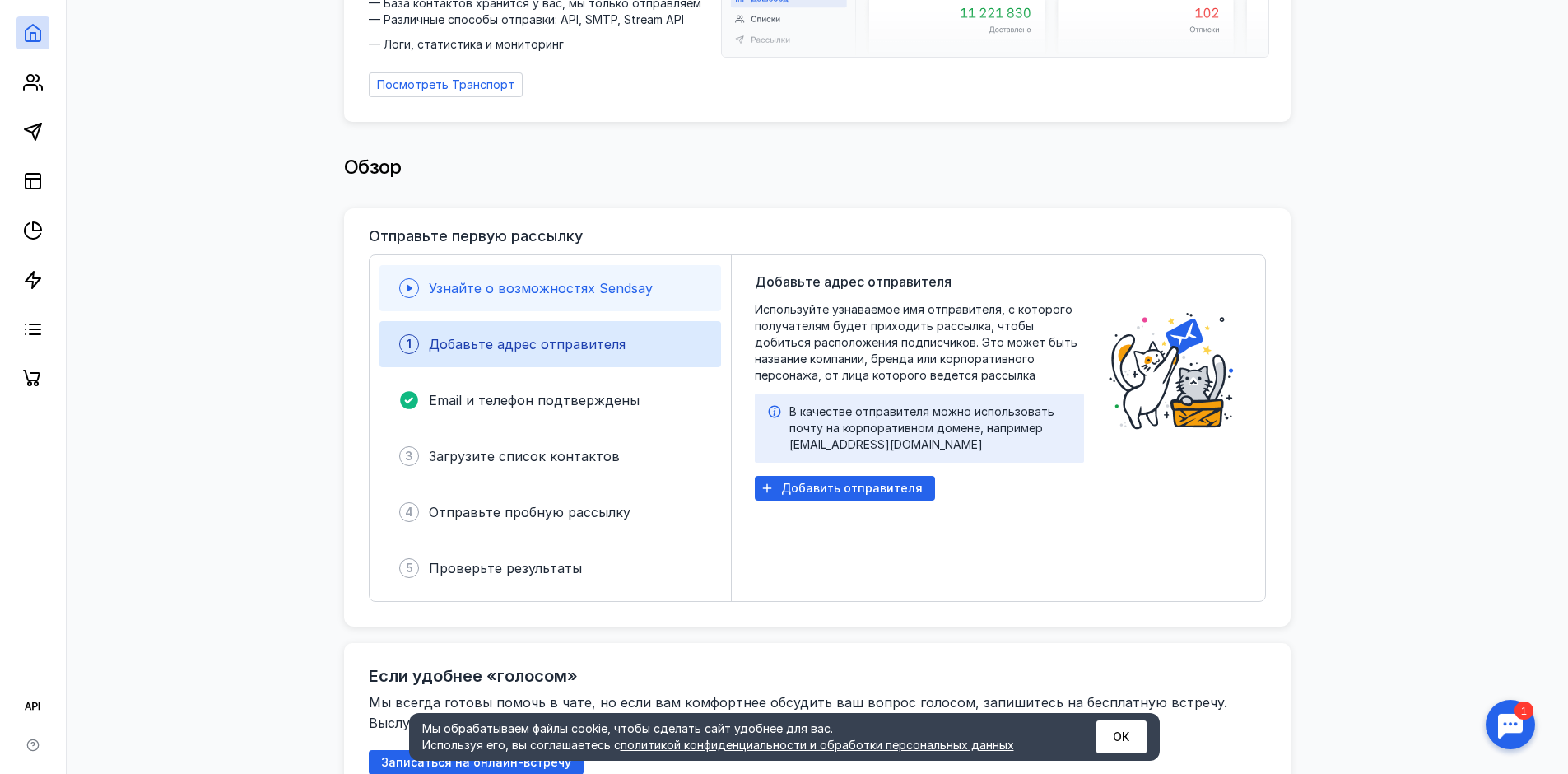
click at [542, 280] on span "Узнайте о возможностях Sendsay" at bounding box center [540, 289] width 224 height 17
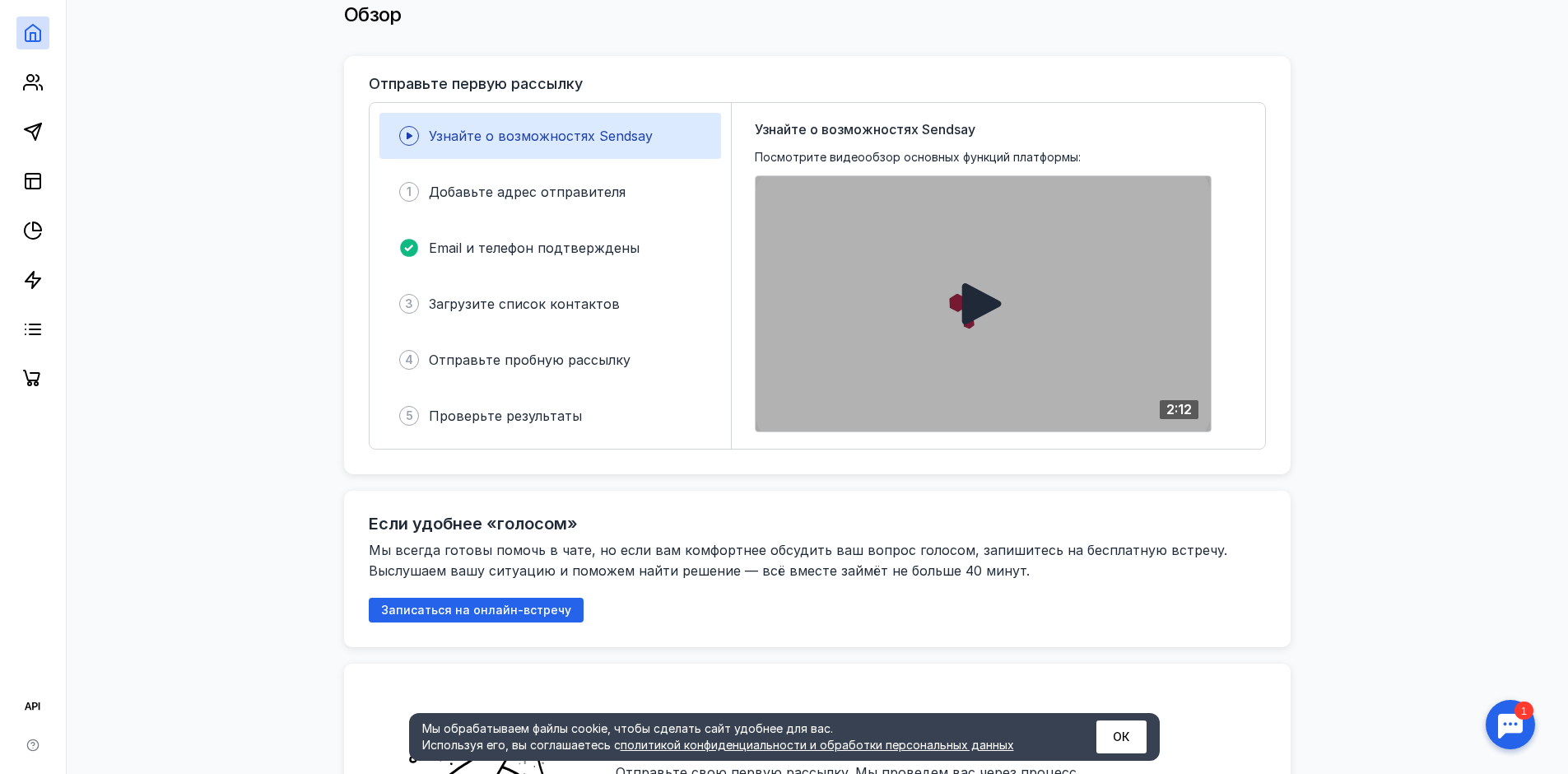
scroll to position [329, 0]
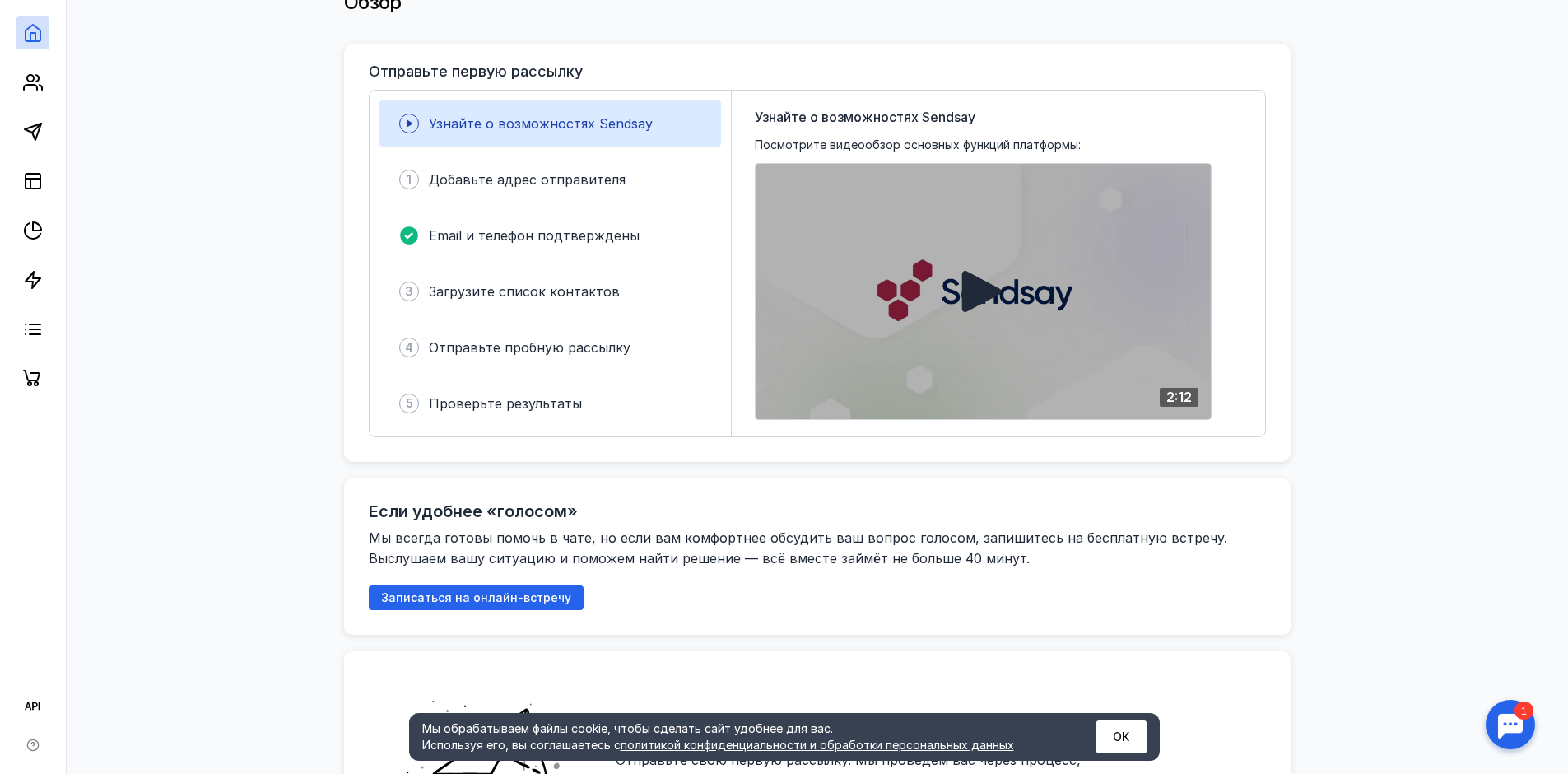
click at [967, 282] on icon at bounding box center [982, 291] width 40 height 41
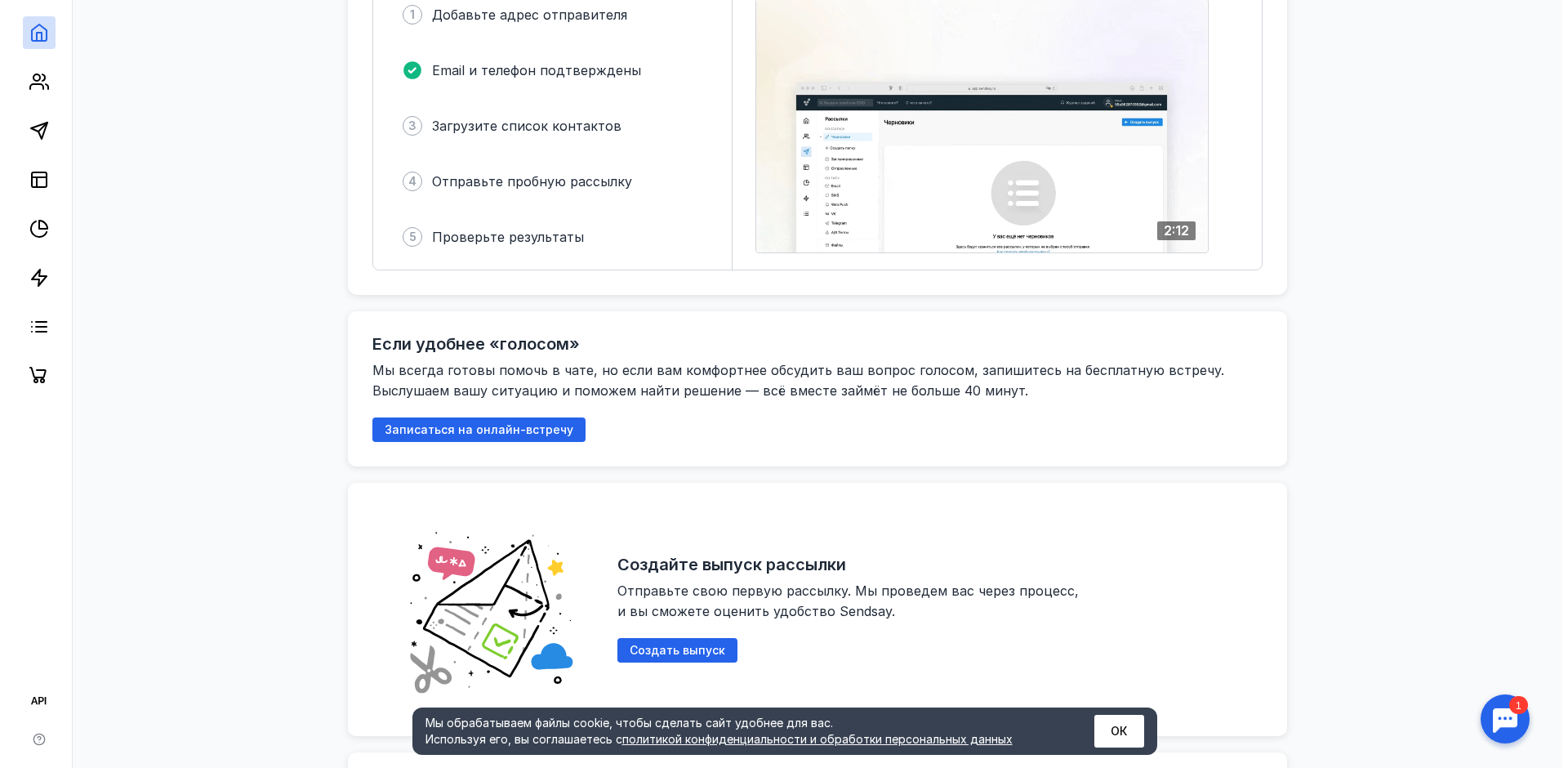
scroll to position [408, 0]
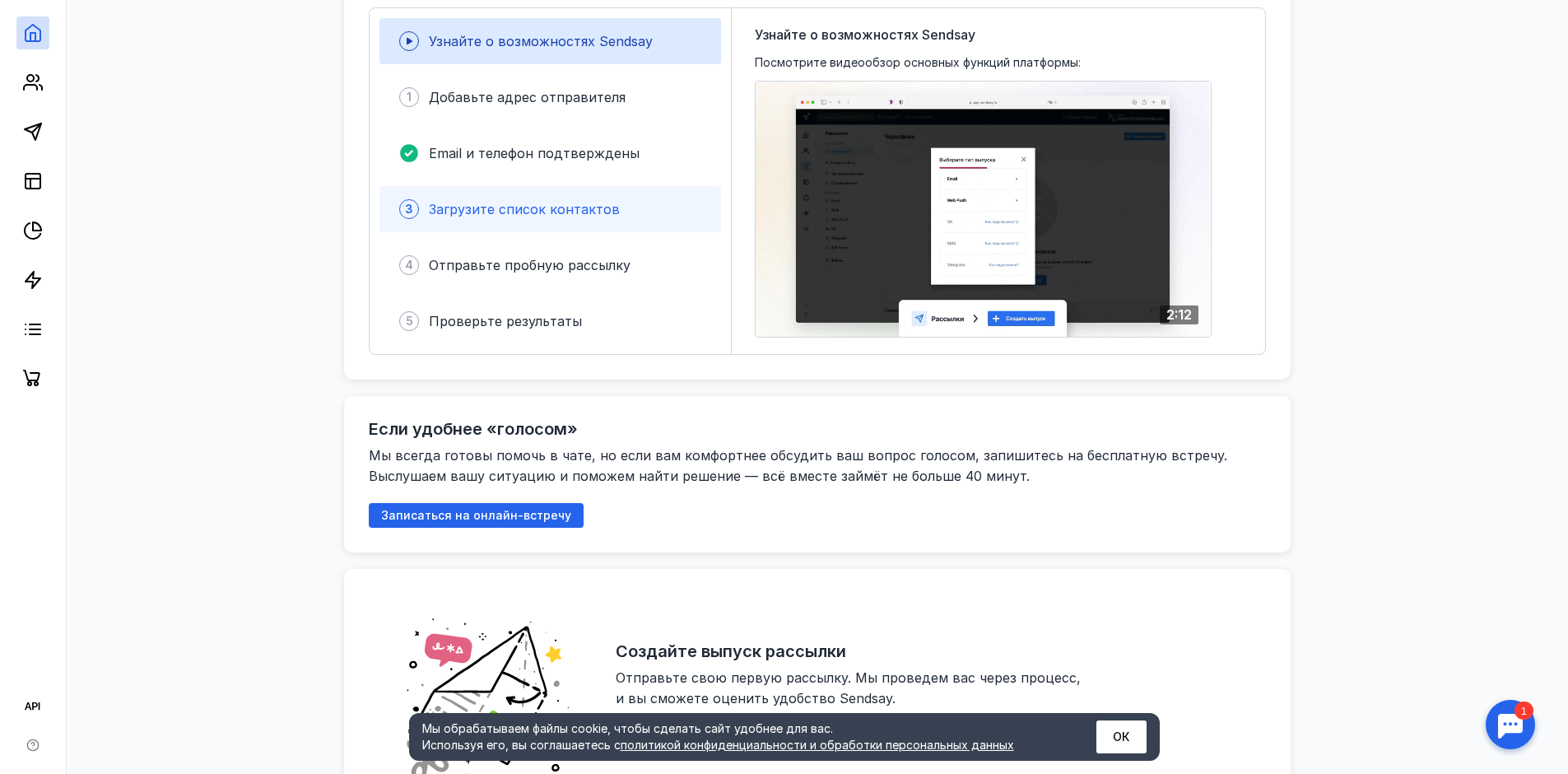
click at [501, 200] on span "Загрузите список контактов" at bounding box center [525, 209] width 191 height 17
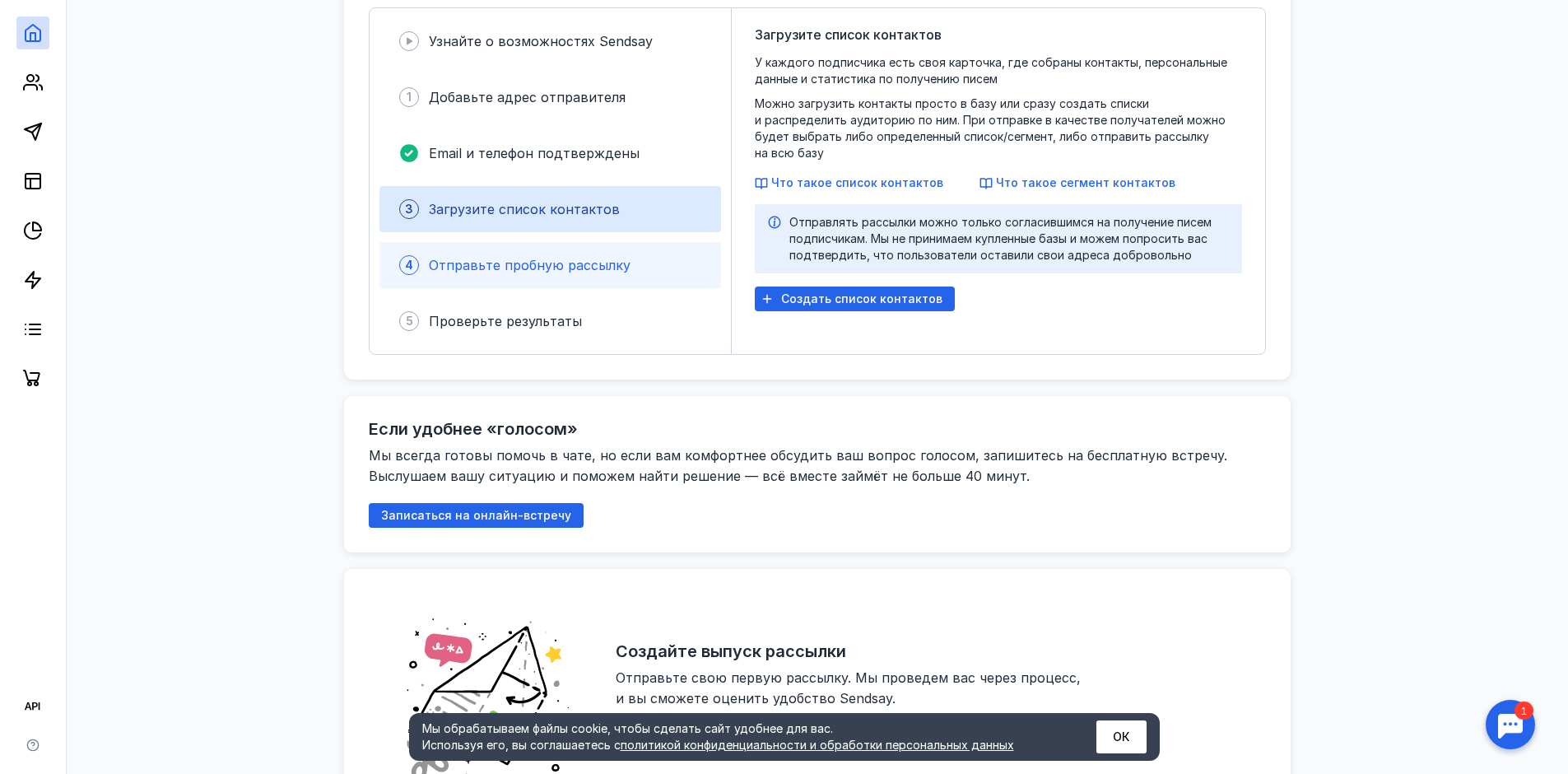
click at [648, 254] on div "4 Отправьте пробную рассылку" at bounding box center [551, 265] width 342 height 46
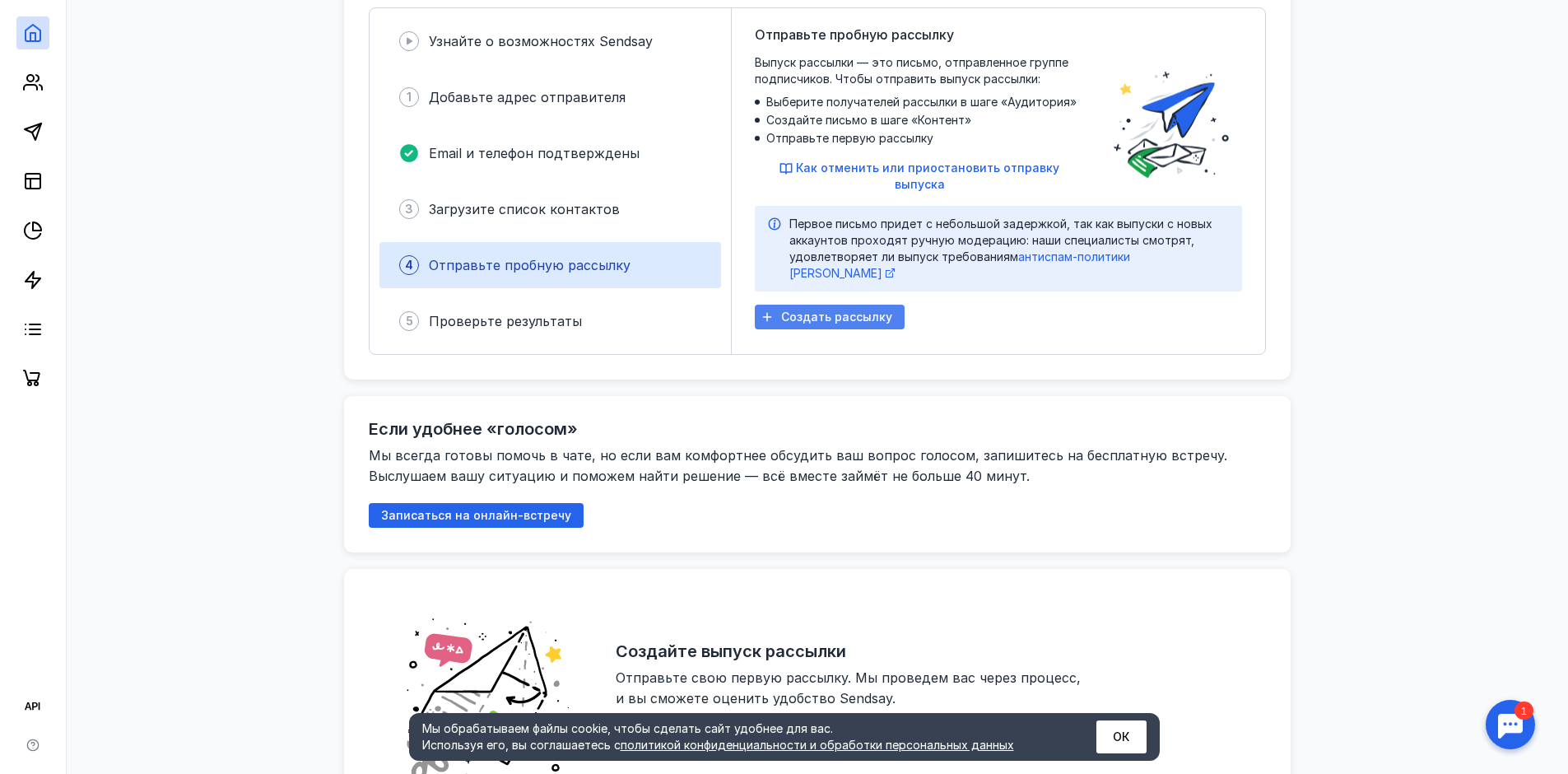
click at [831, 310] on span "Создать рассылку" at bounding box center [837, 316] width 111 height 14
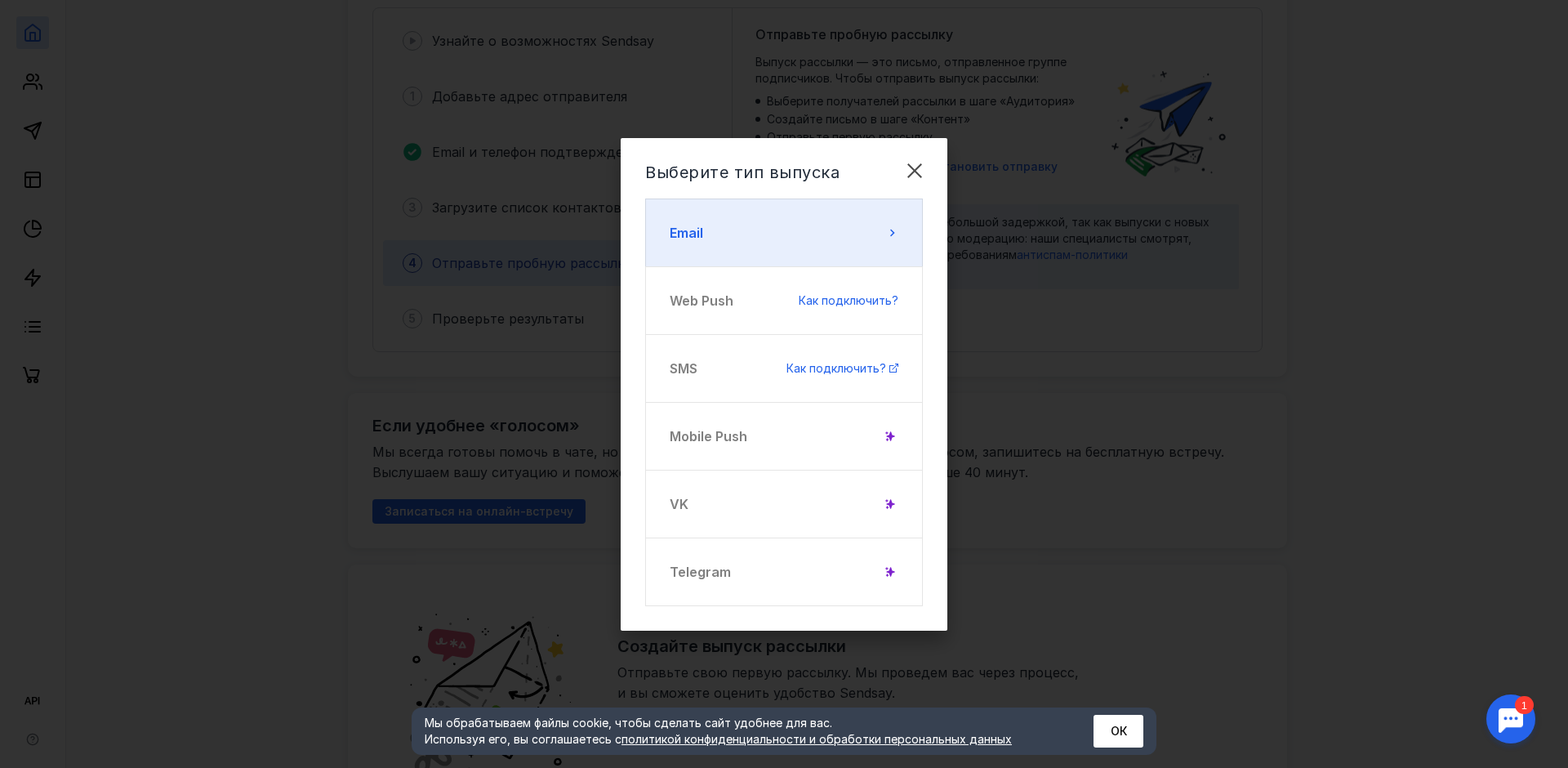
click at [820, 203] on button "Email" at bounding box center [784, 232] width 278 height 68
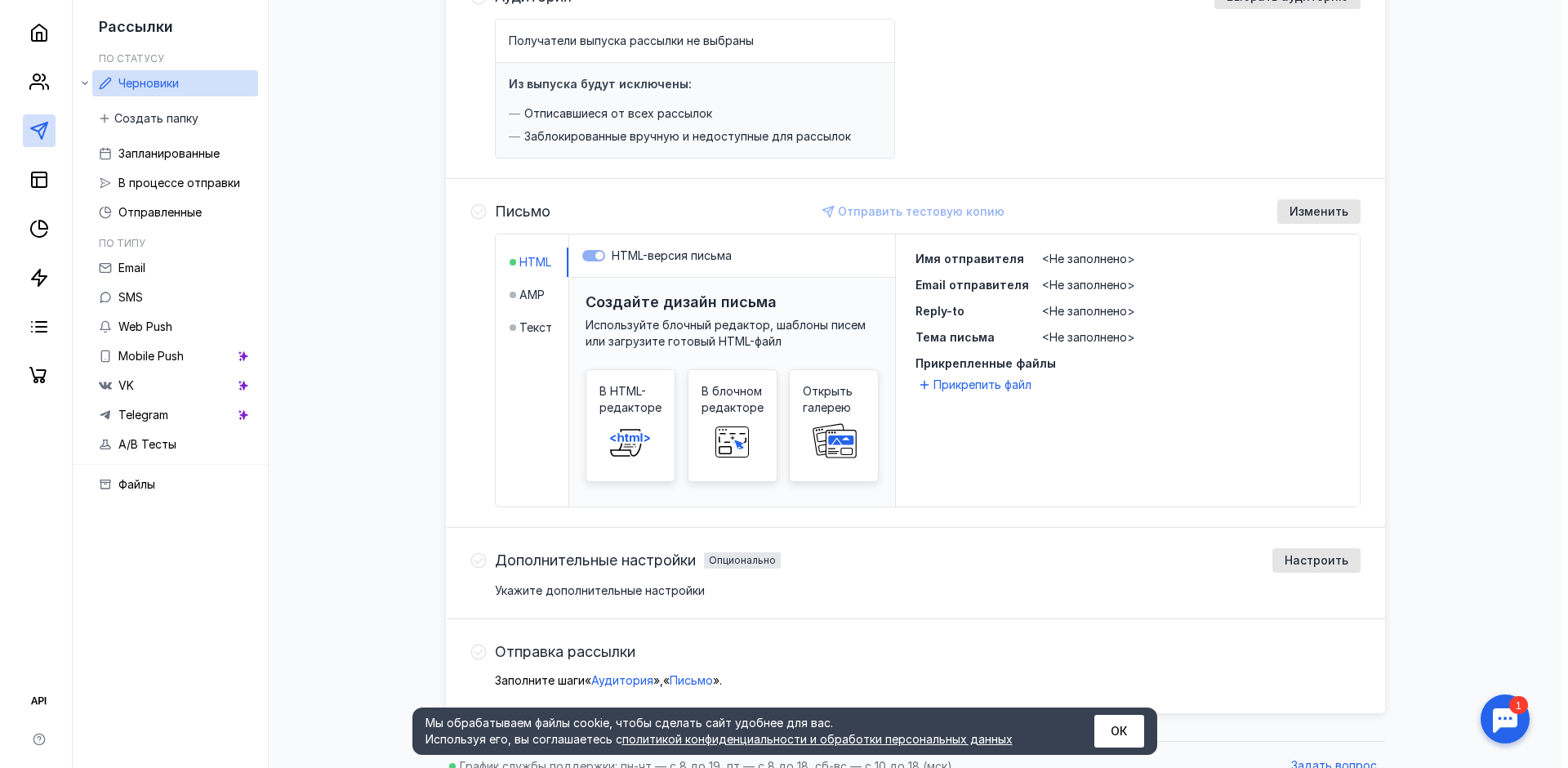
scroll to position [212, 0]
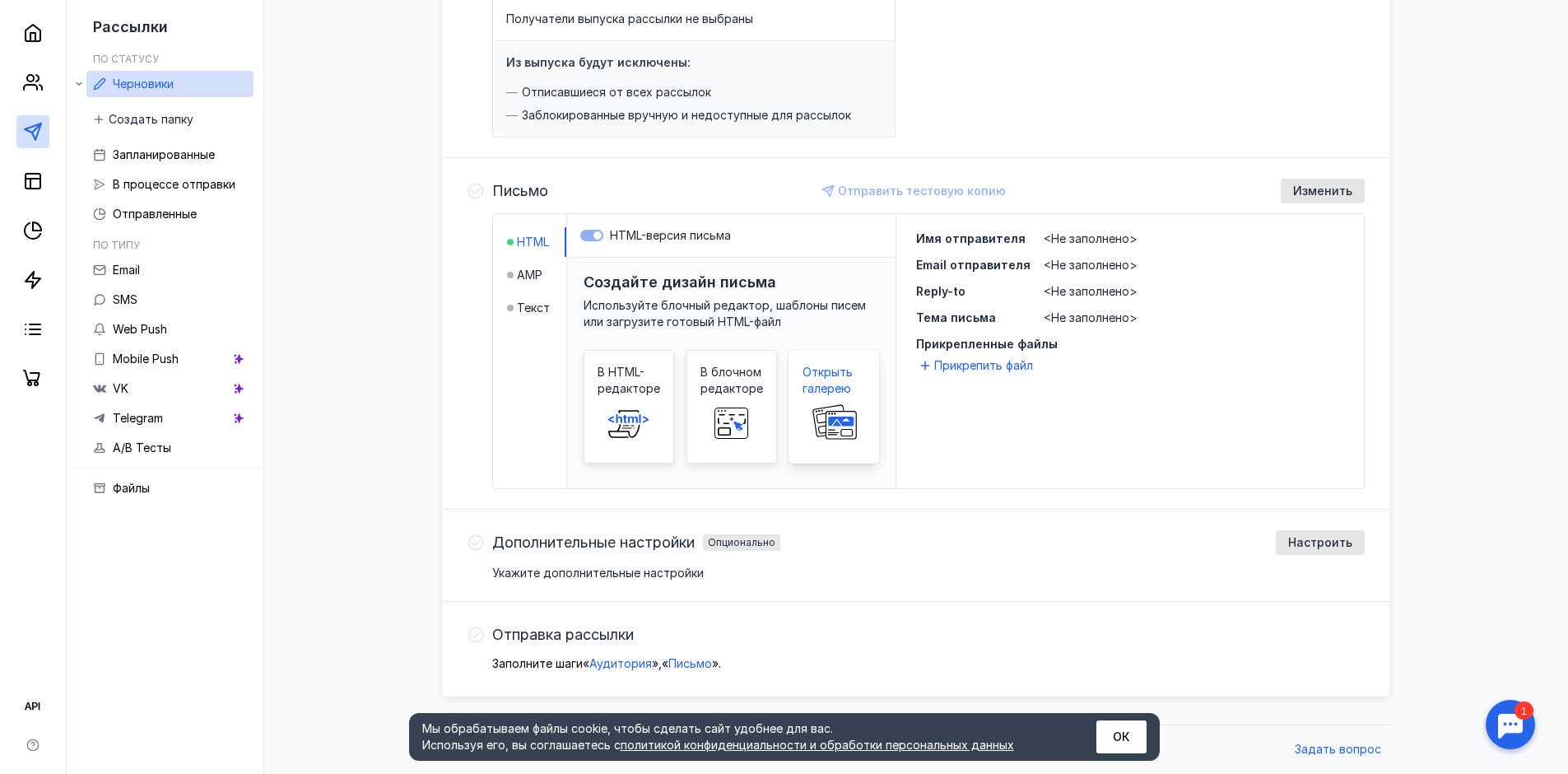
click at [833, 381] on span "Открыть галерею" at bounding box center [834, 380] width 62 height 32
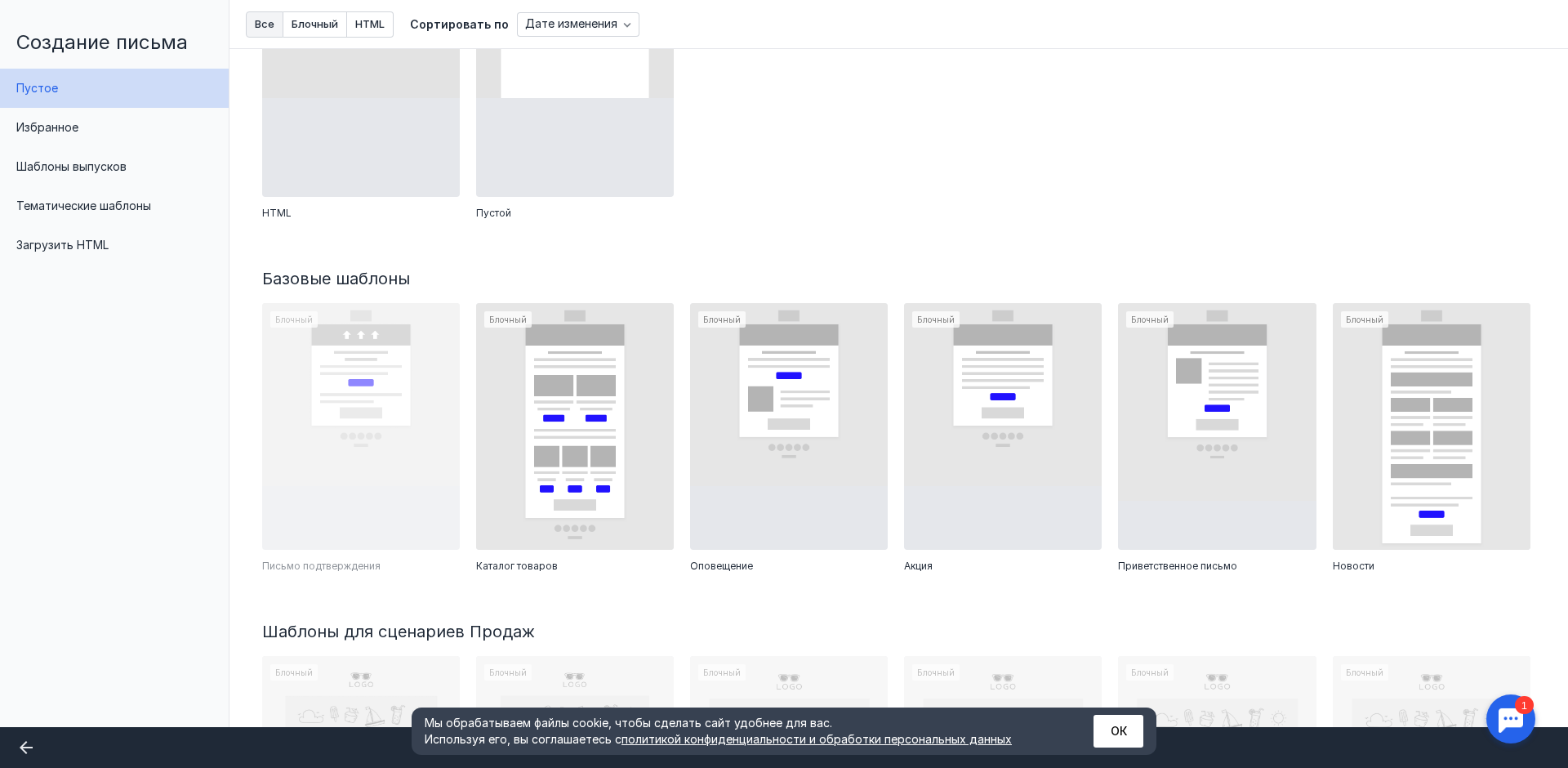
scroll to position [163, 0]
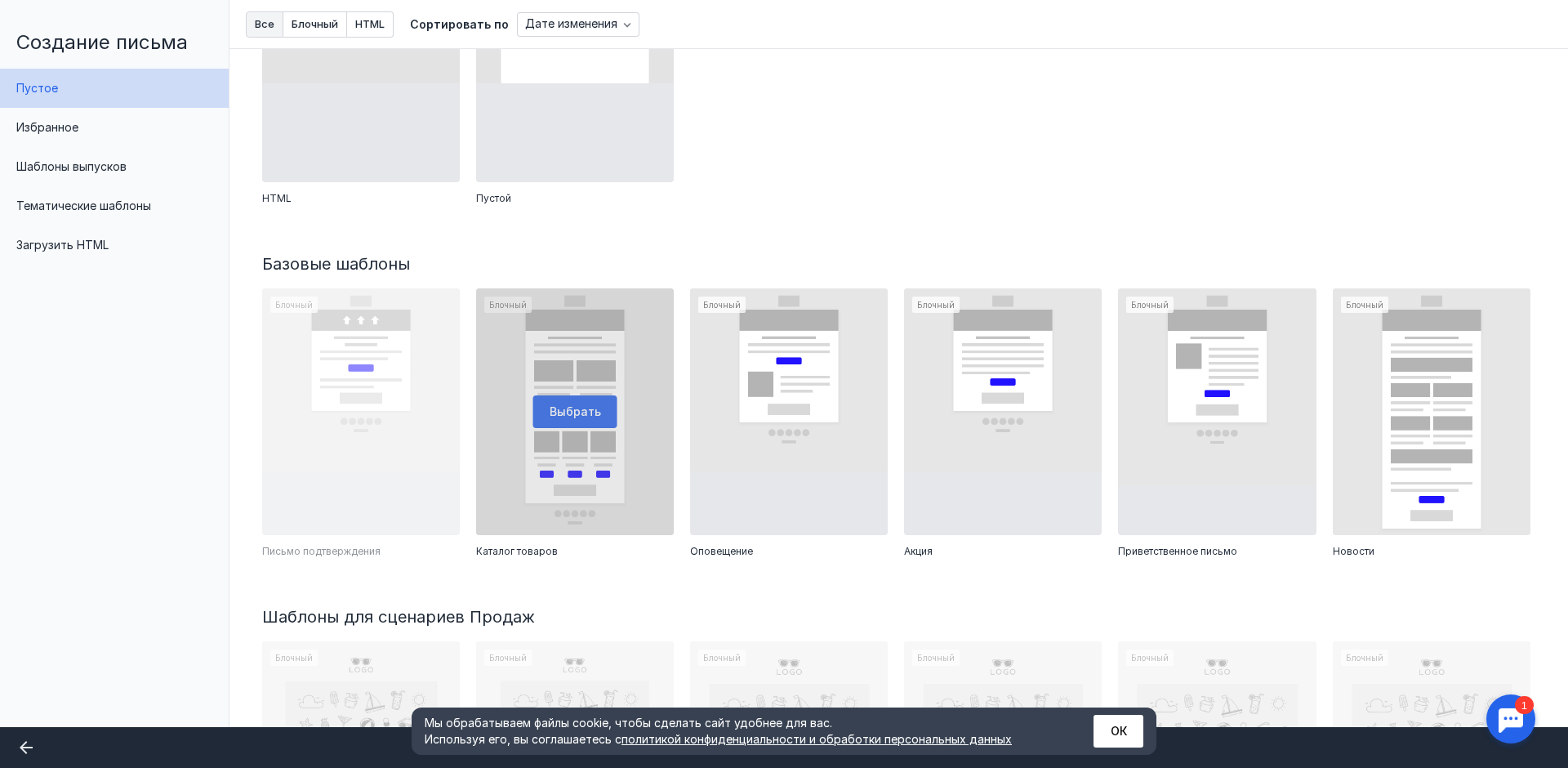
click at [575, 401] on div at bounding box center [575, 412] width 198 height 248
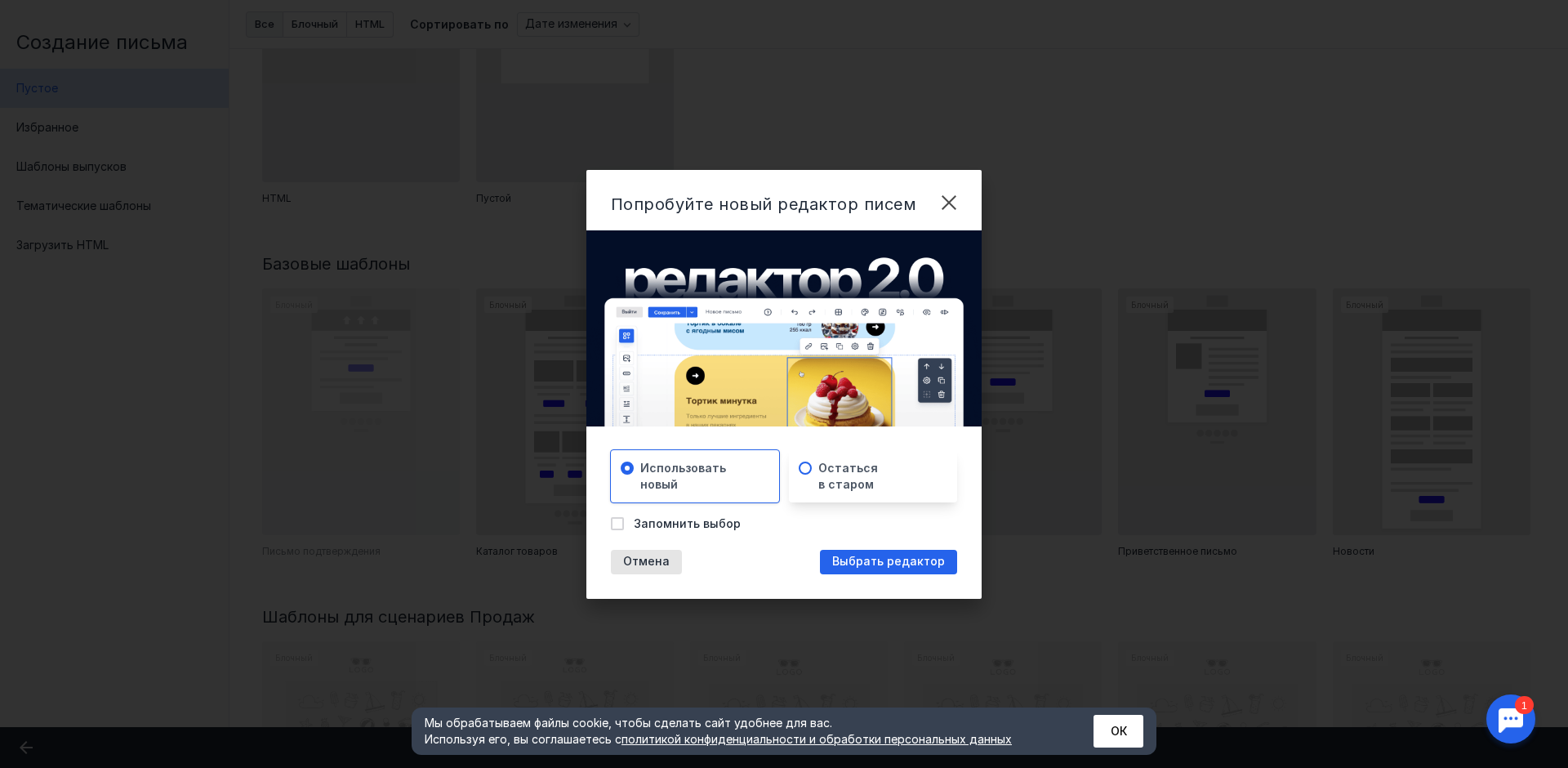
click at [823, 465] on span "Остаться в старом" at bounding box center [848, 475] width 60 height 32
click at [888, 563] on span "Выбрать редактор" at bounding box center [889, 561] width 112 height 14
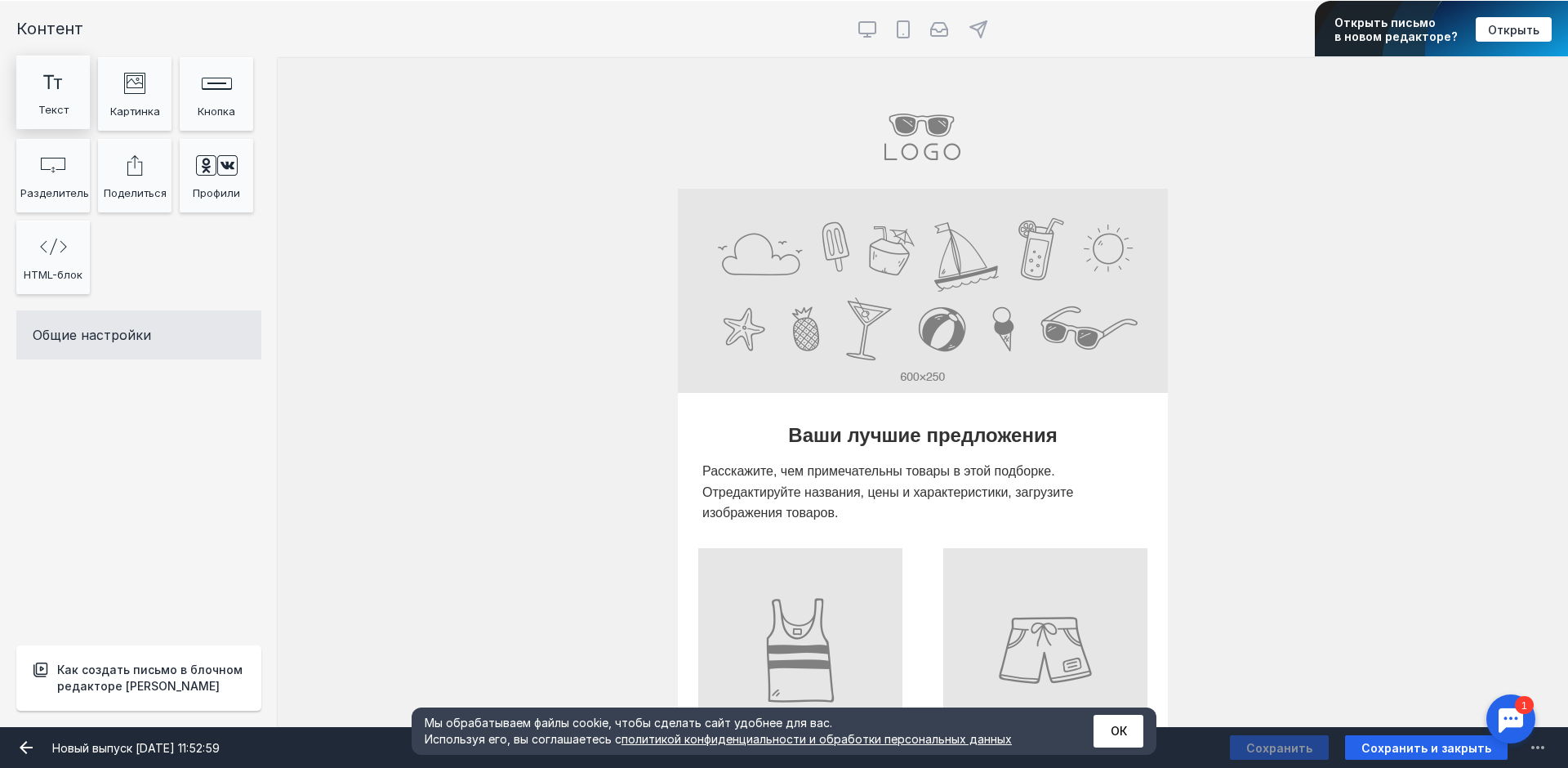
click at [54, 105] on div "Текст" at bounding box center [52, 110] width 65 height 25
click at [803, 460] on div at bounding box center [923, 492] width 449 height 71
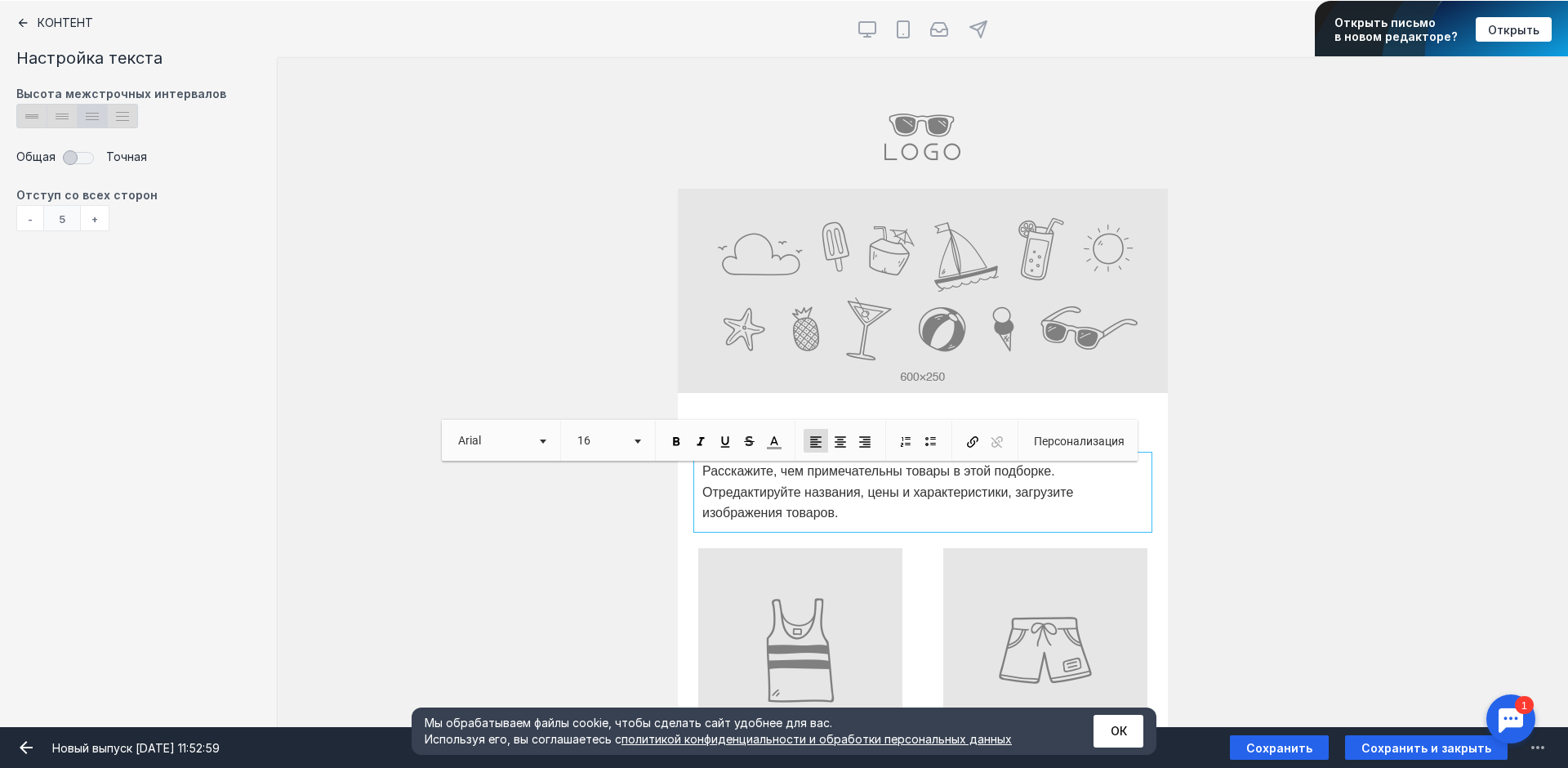
click at [703, 469] on span "Расскажите, чем примечательны товары в этой подборке. Отредактируйте названия, …" at bounding box center [888, 492] width 371 height 55
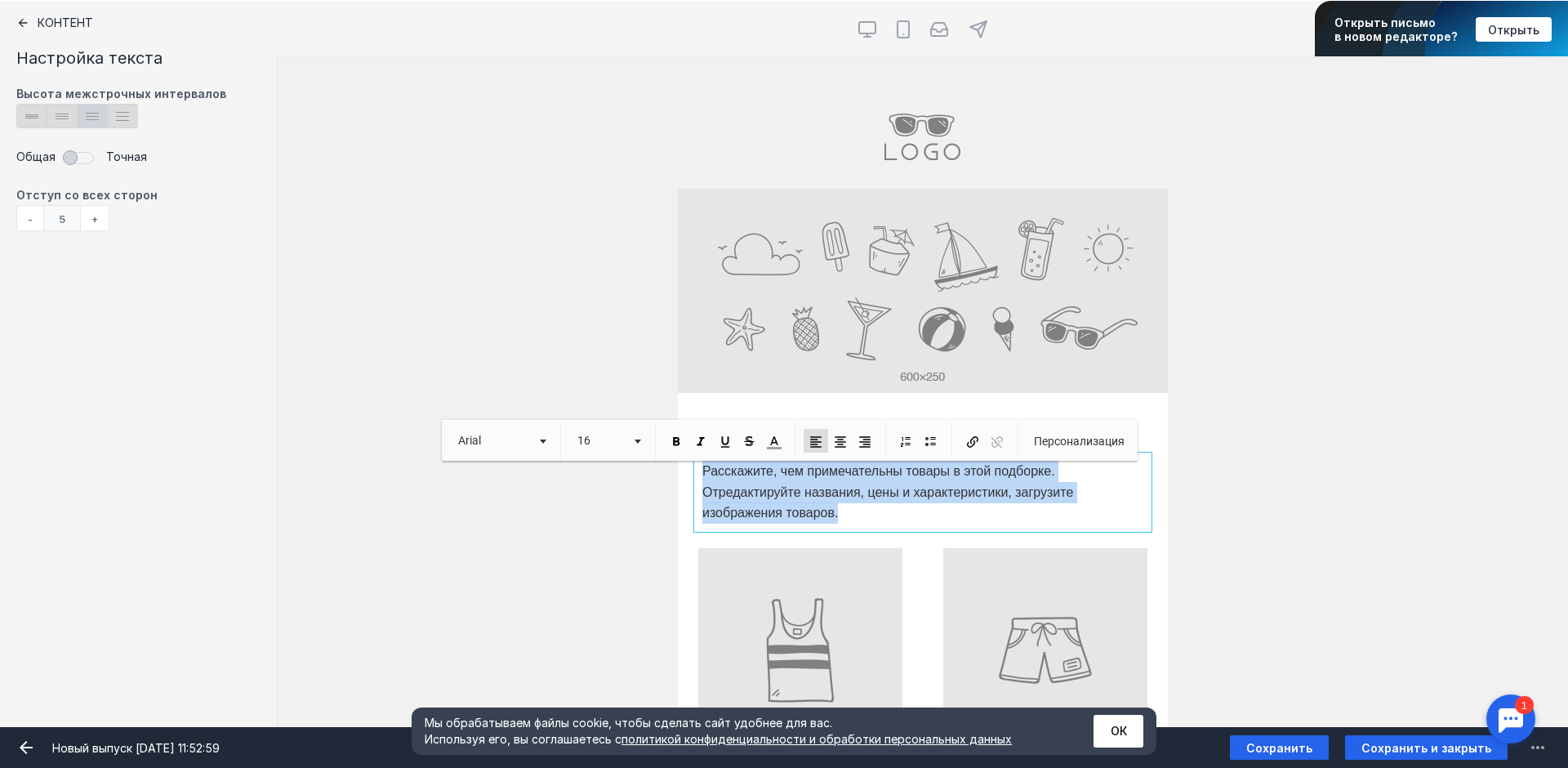
drag, startPoint x: 696, startPoint y: 472, endPoint x: 1044, endPoint y: 525, distance: 352.0
click at [1044, 525] on div "Расскажите, чем примечательны товары в этой подборке. Отредактируйте названия, …" at bounding box center [923, 492] width 449 height 71
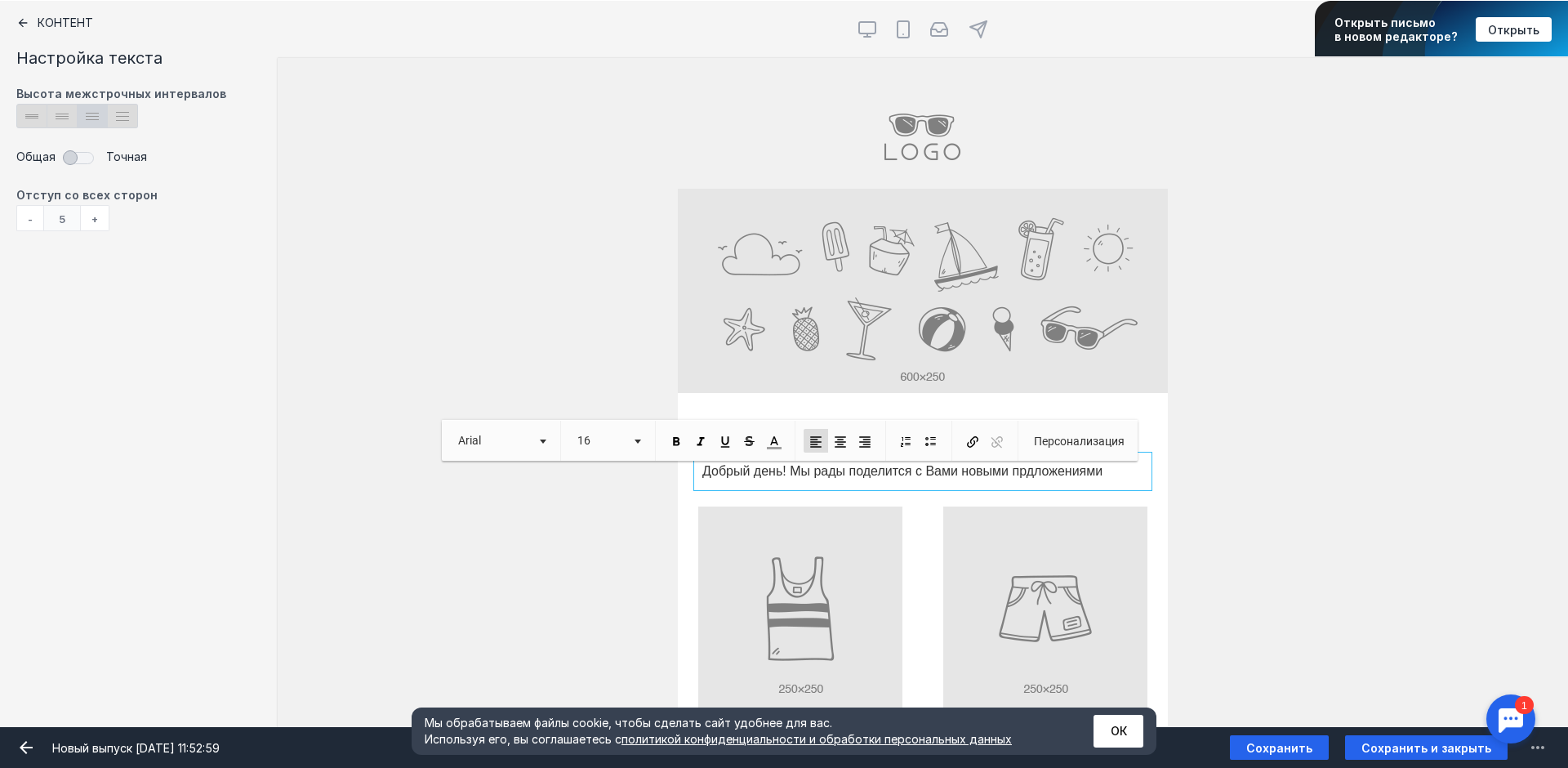
click at [1028, 474] on span "Добрый день! Мы рады поделится с Вами новыми прдложениями" at bounding box center [902, 471] width 401 height 14
click at [1114, 472] on p "Добрый день! Мы рады поделится с [PERSON_NAME] новыми пред ложениями" at bounding box center [923, 471] width 441 height 21
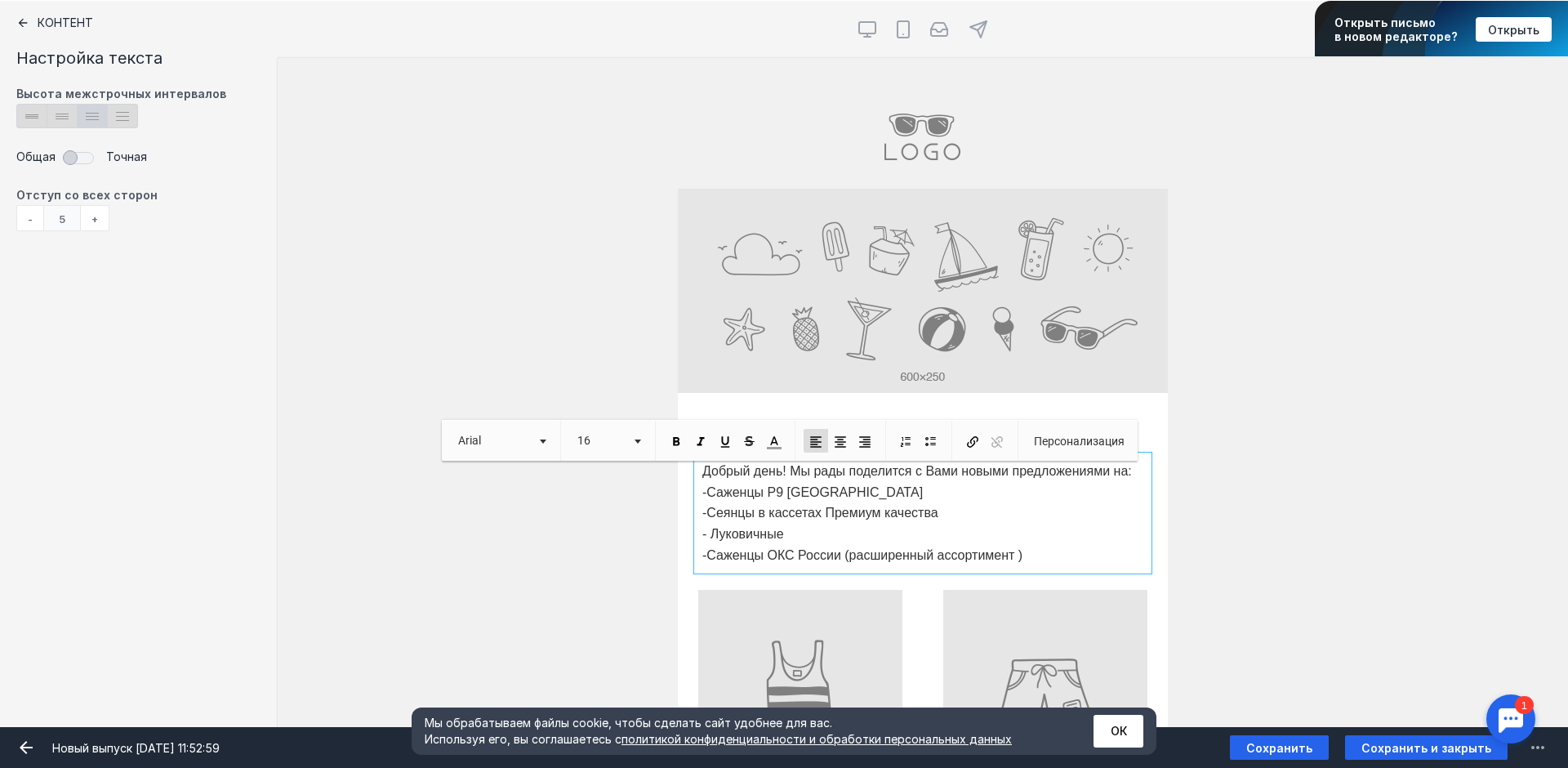
click at [949, 510] on p "-Сеянцы в кассетах Премиум качества" at bounding box center [923, 512] width 441 height 21
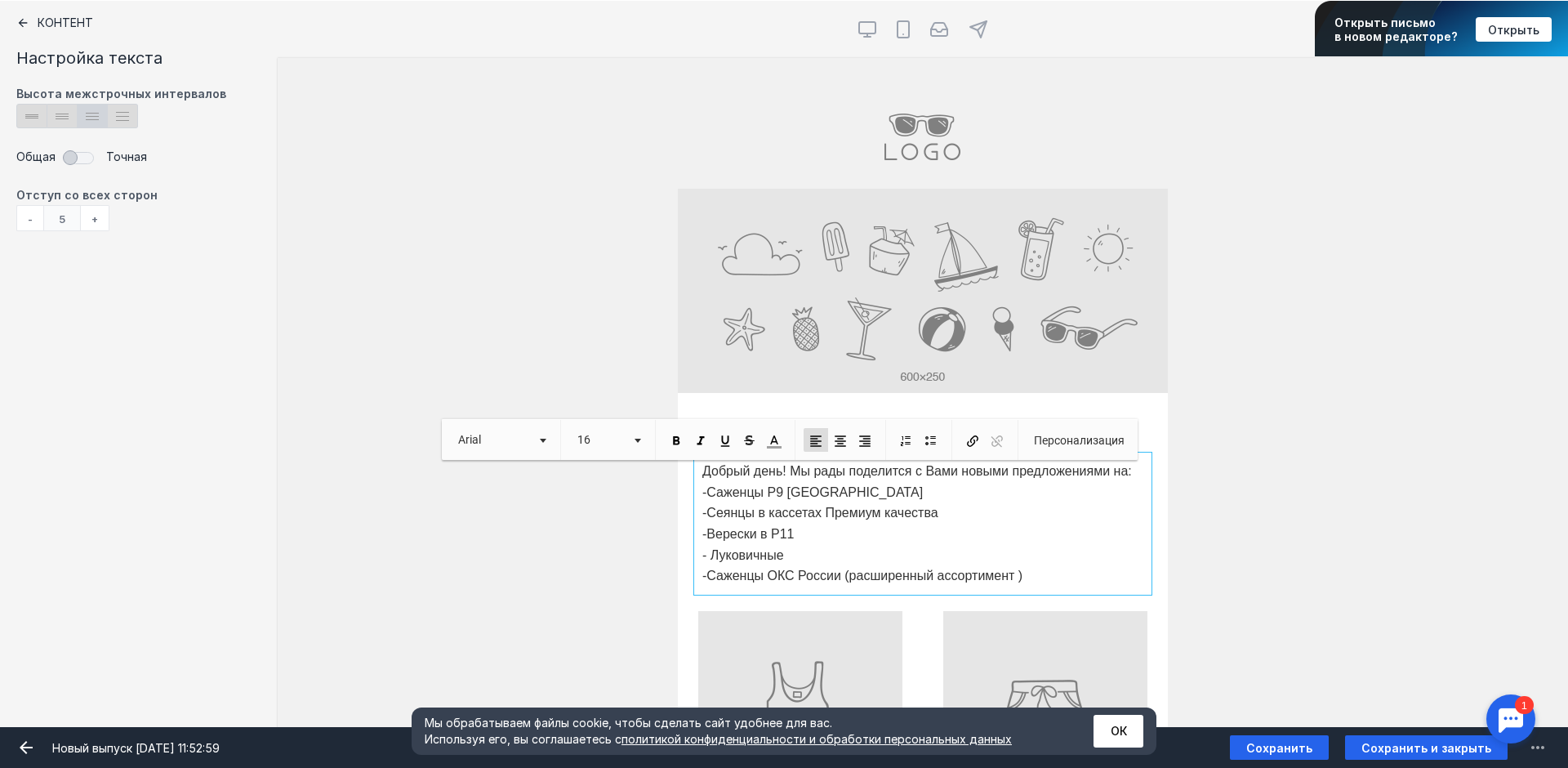
scroll to position [82, 0]
